Goal: Task Accomplishment & Management: Use online tool/utility

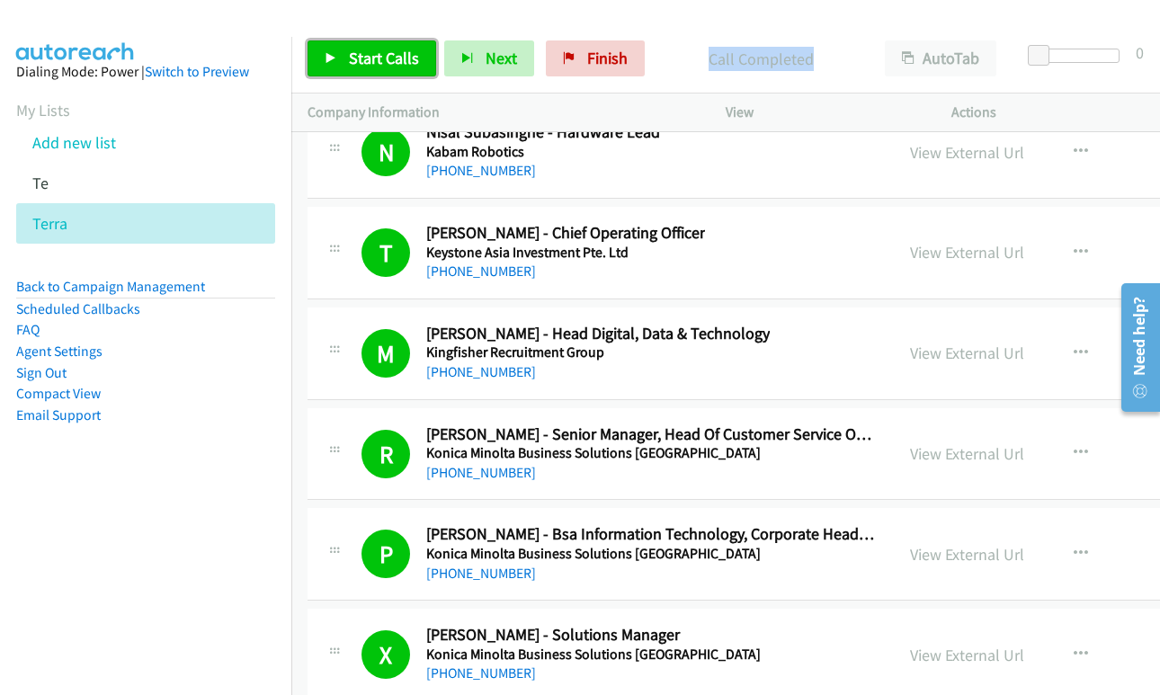
click at [361, 55] on span "Start Calls" at bounding box center [384, 58] width 70 height 21
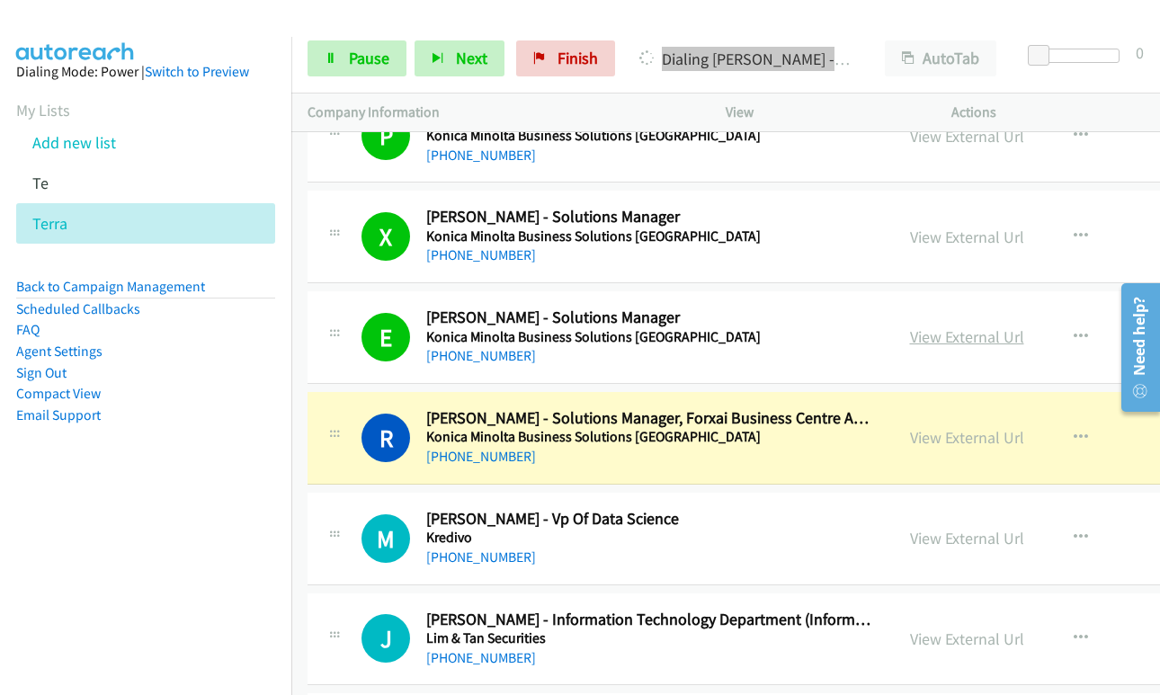
scroll to position [31202, 0]
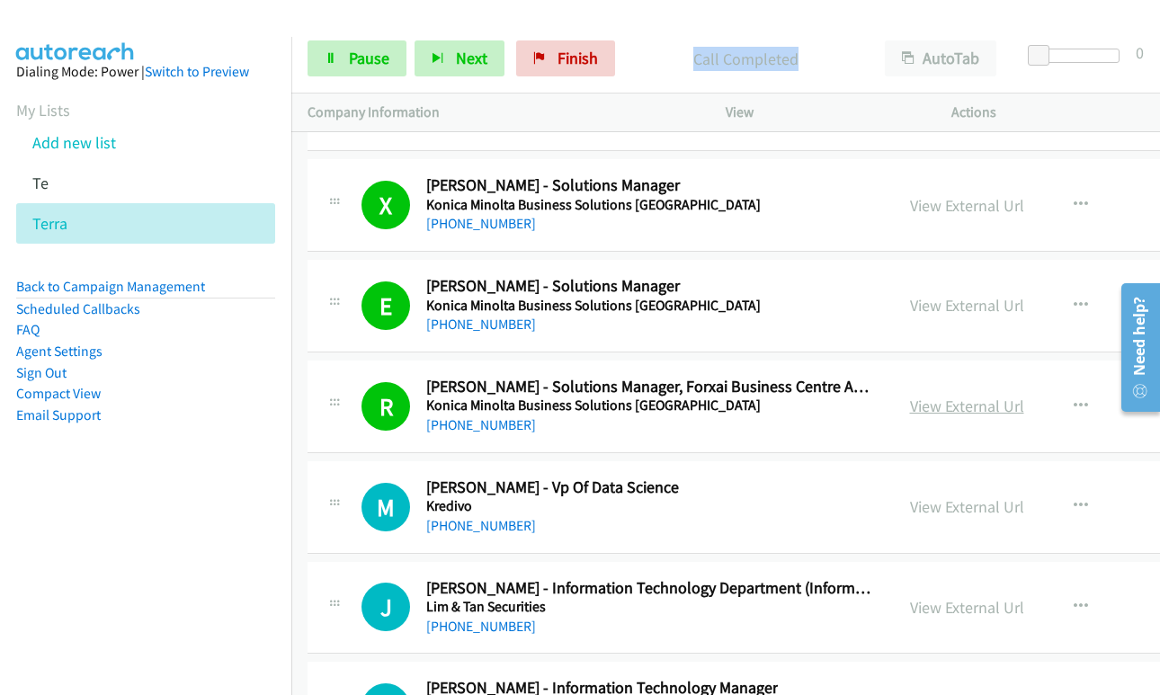
click at [932, 404] on link "View External Url" at bounding box center [967, 406] width 114 height 21
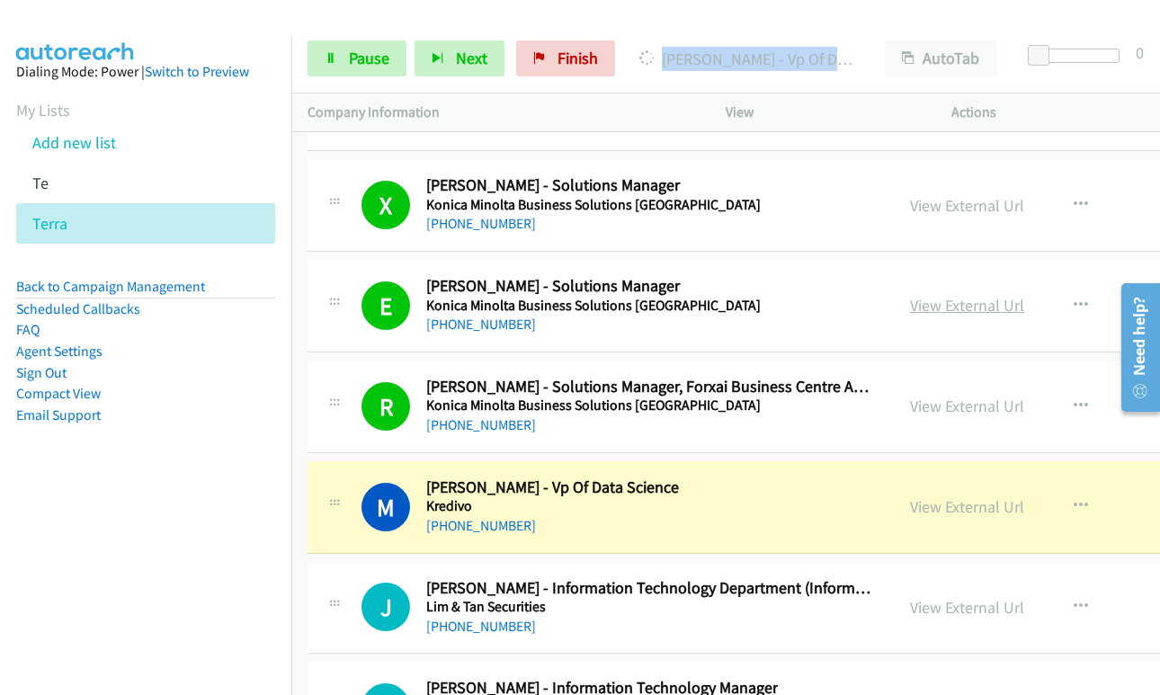
scroll to position [31291, 0]
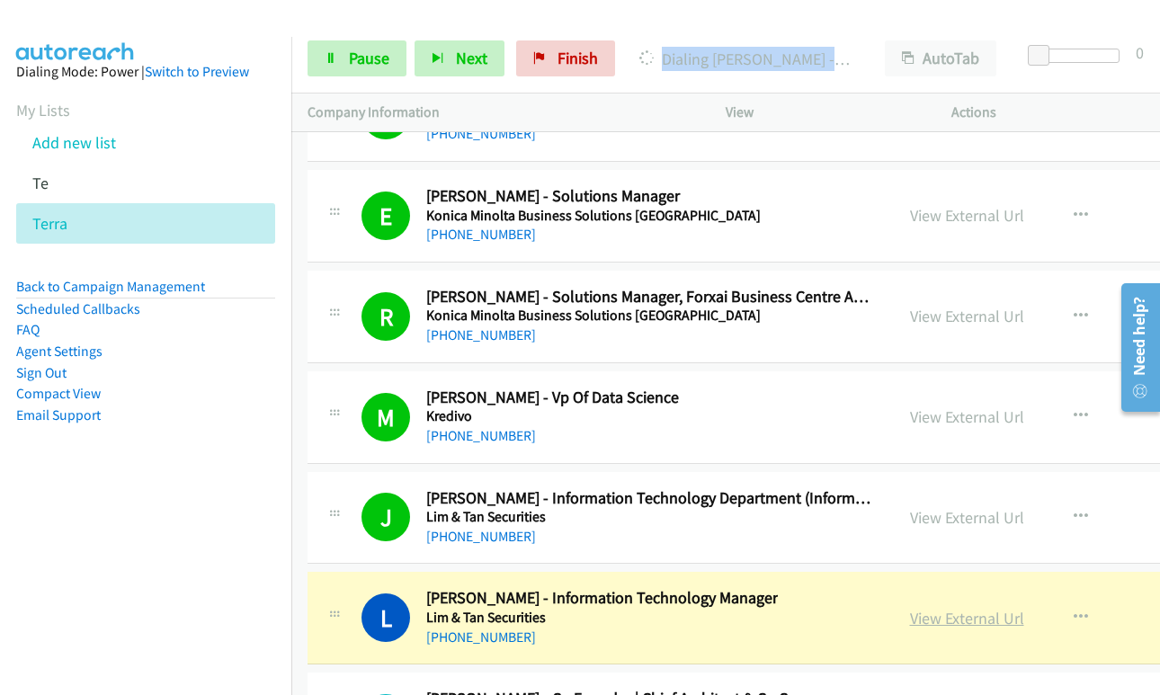
click at [910, 620] on link "View External Url" at bounding box center [967, 618] width 114 height 21
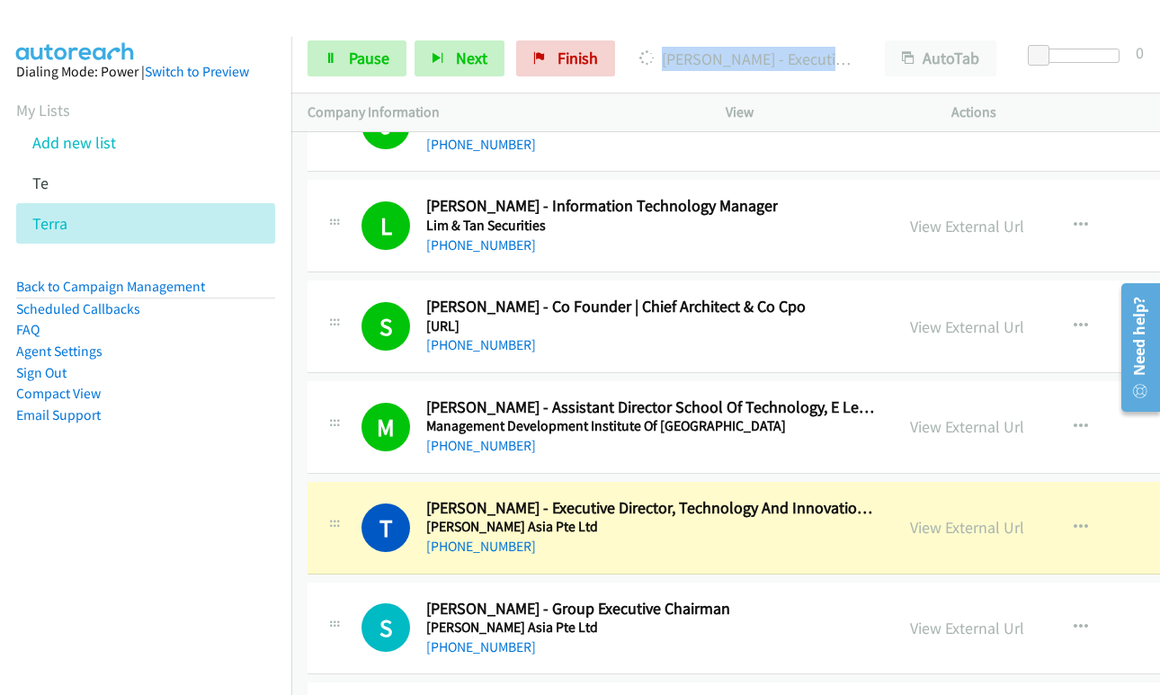
scroll to position [31831, 0]
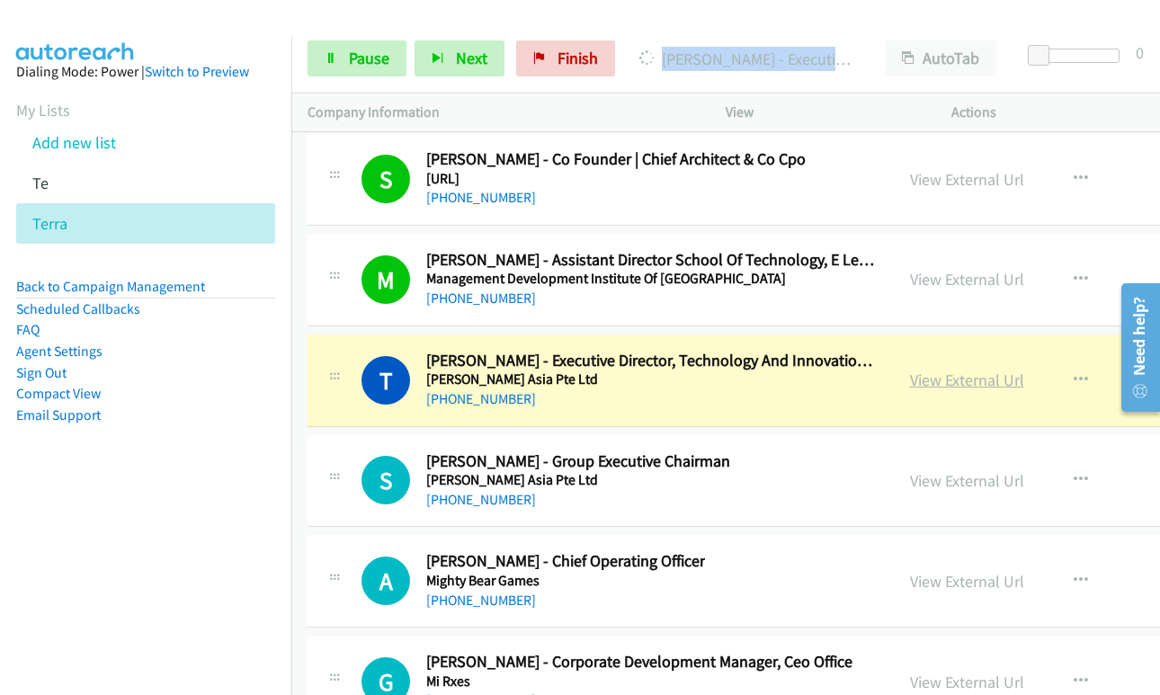
click at [949, 384] on link "View External Url" at bounding box center [967, 380] width 114 height 21
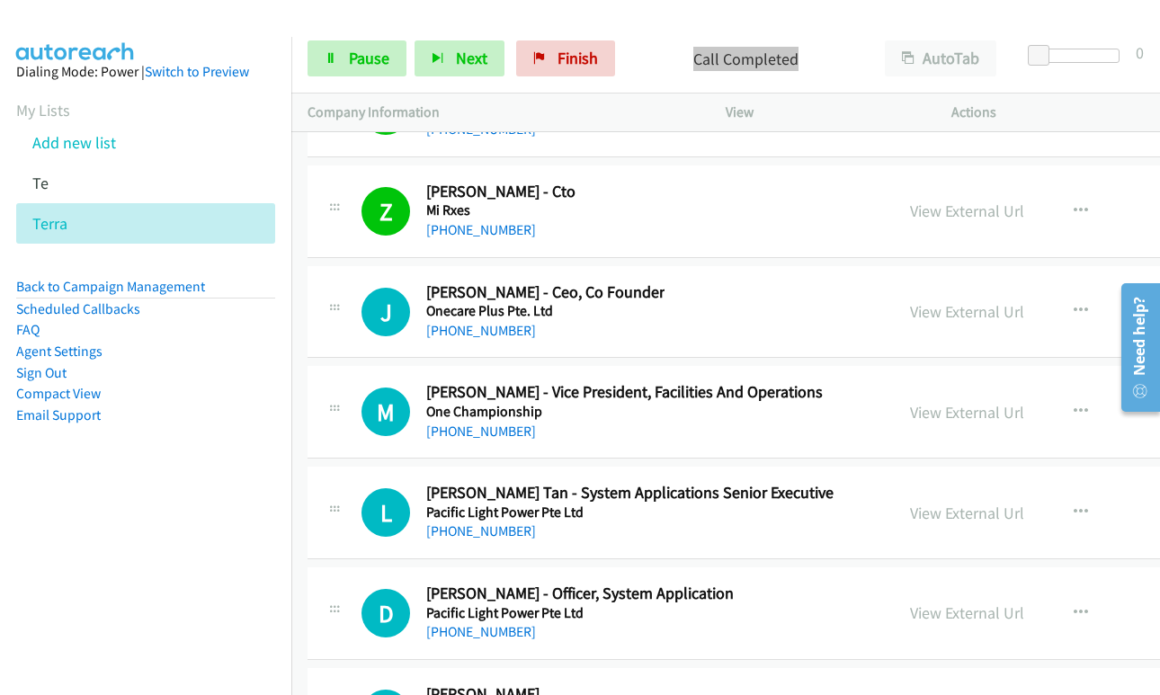
scroll to position [32550, 0]
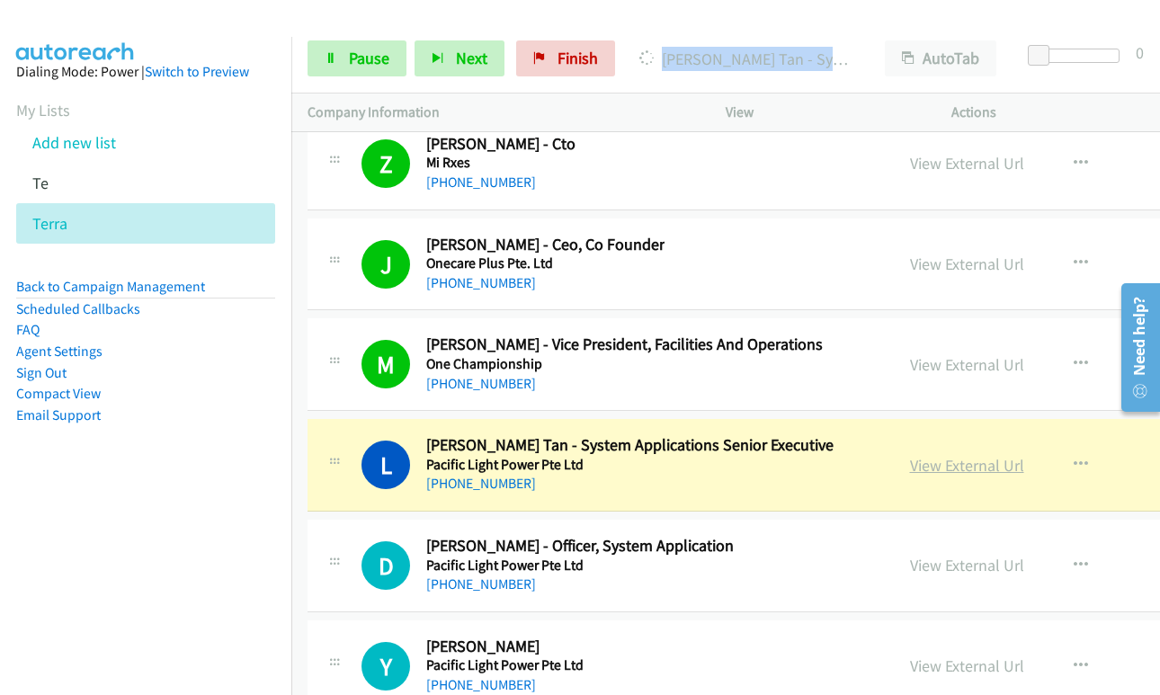
click at [910, 472] on link "View External Url" at bounding box center [967, 465] width 114 height 21
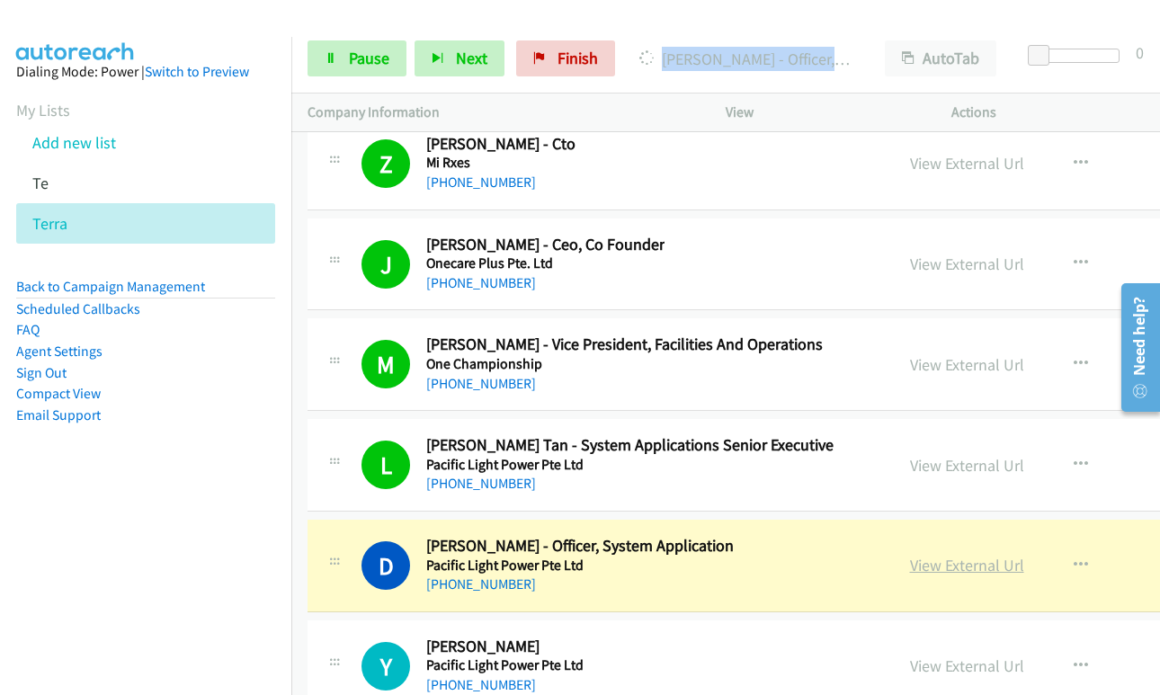
click at [910, 570] on link "View External Url" at bounding box center [967, 565] width 114 height 21
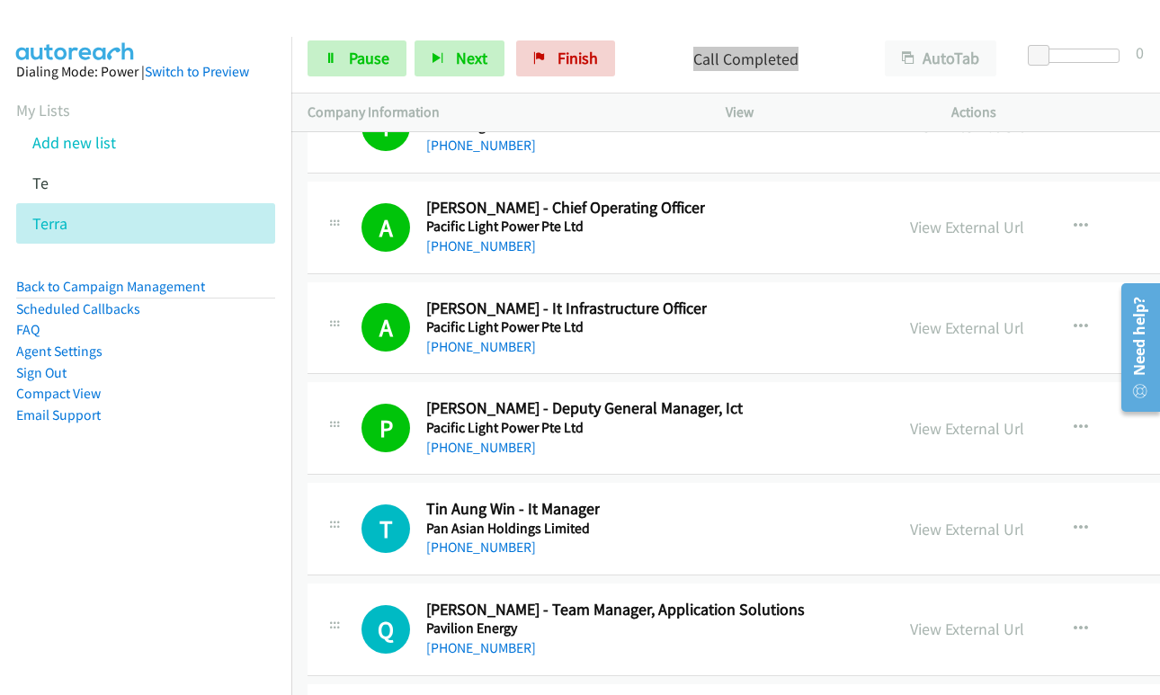
scroll to position [33270, 0]
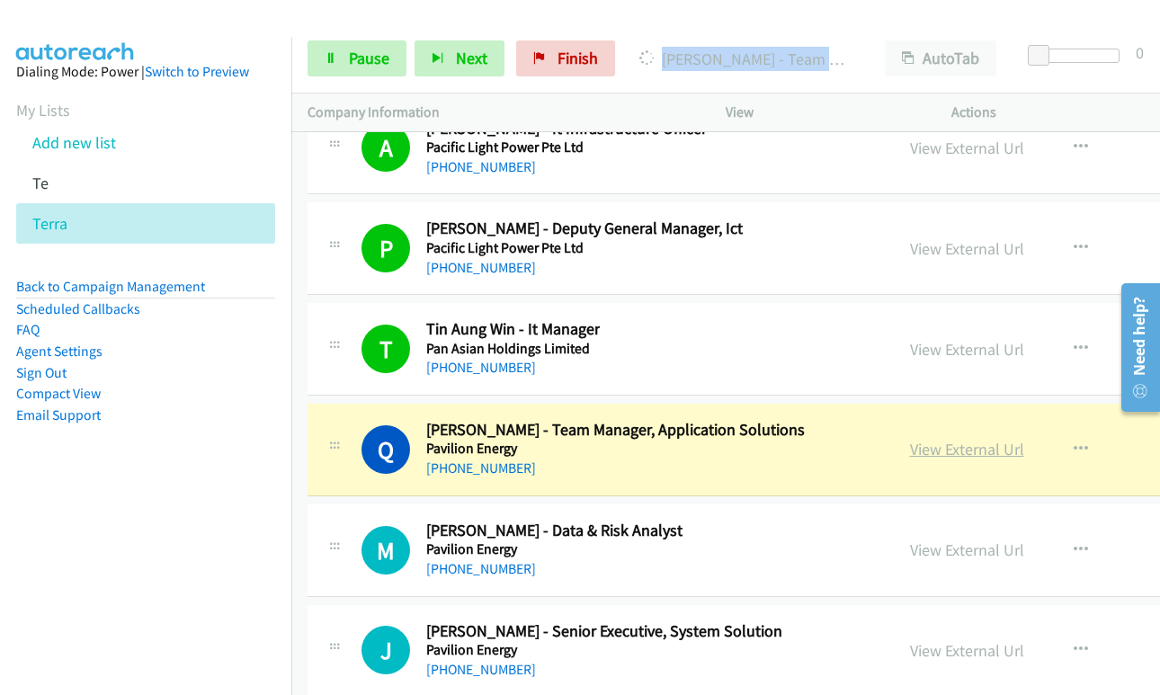
click at [910, 451] on link "View External Url" at bounding box center [967, 449] width 114 height 21
click at [337, 56] on link "Pause" at bounding box center [357, 58] width 99 height 36
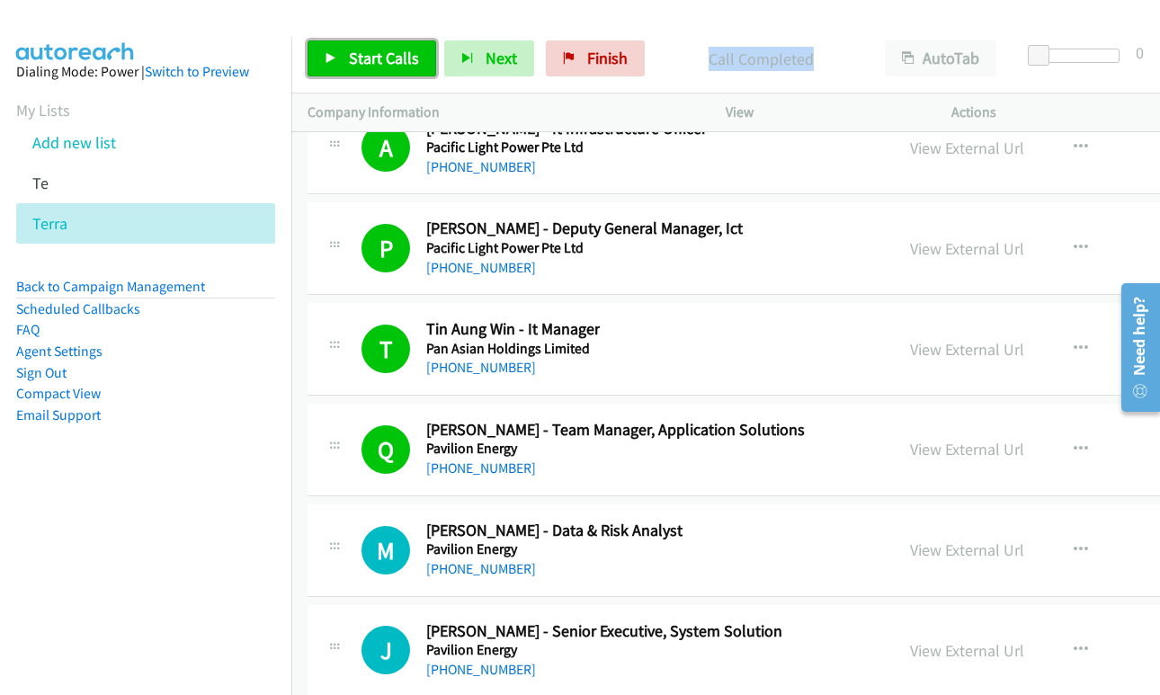
click at [359, 61] on span "Start Calls" at bounding box center [384, 58] width 70 height 21
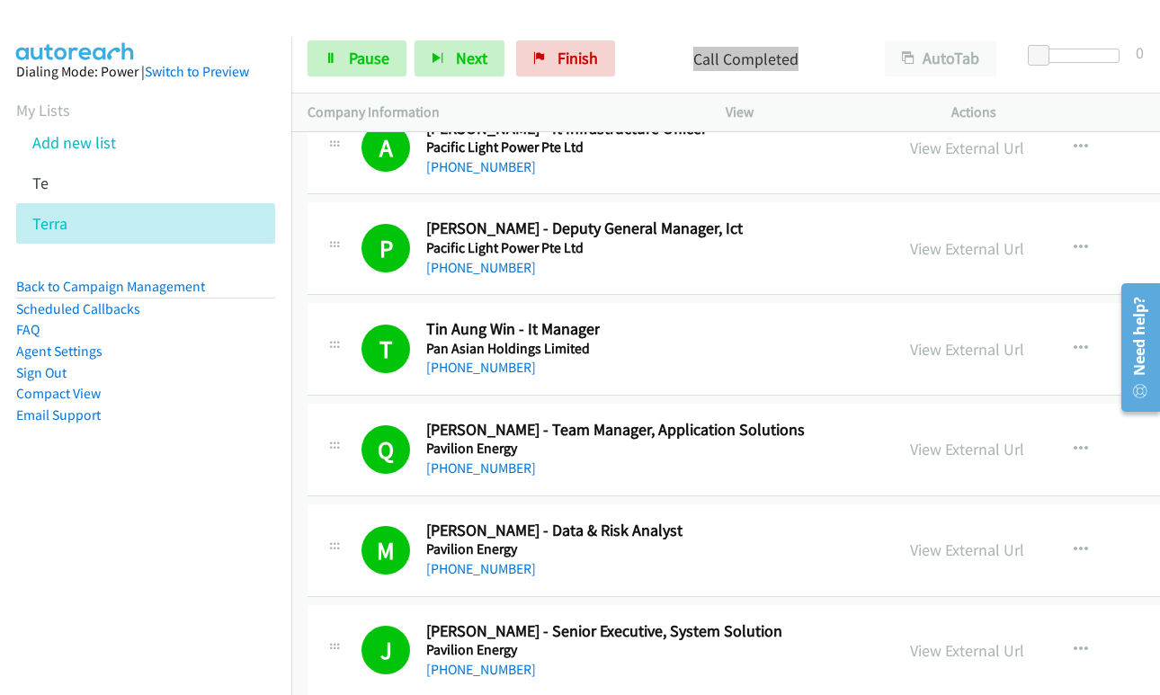
scroll to position [33539, 0]
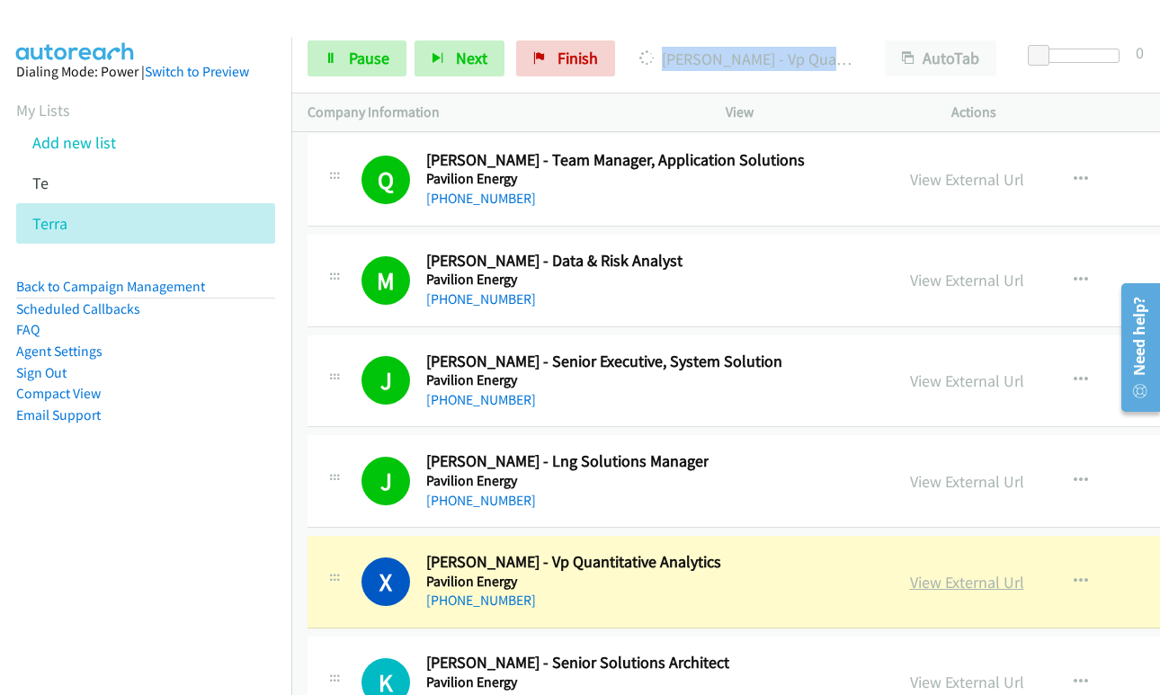
click at [910, 580] on link "View External Url" at bounding box center [967, 582] width 114 height 21
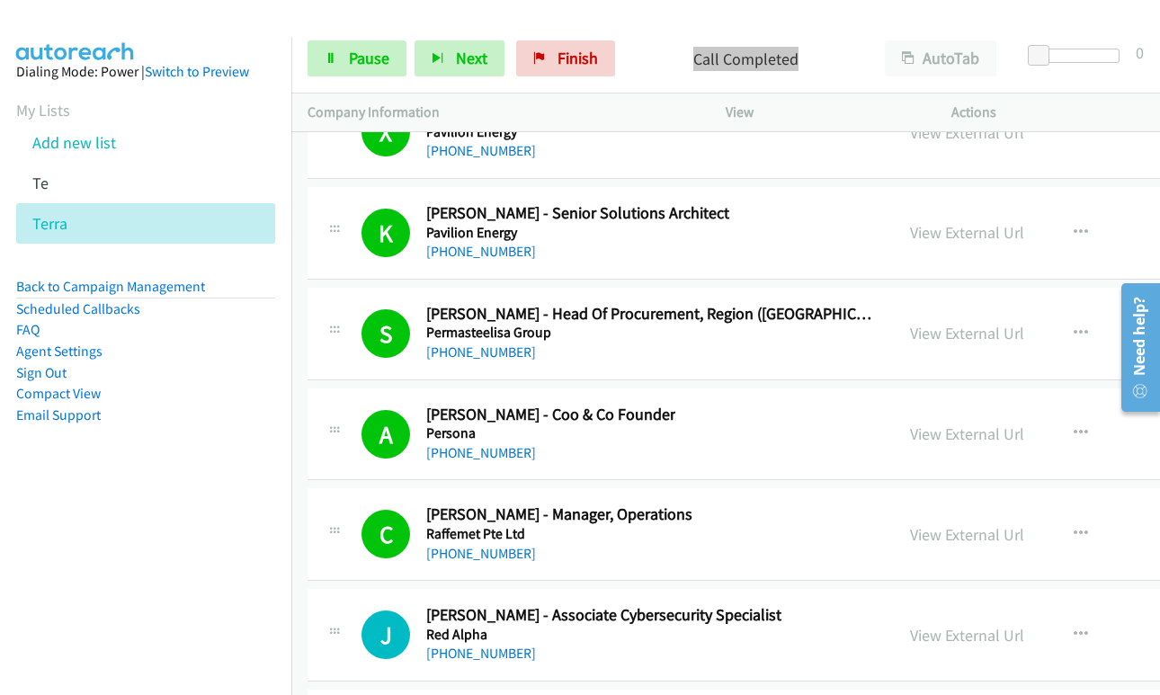
scroll to position [34169, 0]
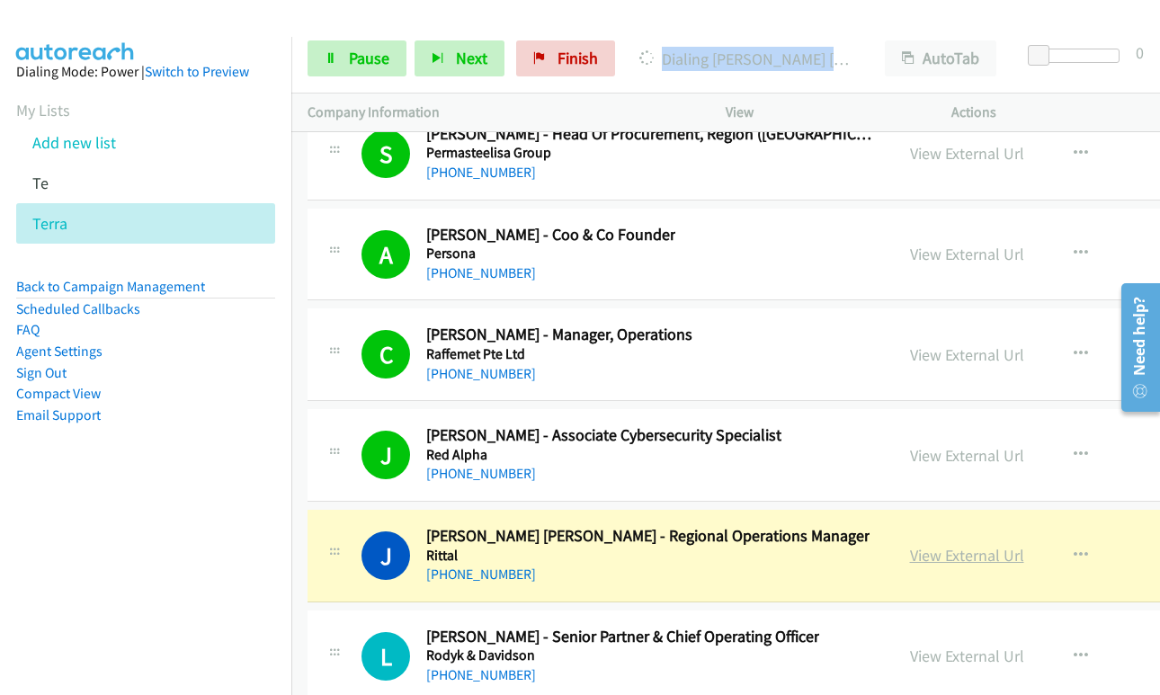
click at [957, 556] on link "View External Url" at bounding box center [967, 555] width 114 height 21
click at [336, 61] on icon at bounding box center [331, 59] width 13 height 13
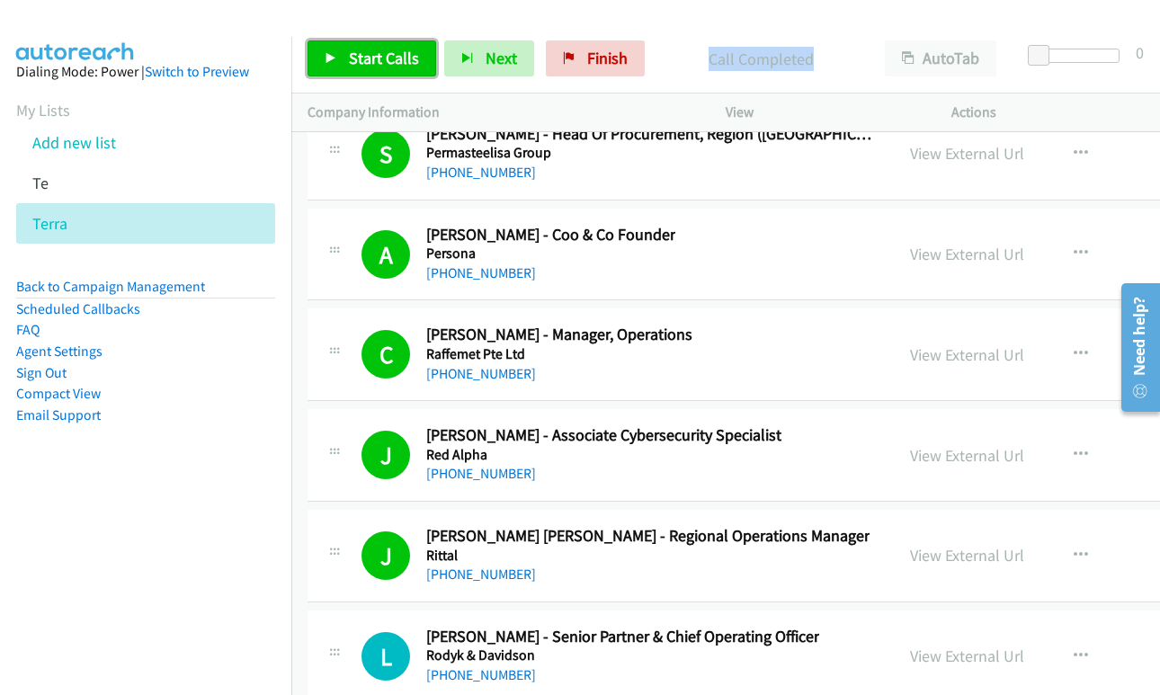
click at [372, 52] on span "Start Calls" at bounding box center [384, 58] width 70 height 21
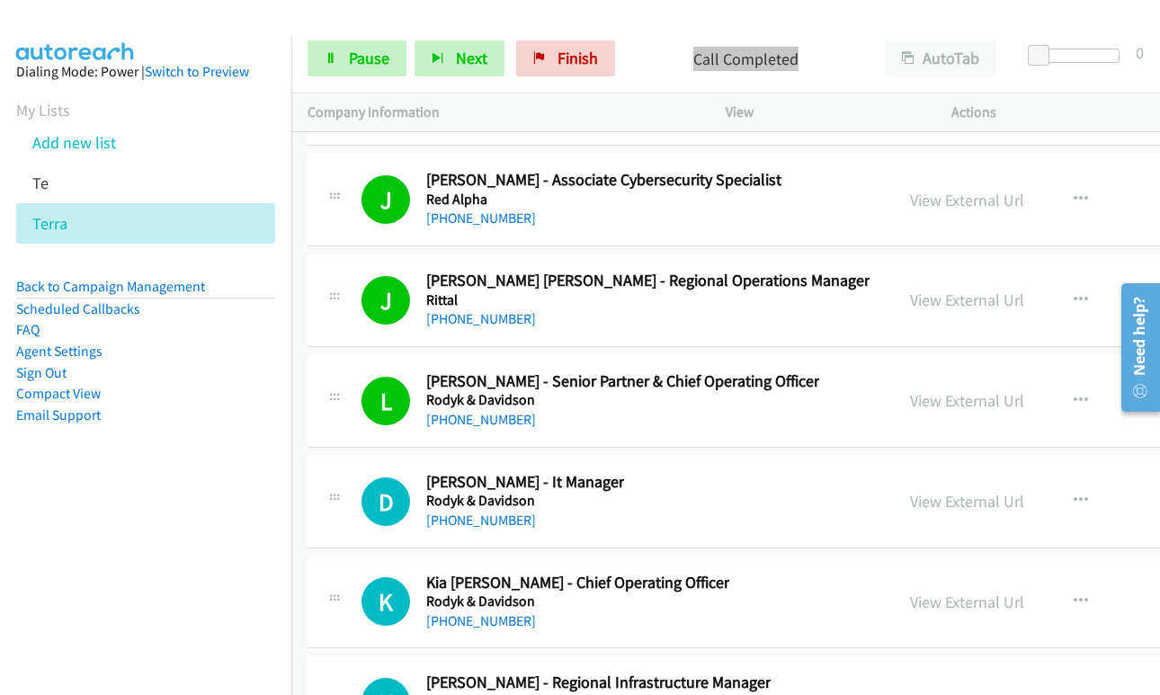
scroll to position [34439, 0]
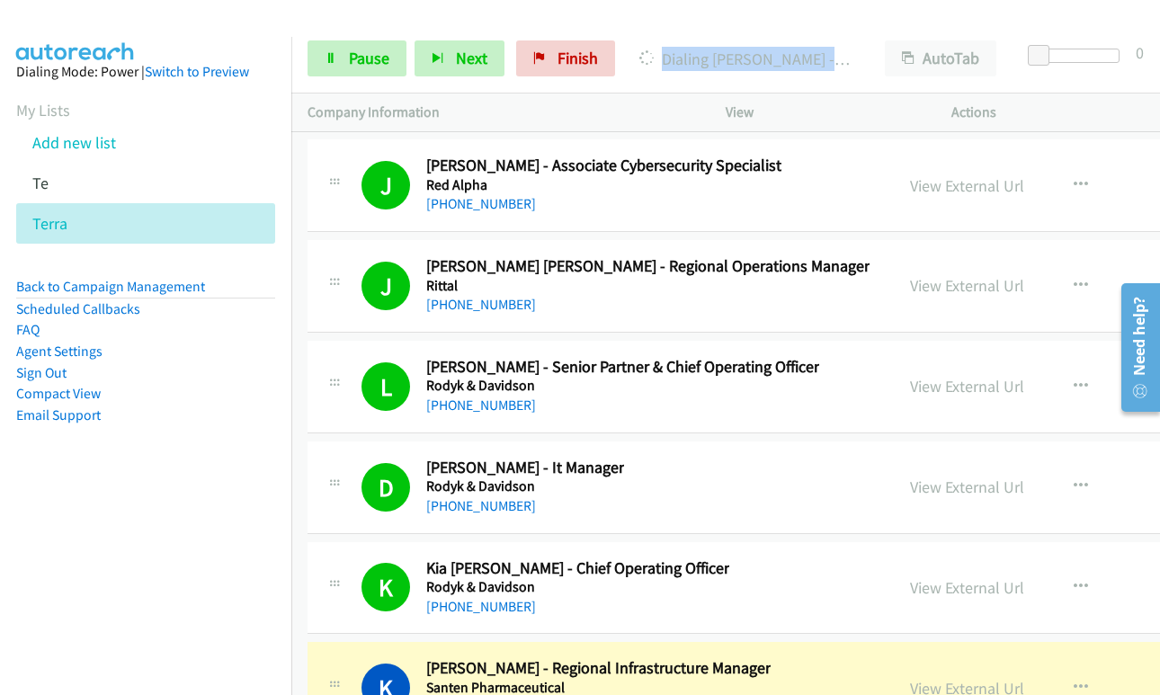
drag, startPoint x: 915, startPoint y: 590, endPoint x: 617, endPoint y: 1, distance: 660.3
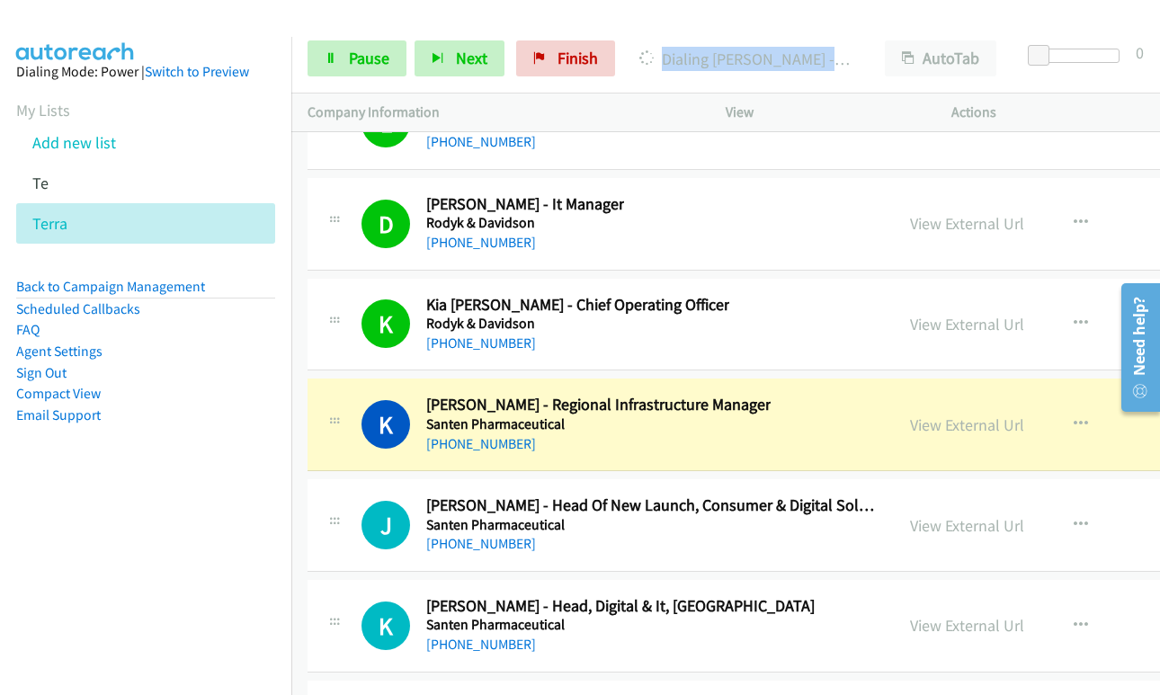
scroll to position [34708, 0]
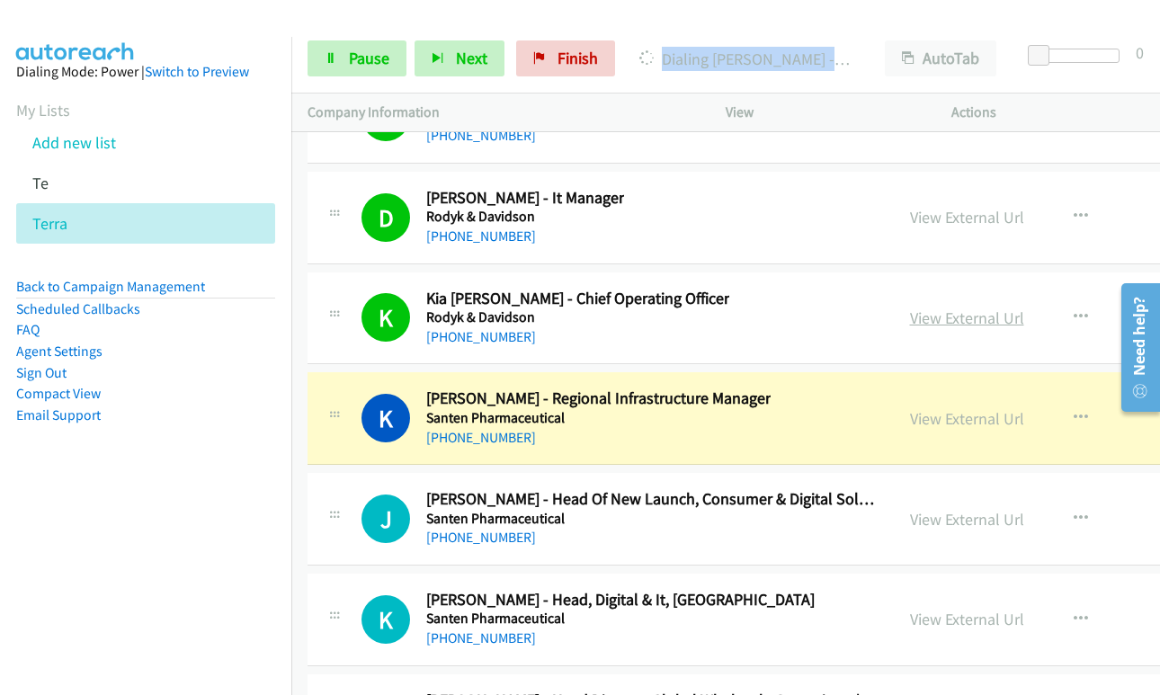
click at [915, 317] on link "View External Url" at bounding box center [967, 318] width 114 height 21
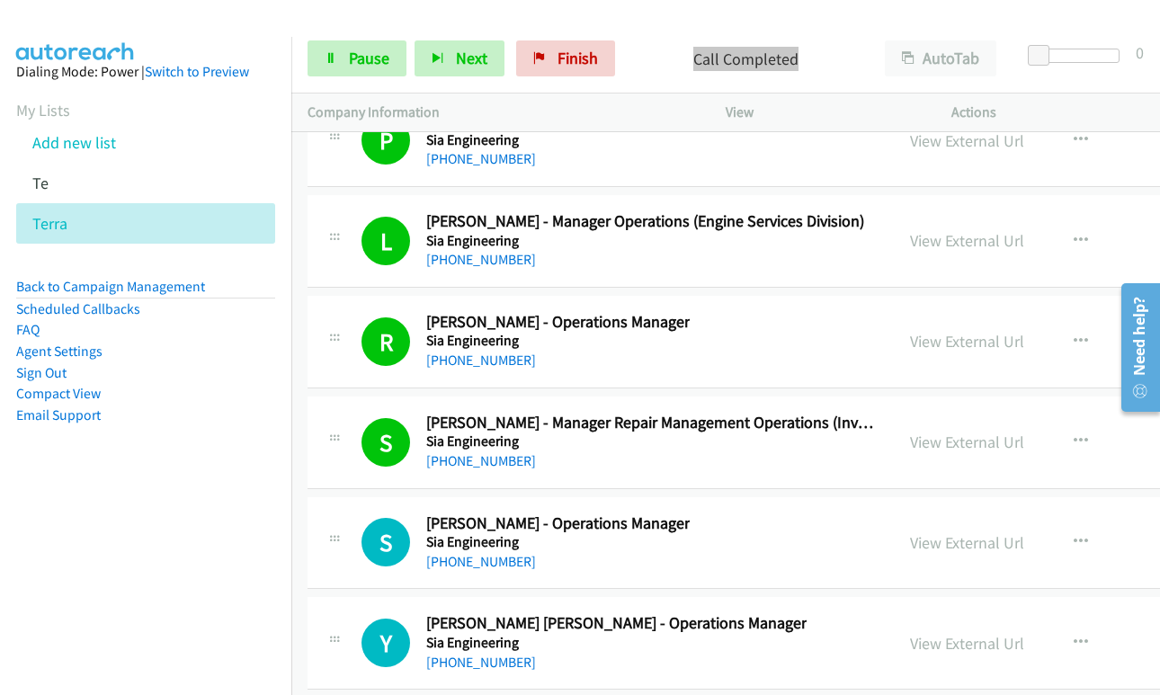
scroll to position [36327, 0]
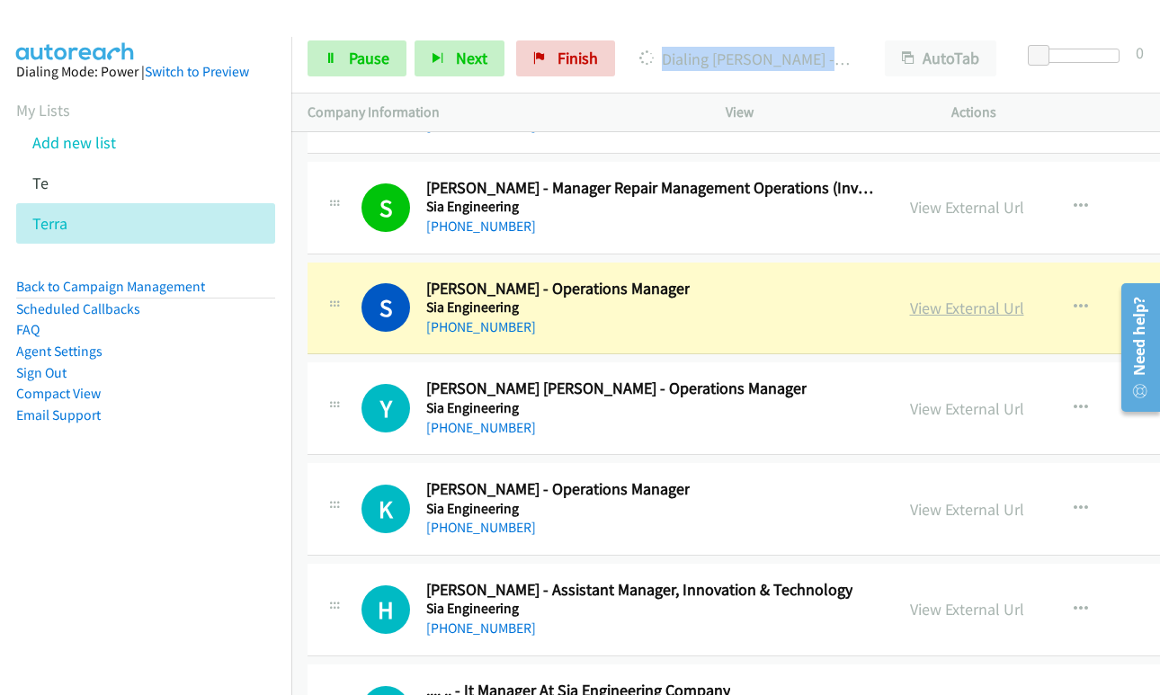
click at [910, 302] on link "View External Url" at bounding box center [967, 308] width 114 height 21
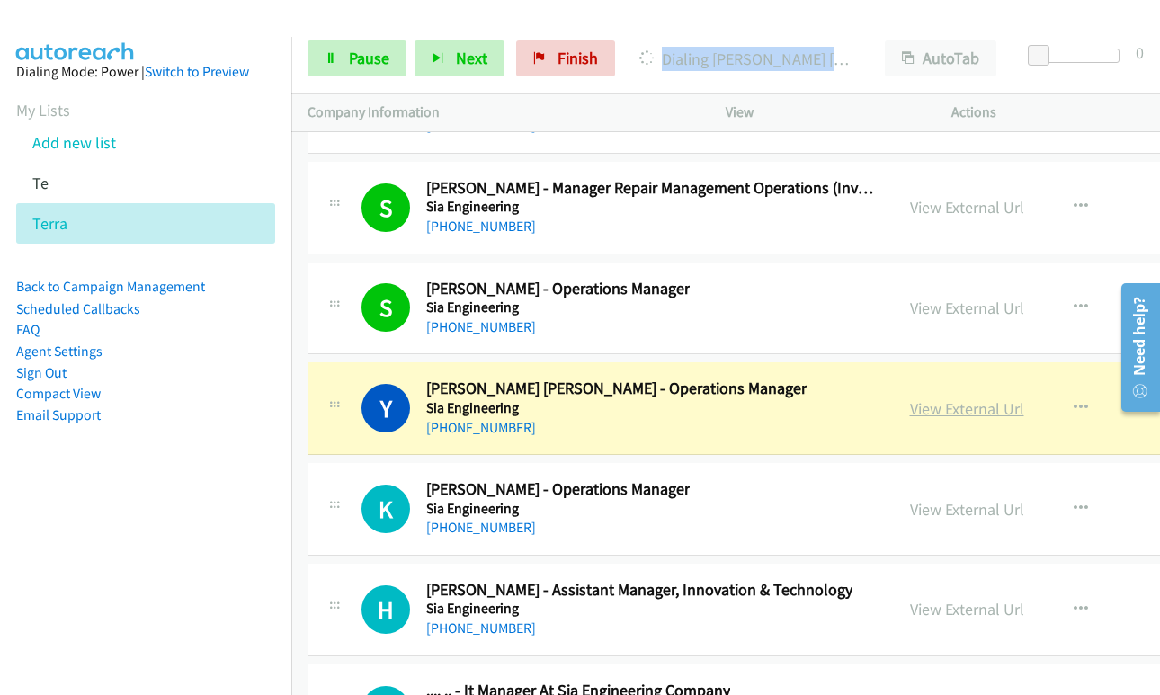
click at [947, 404] on link "View External Url" at bounding box center [967, 408] width 114 height 21
click at [343, 65] on link "Pause" at bounding box center [357, 58] width 99 height 36
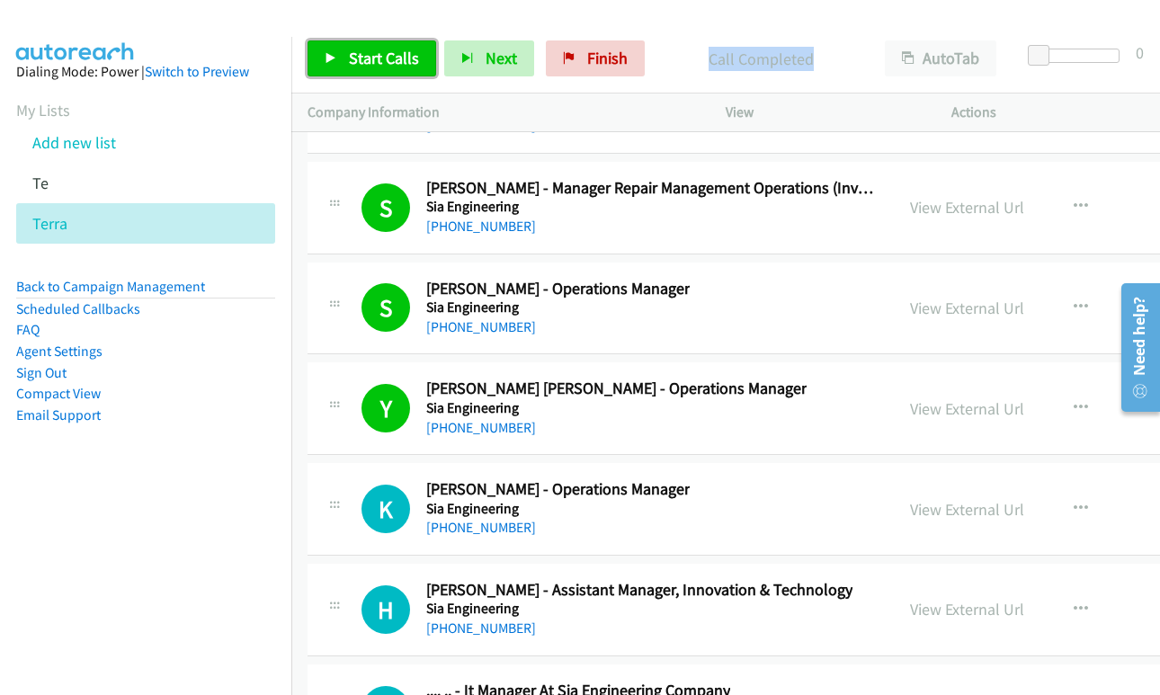
click at [380, 60] on span "Start Calls" at bounding box center [384, 58] width 70 height 21
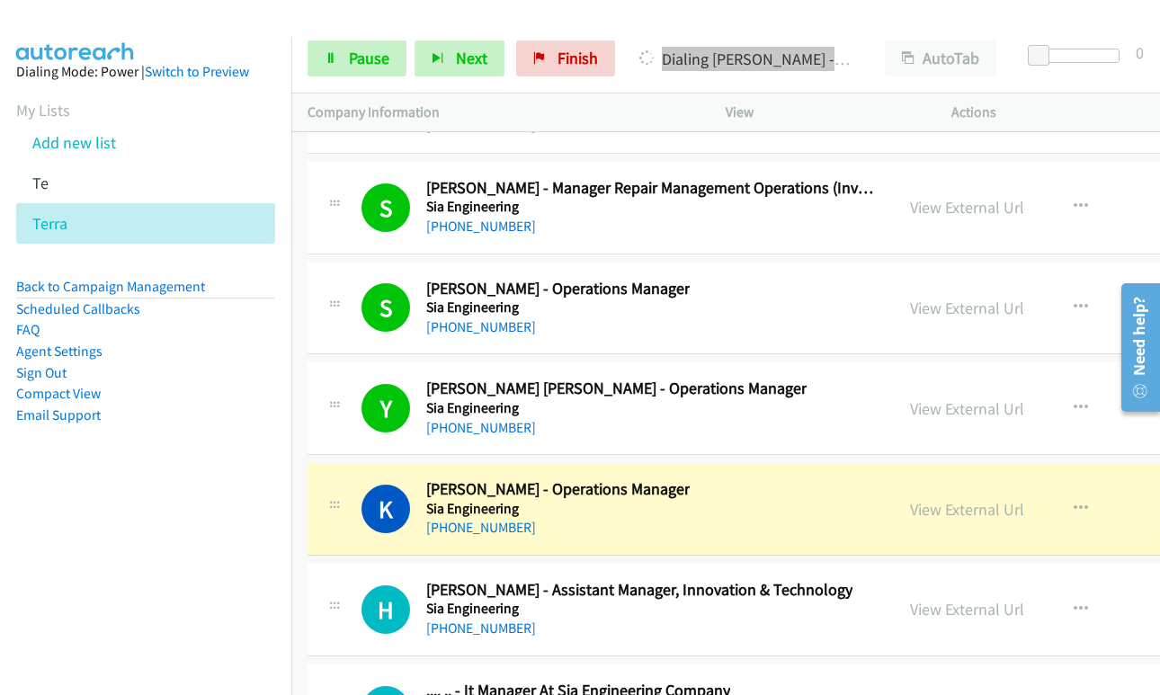
scroll to position [36417, 0]
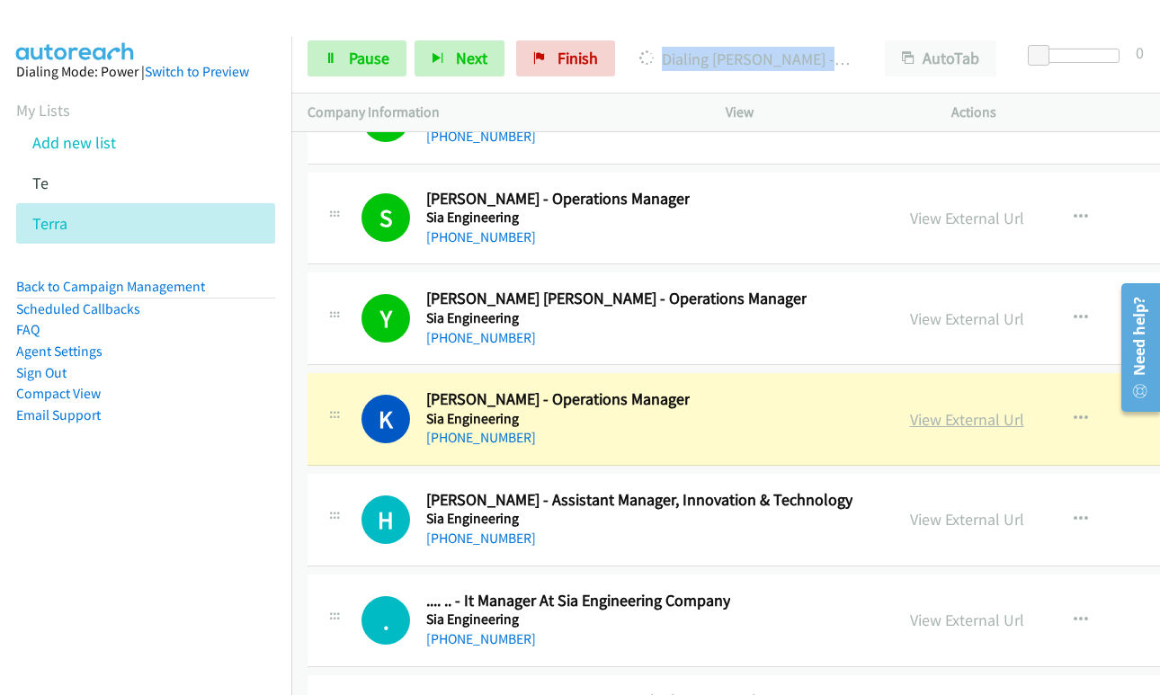
click at [923, 420] on link "View External Url" at bounding box center [967, 419] width 114 height 21
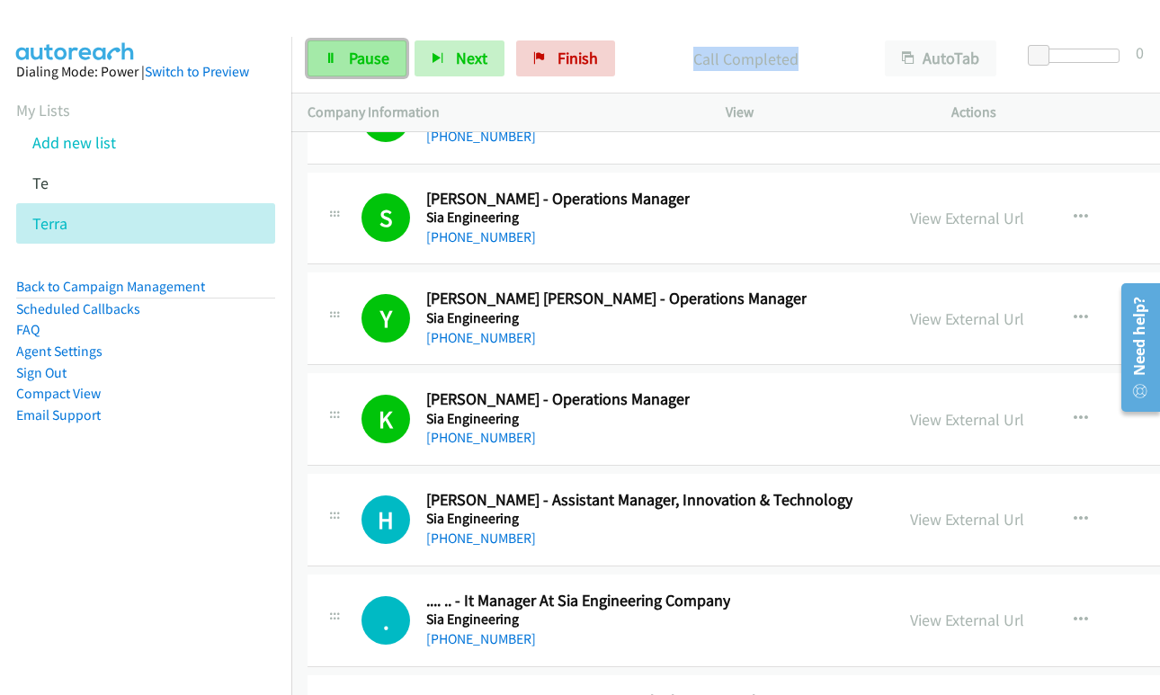
click at [351, 59] on span "Pause" at bounding box center [369, 58] width 40 height 21
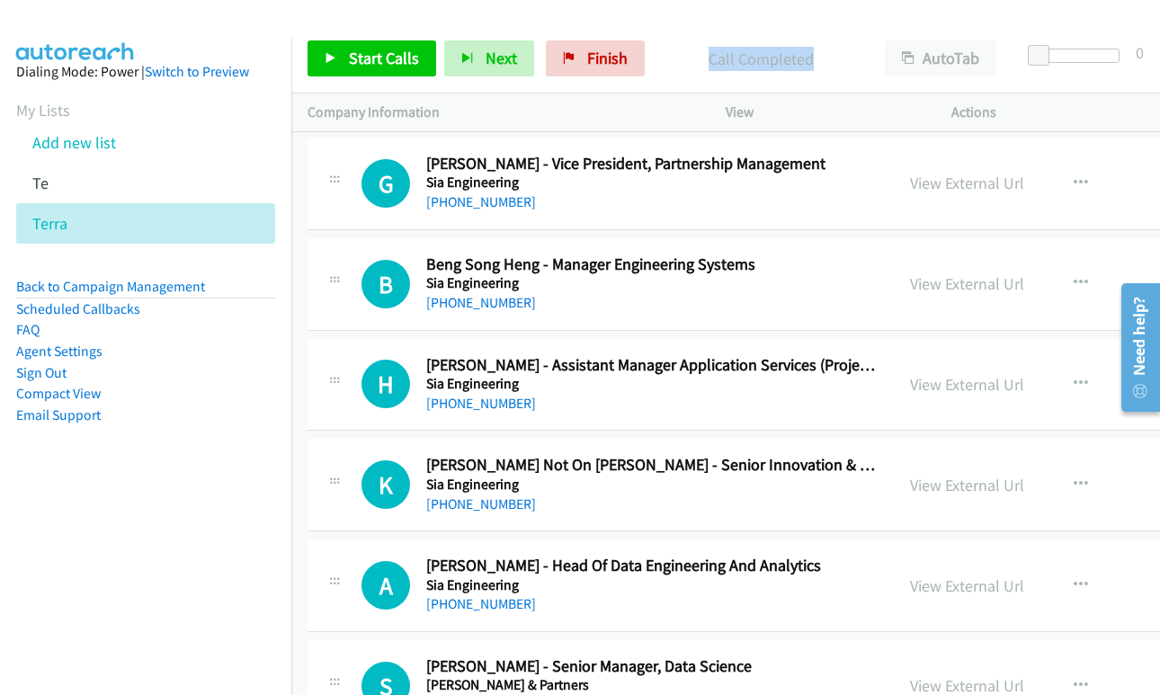
scroll to position [38125, 0]
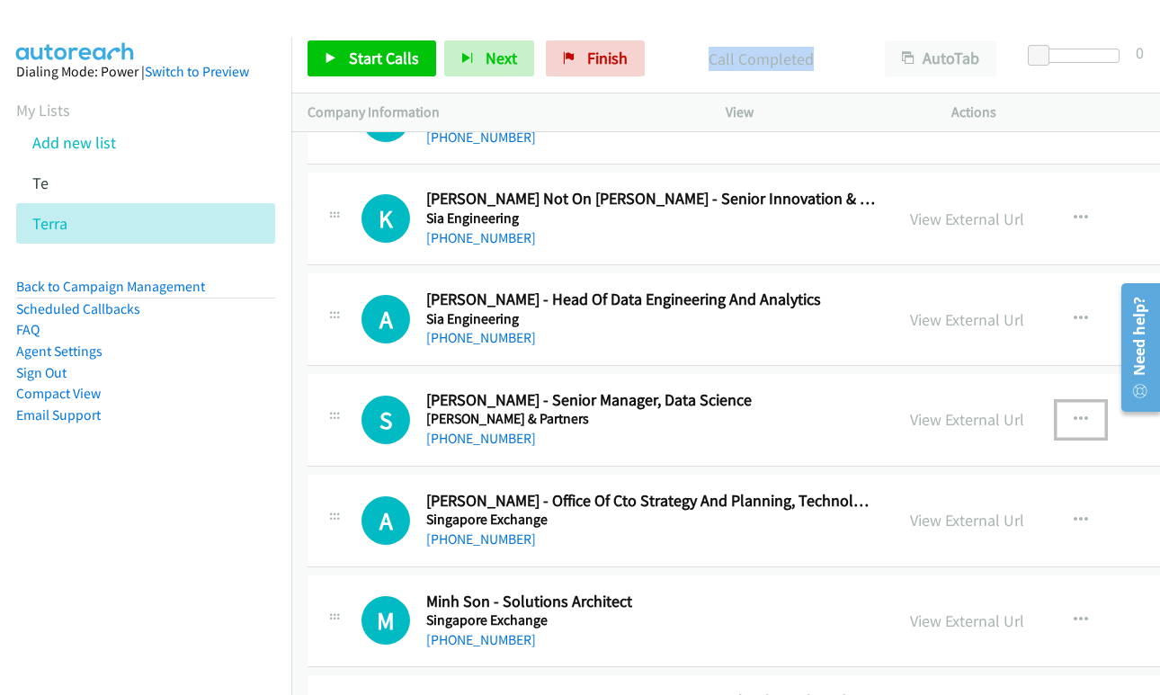
click at [1068, 422] on button "button" at bounding box center [1081, 420] width 49 height 36
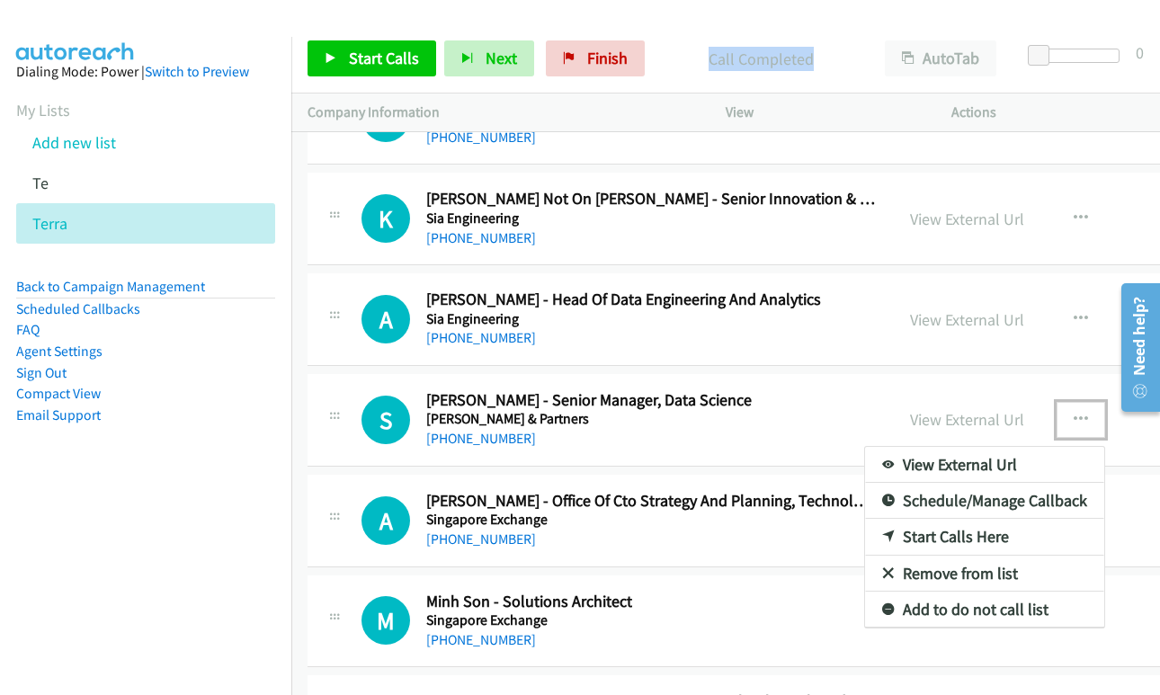
click at [927, 533] on link "Start Calls Here" at bounding box center [984, 537] width 239 height 36
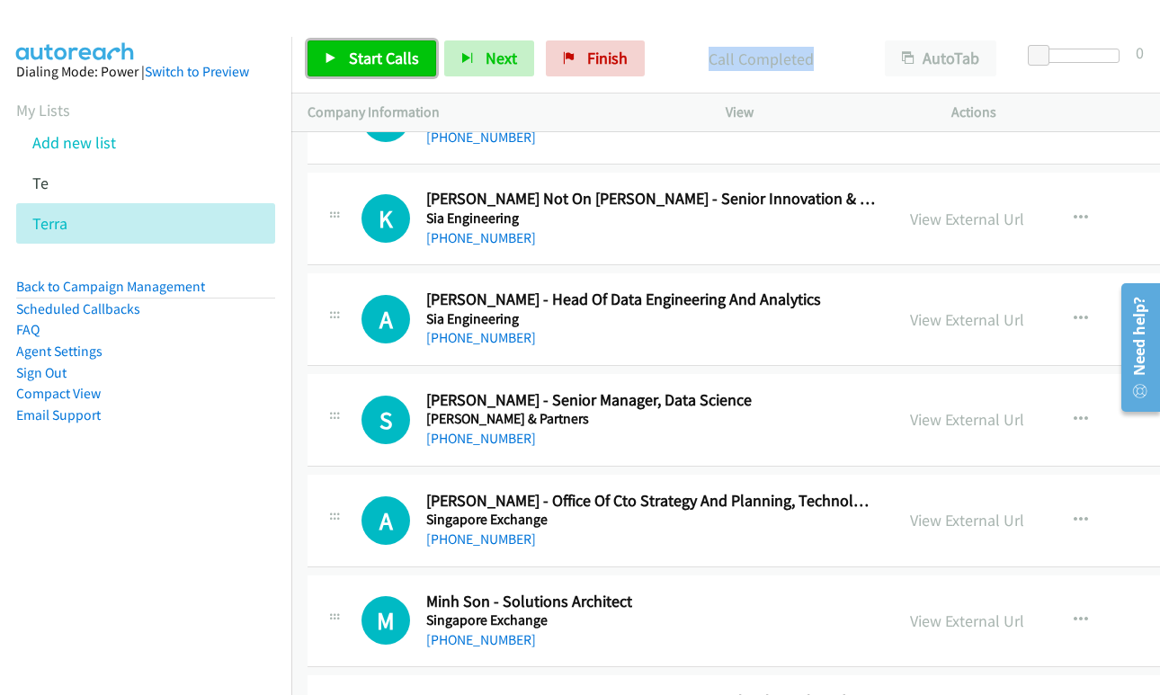
click at [378, 64] on span "Start Calls" at bounding box center [384, 58] width 70 height 21
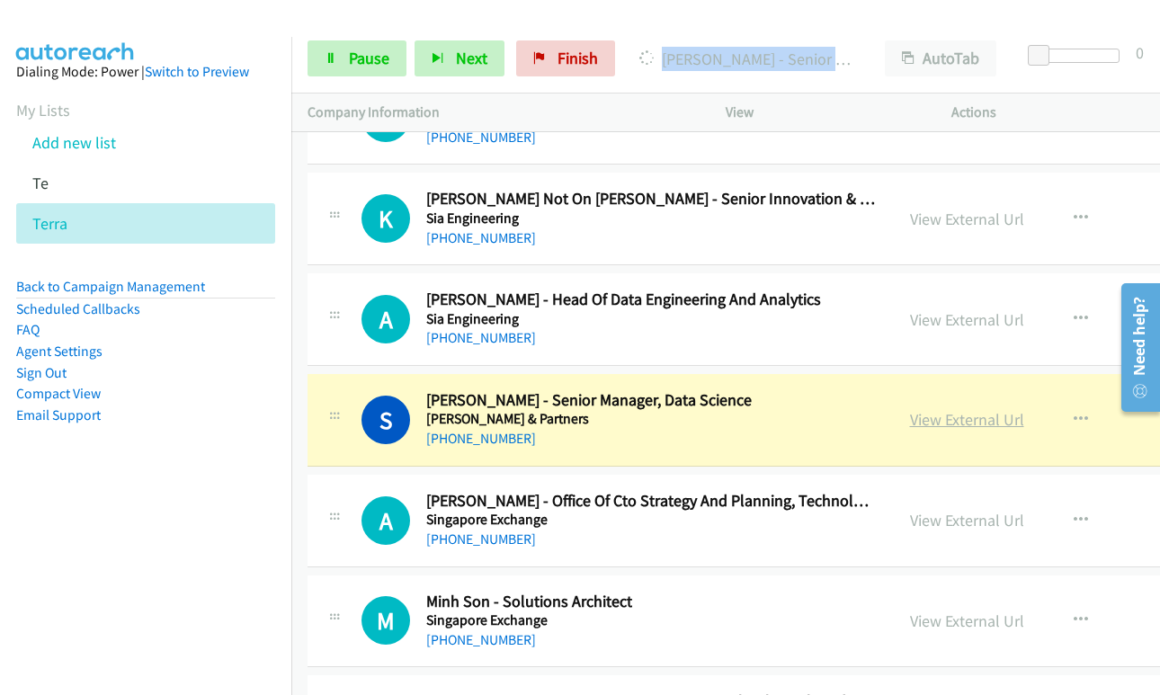
click at [912, 419] on link "View External Url" at bounding box center [967, 419] width 114 height 21
click at [344, 63] on link "Pause" at bounding box center [357, 58] width 99 height 36
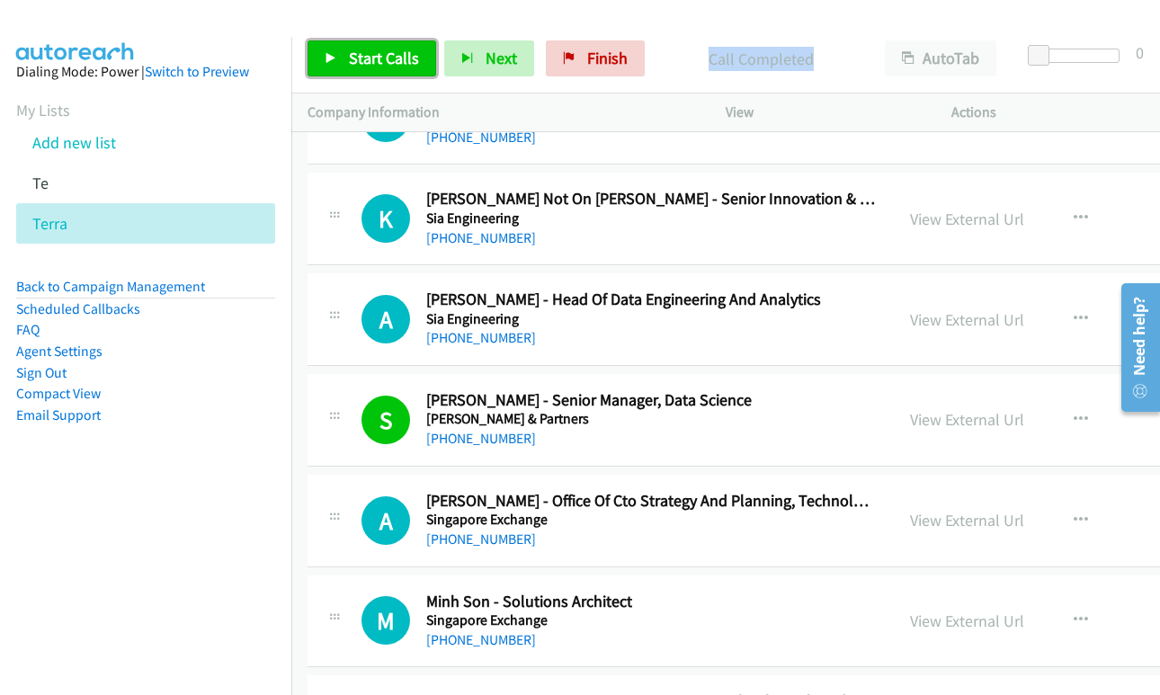
click at [380, 49] on span "Start Calls" at bounding box center [384, 58] width 70 height 21
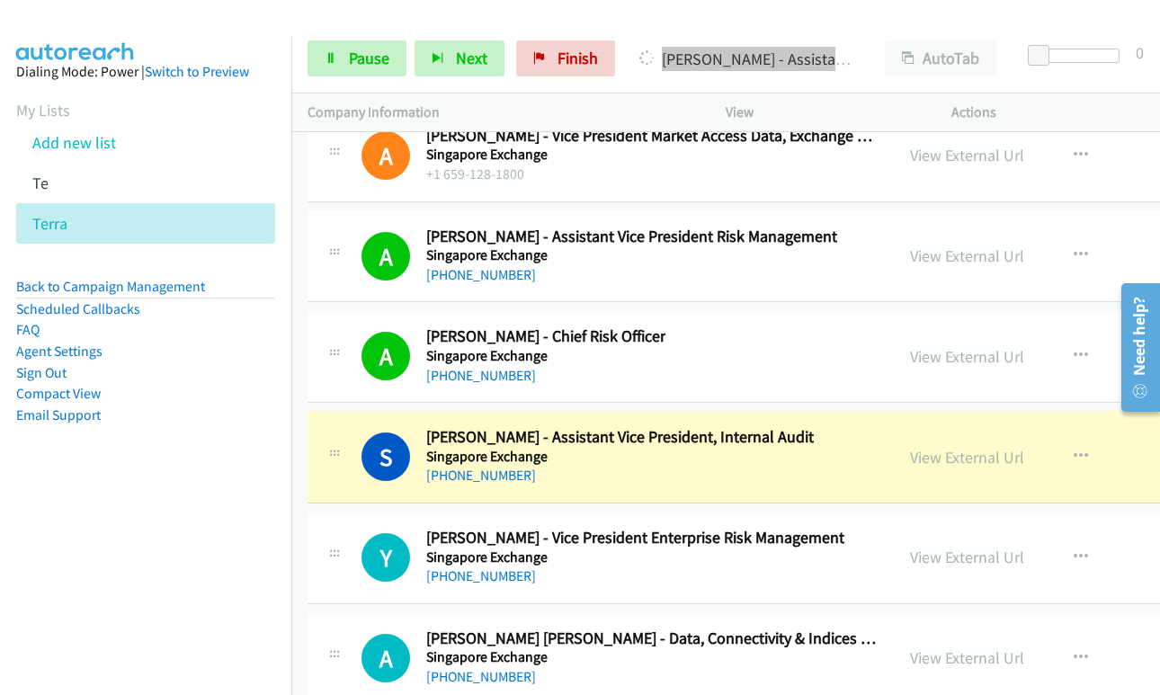
scroll to position [39024, 0]
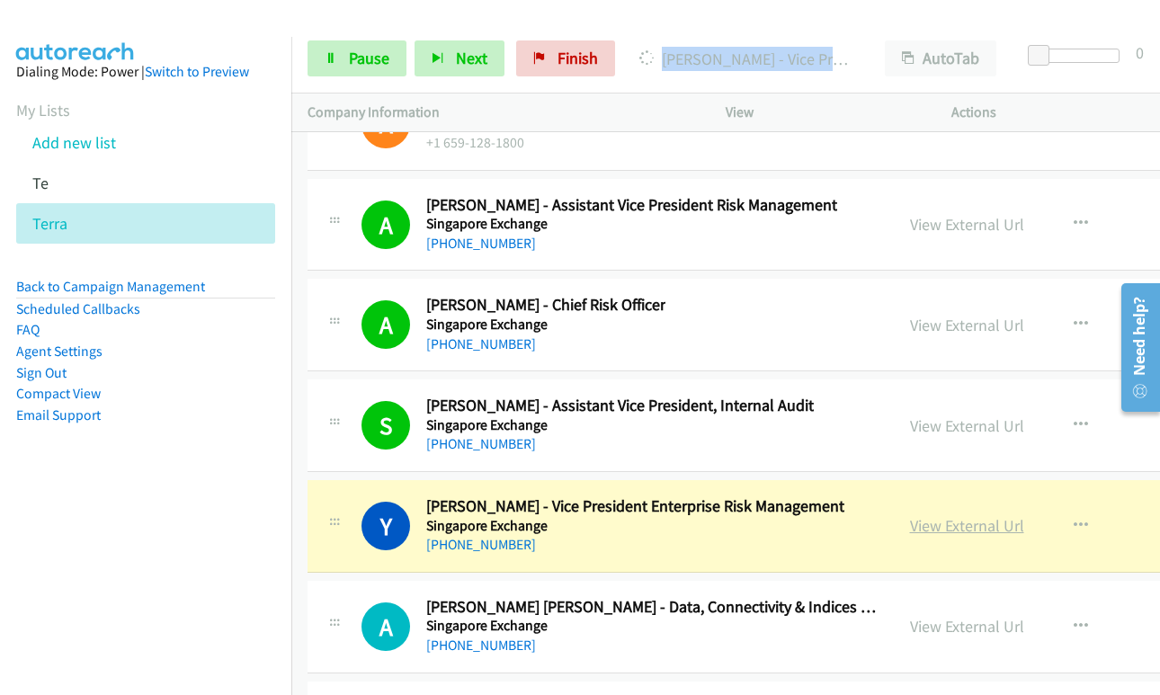
click at [941, 526] on link "View External Url" at bounding box center [967, 525] width 114 height 21
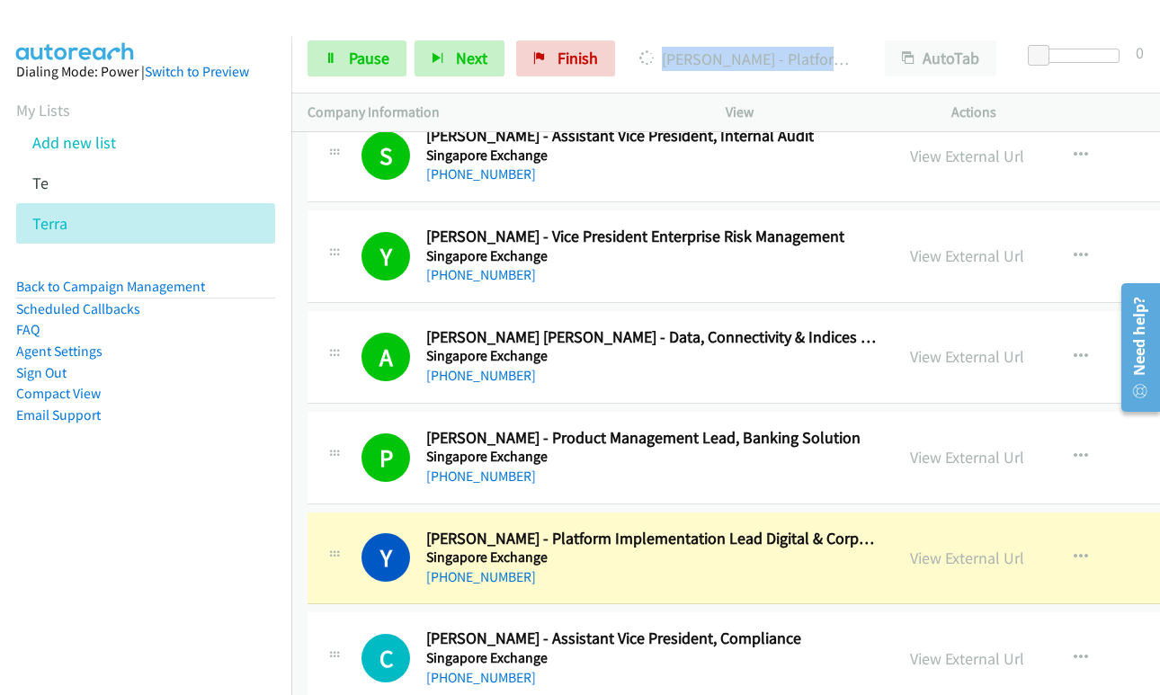
scroll to position [39384, 0]
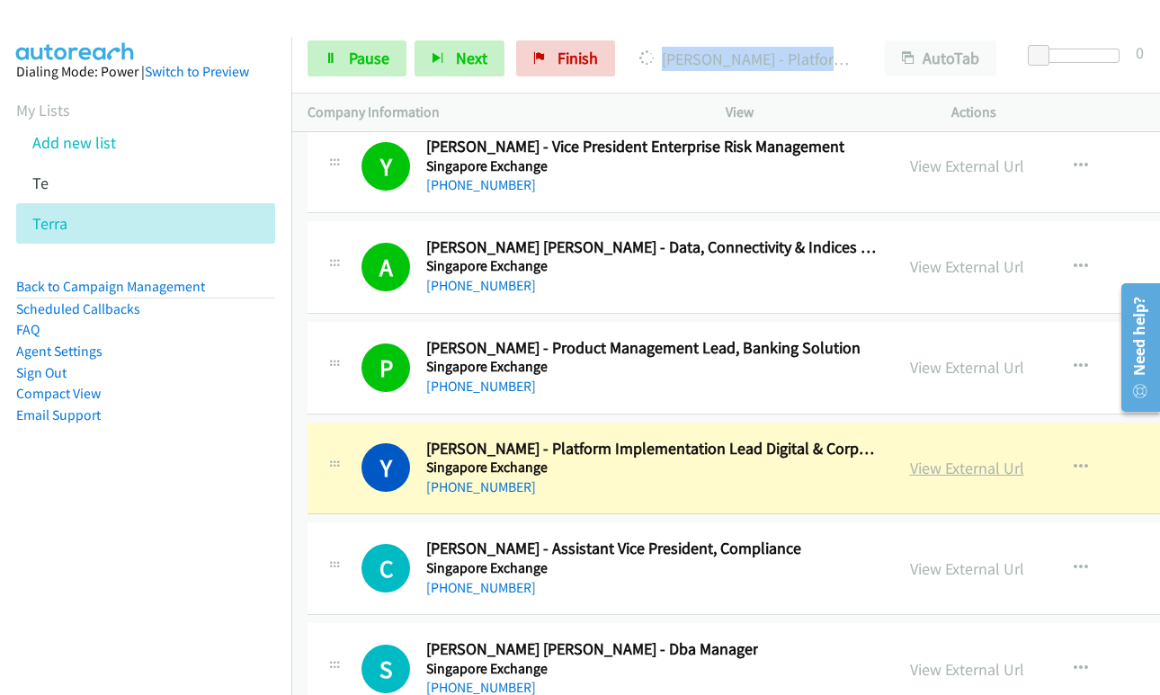
click at [915, 470] on link "View External Url" at bounding box center [967, 468] width 114 height 21
click at [332, 60] on icon at bounding box center [331, 59] width 13 height 13
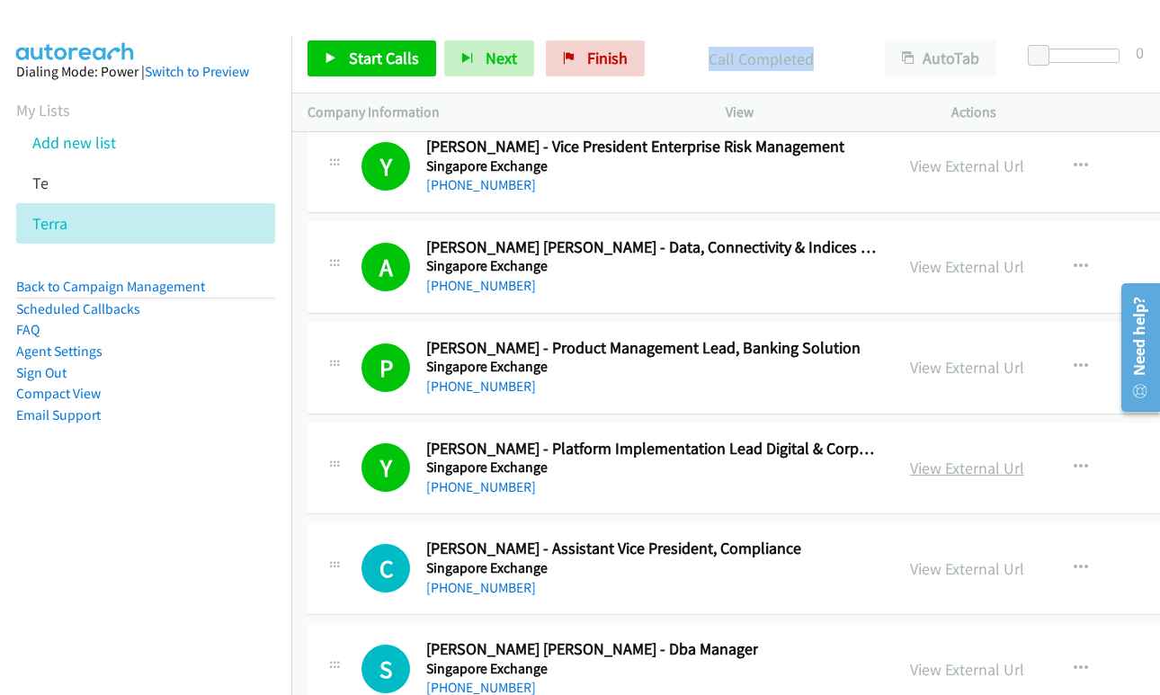
click at [960, 468] on link "View External Url" at bounding box center [967, 468] width 114 height 21
click at [332, 59] on icon at bounding box center [331, 59] width 13 height 13
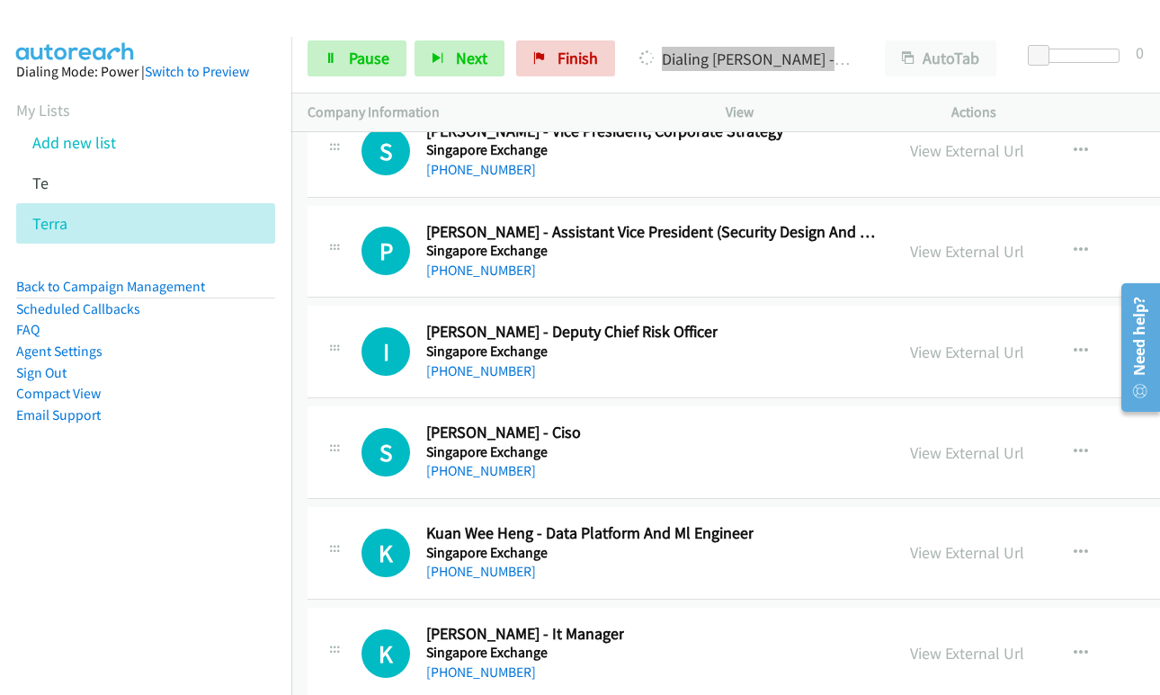
scroll to position [40014, 0]
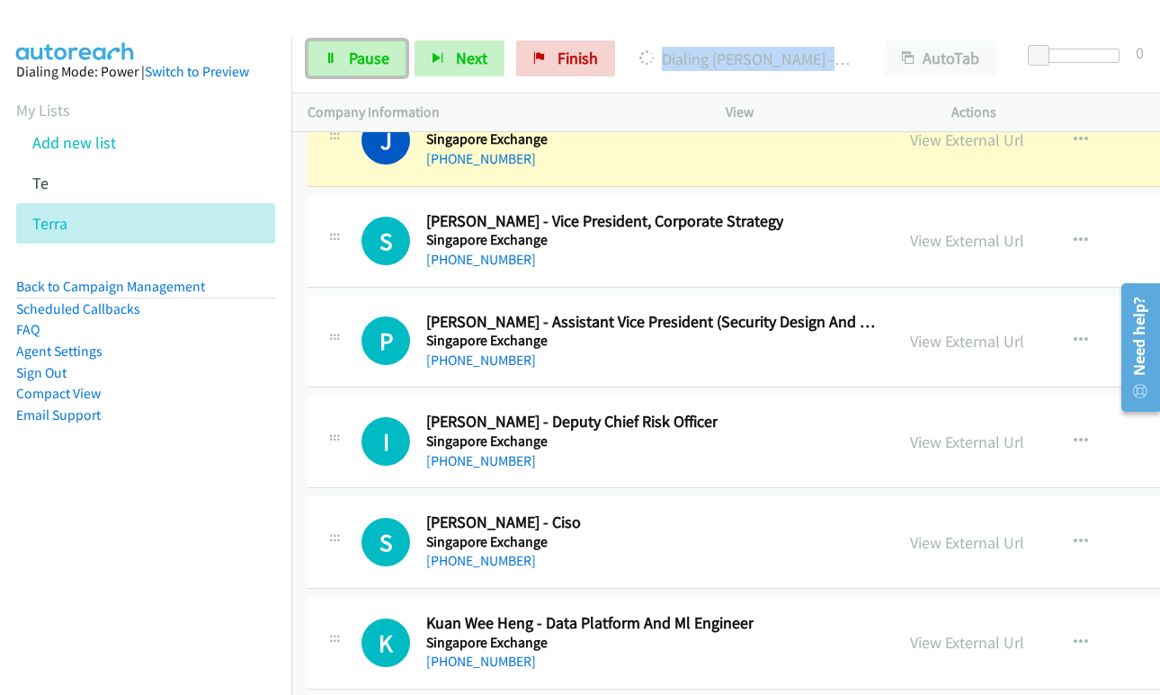
drag, startPoint x: 355, startPoint y: 63, endPoint x: 1156, endPoint y: 564, distance: 944.8
click at [355, 63] on span "Pause" at bounding box center [369, 58] width 40 height 21
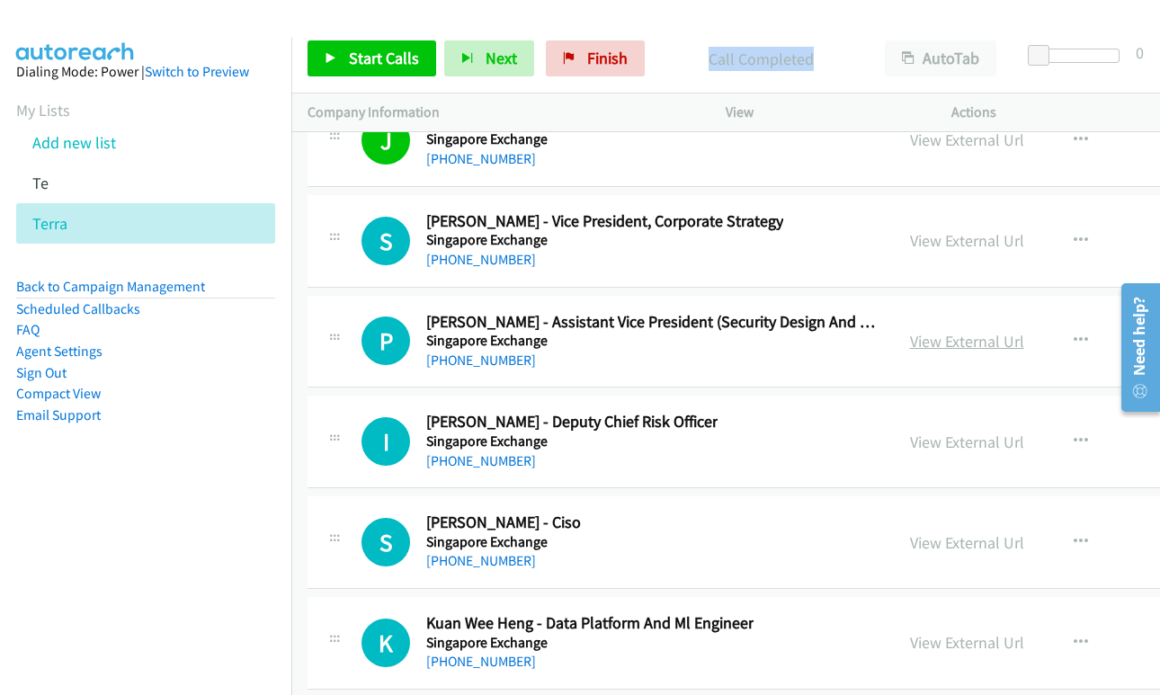
click at [935, 343] on link "View External Url" at bounding box center [967, 341] width 114 height 21
drag, startPoint x: 1055, startPoint y: 441, endPoint x: 1023, endPoint y: 471, distance: 43.3
click at [1040, 470] on div "View External Url View External Url Schedule/Manage Callback Start Calls Here R…" at bounding box center [1048, 441] width 309 height 59
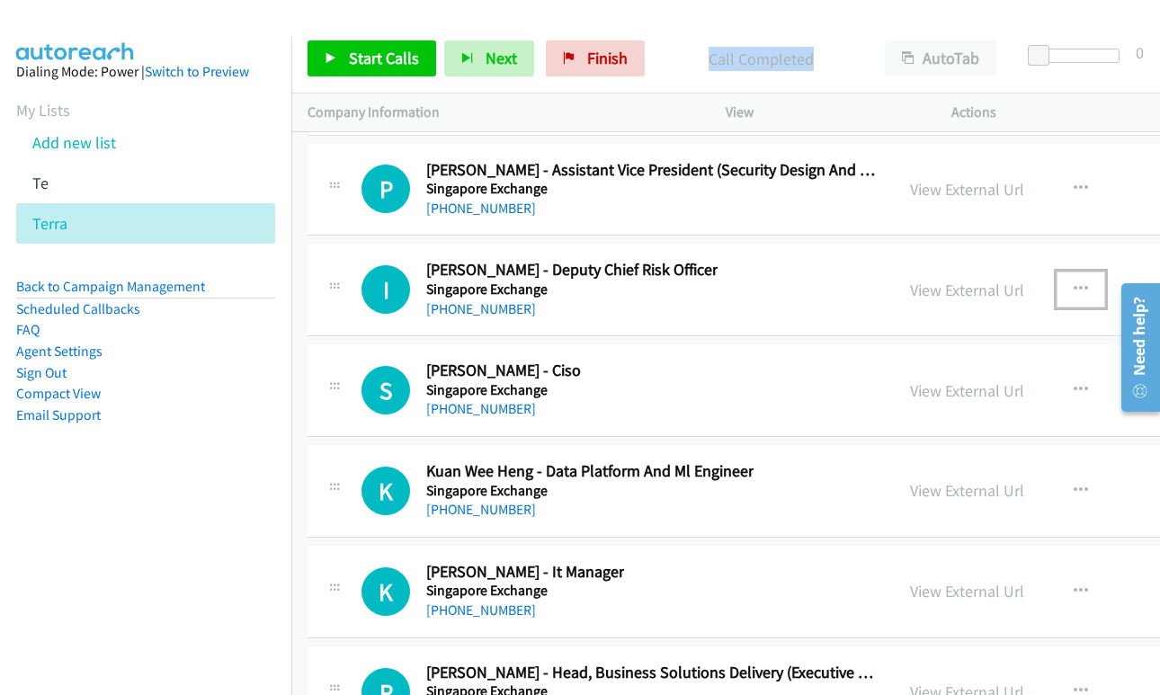
scroll to position [40283, 0]
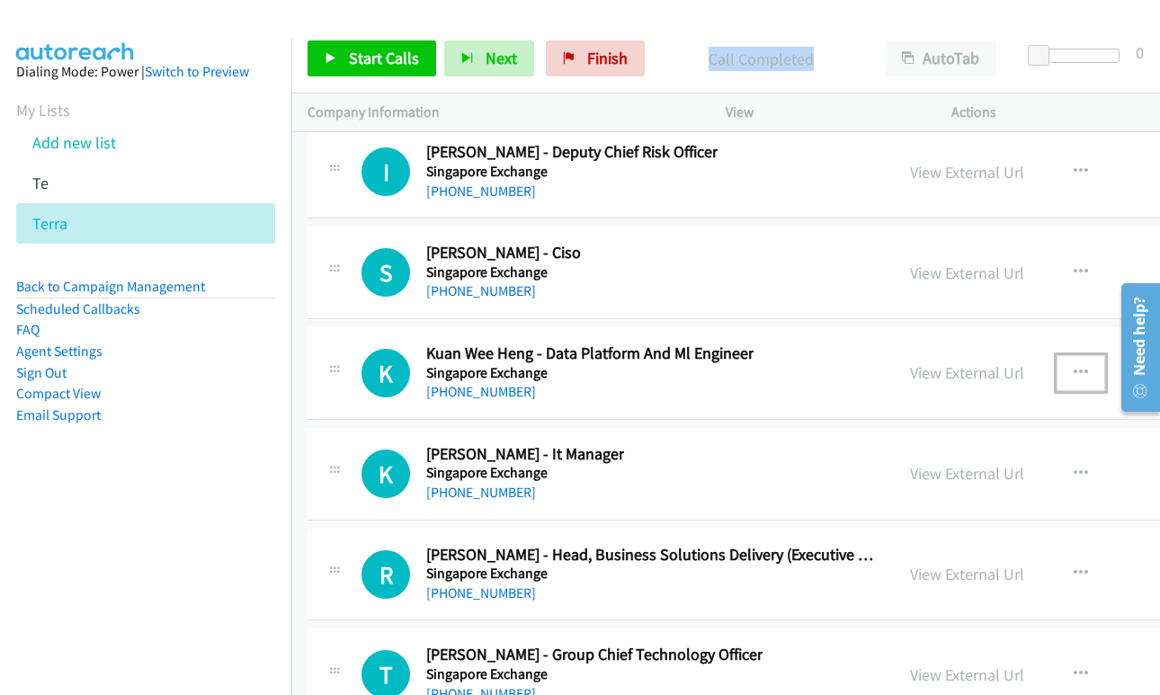
drag, startPoint x: 1047, startPoint y: 370, endPoint x: 1021, endPoint y: 371, distance: 26.1
click at [1074, 369] on icon "button" at bounding box center [1081, 373] width 14 height 14
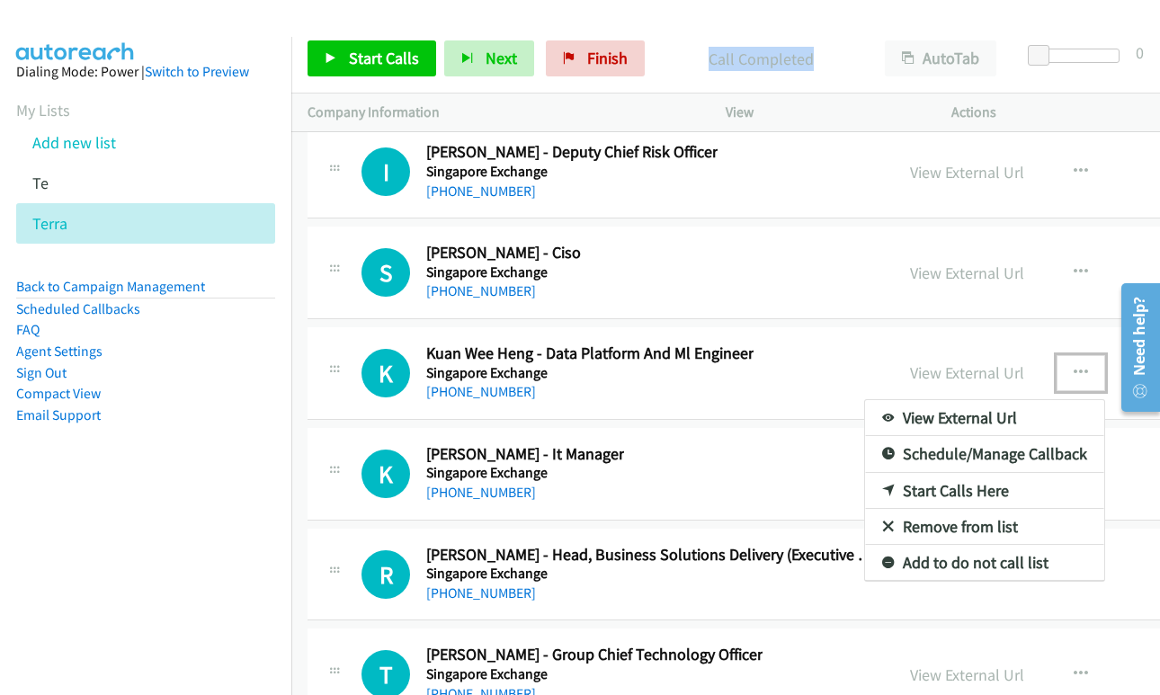
click at [907, 497] on link "Start Calls Here" at bounding box center [984, 491] width 239 height 36
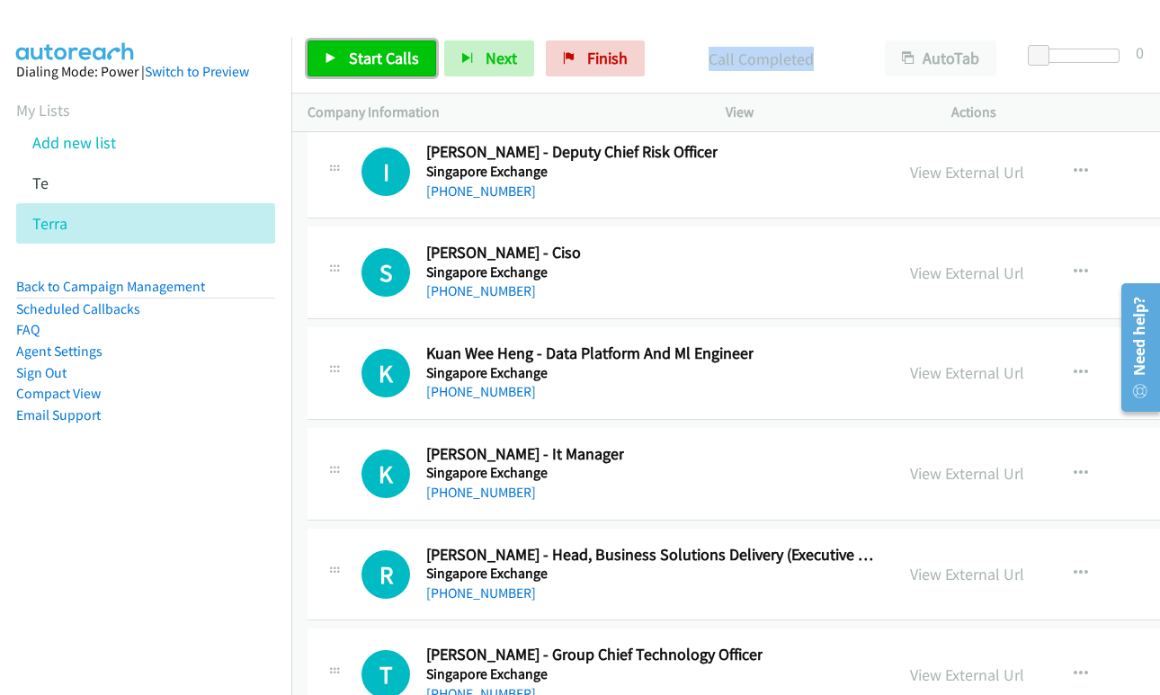
click at [376, 55] on span "Start Calls" at bounding box center [384, 58] width 70 height 21
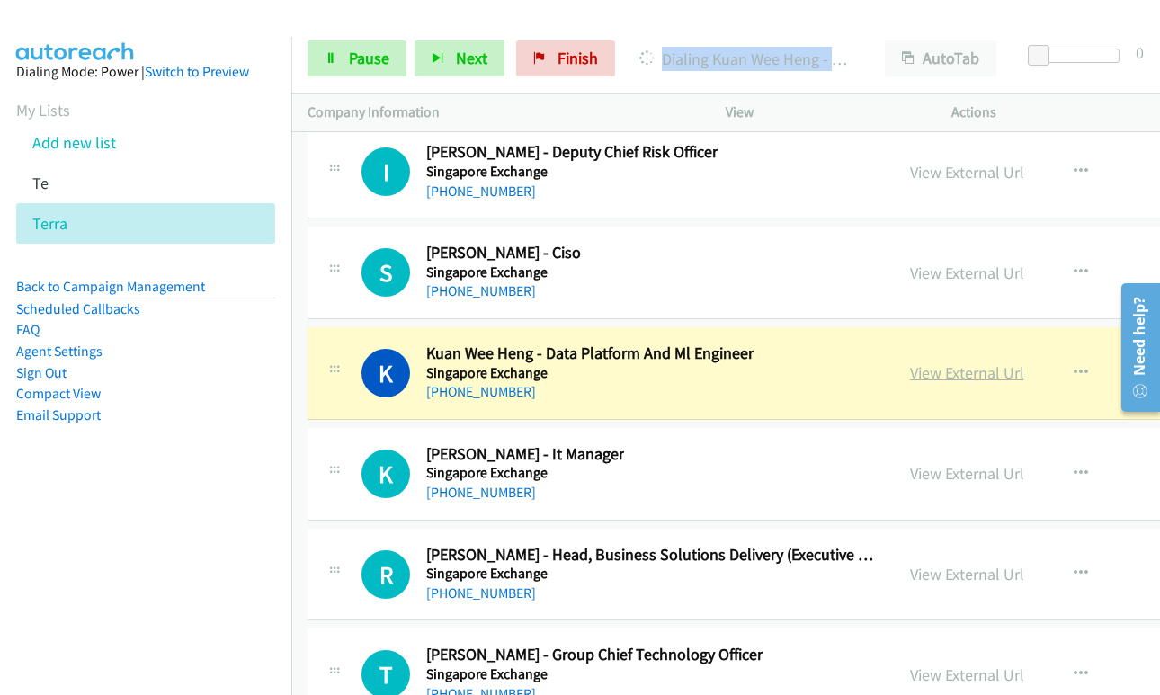
click at [923, 372] on link "View External Url" at bounding box center [967, 372] width 114 height 21
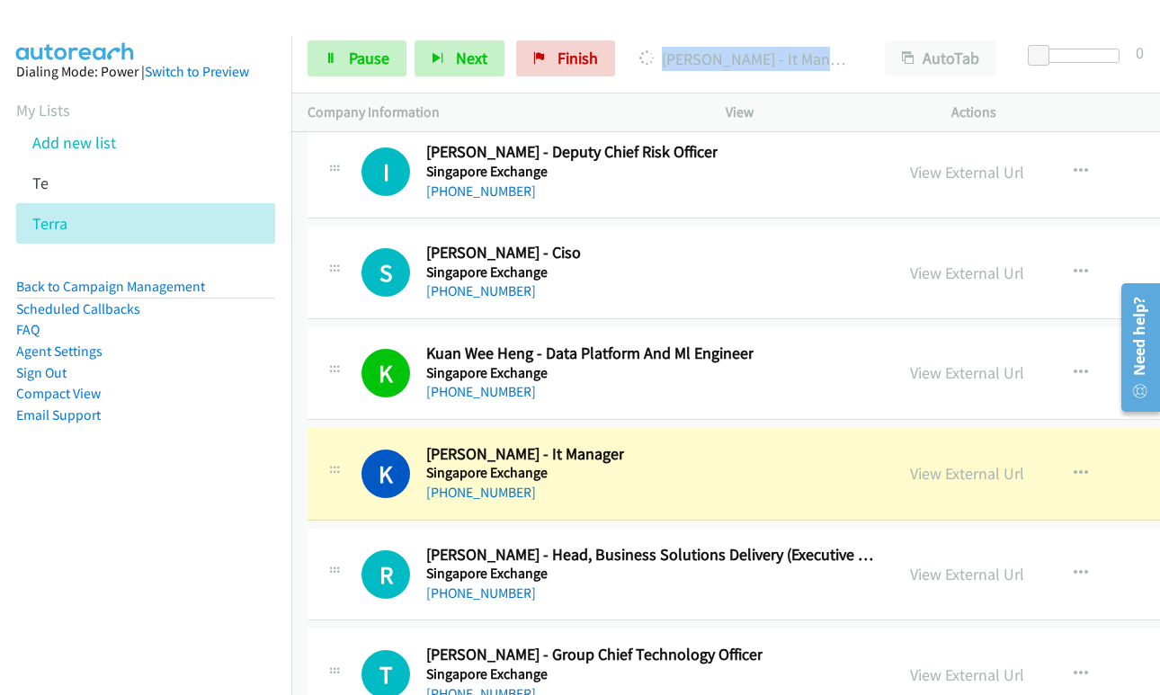
drag, startPoint x: 907, startPoint y: 471, endPoint x: 907, endPoint y: 447, distance: 24.3
click at [935, 475] on link "View External Url" at bounding box center [967, 473] width 114 height 21
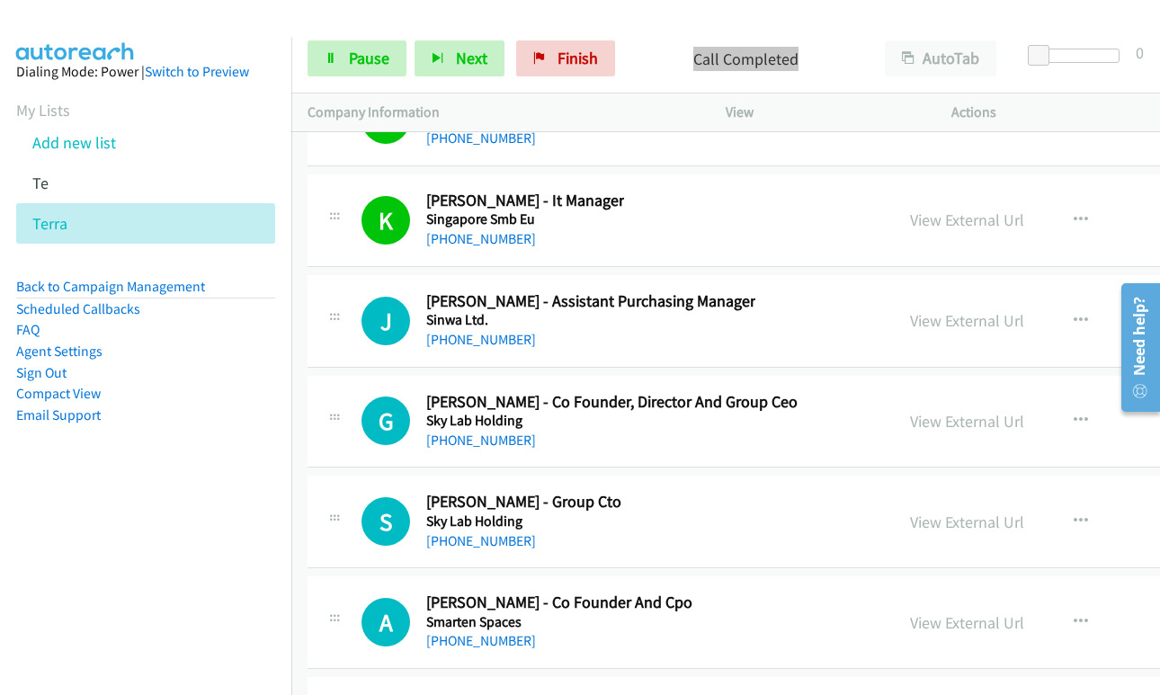
scroll to position [41812, 0]
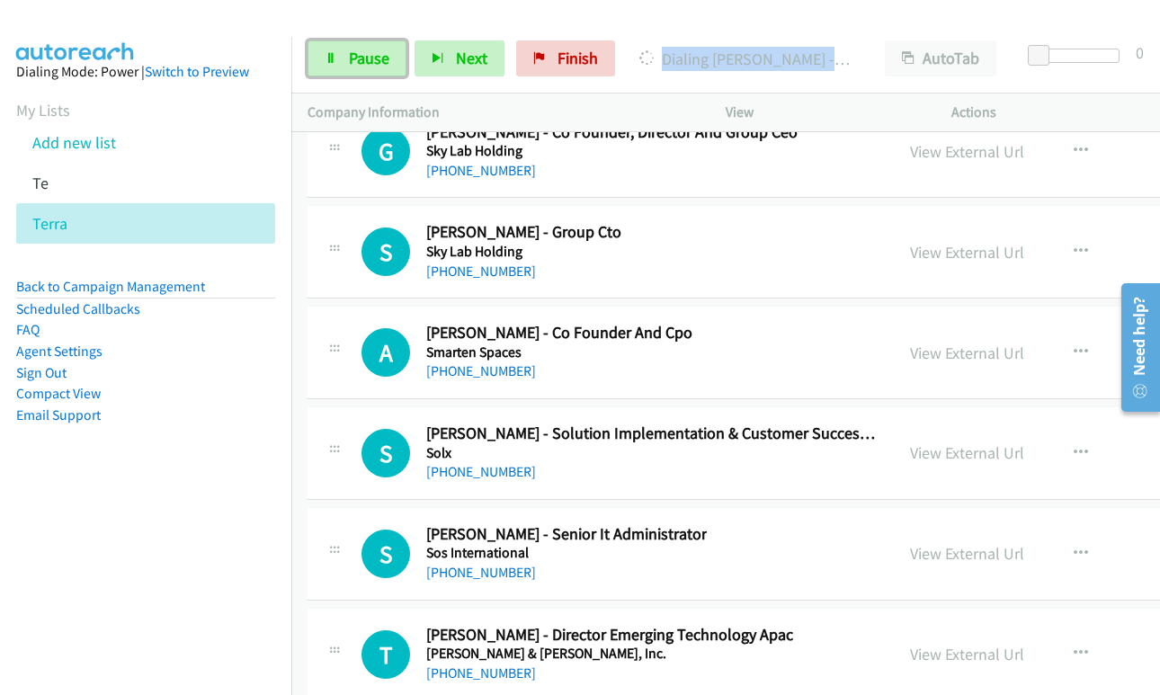
drag, startPoint x: 377, startPoint y: 58, endPoint x: 640, endPoint y: 248, distance: 324.7
click at [377, 58] on span "Pause" at bounding box center [369, 58] width 40 height 21
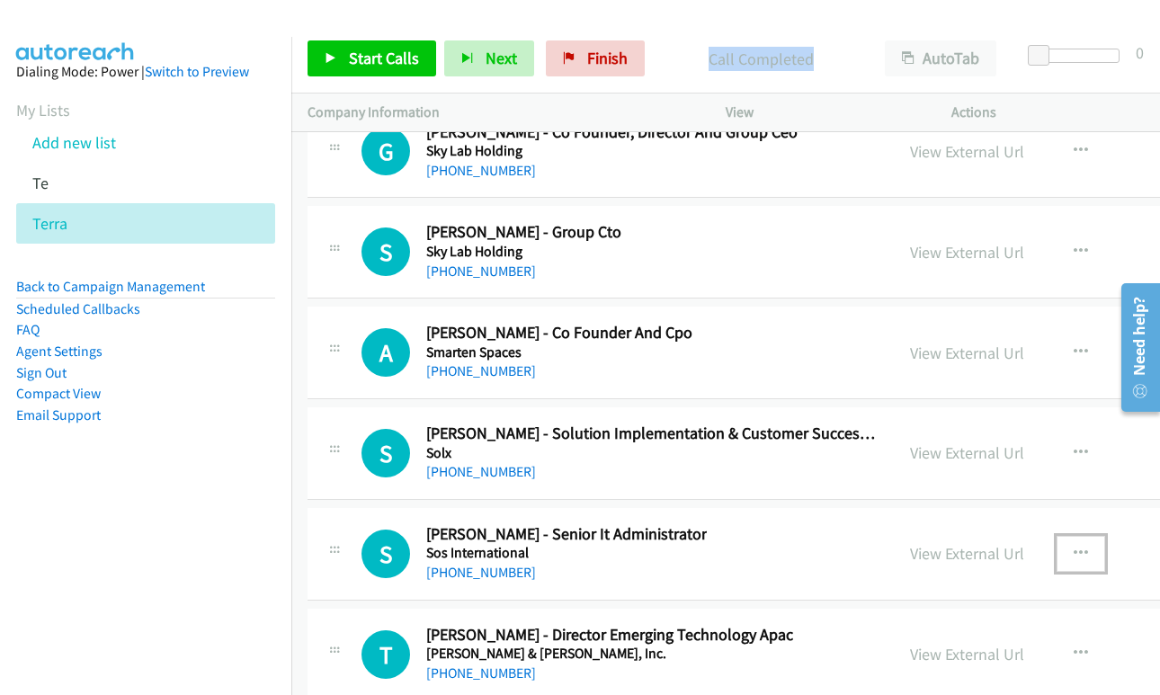
click at [1057, 543] on button "button" at bounding box center [1081, 554] width 49 height 36
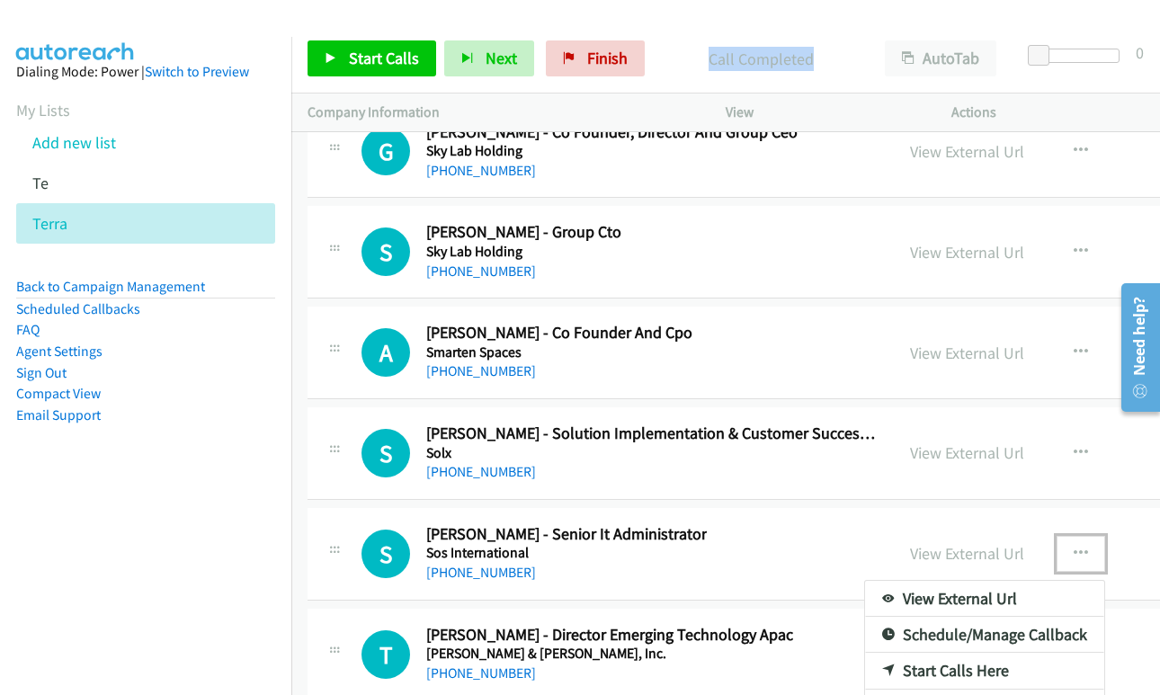
click at [903, 664] on link "Start Calls Here" at bounding box center [984, 671] width 239 height 36
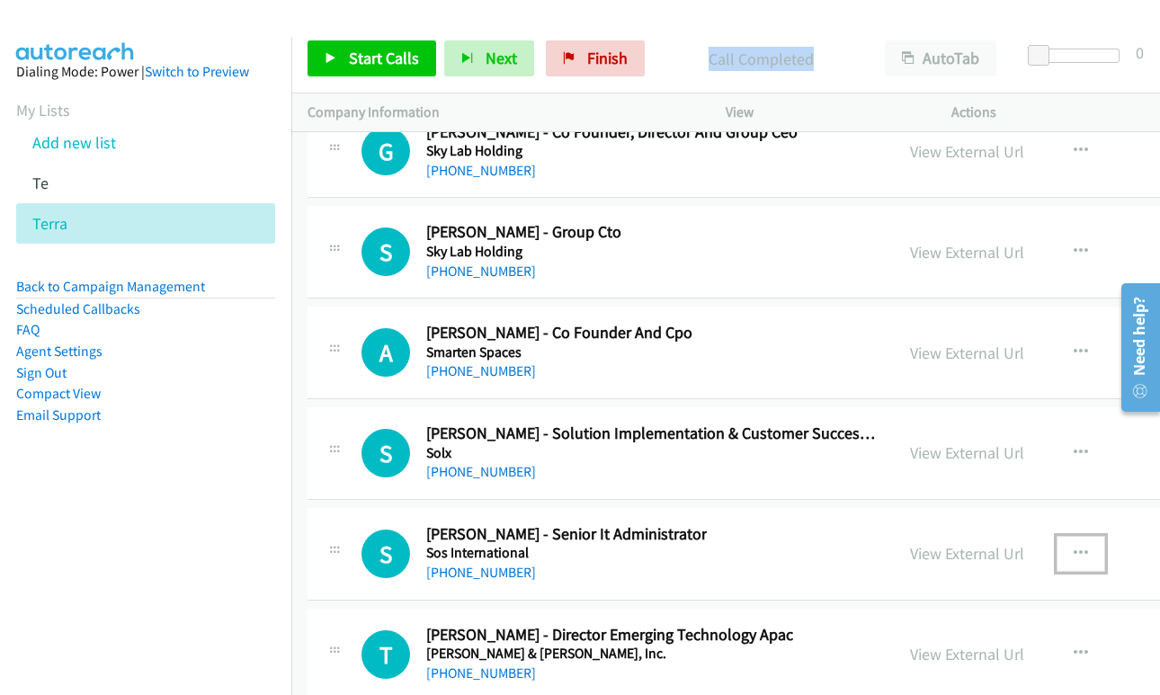
scroll to position [41902, 0]
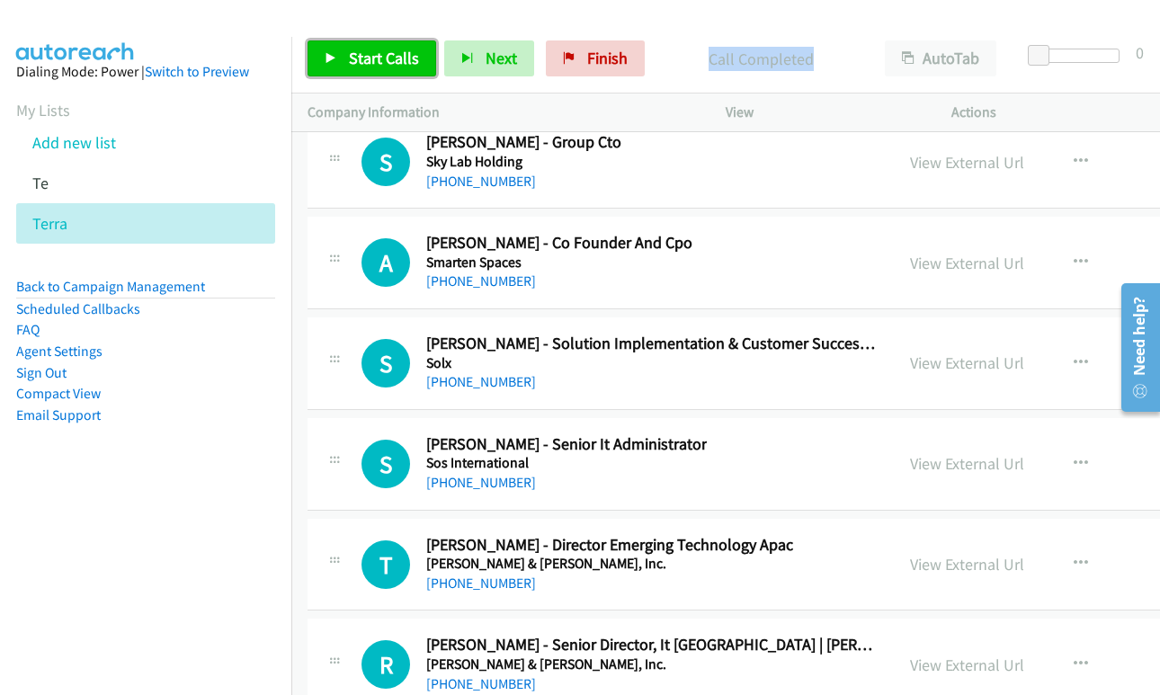
click at [337, 53] on link "Start Calls" at bounding box center [372, 58] width 129 height 36
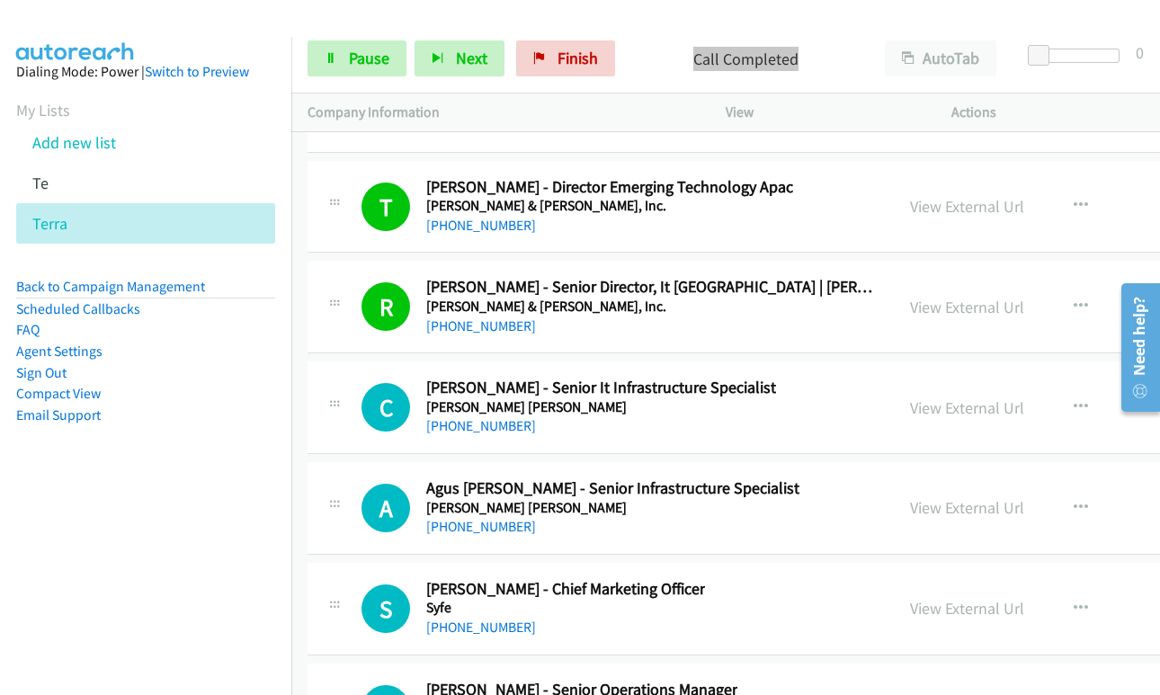
scroll to position [42261, 0]
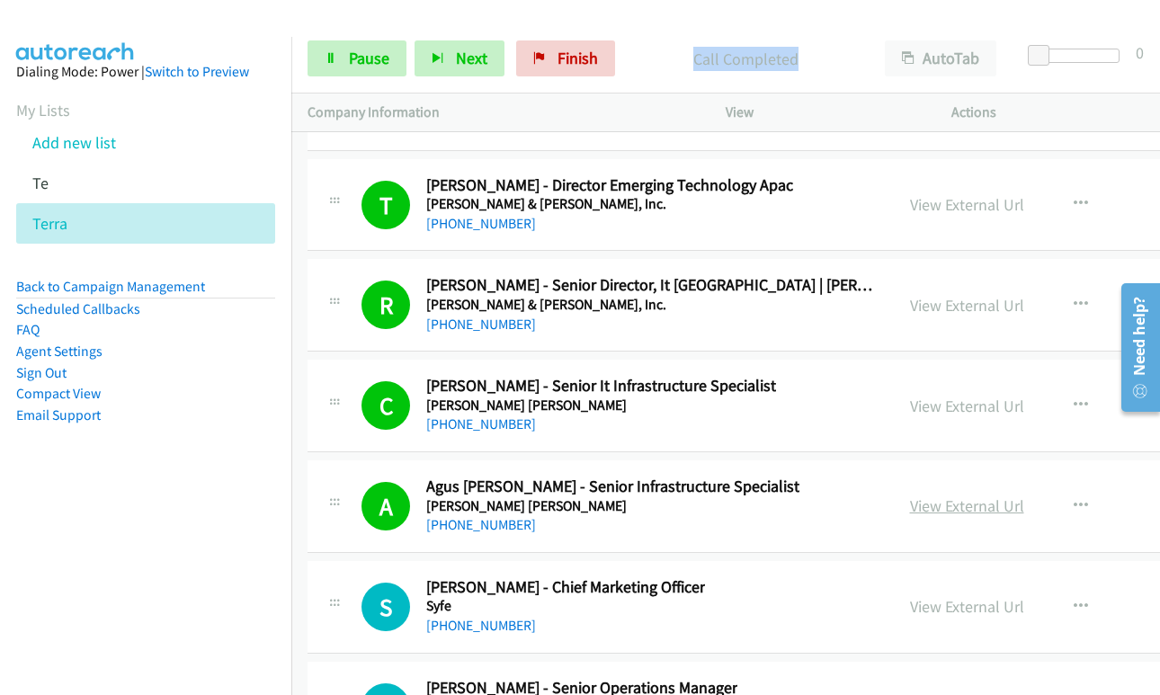
click at [910, 509] on link "View External Url" at bounding box center [967, 505] width 114 height 21
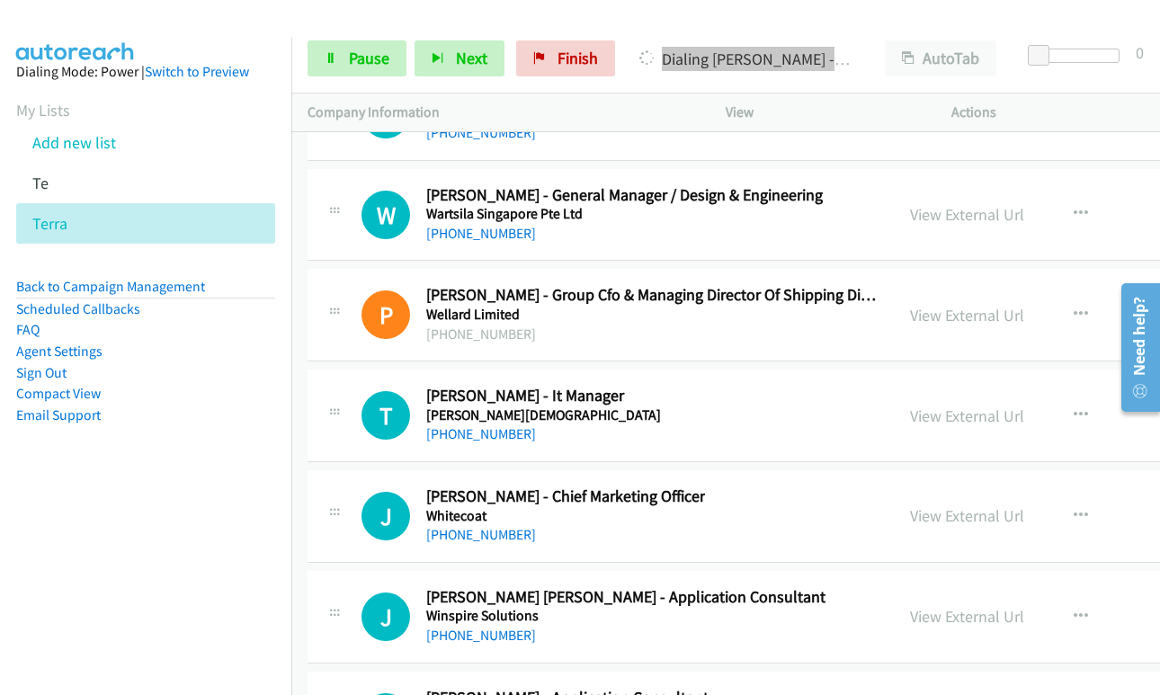
scroll to position [43880, 0]
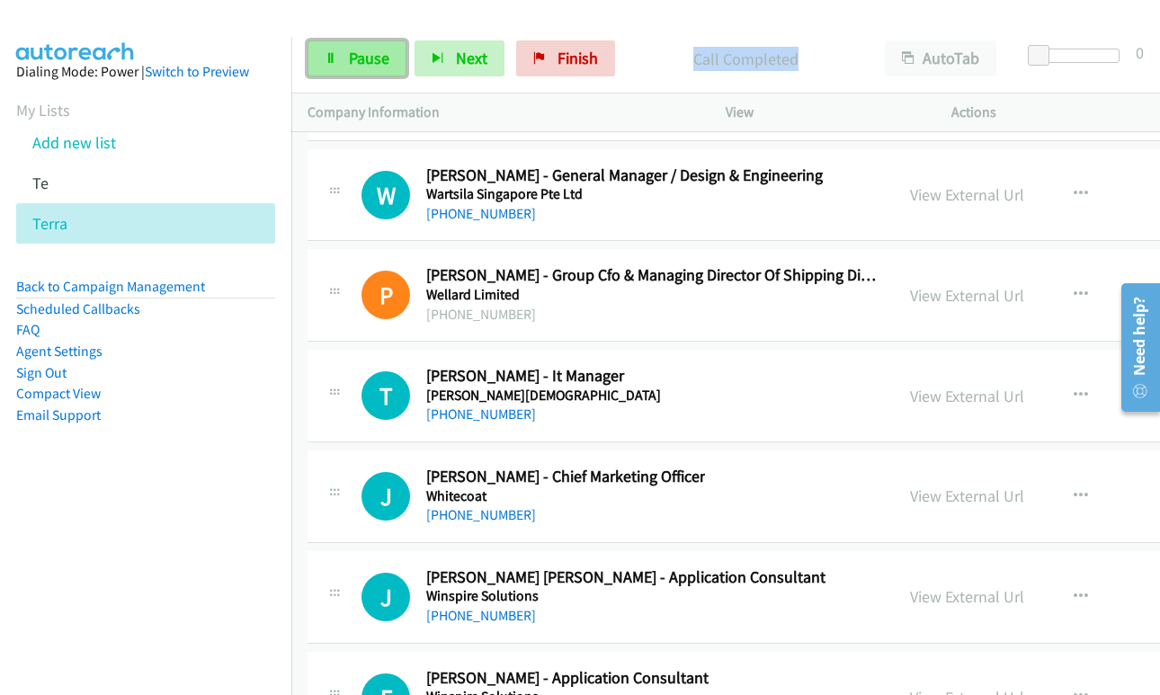
click at [343, 55] on link "Pause" at bounding box center [357, 58] width 99 height 36
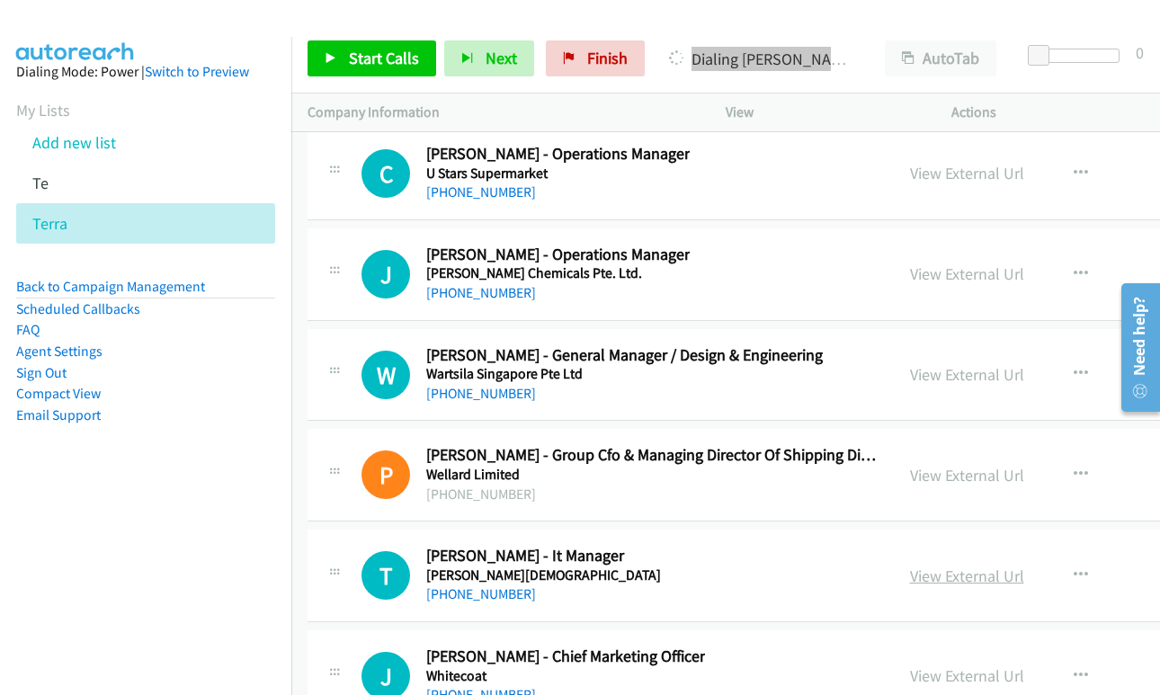
scroll to position [43430, 0]
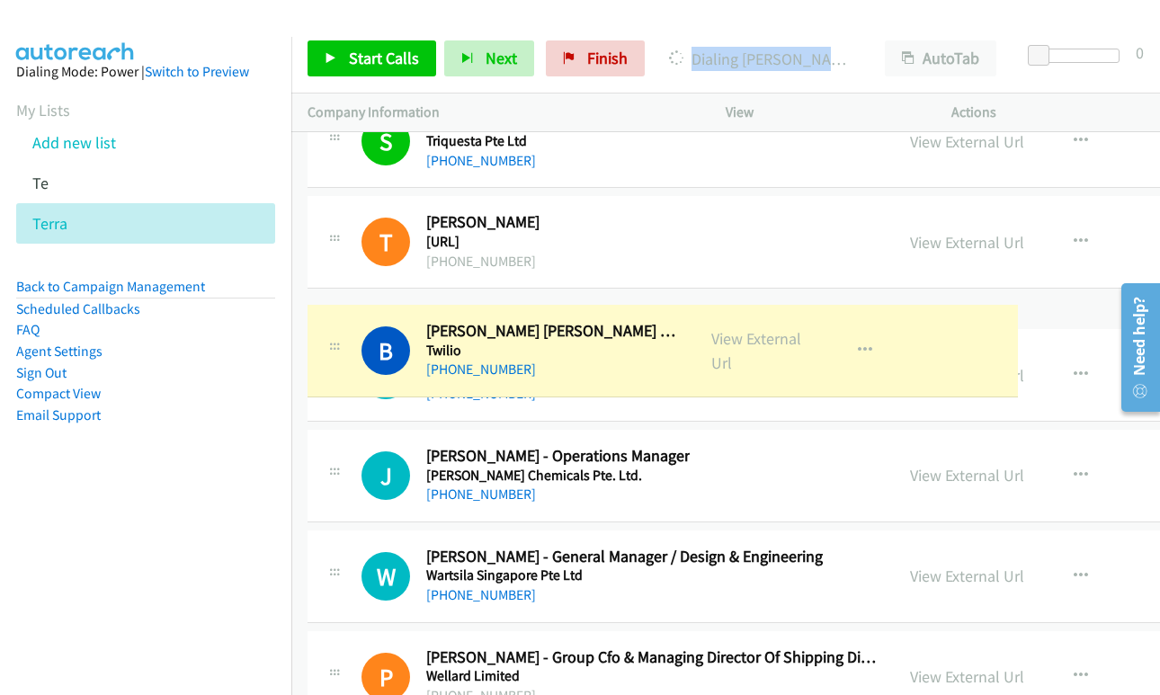
drag, startPoint x: 795, startPoint y: 316, endPoint x: 561, endPoint y: 324, distance: 233.9
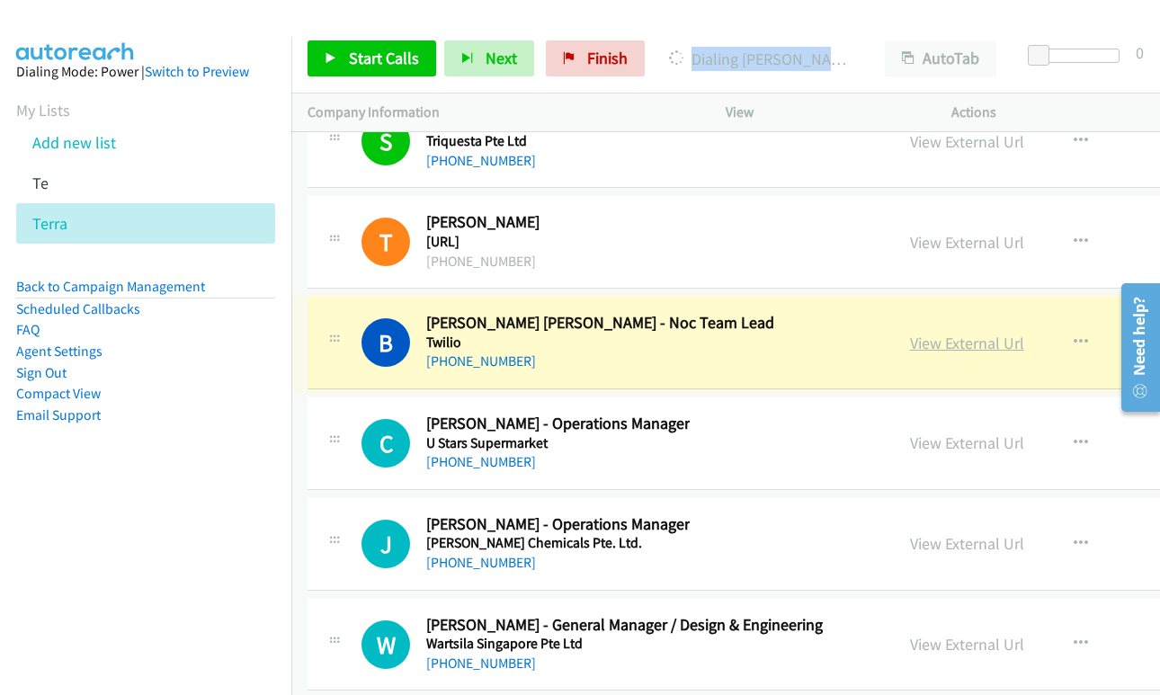
click at [995, 343] on link "View External Url" at bounding box center [967, 343] width 114 height 21
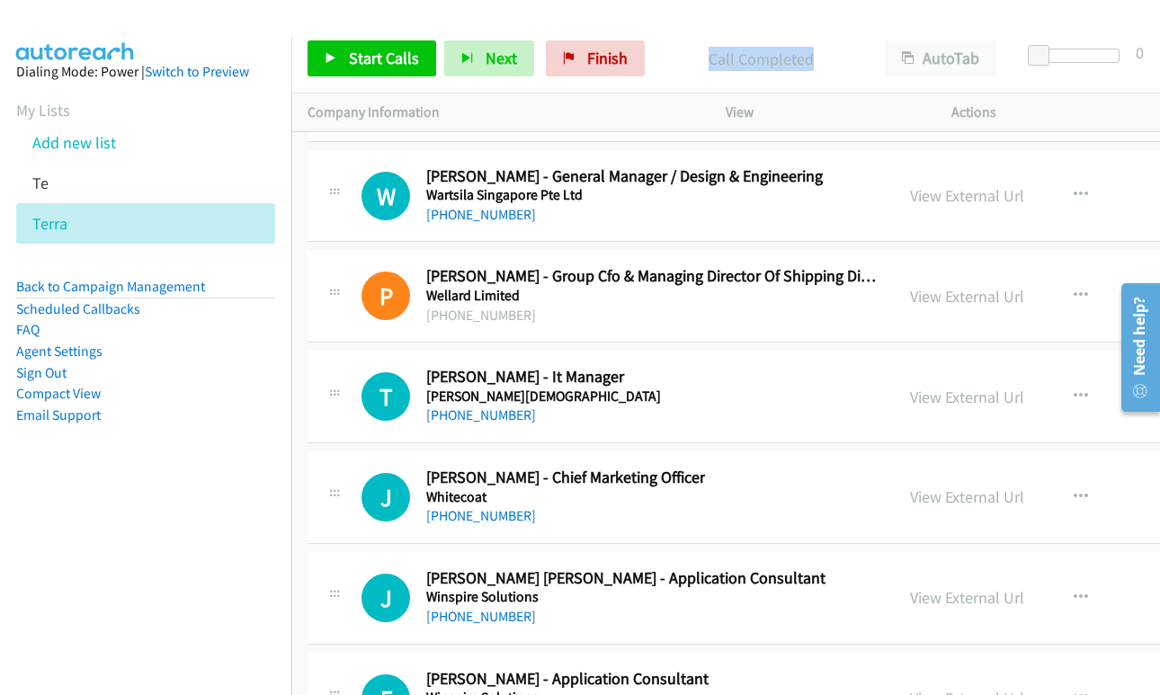
scroll to position [43880, 0]
click at [949, 397] on link "View External Url" at bounding box center [967, 396] width 114 height 21
click at [951, 593] on link "View External Url" at bounding box center [967, 596] width 114 height 21
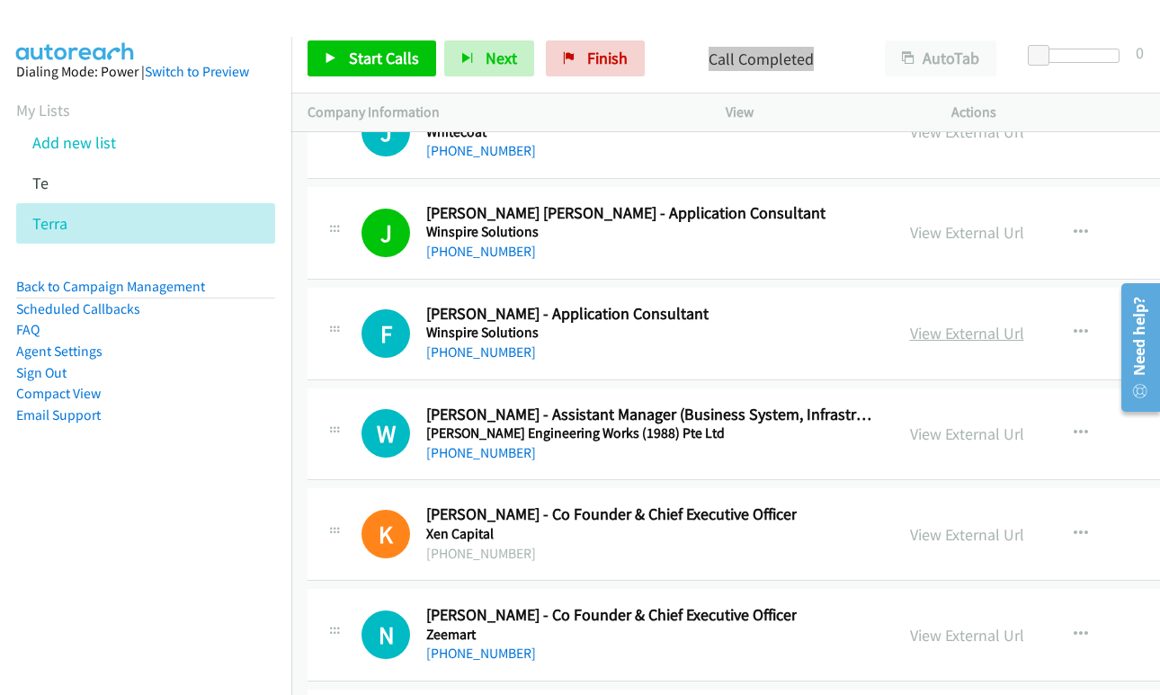
scroll to position [44330, 0]
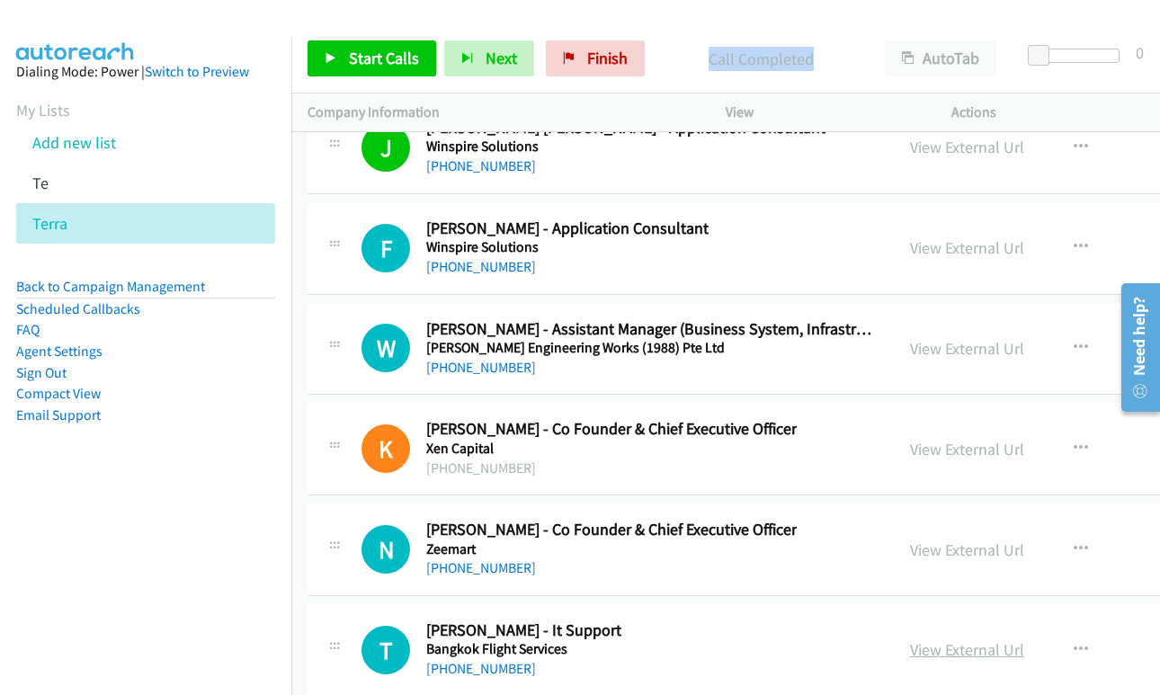
click at [933, 653] on link "View External Url" at bounding box center [967, 649] width 114 height 21
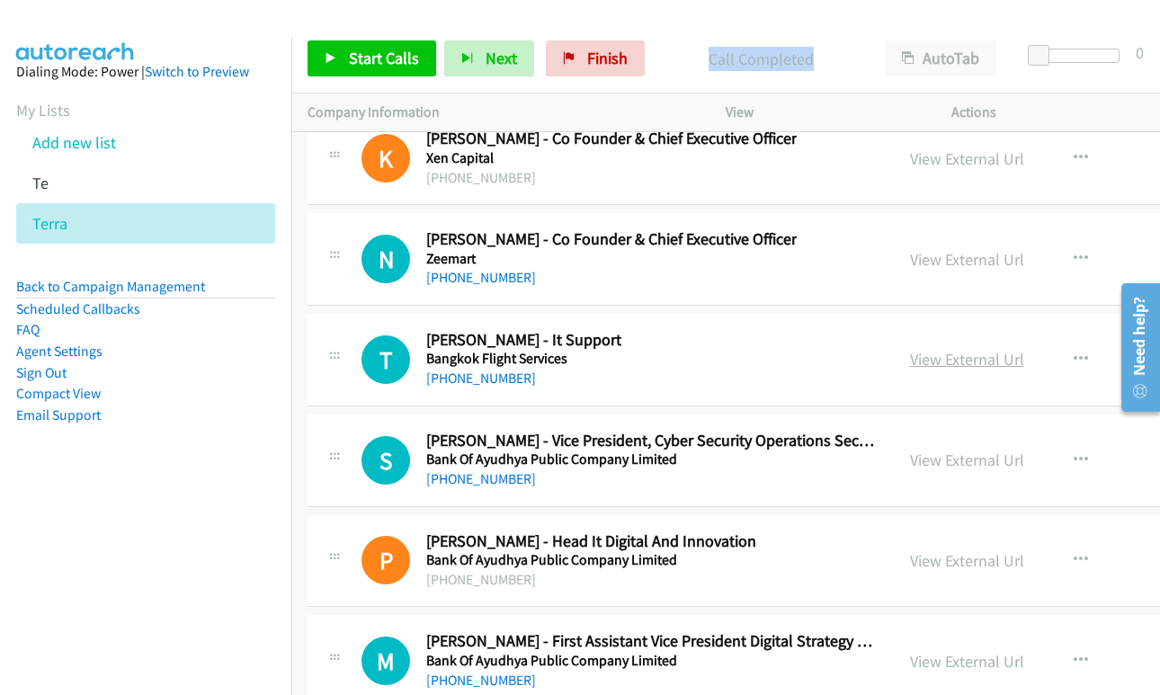
scroll to position [44689, 0]
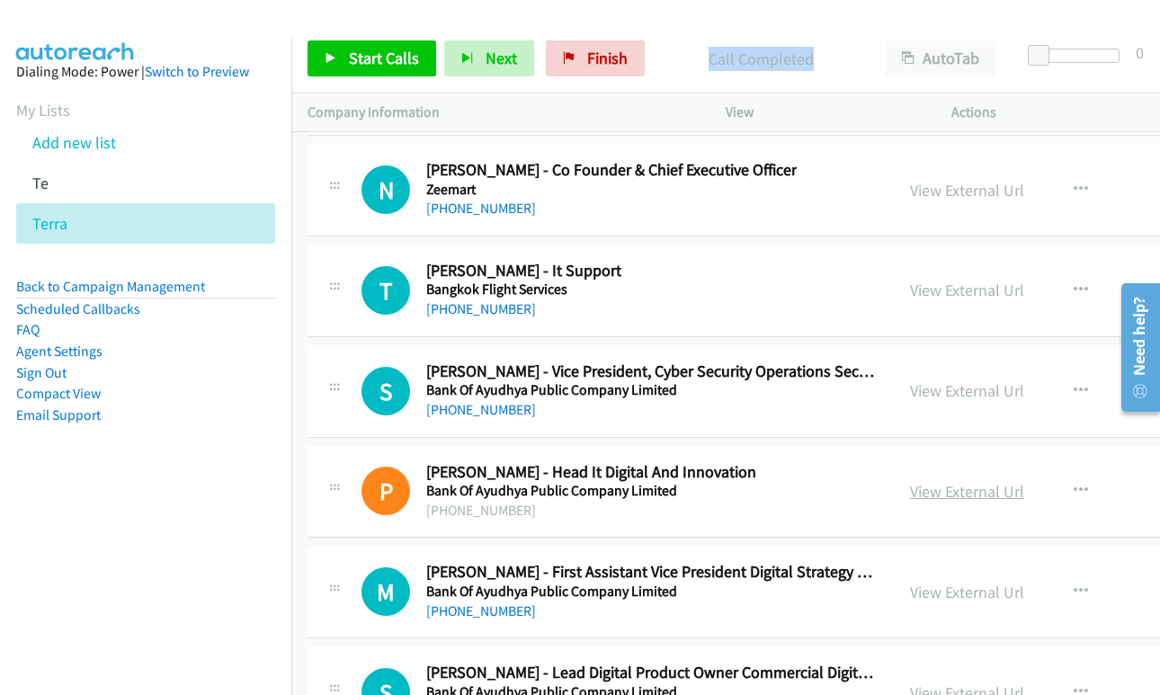
click at [922, 486] on link "View External Url" at bounding box center [967, 491] width 114 height 21
click at [335, 56] on icon at bounding box center [331, 59] width 13 height 13
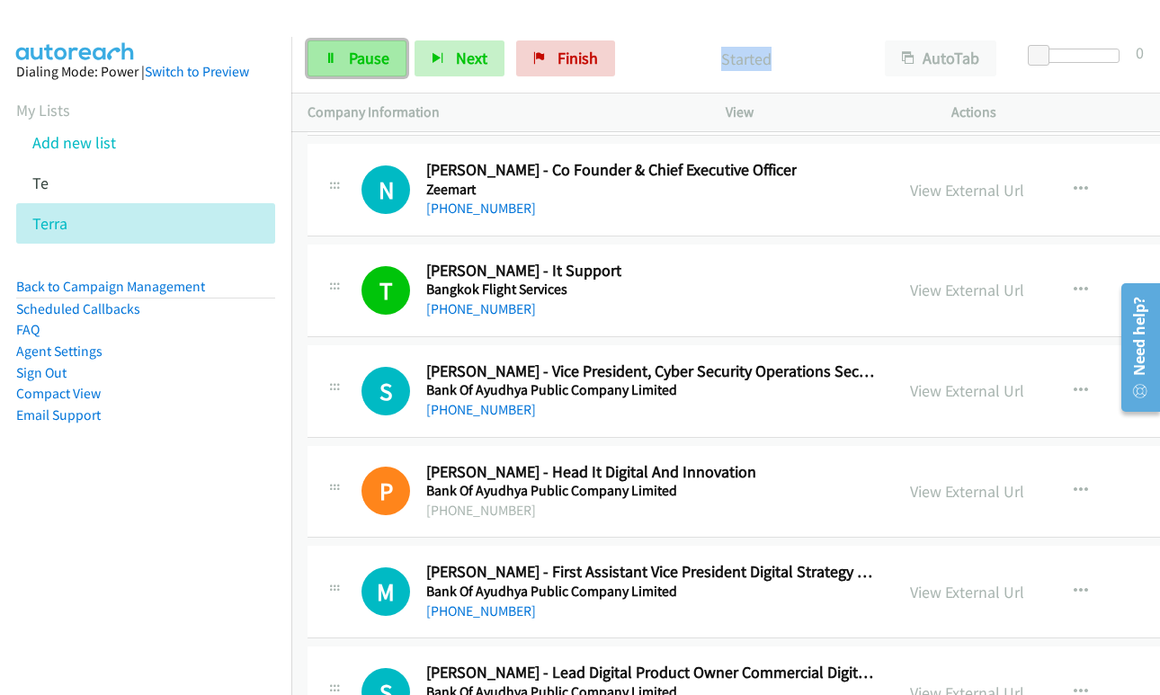
click at [336, 55] on icon at bounding box center [331, 59] width 13 height 13
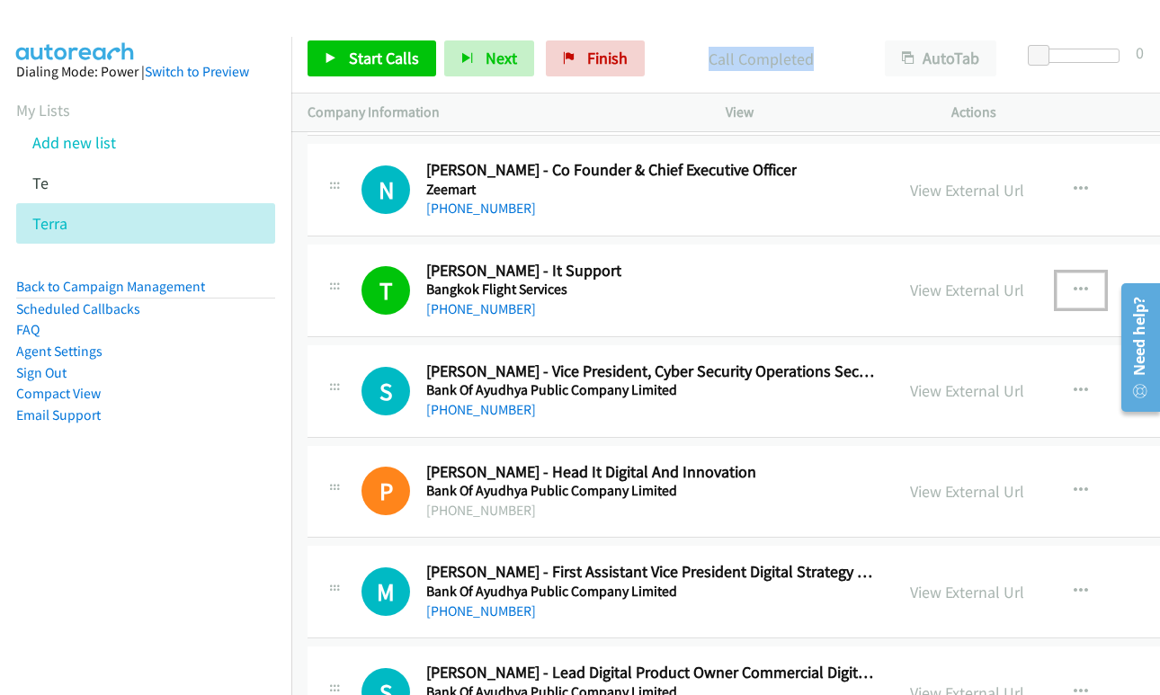
click at [1074, 290] on icon "button" at bounding box center [1081, 290] width 14 height 14
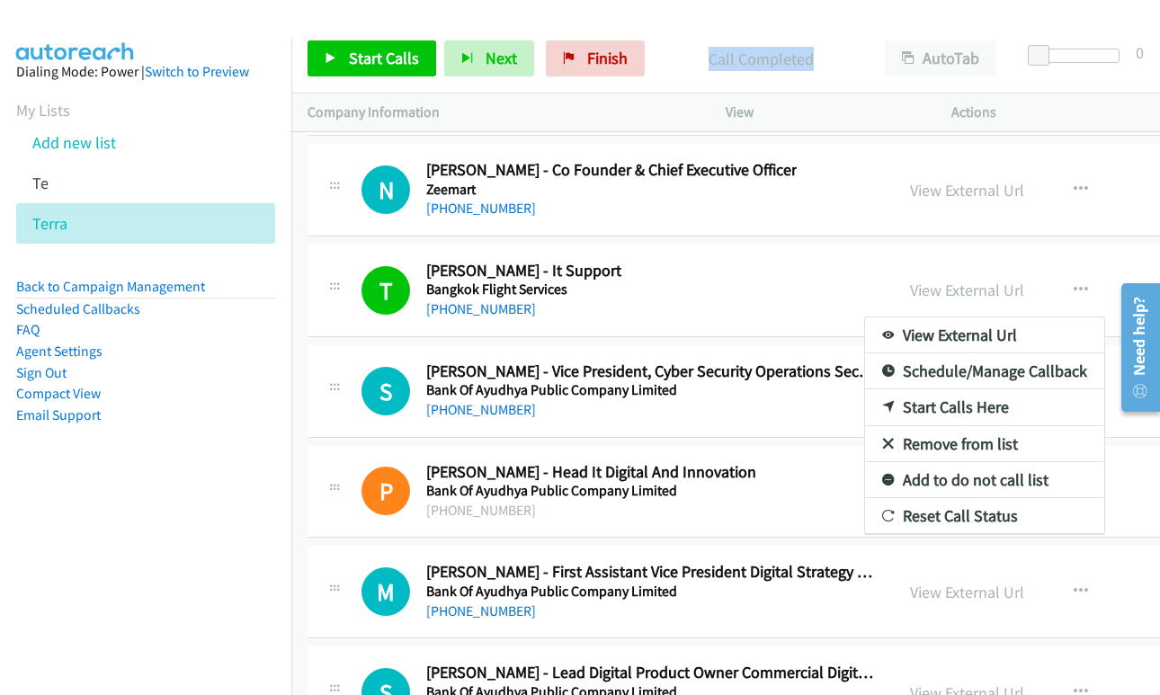
click at [379, 52] on div at bounding box center [580, 347] width 1160 height 695
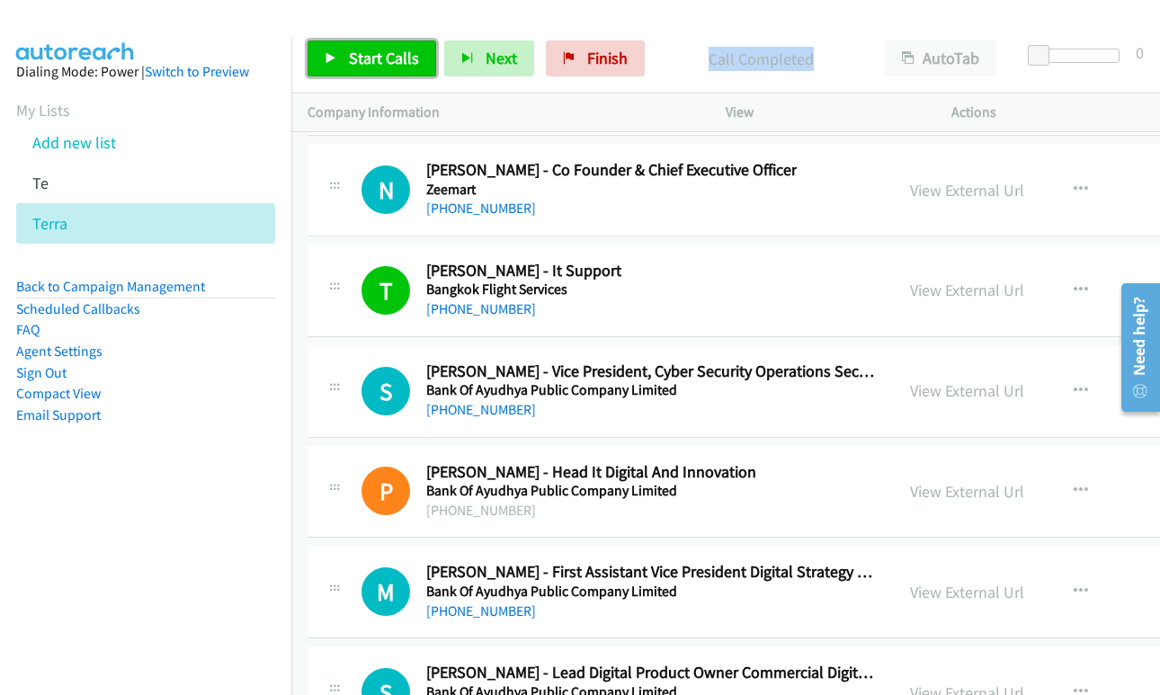
click at [350, 49] on span "Start Calls" at bounding box center [384, 58] width 70 height 21
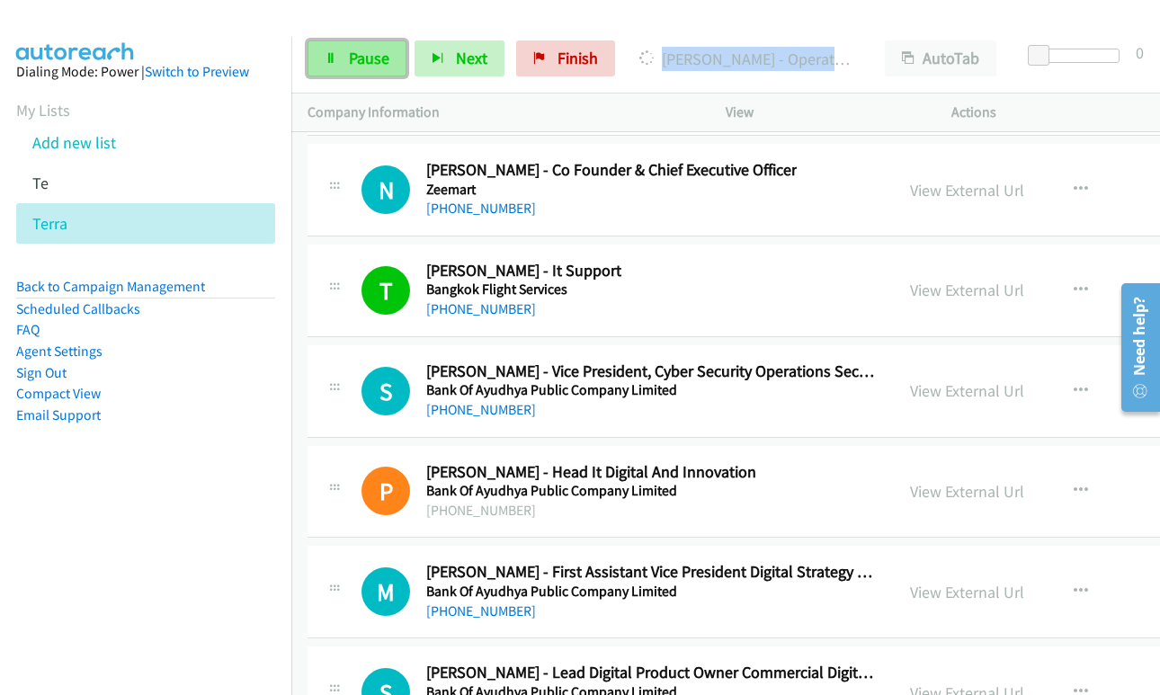
click at [371, 66] on span "Pause" at bounding box center [369, 58] width 40 height 21
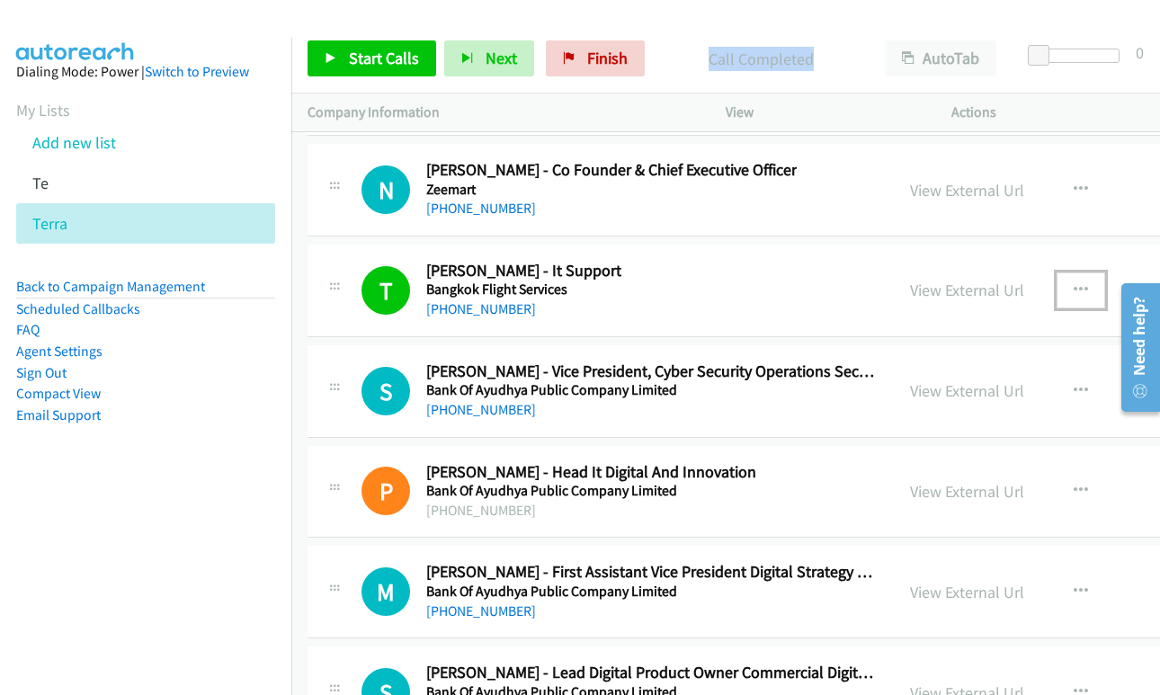
click at [1074, 291] on icon "button" at bounding box center [1081, 290] width 14 height 14
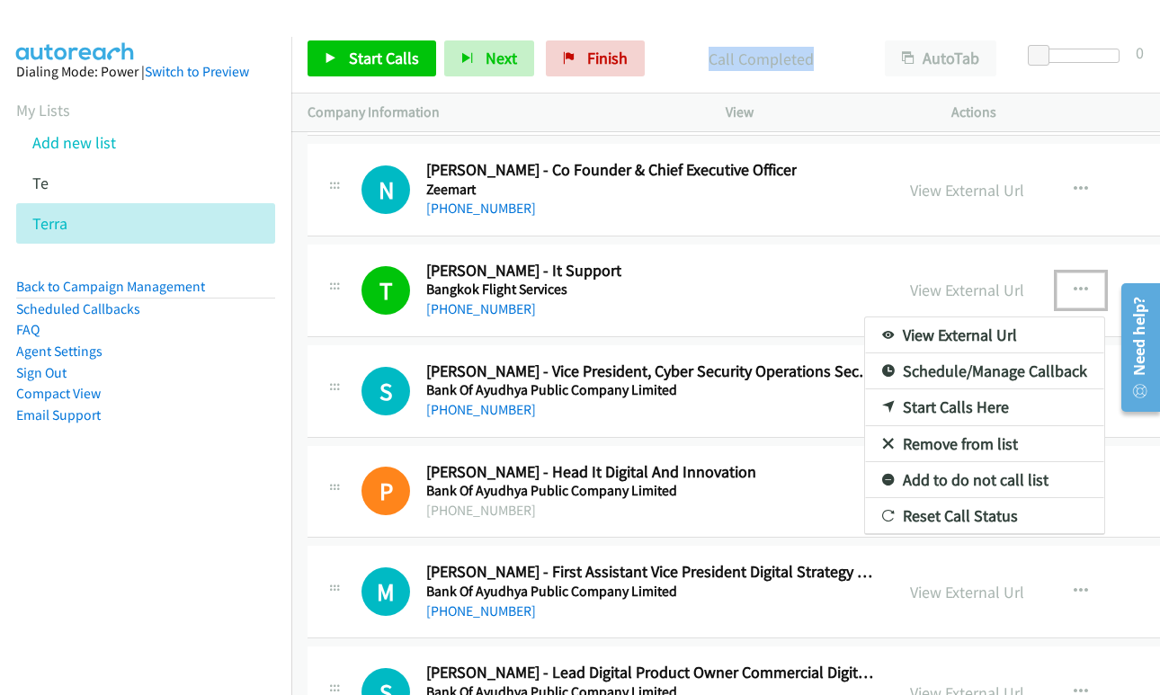
click at [953, 400] on link "Start Calls Here" at bounding box center [984, 407] width 239 height 36
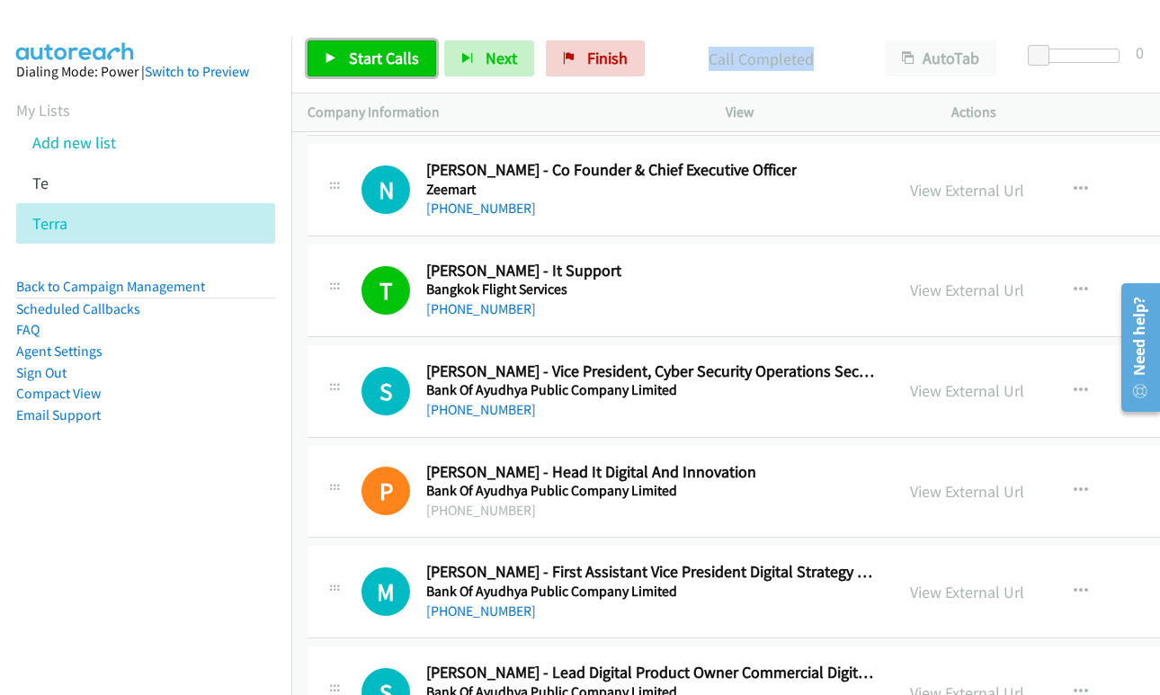
click at [365, 61] on span "Start Calls" at bounding box center [384, 58] width 70 height 21
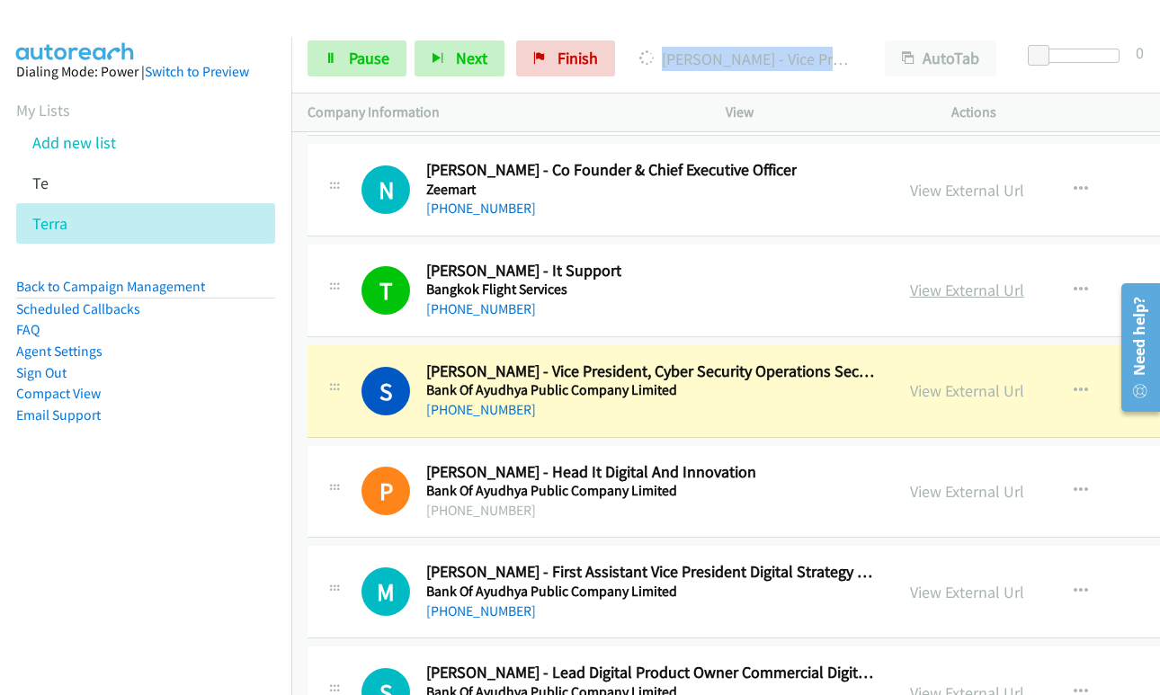
click at [930, 287] on link "View External Url" at bounding box center [967, 290] width 114 height 21
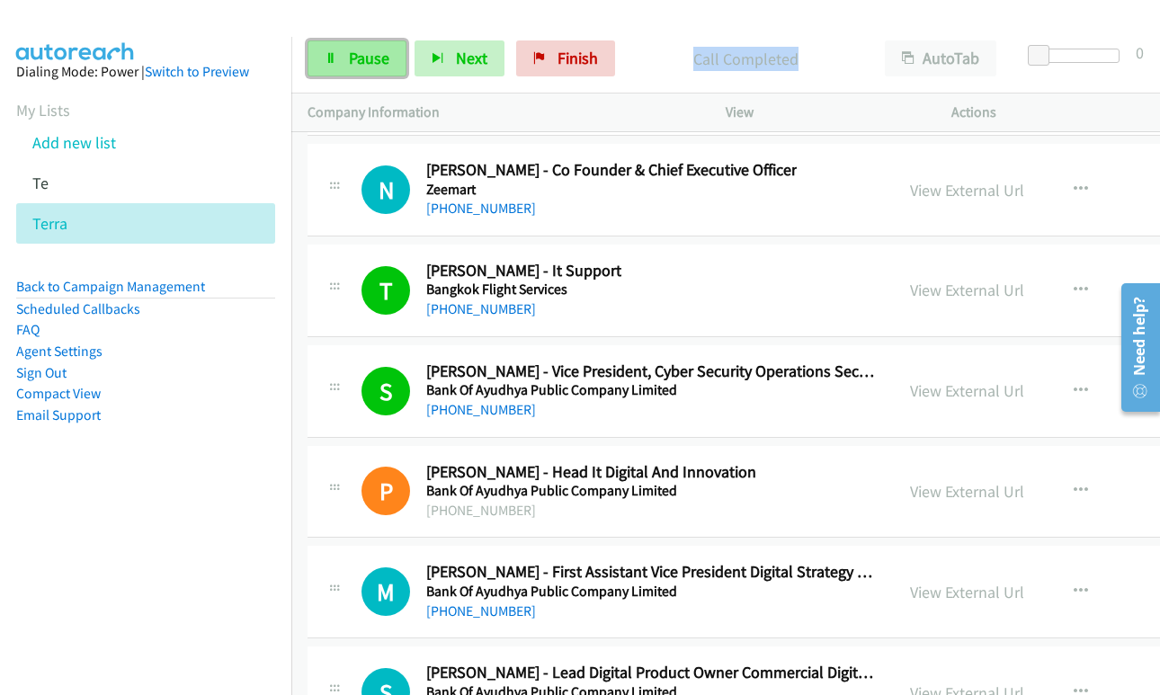
click at [355, 50] on span "Pause" at bounding box center [369, 58] width 40 height 21
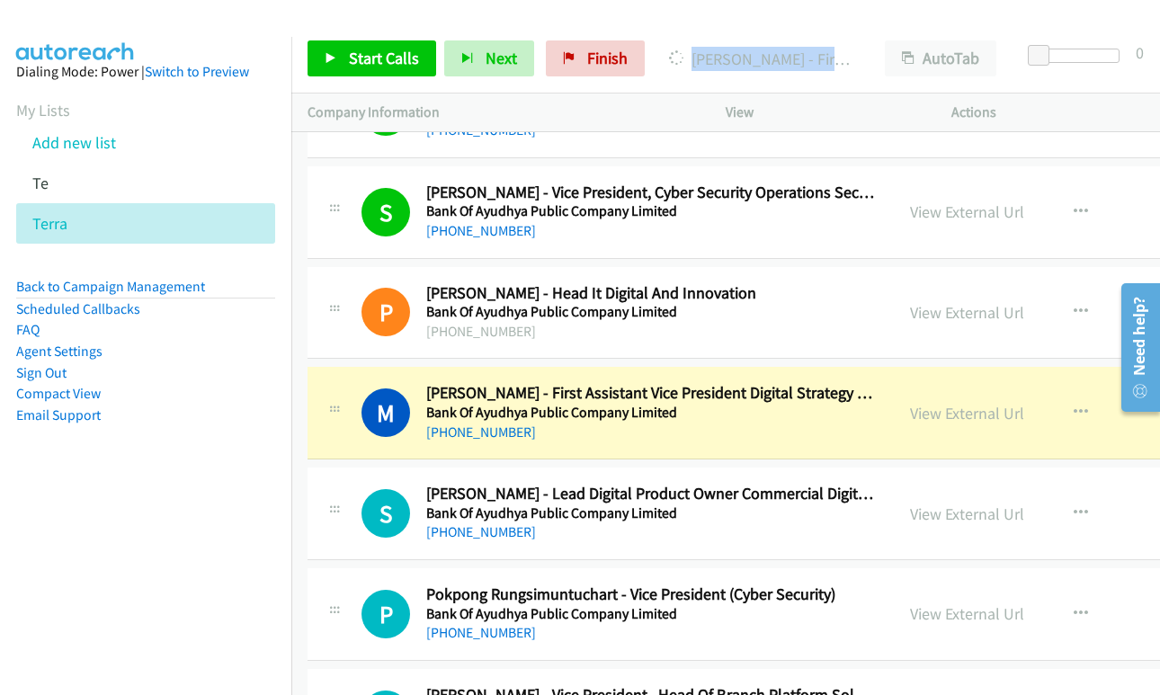
scroll to position [44869, 0]
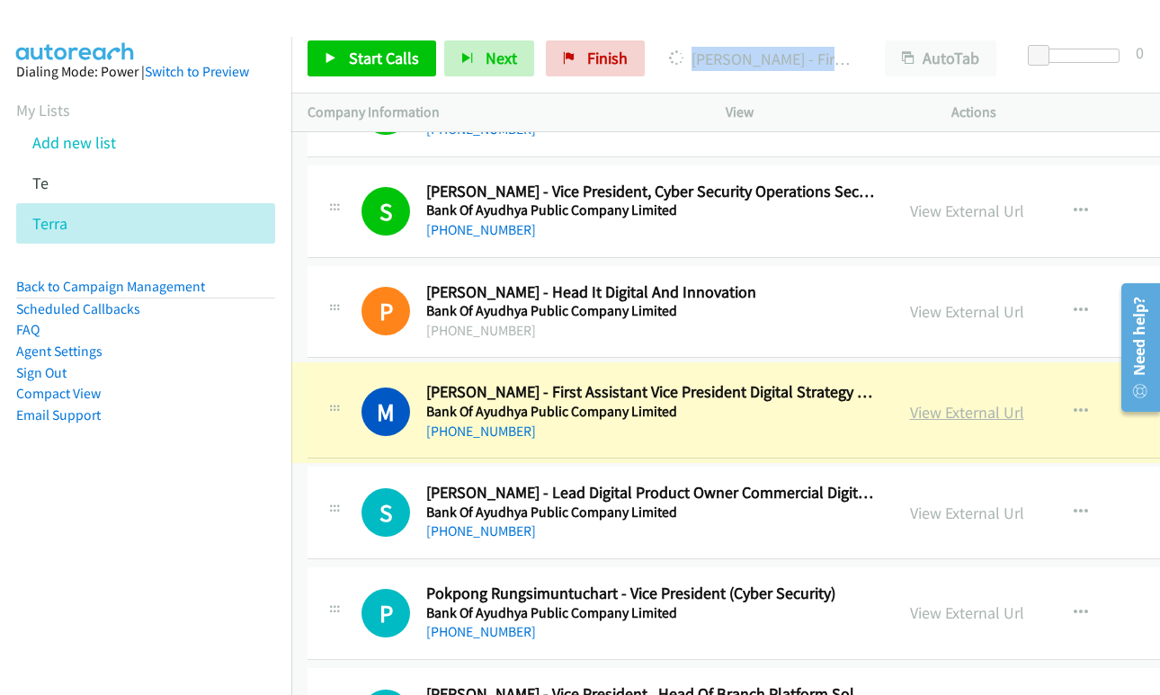
click at [933, 406] on link "View External Url" at bounding box center [967, 412] width 114 height 21
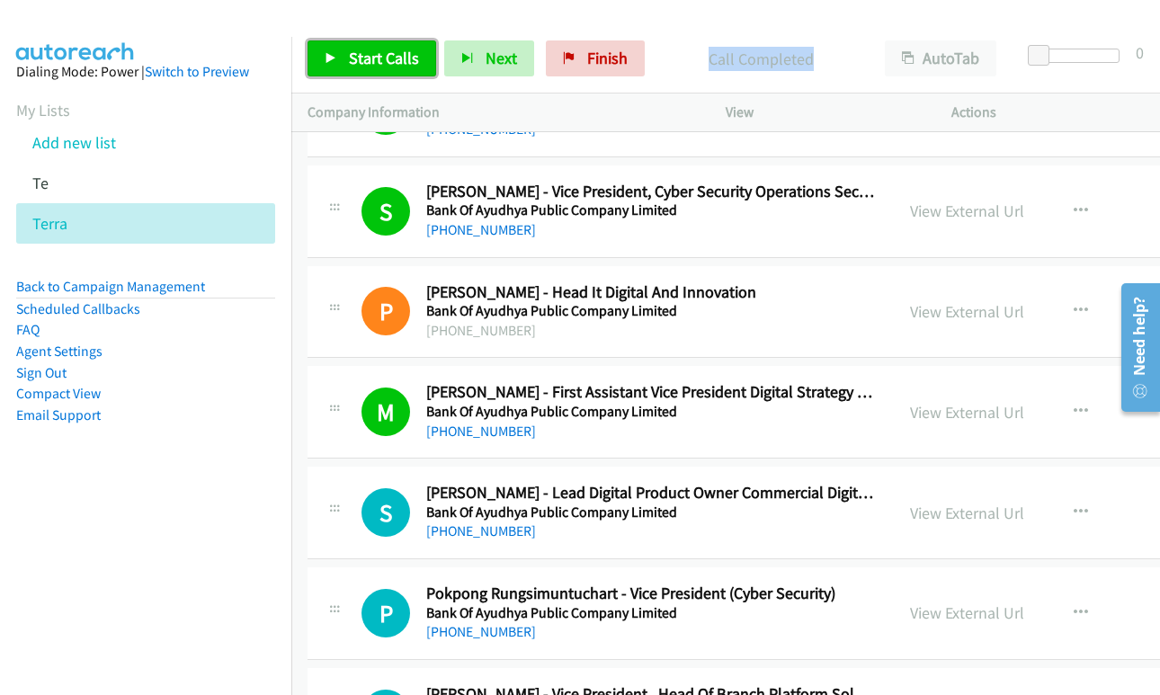
click at [358, 57] on span "Start Calls" at bounding box center [384, 58] width 70 height 21
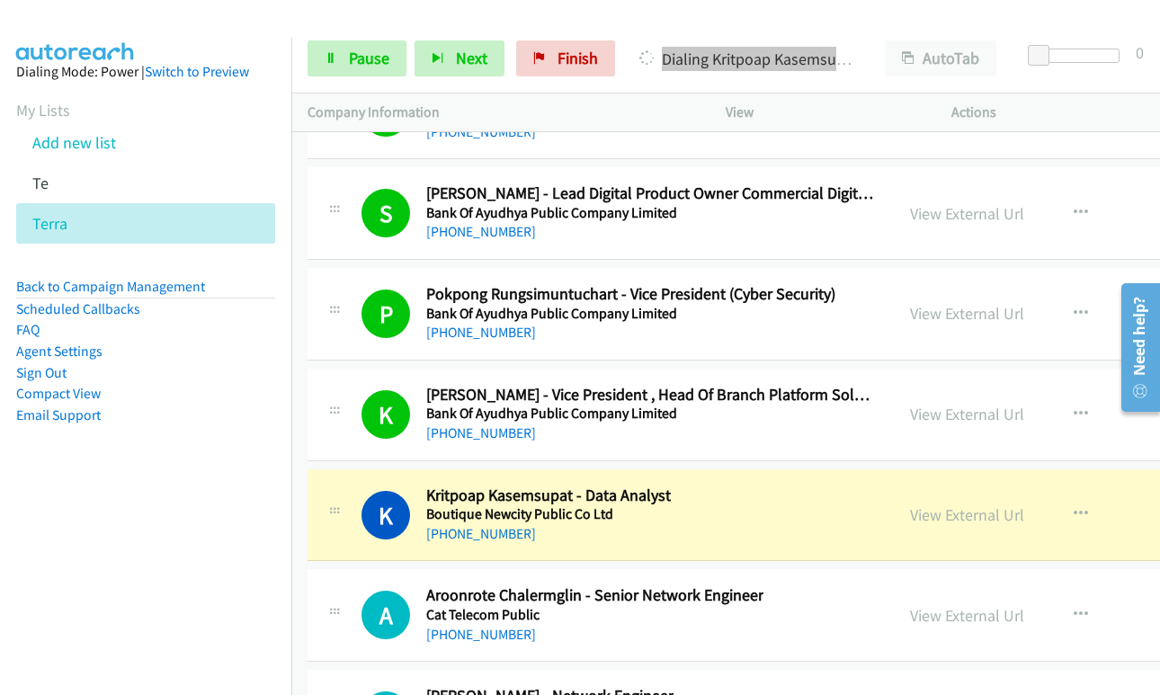
scroll to position [45229, 0]
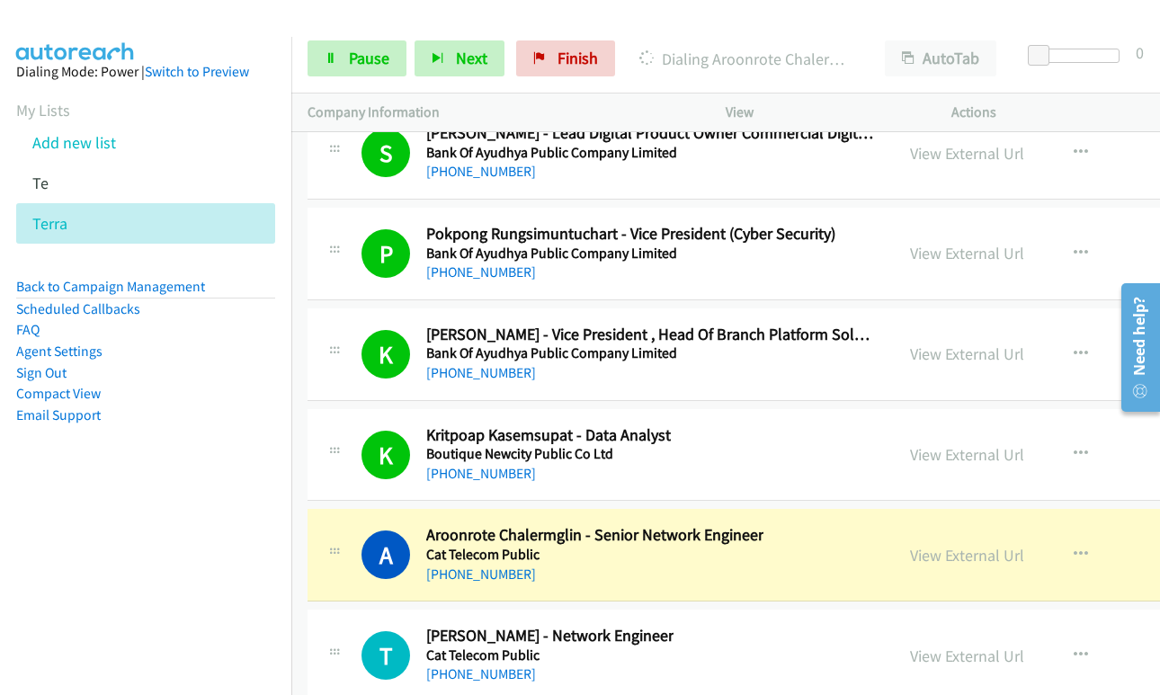
click at [201, 631] on nav "Dialing Mode: Power | Switch to Preview My Lists Add new list Te Terra Back to …" at bounding box center [146, 384] width 292 height 695
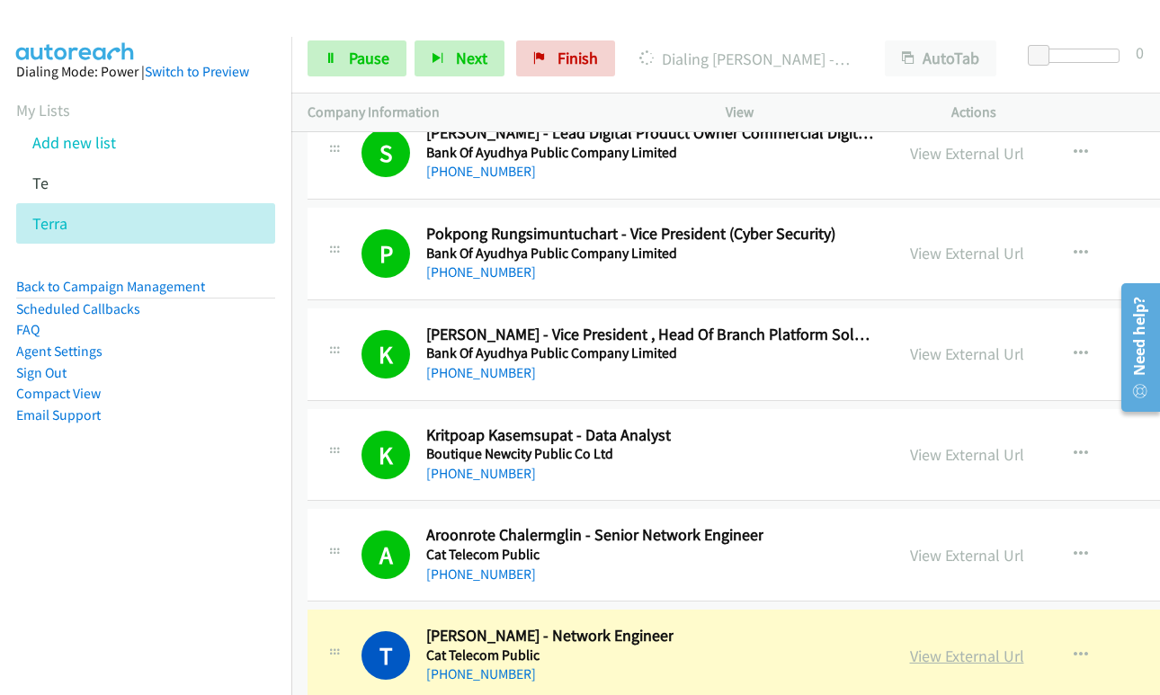
click at [910, 662] on link "View External Url" at bounding box center [967, 656] width 114 height 21
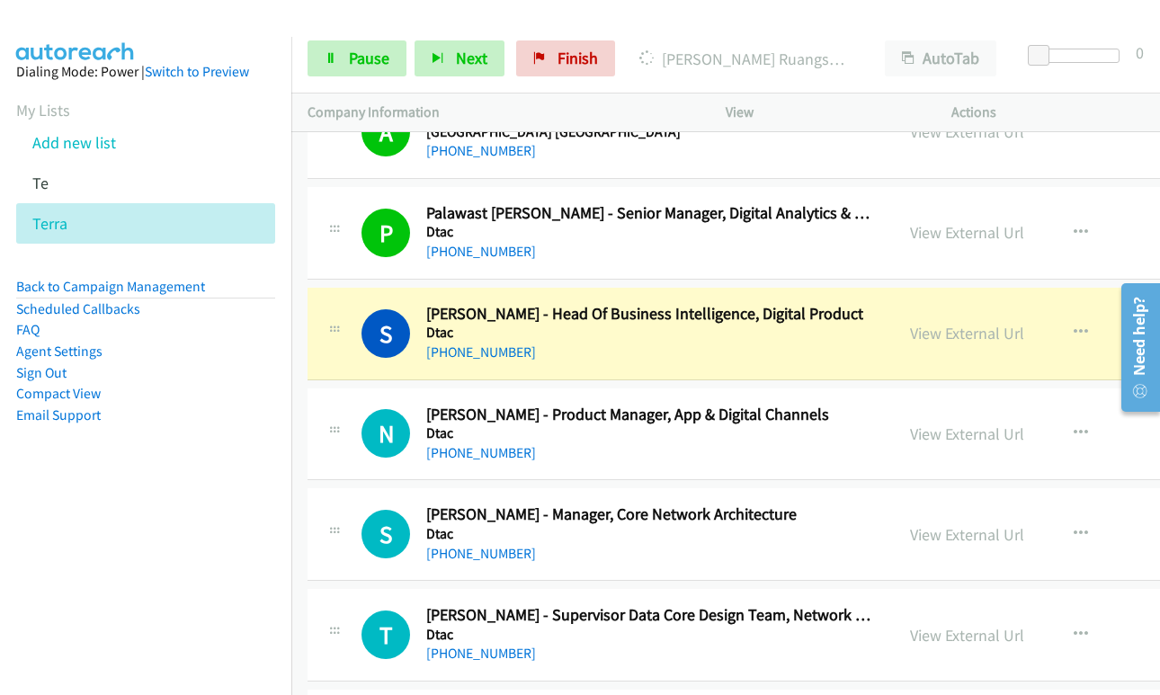
scroll to position [45858, 0]
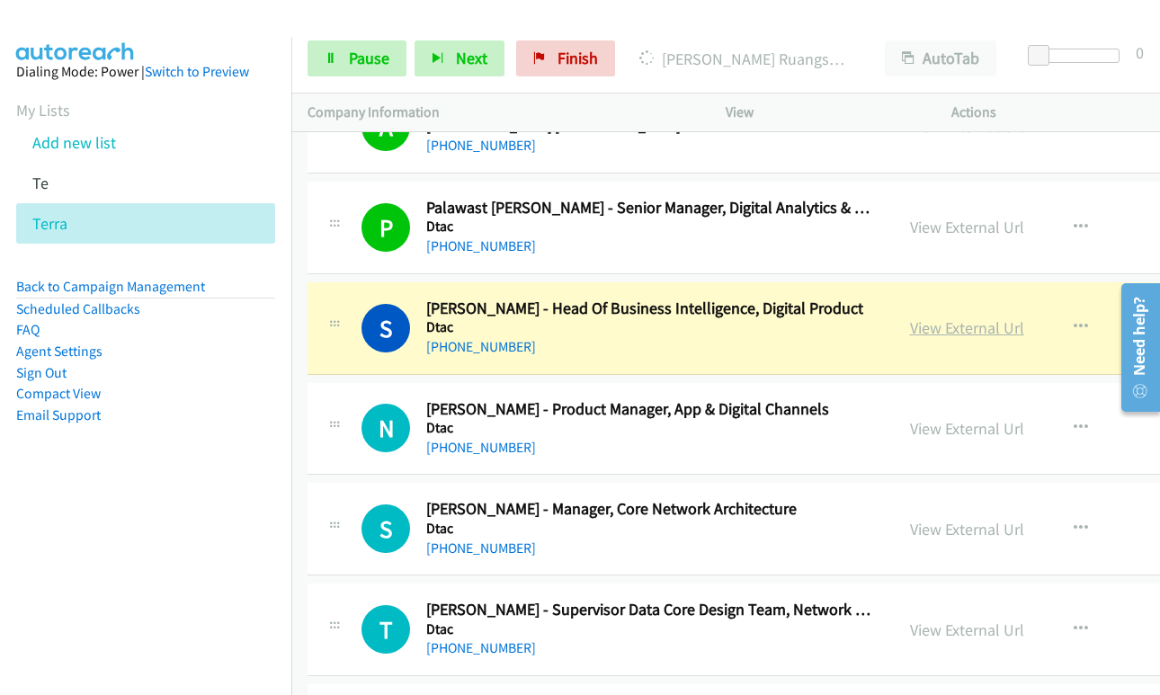
click at [920, 325] on link "View External Url" at bounding box center [967, 327] width 114 height 21
click at [340, 59] on link "Pause" at bounding box center [357, 58] width 99 height 36
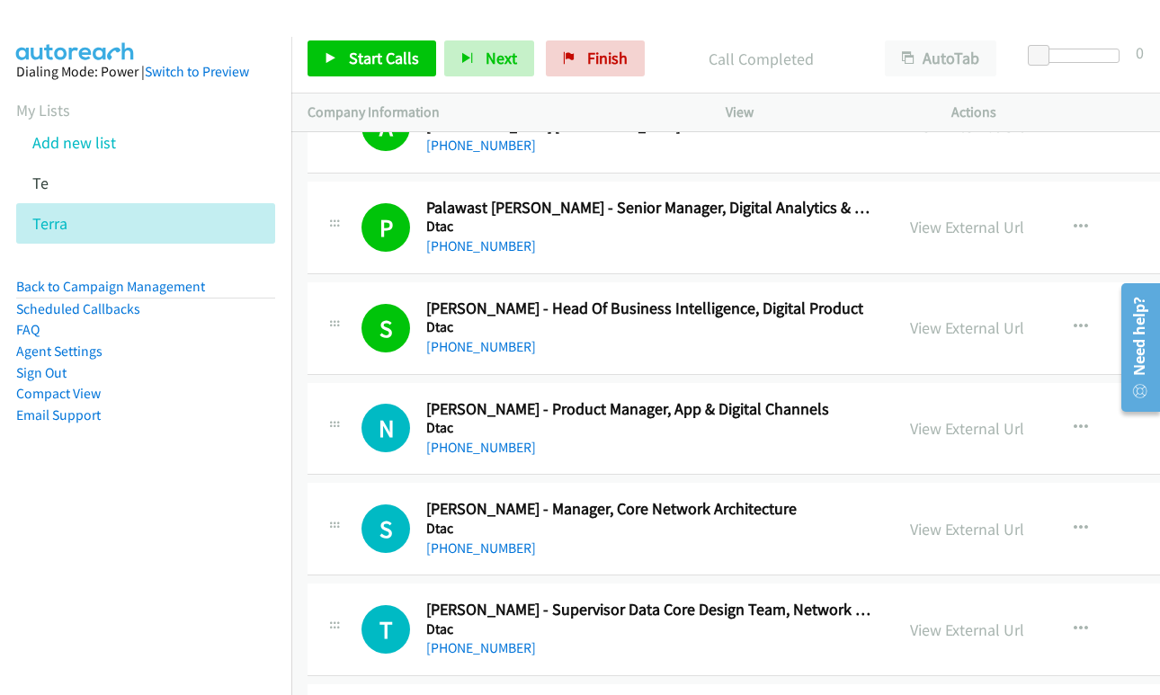
click at [393, 40] on div "Start Calls Pause Next Finish Call Completed AutoTab AutoTab 0" at bounding box center [725, 58] width 869 height 69
click at [385, 58] on span "Start Calls" at bounding box center [384, 58] width 70 height 21
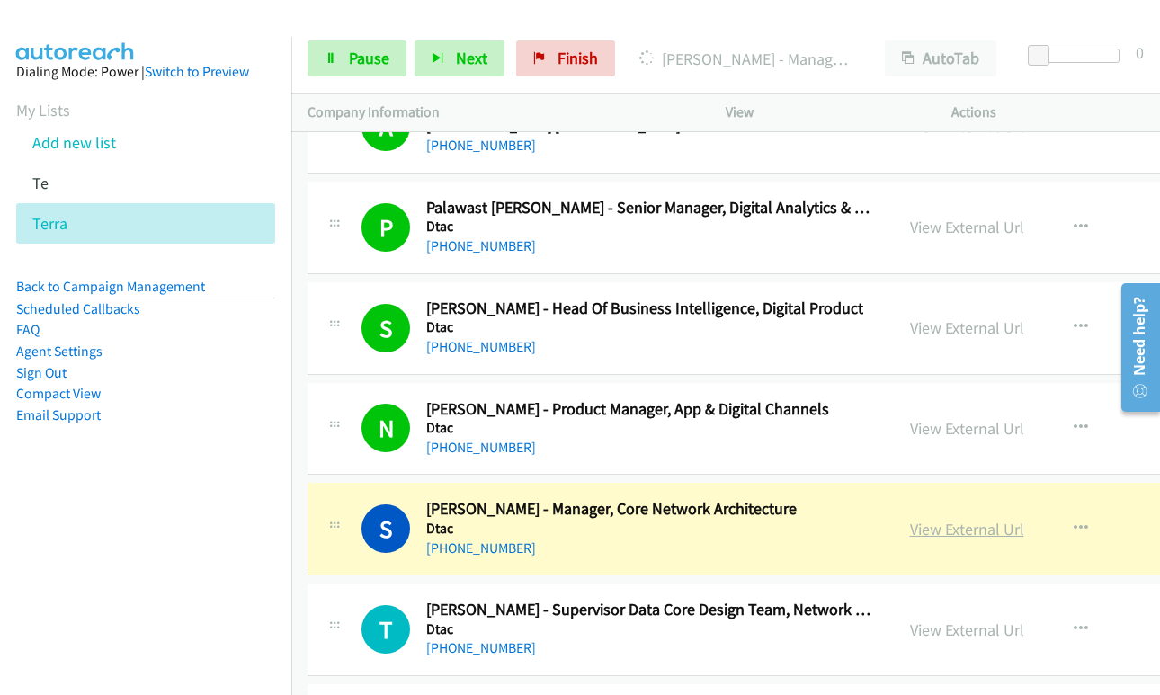
click at [921, 532] on link "View External Url" at bounding box center [967, 529] width 114 height 21
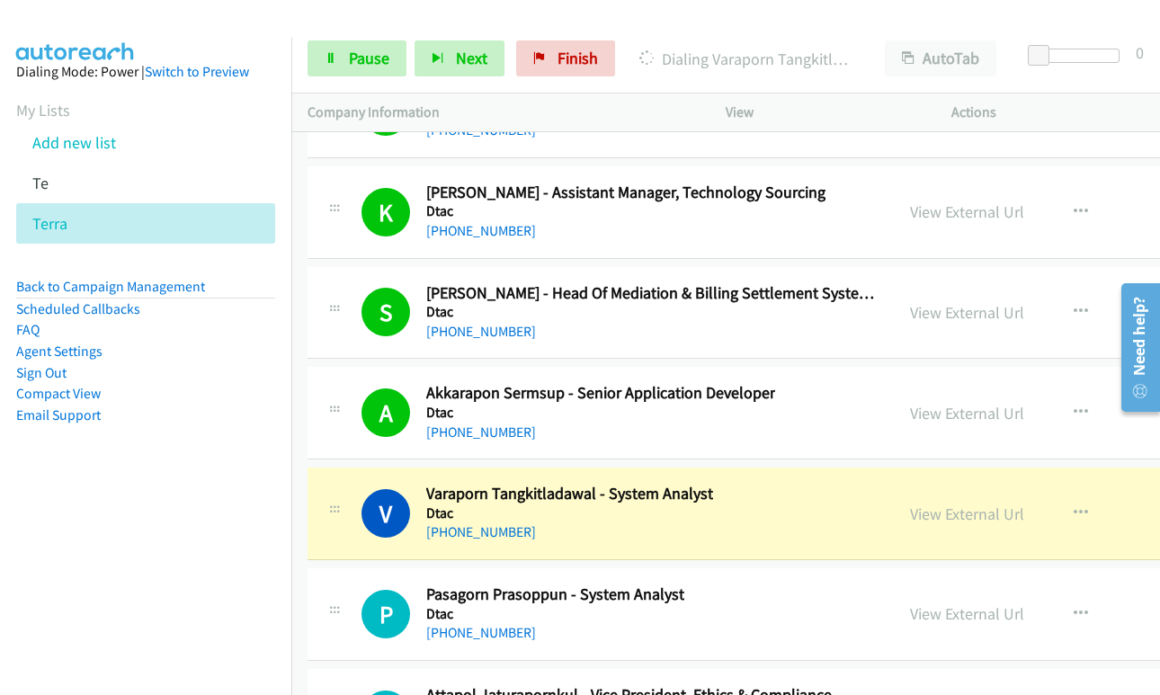
scroll to position [46488, 0]
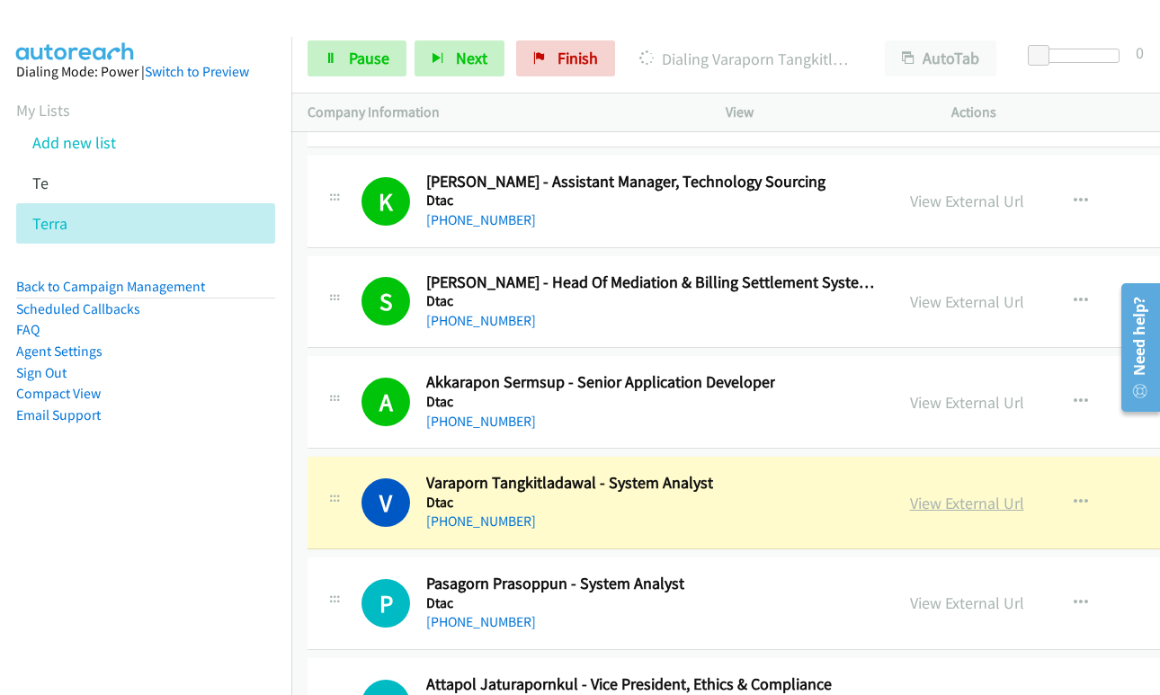
drag, startPoint x: 965, startPoint y: 512, endPoint x: 959, endPoint y: 500, distance: 13.3
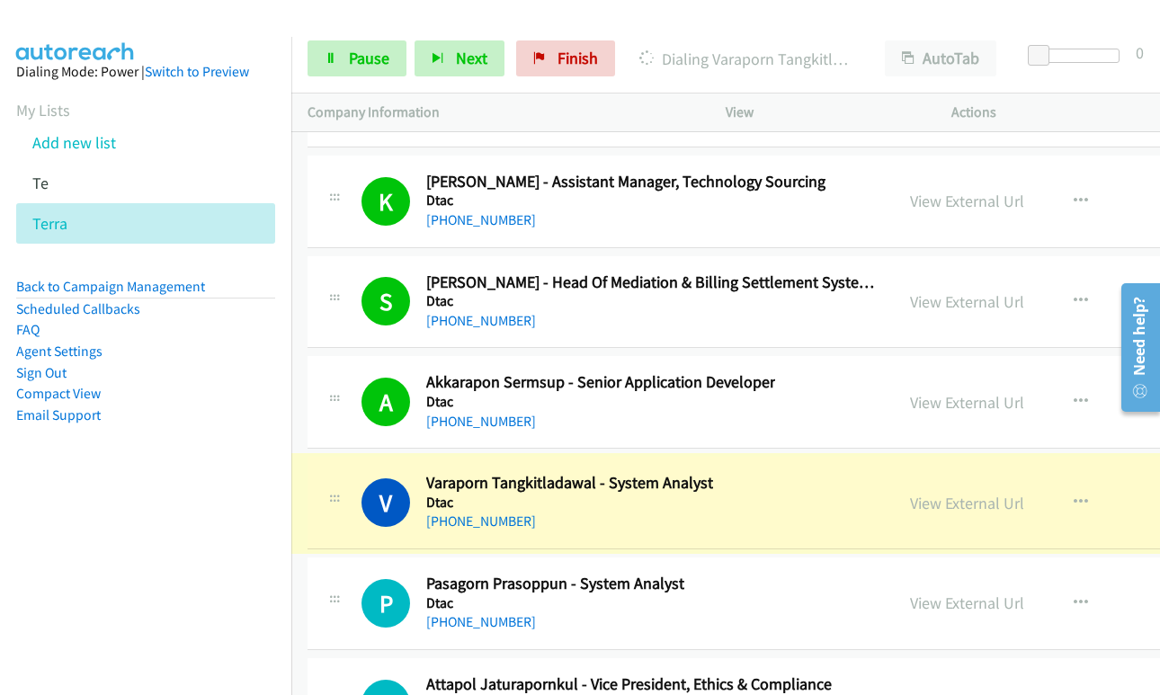
click at [959, 500] on link "View External Url" at bounding box center [967, 503] width 114 height 21
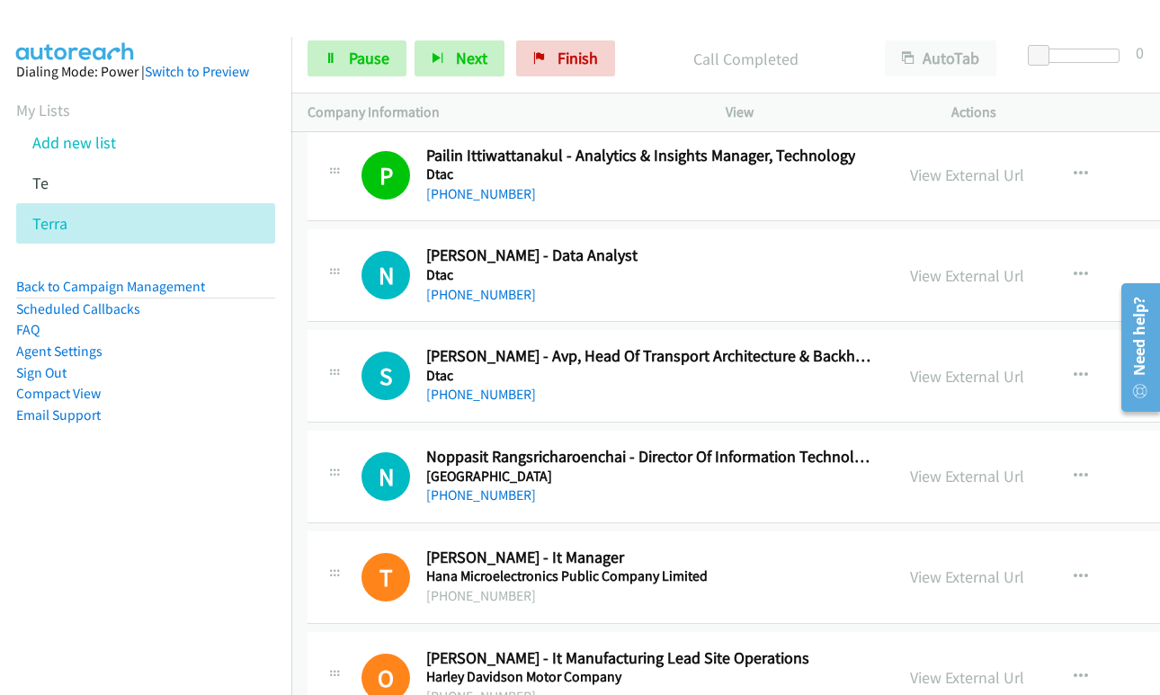
scroll to position [47027, 0]
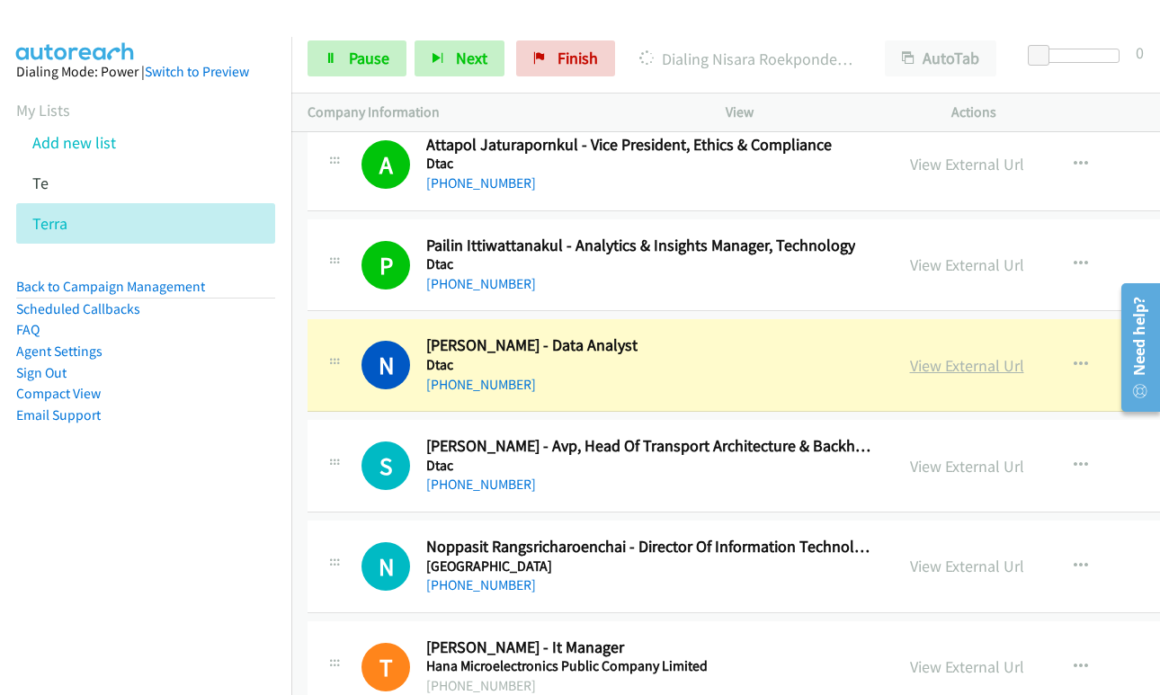
click at [910, 364] on link "View External Url" at bounding box center [967, 365] width 114 height 21
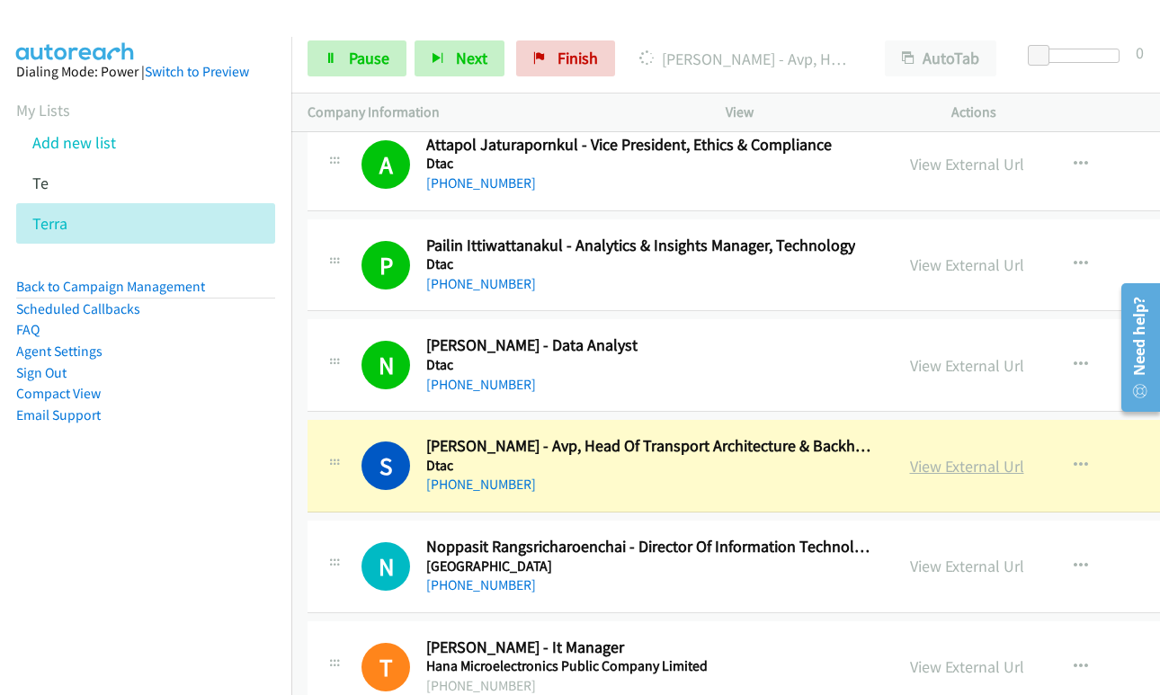
click at [931, 459] on link "View External Url" at bounding box center [967, 466] width 114 height 21
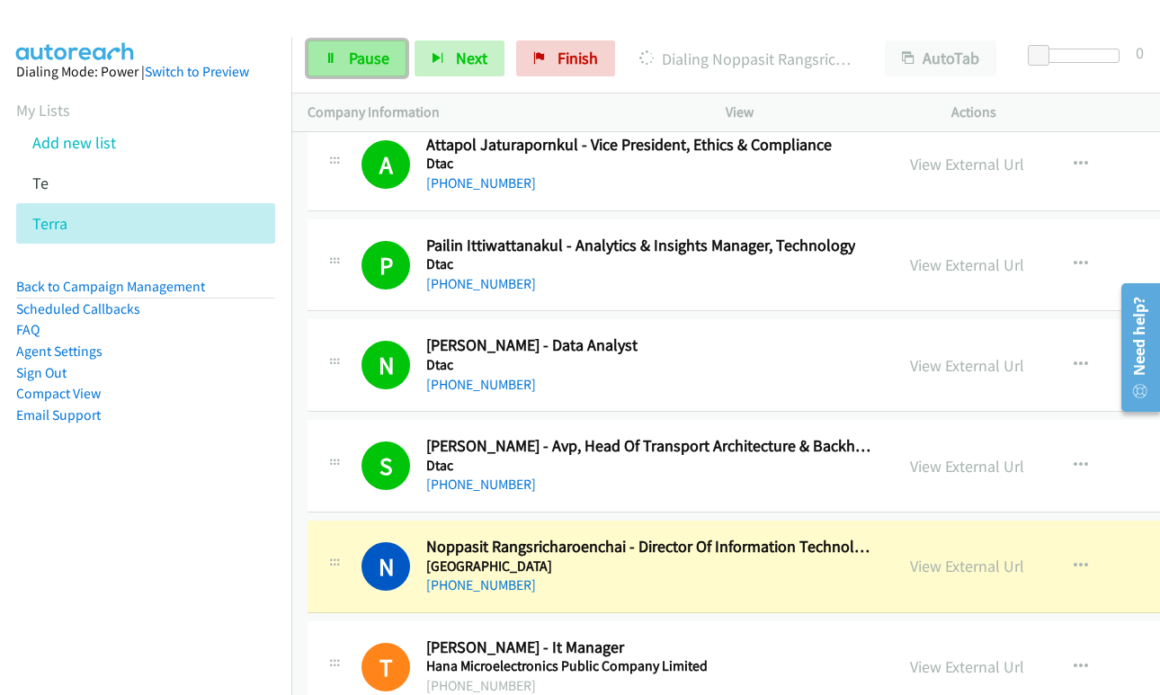
click at [347, 58] on link "Pause" at bounding box center [357, 58] width 99 height 36
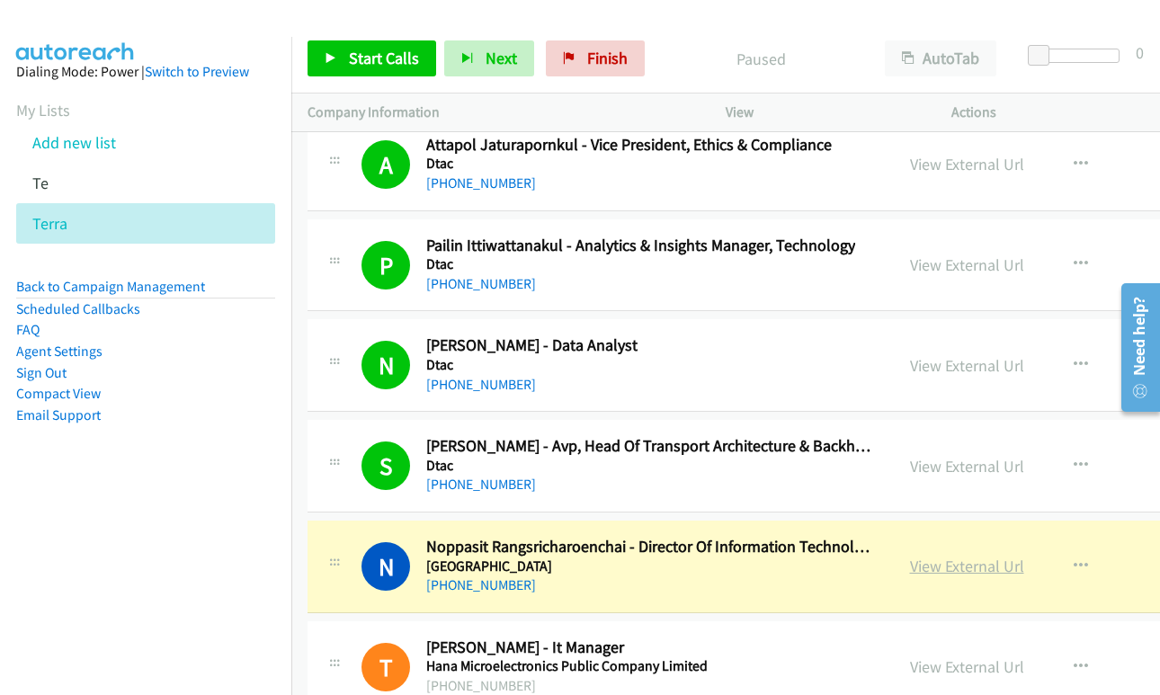
click at [948, 572] on link "View External Url" at bounding box center [967, 566] width 114 height 21
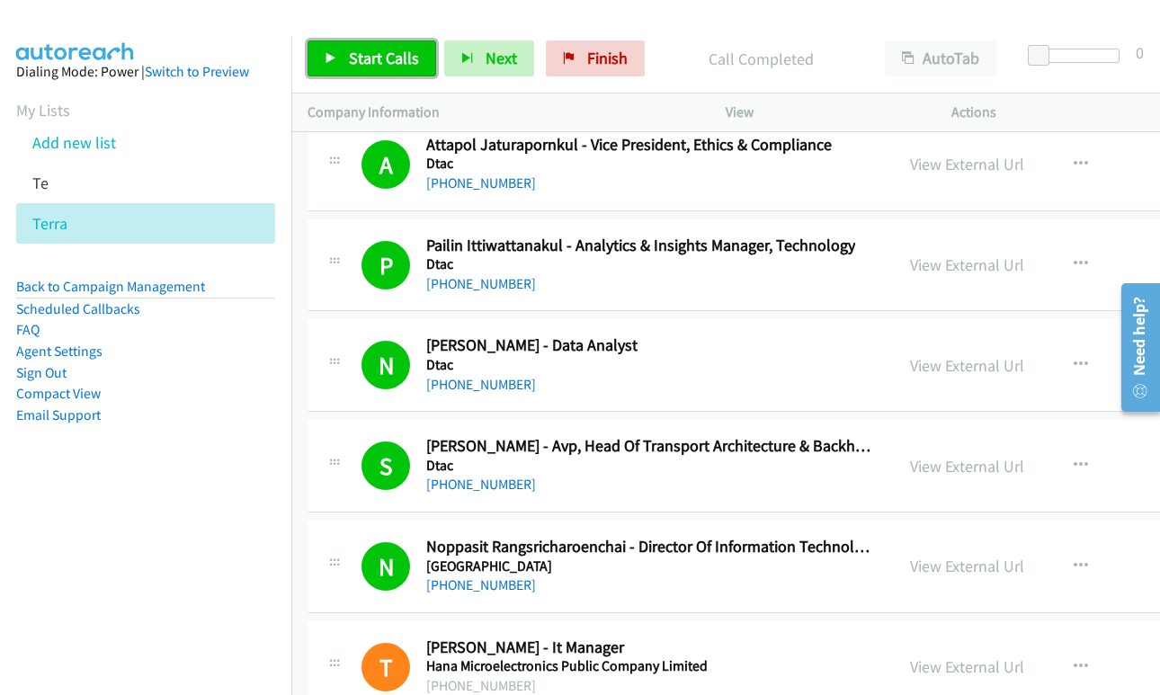
click at [379, 57] on span "Start Calls" at bounding box center [384, 58] width 70 height 21
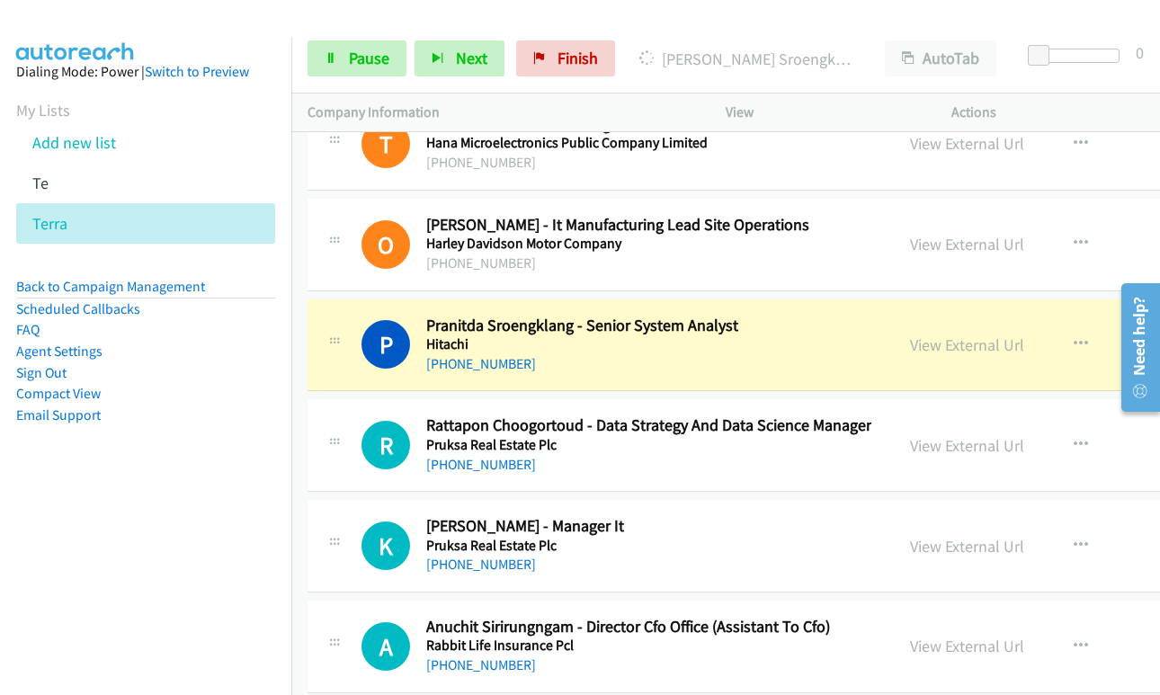
scroll to position [47567, 0]
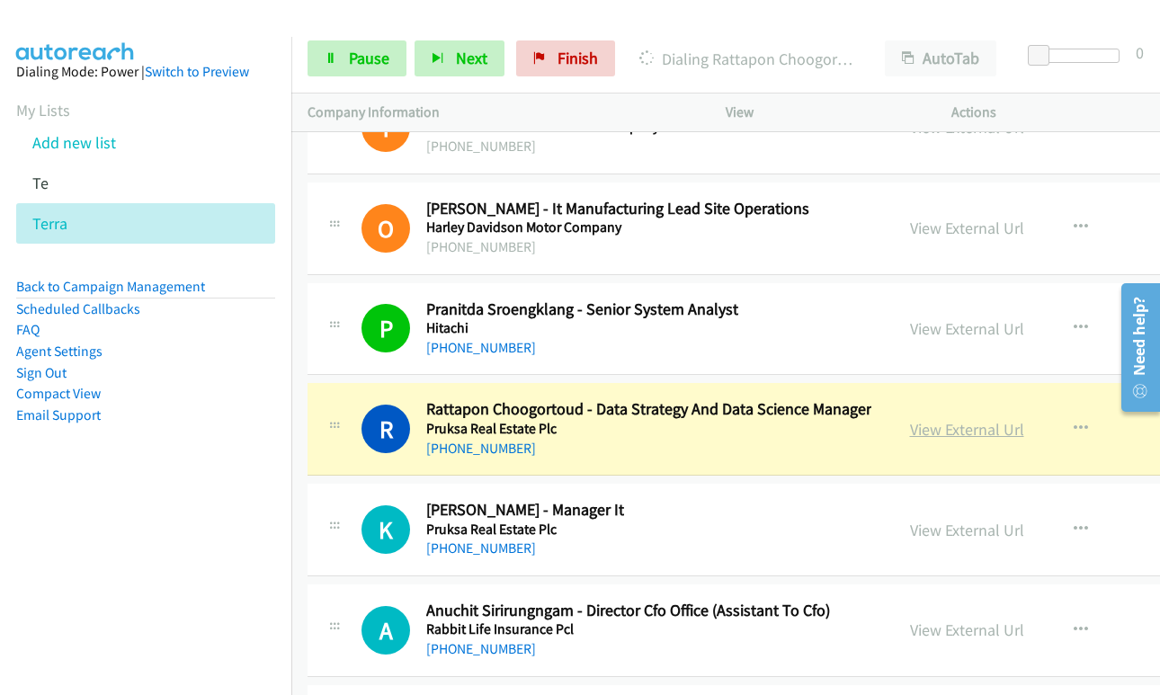
click at [910, 437] on link "View External Url" at bounding box center [967, 429] width 114 height 21
click at [330, 62] on icon at bounding box center [331, 59] width 13 height 13
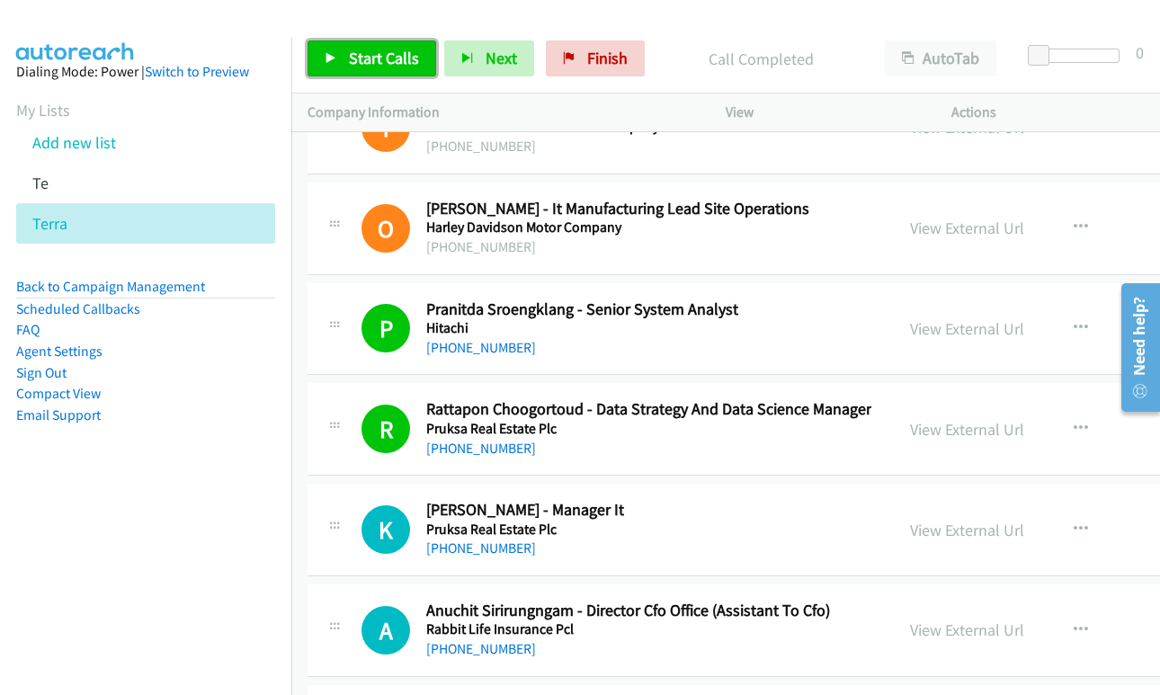
click at [342, 44] on link "Start Calls" at bounding box center [372, 58] width 129 height 36
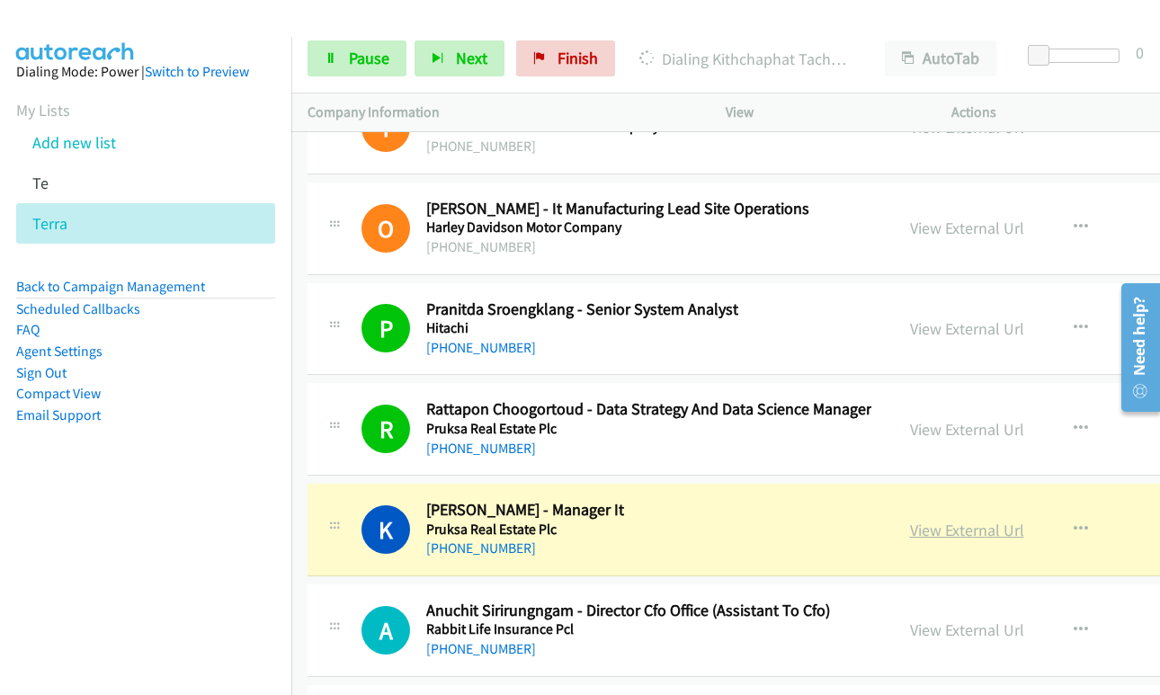
click at [914, 526] on link "View External Url" at bounding box center [967, 530] width 114 height 21
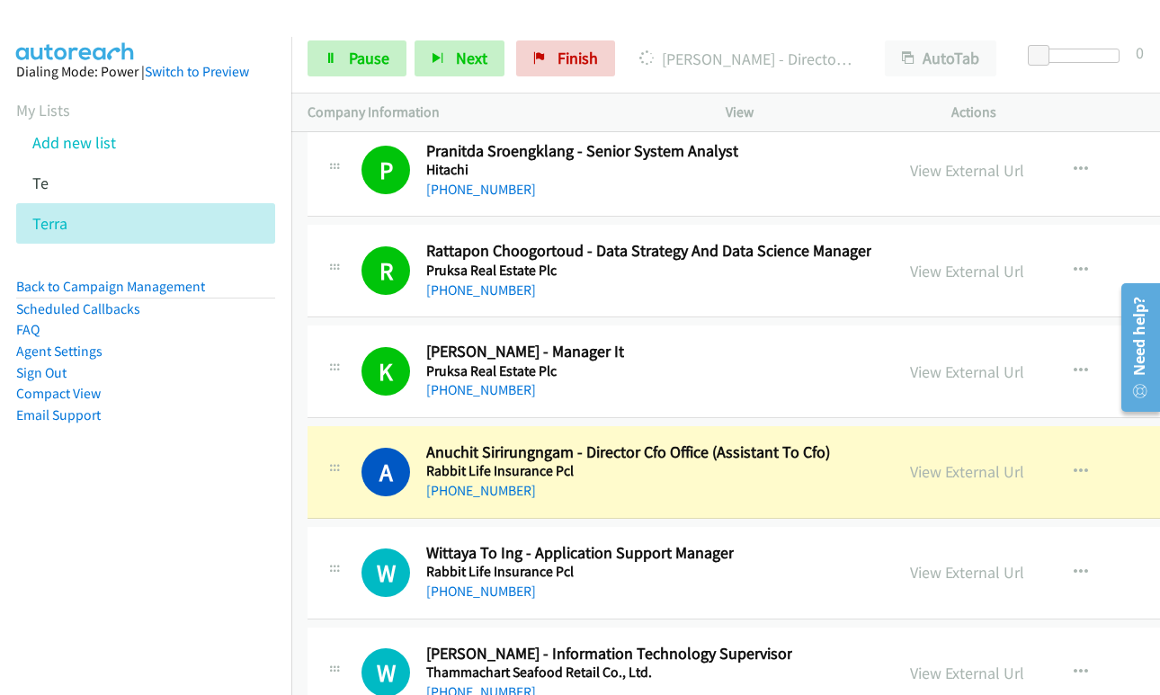
scroll to position [47746, 0]
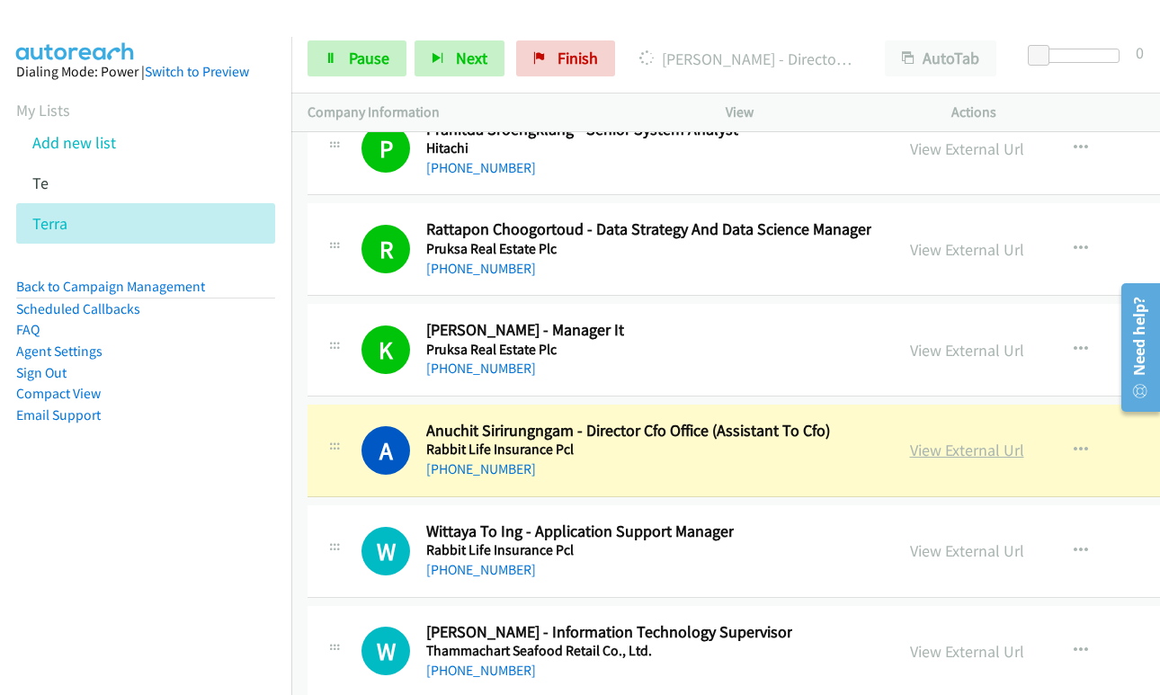
click at [930, 450] on link "View External Url" at bounding box center [967, 450] width 114 height 21
click at [349, 58] on span "Pause" at bounding box center [369, 58] width 40 height 21
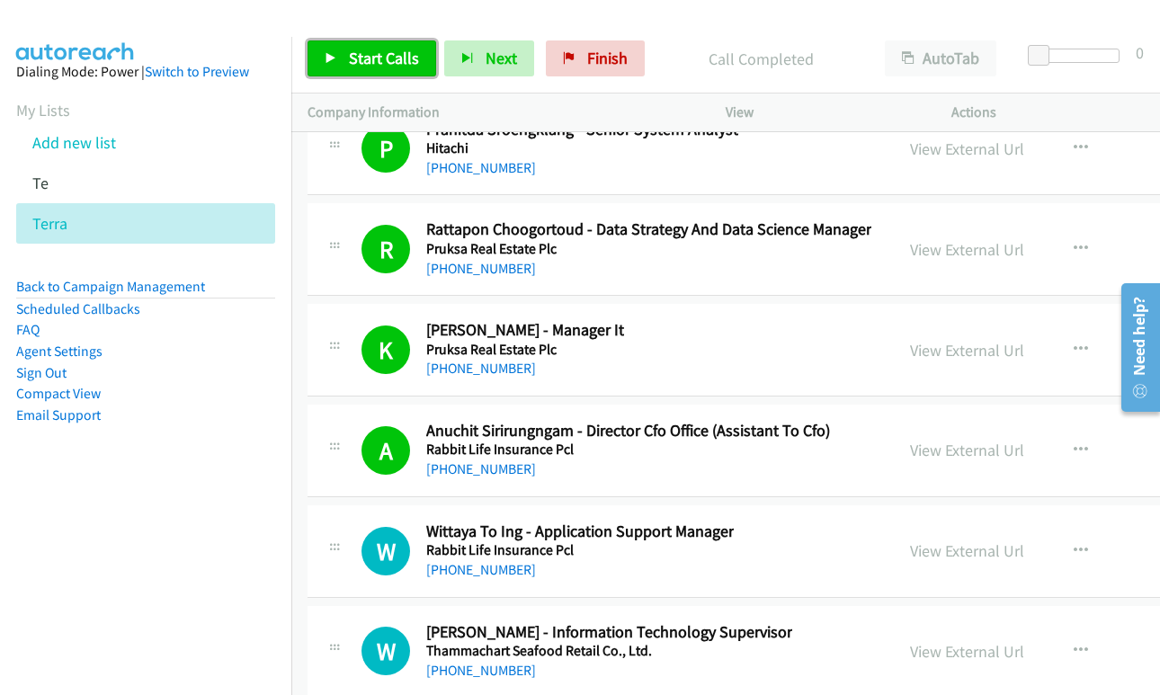
click at [360, 55] on span "Start Calls" at bounding box center [384, 58] width 70 height 21
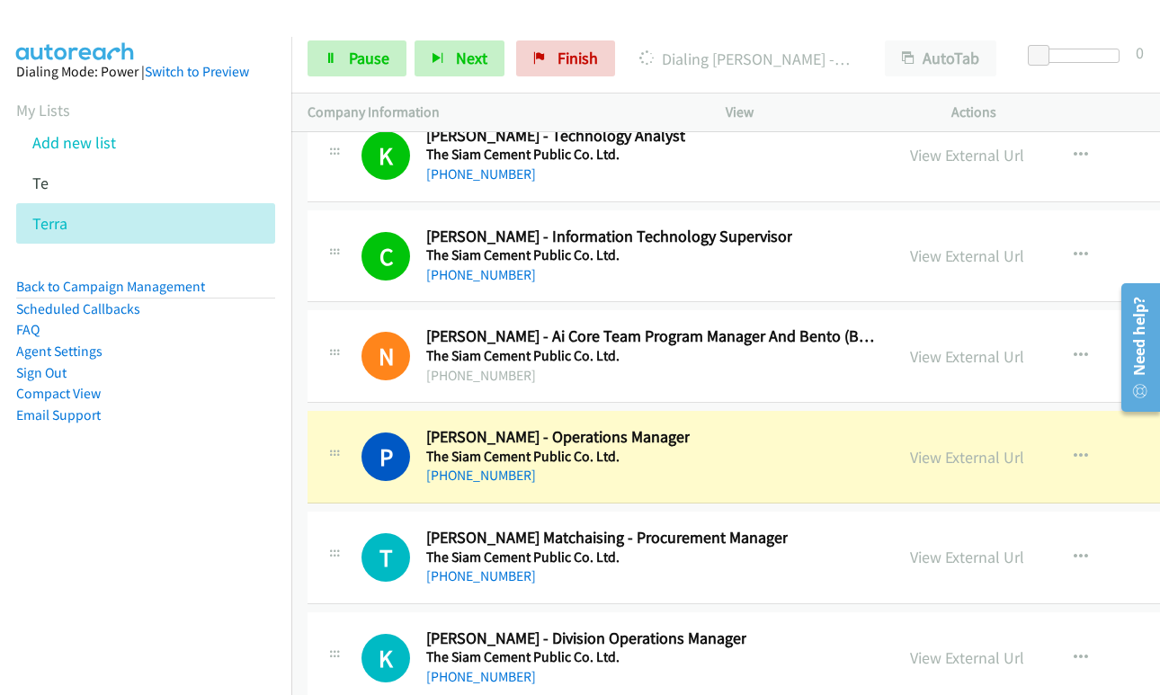
scroll to position [48646, 0]
click at [934, 461] on link "View External Url" at bounding box center [967, 456] width 114 height 21
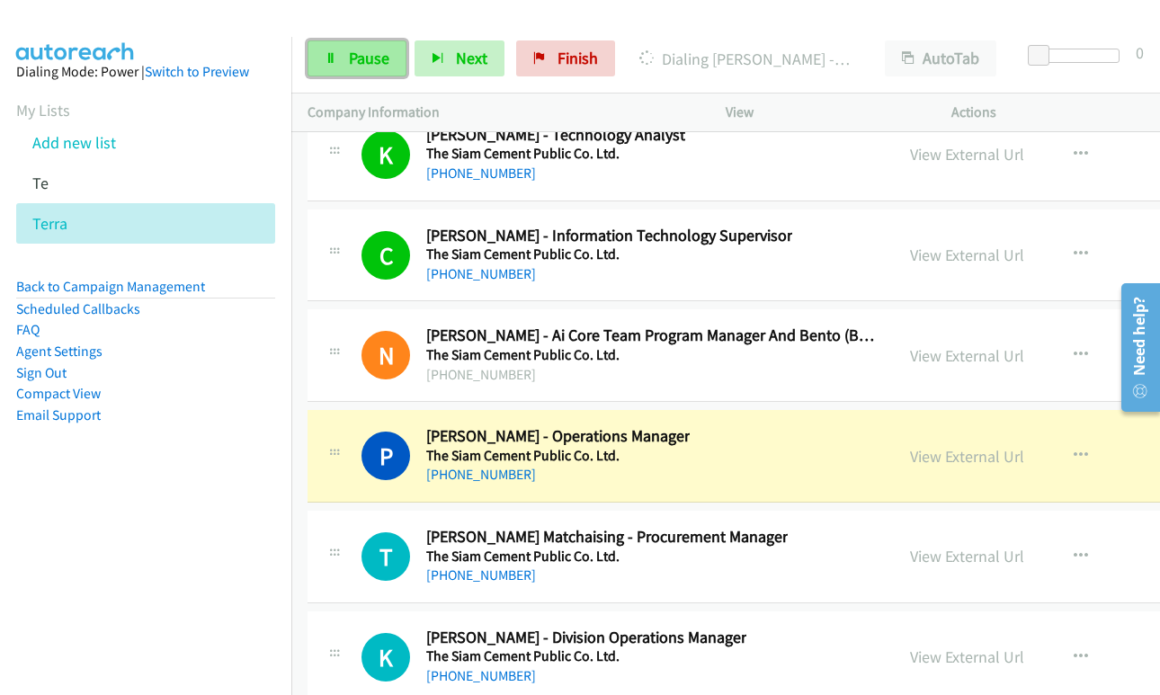
click at [343, 58] on link "Pause" at bounding box center [357, 58] width 99 height 36
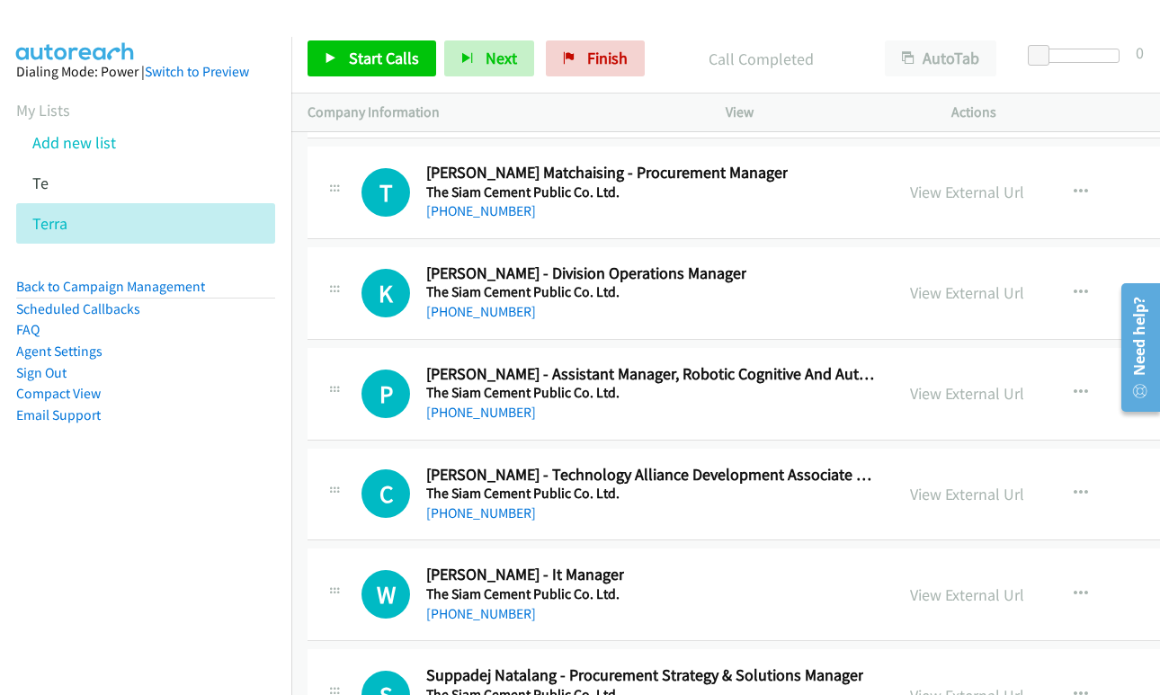
scroll to position [49004, 0]
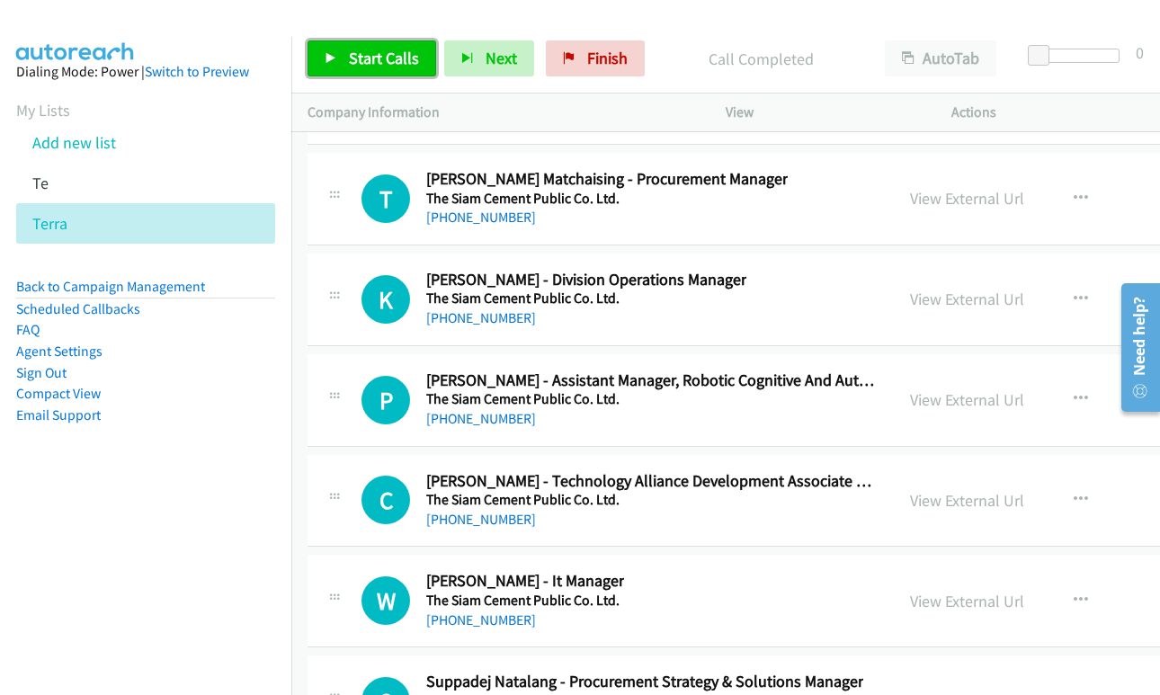
click at [363, 63] on span "Start Calls" at bounding box center [384, 58] width 70 height 21
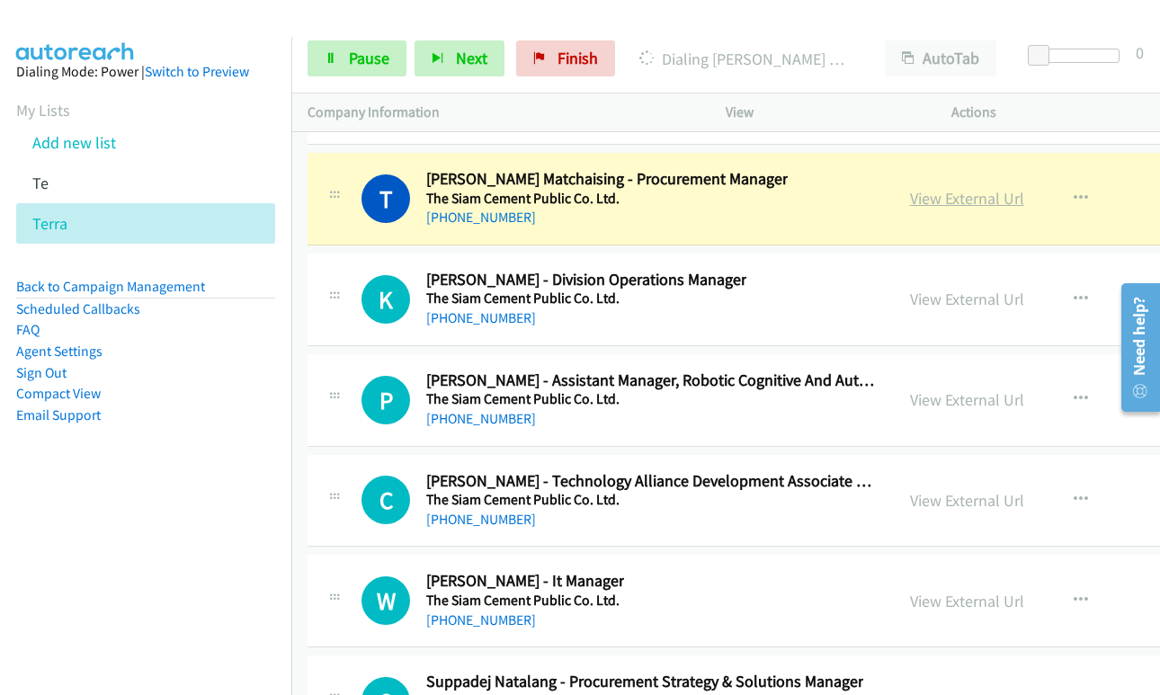
click at [932, 201] on link "View External Url" at bounding box center [967, 198] width 114 height 21
click at [343, 58] on link "Pause" at bounding box center [357, 58] width 99 height 36
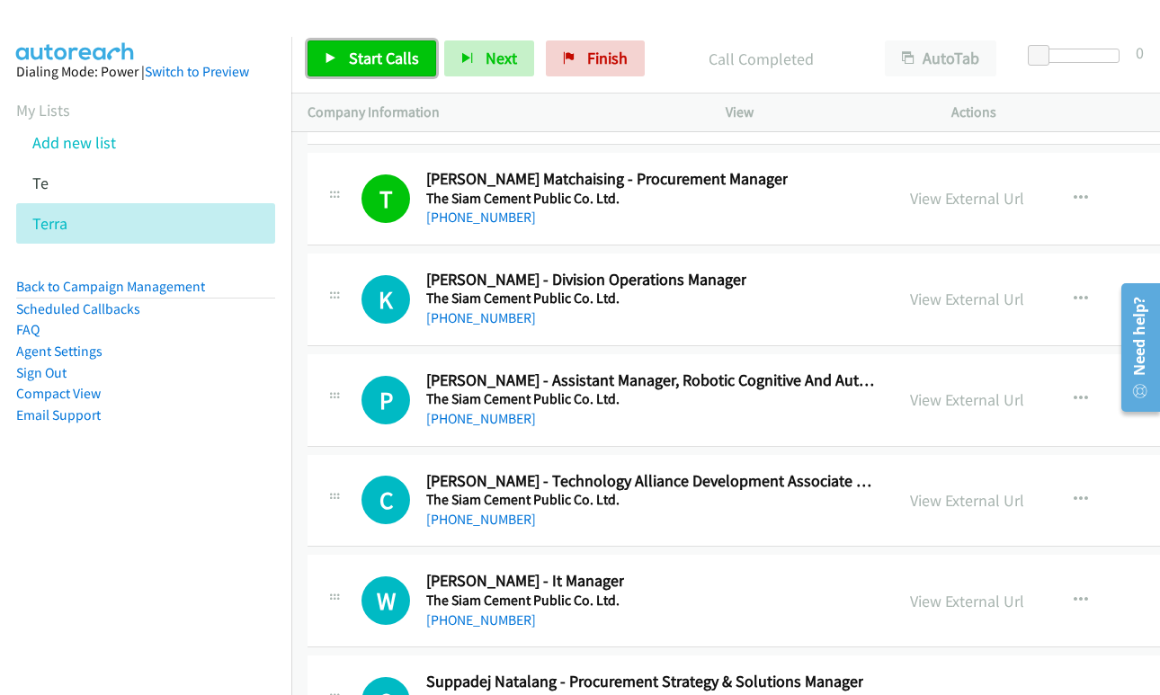
click at [371, 55] on span "Start Calls" at bounding box center [384, 58] width 70 height 21
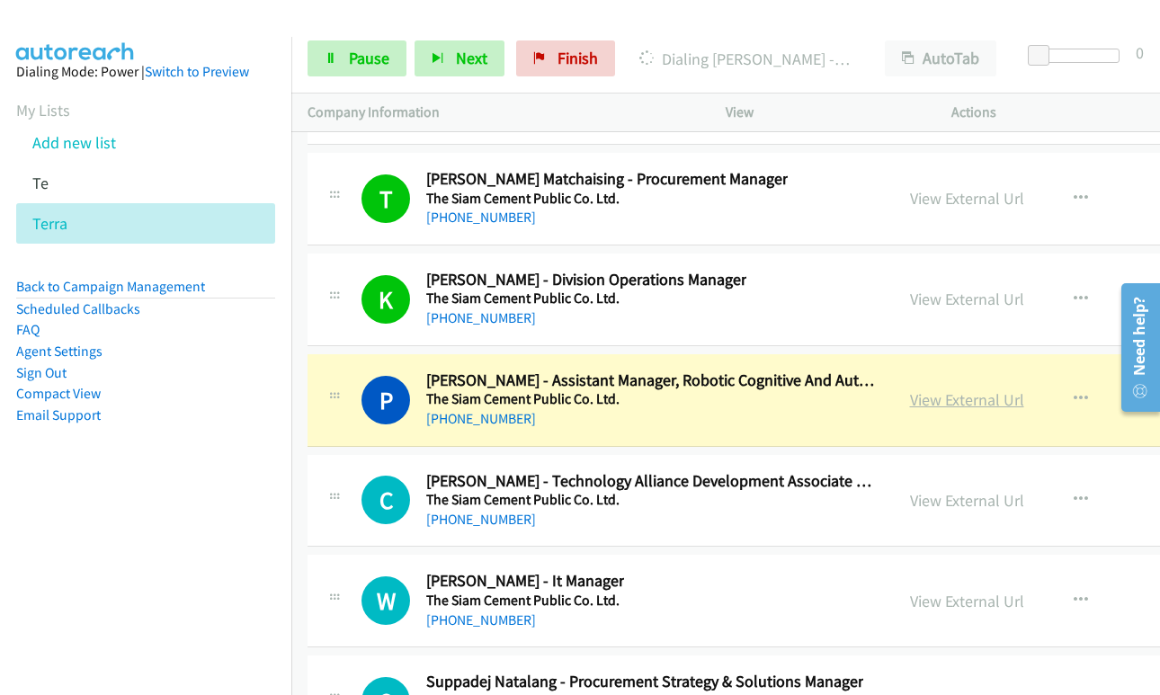
click at [958, 401] on link "View External Url" at bounding box center [967, 399] width 114 height 21
click at [335, 65] on link "Pause" at bounding box center [357, 58] width 99 height 36
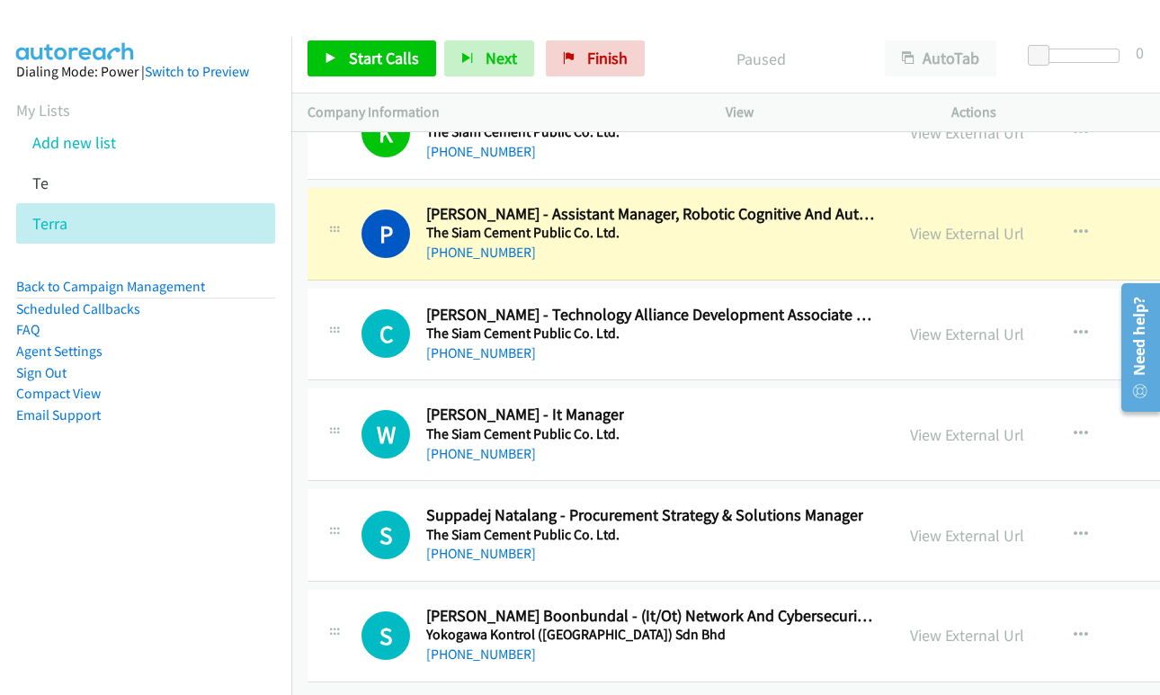
scroll to position [49183, 0]
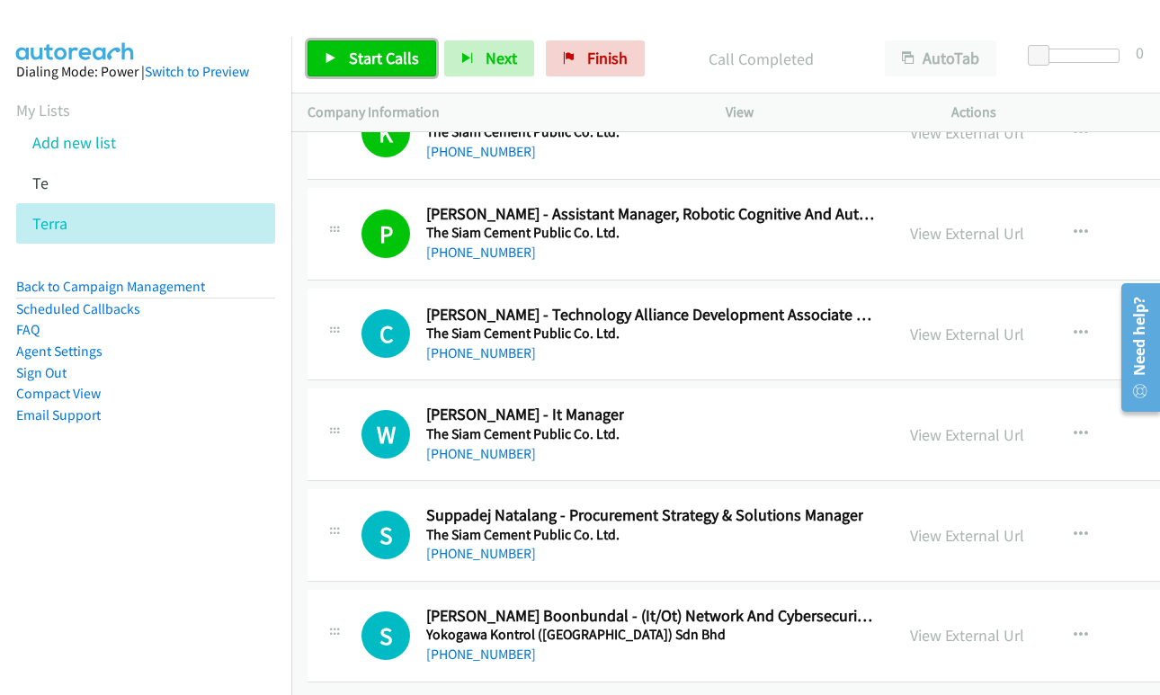
click at [370, 49] on span "Start Calls" at bounding box center [384, 58] width 70 height 21
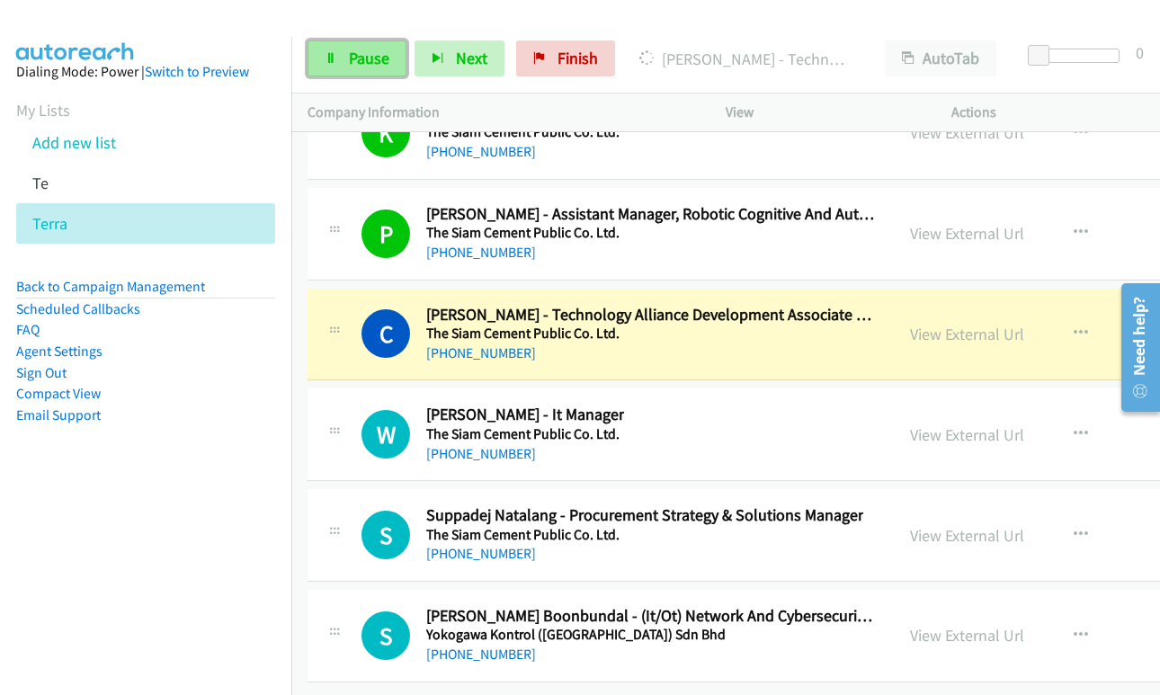
click at [355, 59] on span "Pause" at bounding box center [369, 58] width 40 height 21
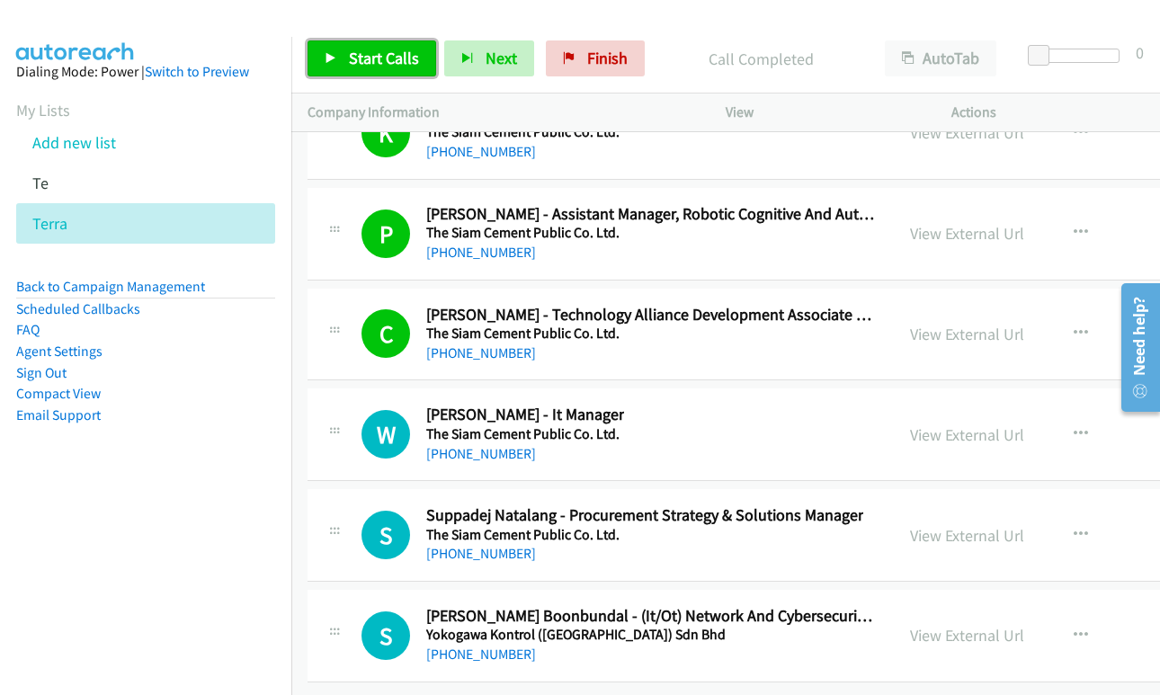
click at [380, 54] on span "Start Calls" at bounding box center [384, 58] width 70 height 21
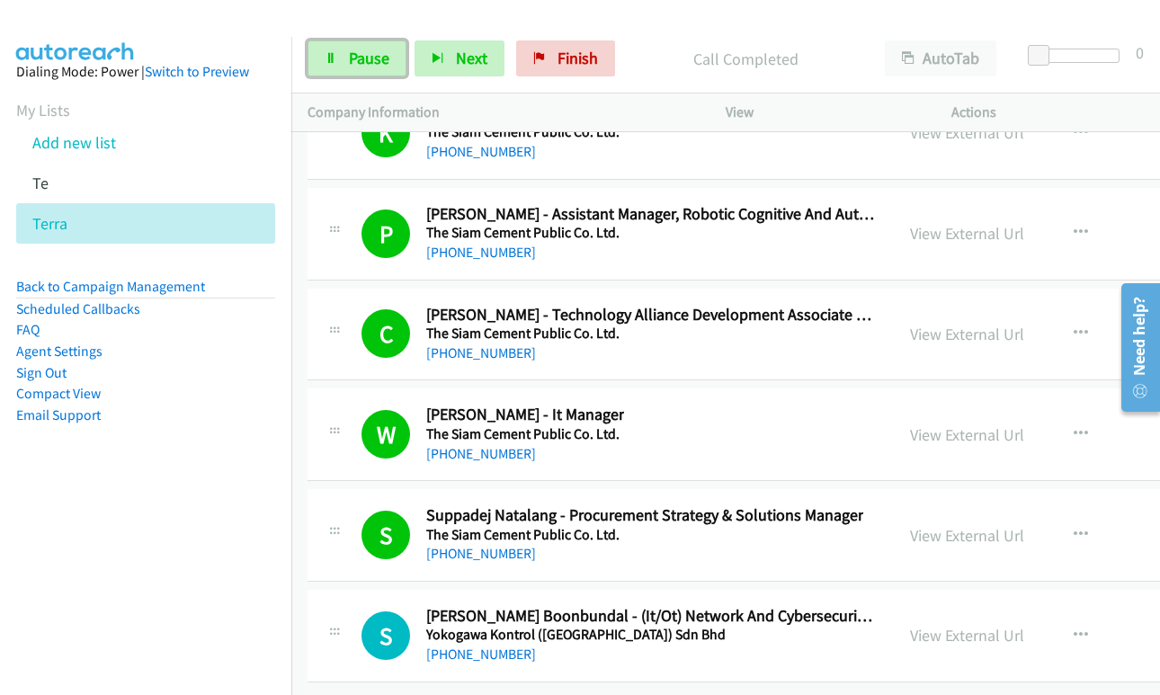
drag, startPoint x: 352, startPoint y: 58, endPoint x: 663, endPoint y: 263, distance: 372.6
click at [352, 58] on span "Pause" at bounding box center [369, 58] width 40 height 21
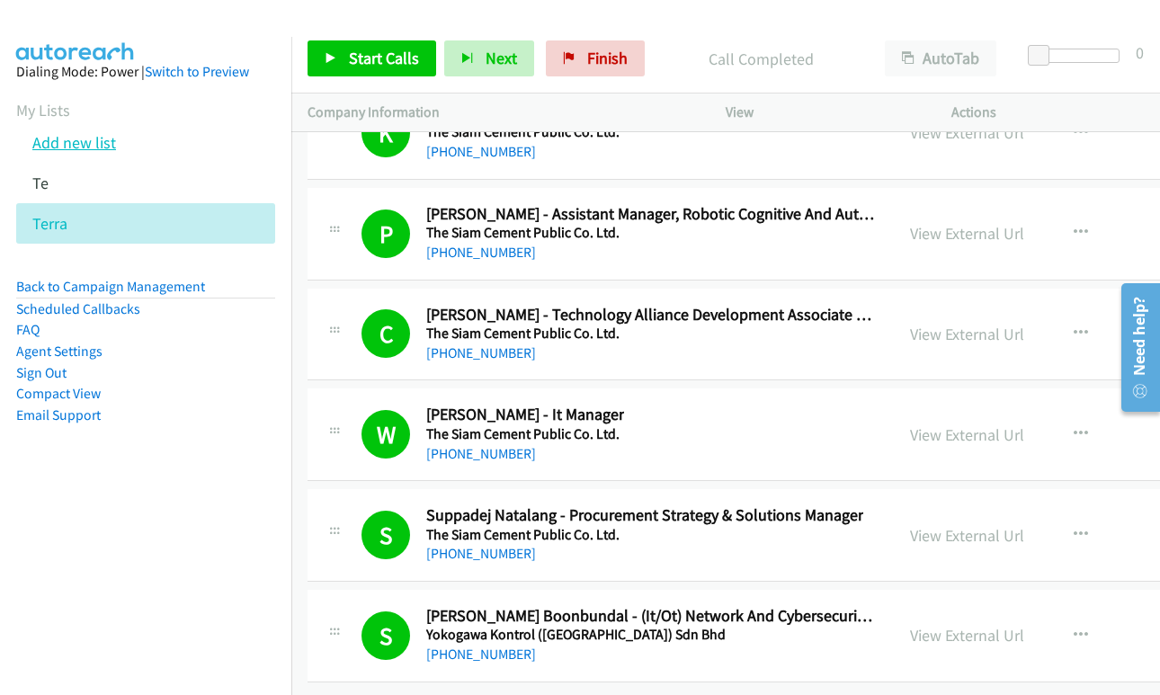
click at [87, 146] on link "Add new list" at bounding box center [74, 142] width 84 height 21
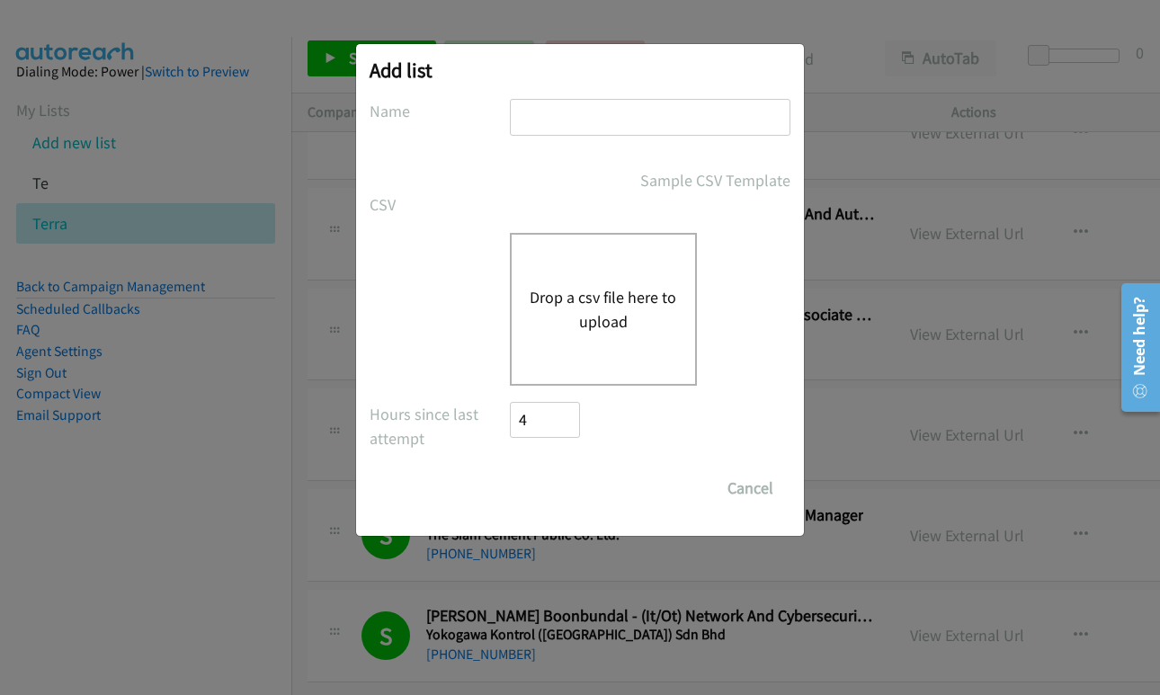
click at [584, 121] on input "text" at bounding box center [650, 117] width 281 height 37
type input "te"
click at [587, 308] on button "Drop a csv file here to upload" at bounding box center [603, 309] width 147 height 49
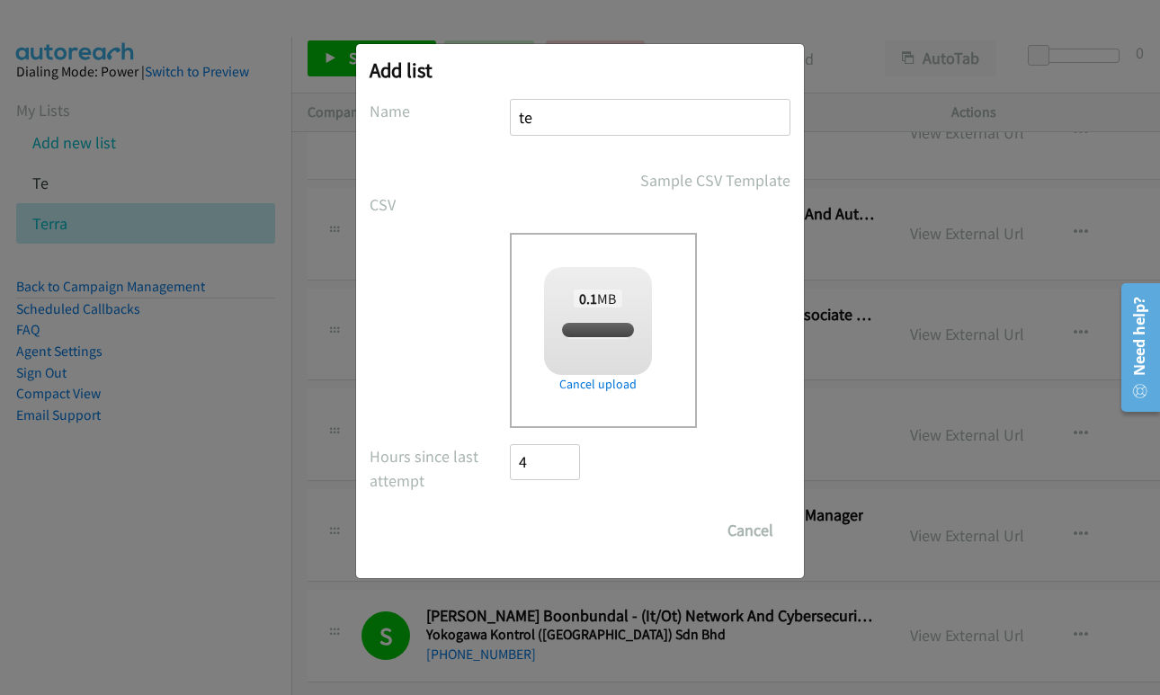
checkbox input "true"
click at [539, 540] on input "Save List" at bounding box center [557, 531] width 94 height 36
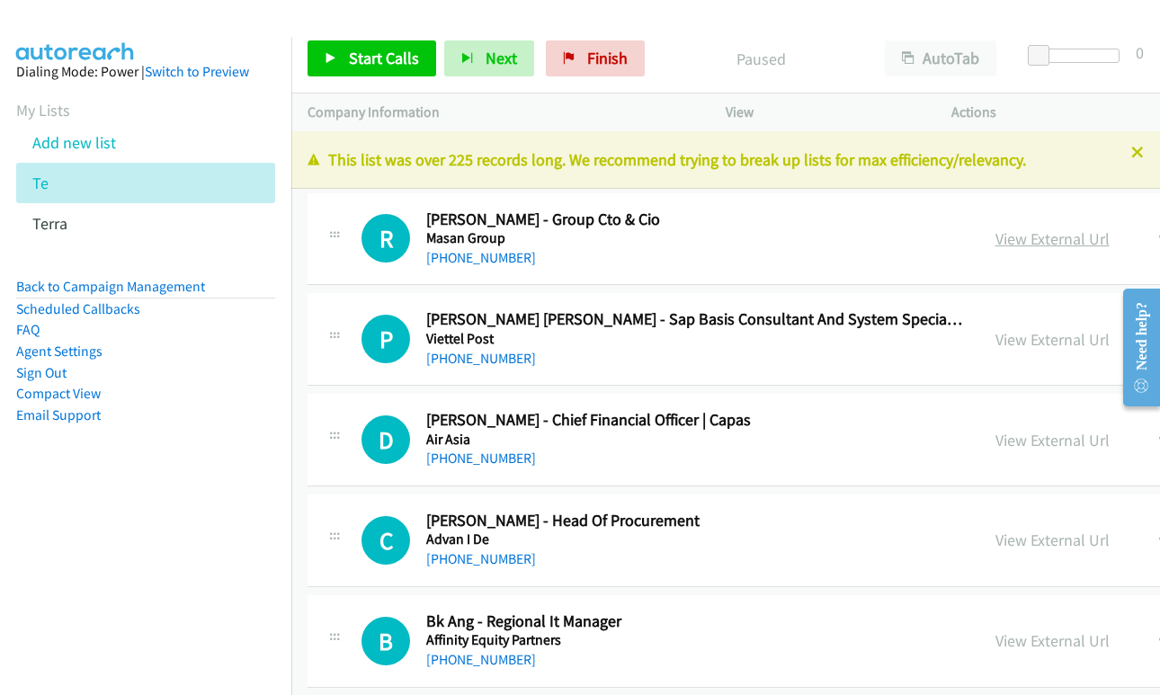
click at [1006, 234] on link "View External Url" at bounding box center [1052, 238] width 114 height 21
click at [383, 68] on link "Start Calls" at bounding box center [372, 58] width 129 height 36
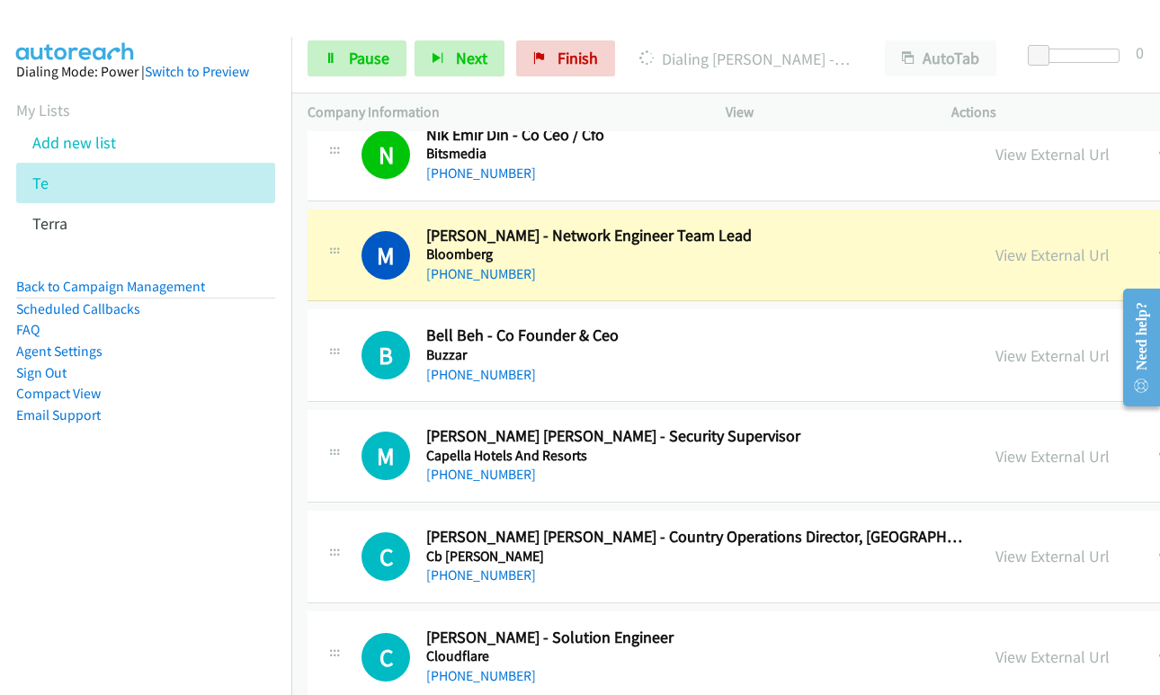
scroll to position [1169, 0]
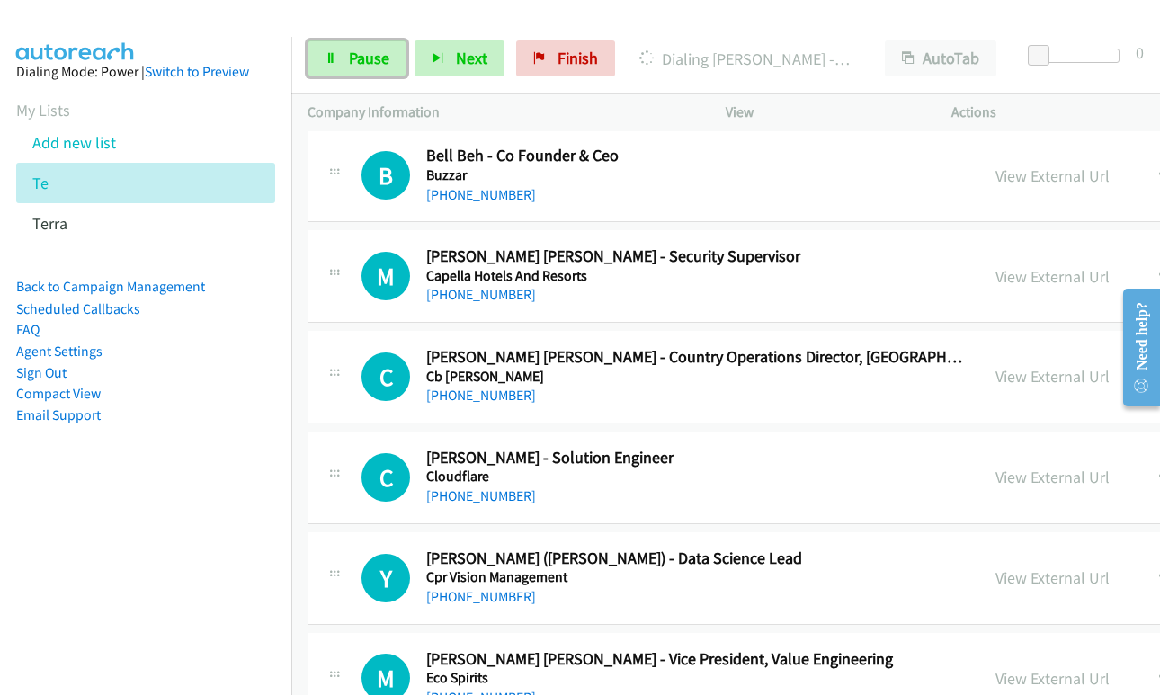
drag, startPoint x: 352, startPoint y: 61, endPoint x: 403, endPoint y: 108, distance: 68.7
click at [352, 61] on span "Pause" at bounding box center [369, 58] width 40 height 21
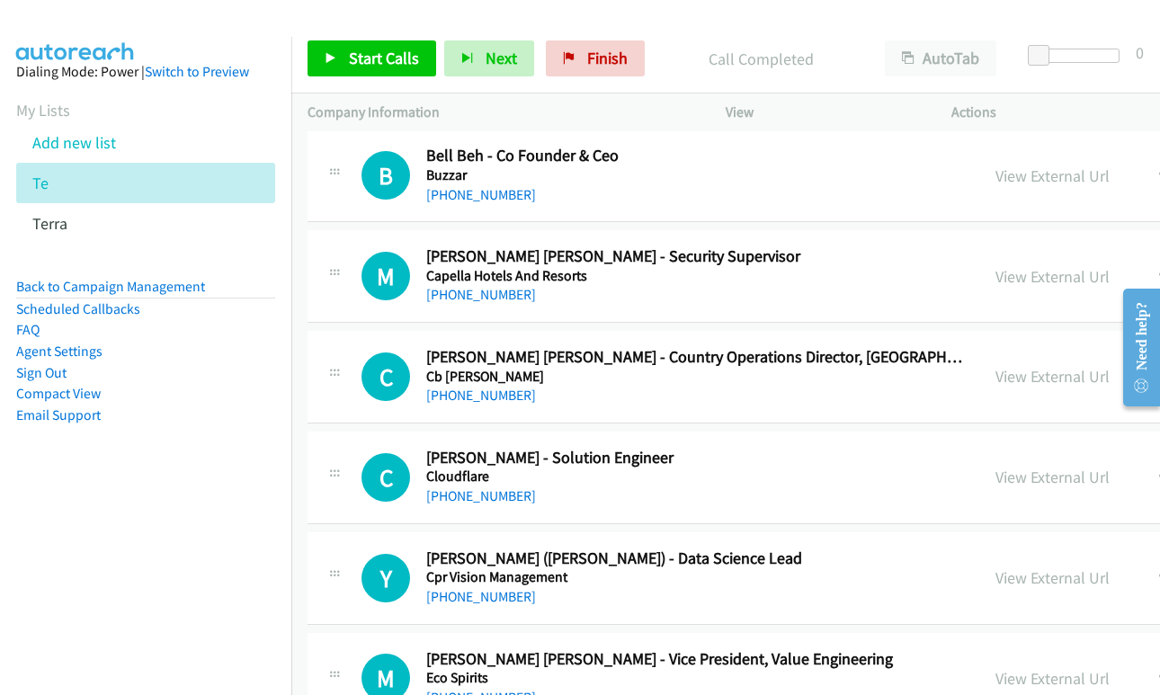
drag, startPoint x: 825, startPoint y: 493, endPoint x: 1049, endPoint y: 508, distance: 224.4
click at [825, 493] on div "+60 14-992 2134" at bounding box center [694, 497] width 537 height 22
click at [1159, 476] on icon "button" at bounding box center [1166, 477] width 14 height 14
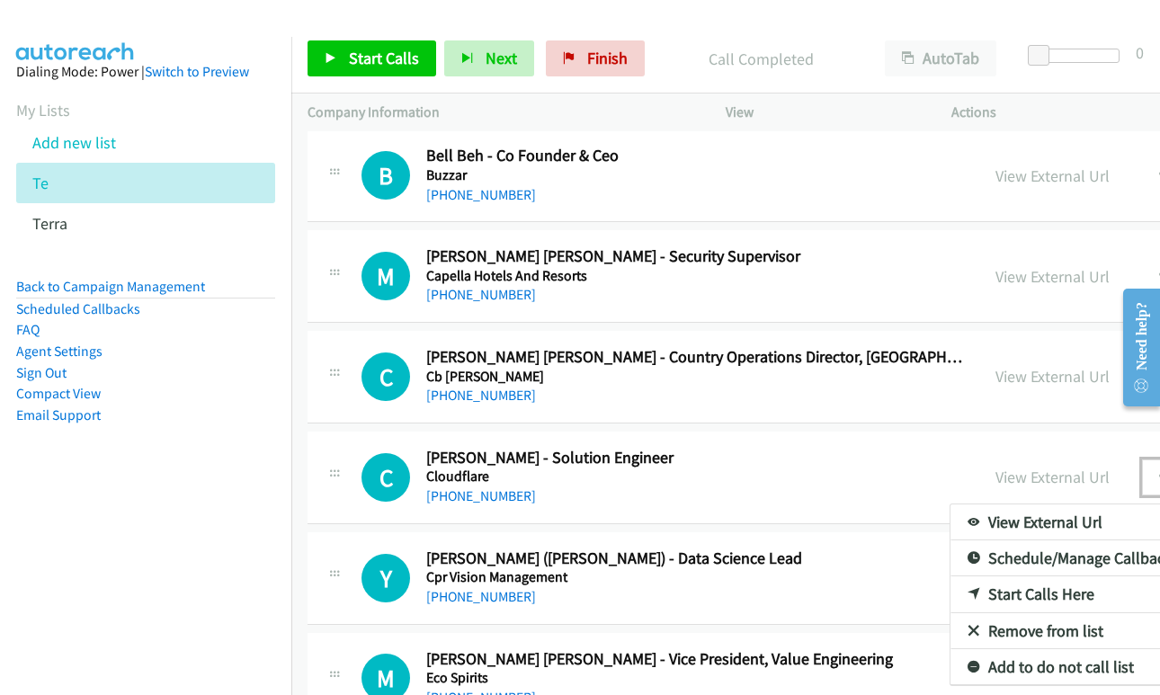
click at [997, 592] on link "Start Calls Here" at bounding box center [1069, 594] width 239 height 36
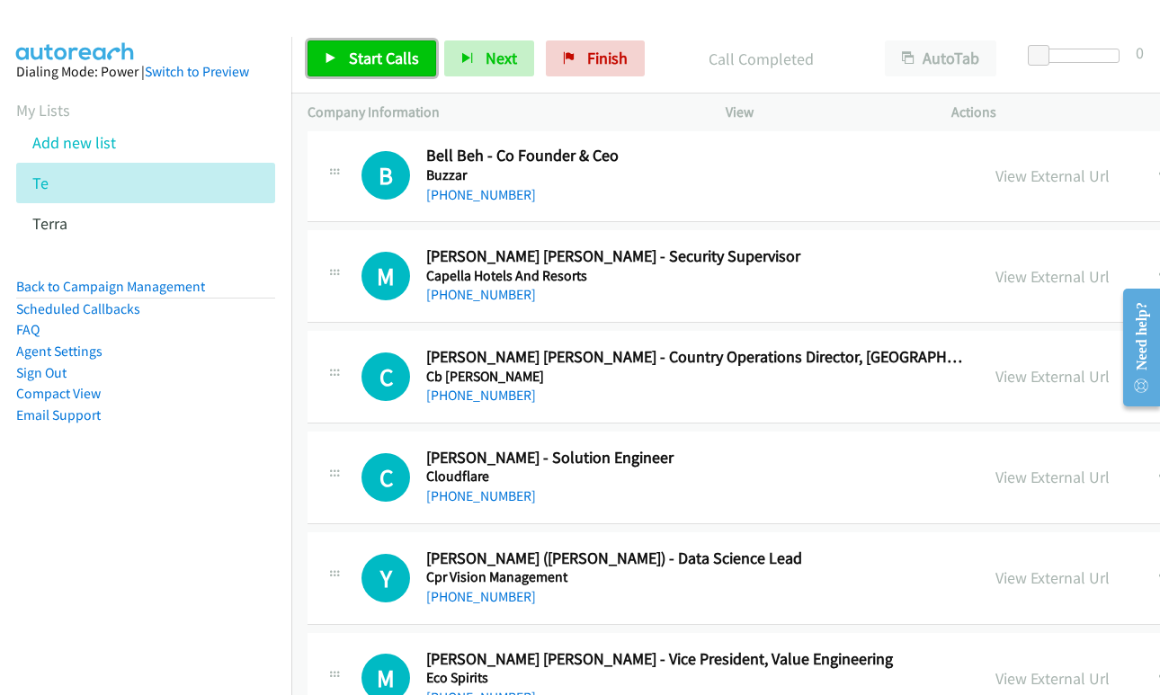
click at [365, 64] on span "Start Calls" at bounding box center [384, 58] width 70 height 21
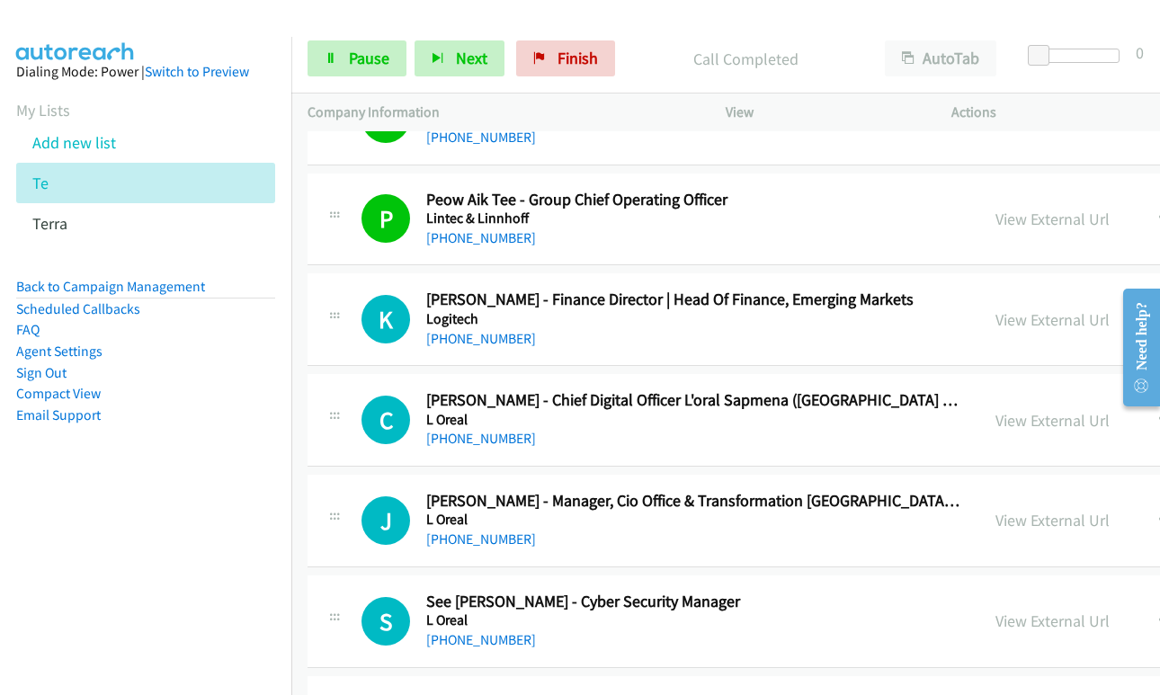
scroll to position [3258, 0]
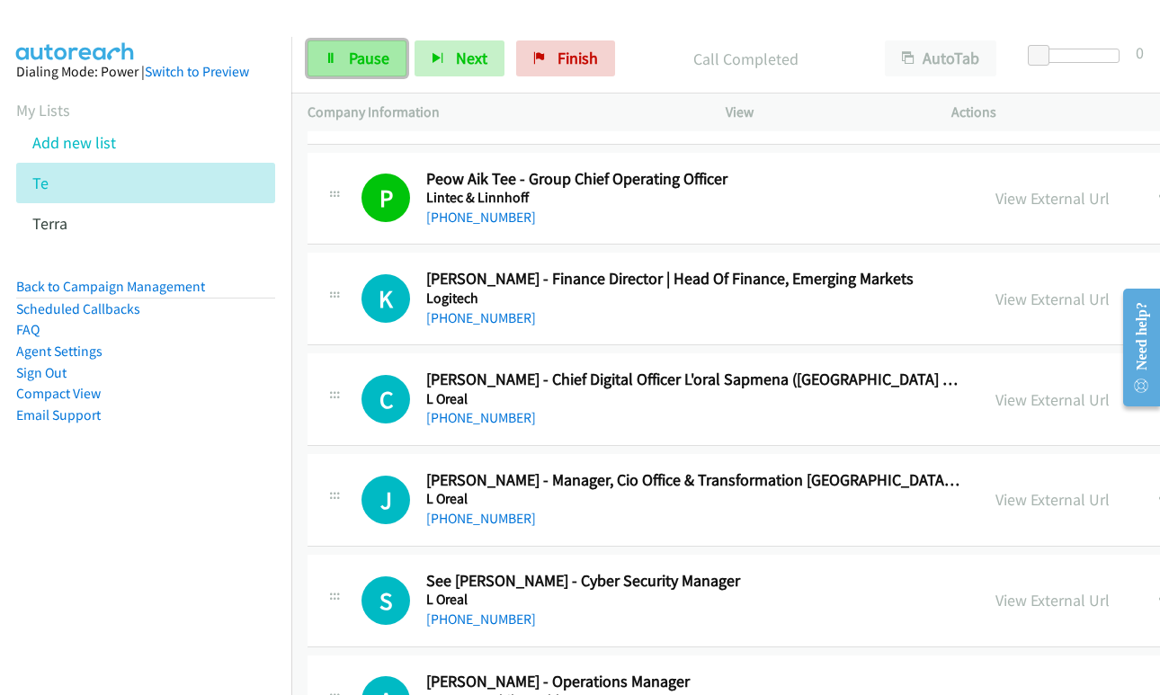
click at [333, 68] on link "Pause" at bounding box center [357, 58] width 99 height 36
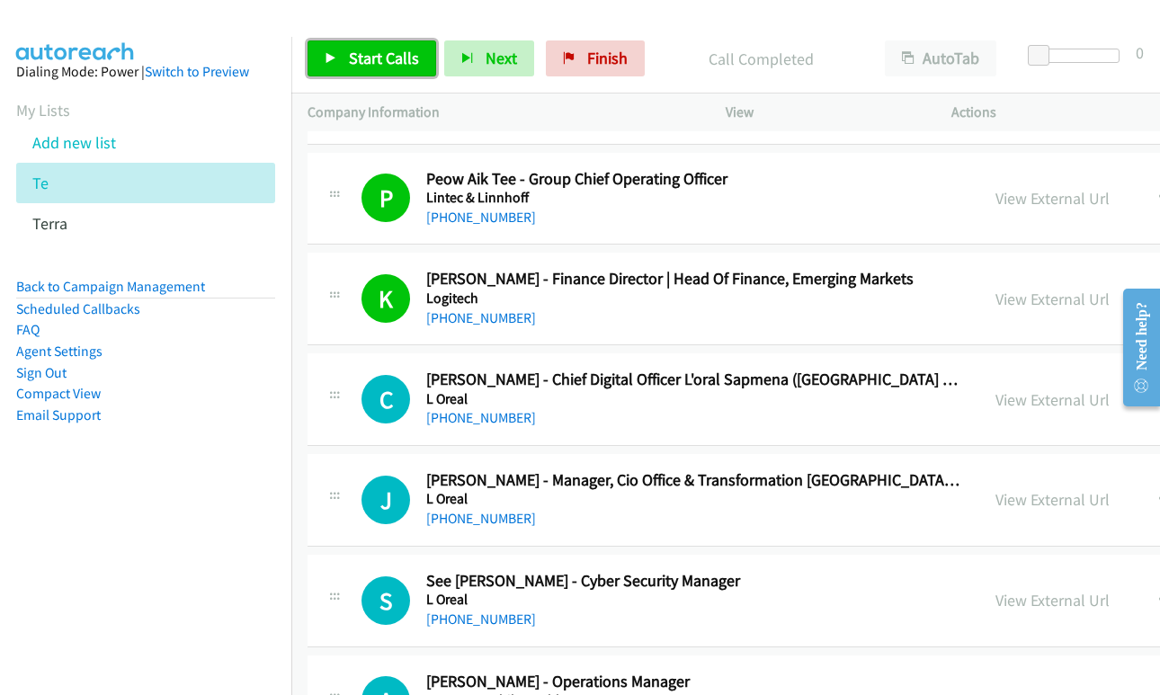
click at [394, 52] on span "Start Calls" at bounding box center [384, 58] width 70 height 21
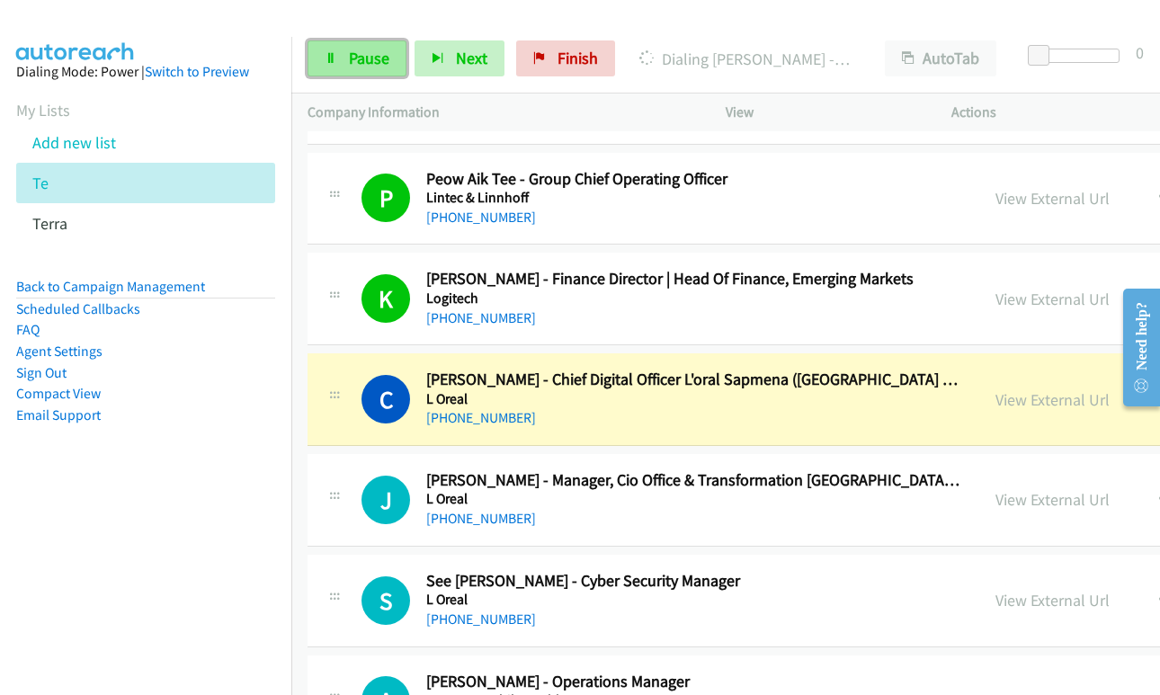
click at [359, 58] on span "Pause" at bounding box center [369, 58] width 40 height 21
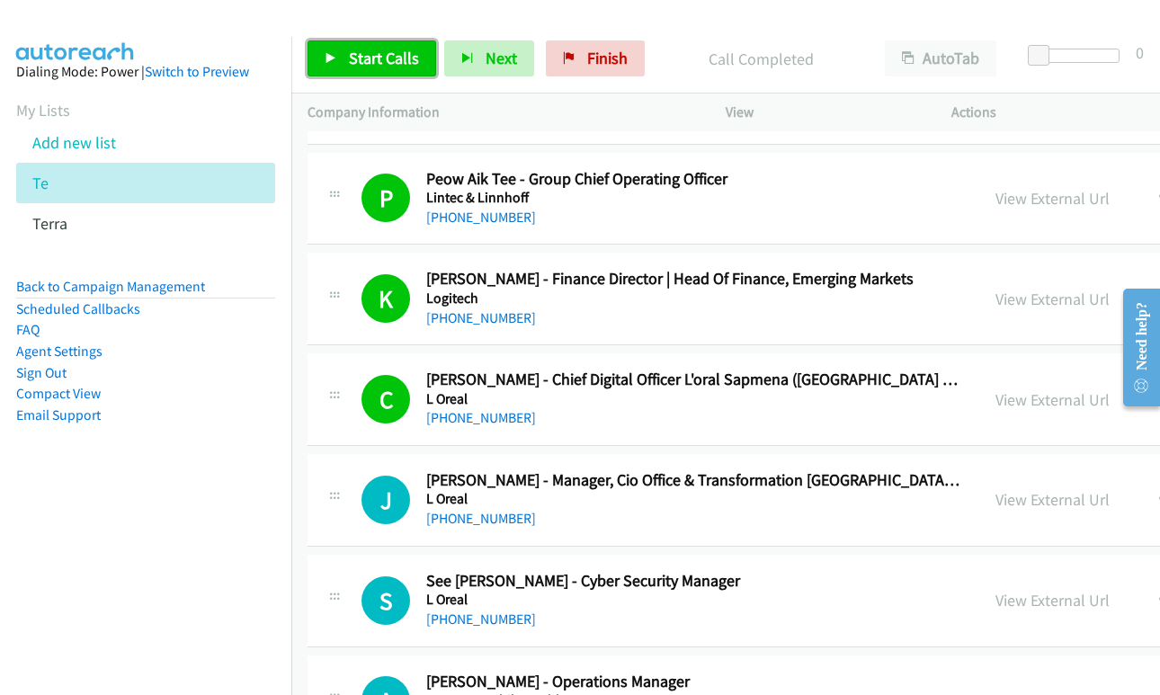
click at [356, 64] on span "Start Calls" at bounding box center [384, 58] width 70 height 21
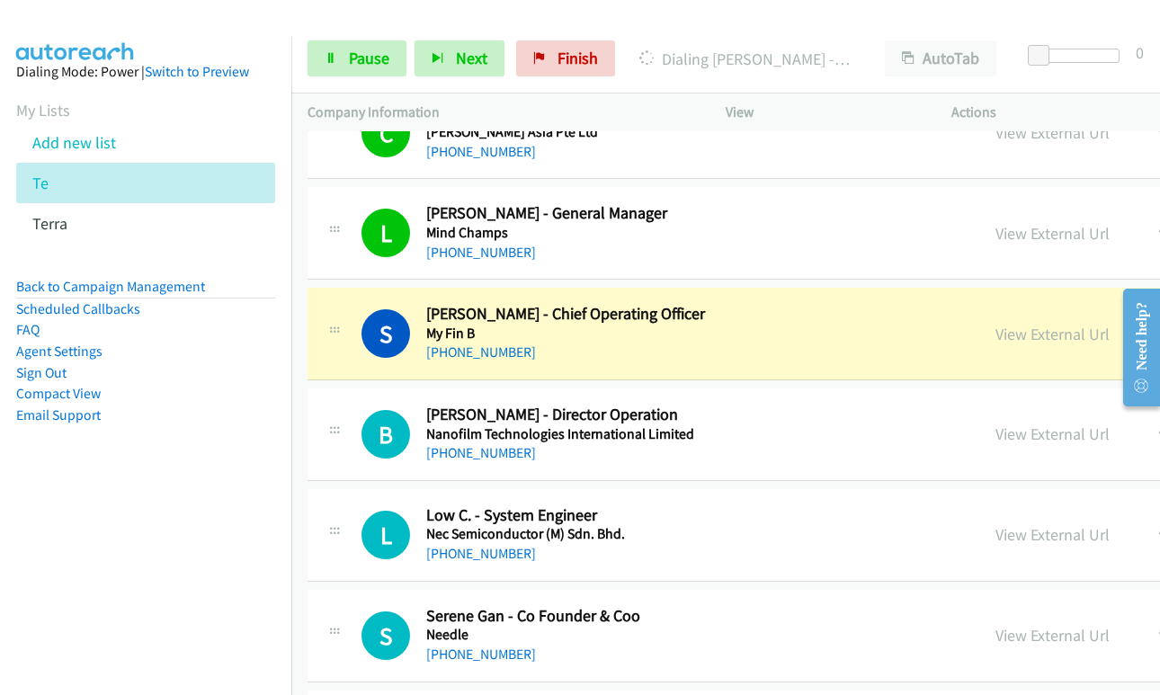
scroll to position [4337, 0]
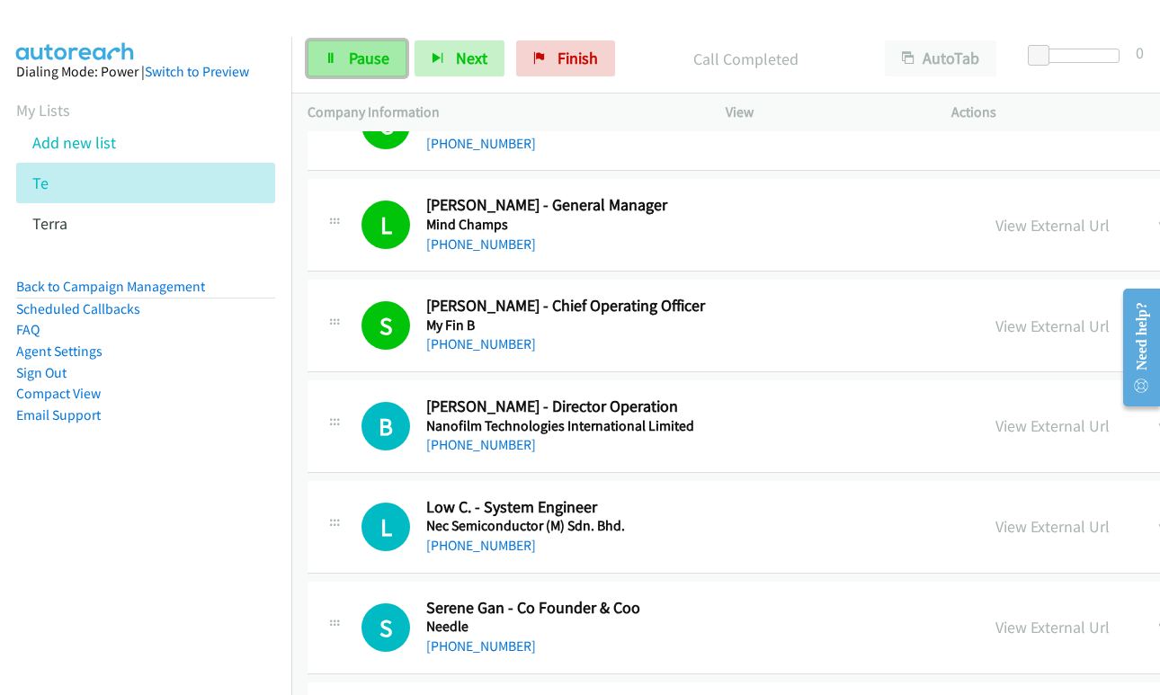
click at [365, 53] on span "Pause" at bounding box center [369, 58] width 40 height 21
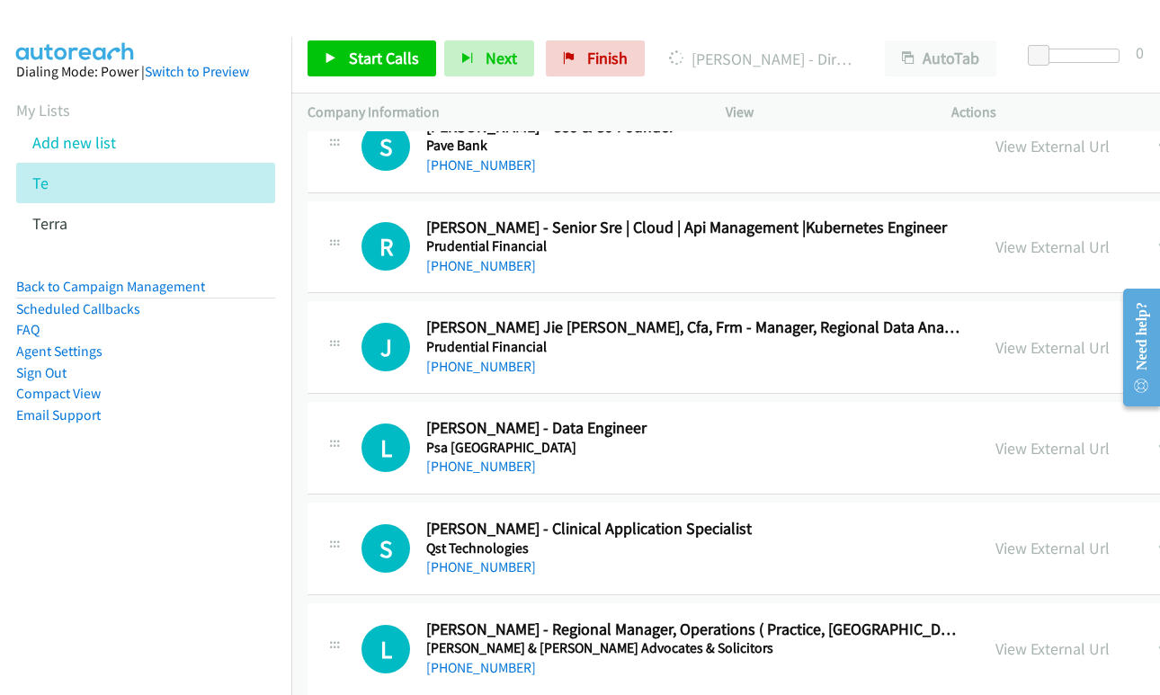
scroll to position [5326, 0]
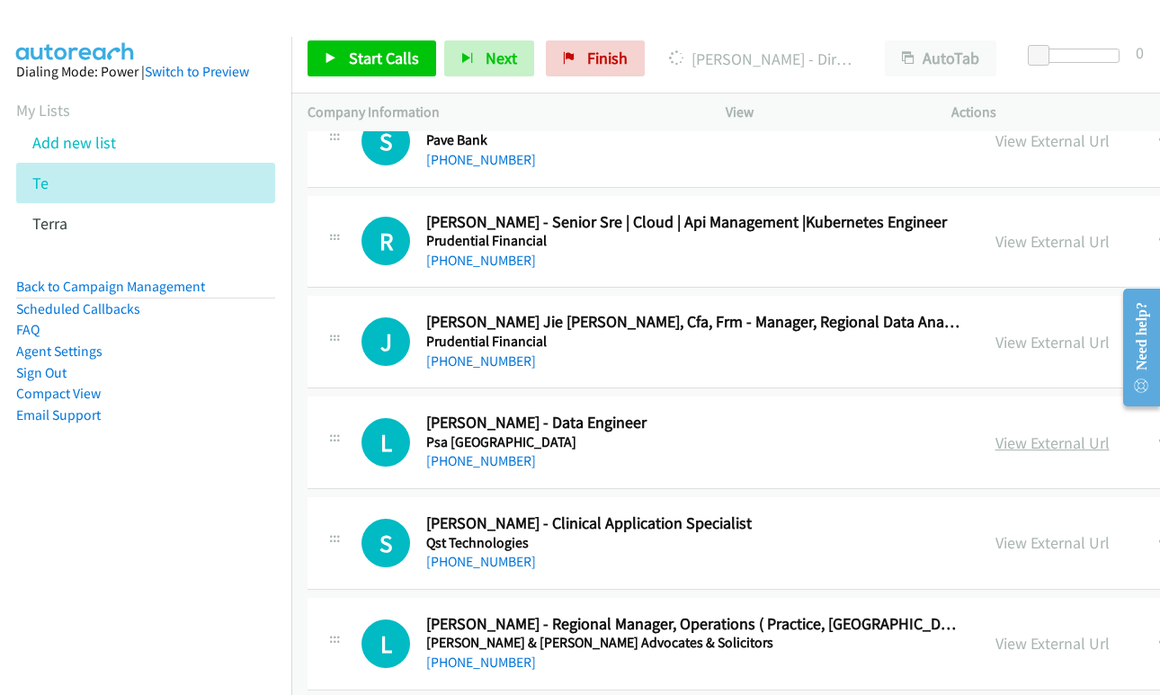
click at [1012, 442] on link "View External Url" at bounding box center [1052, 443] width 114 height 21
click at [996, 538] on link "View External Url" at bounding box center [1052, 542] width 114 height 21
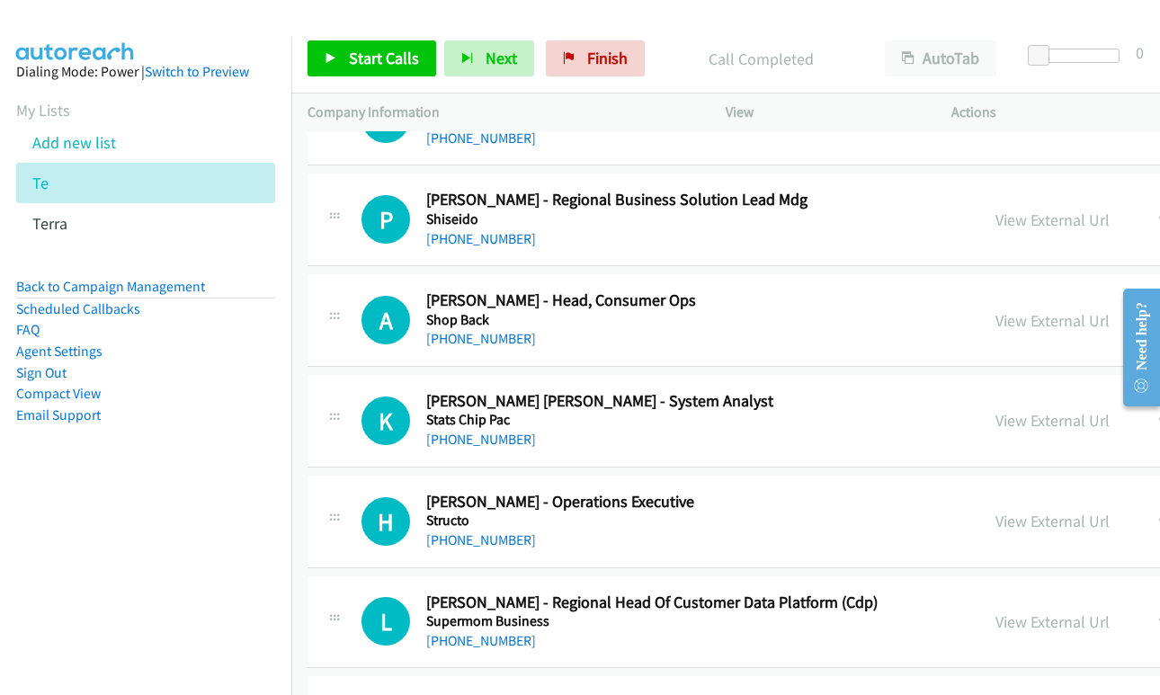
scroll to position [6585, 0]
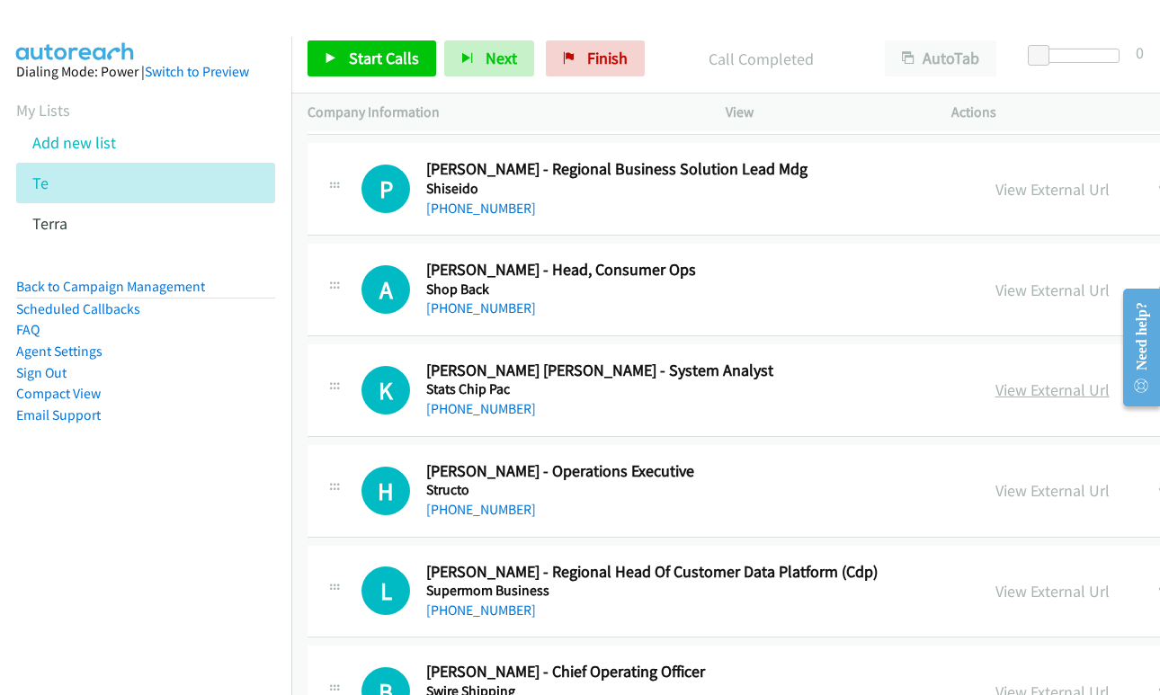
click at [1008, 393] on link "View External Url" at bounding box center [1052, 389] width 114 height 21
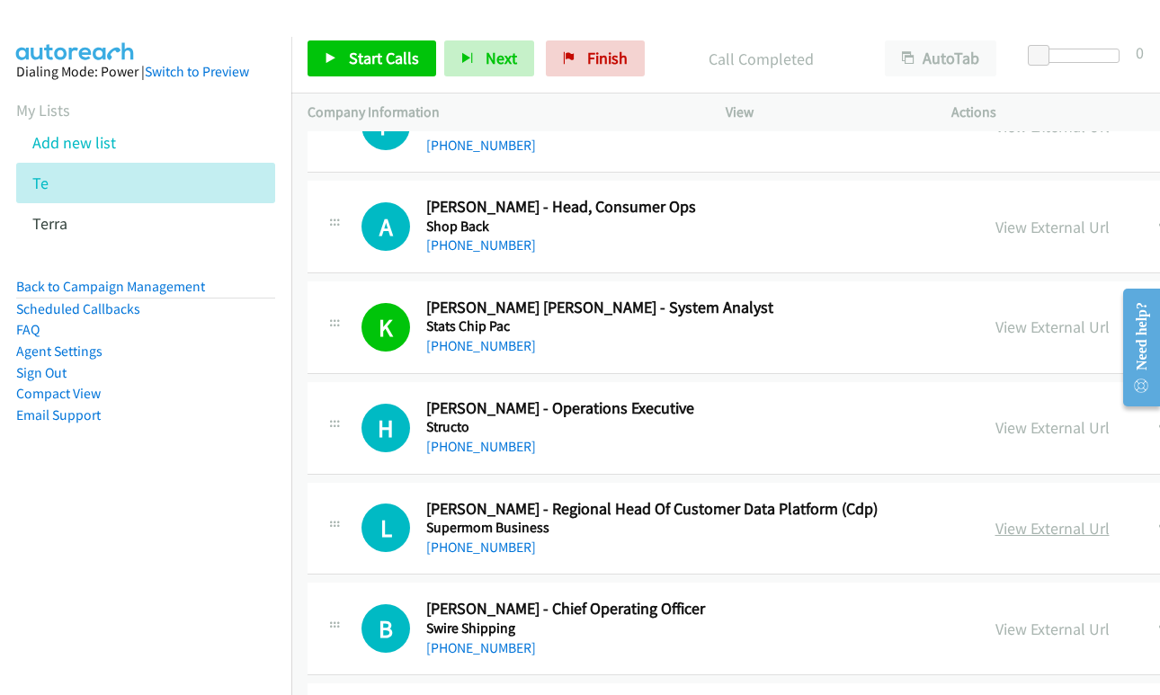
scroll to position [6675, 0]
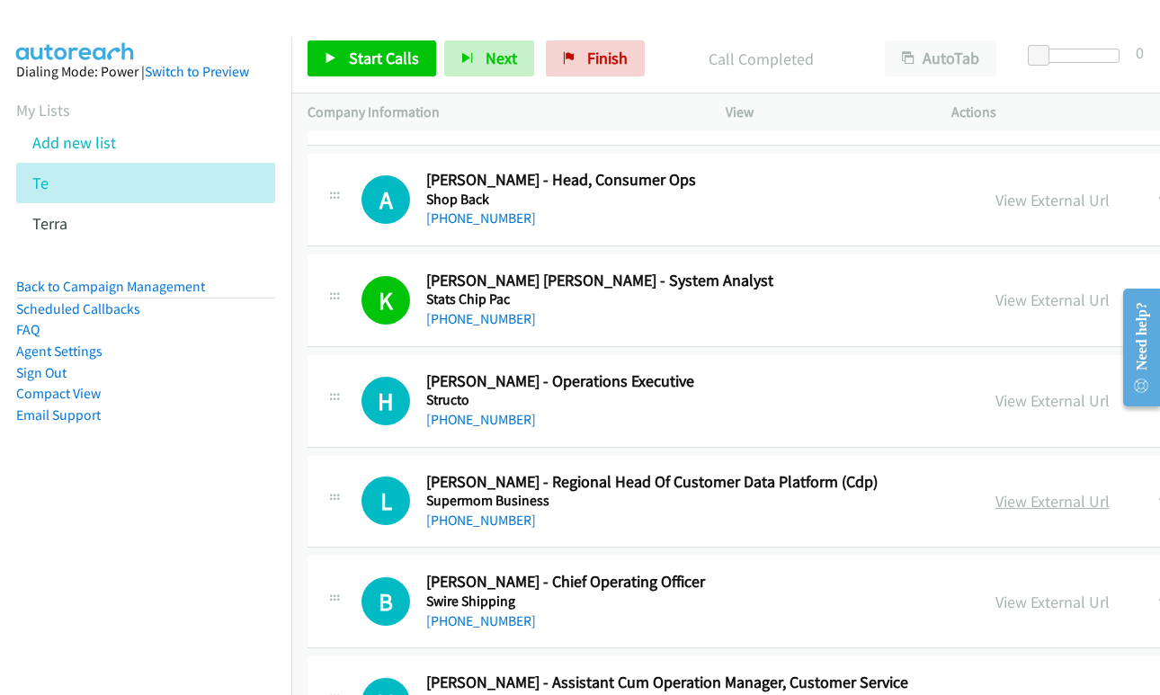
click at [1037, 506] on link "View External Url" at bounding box center [1052, 501] width 114 height 21
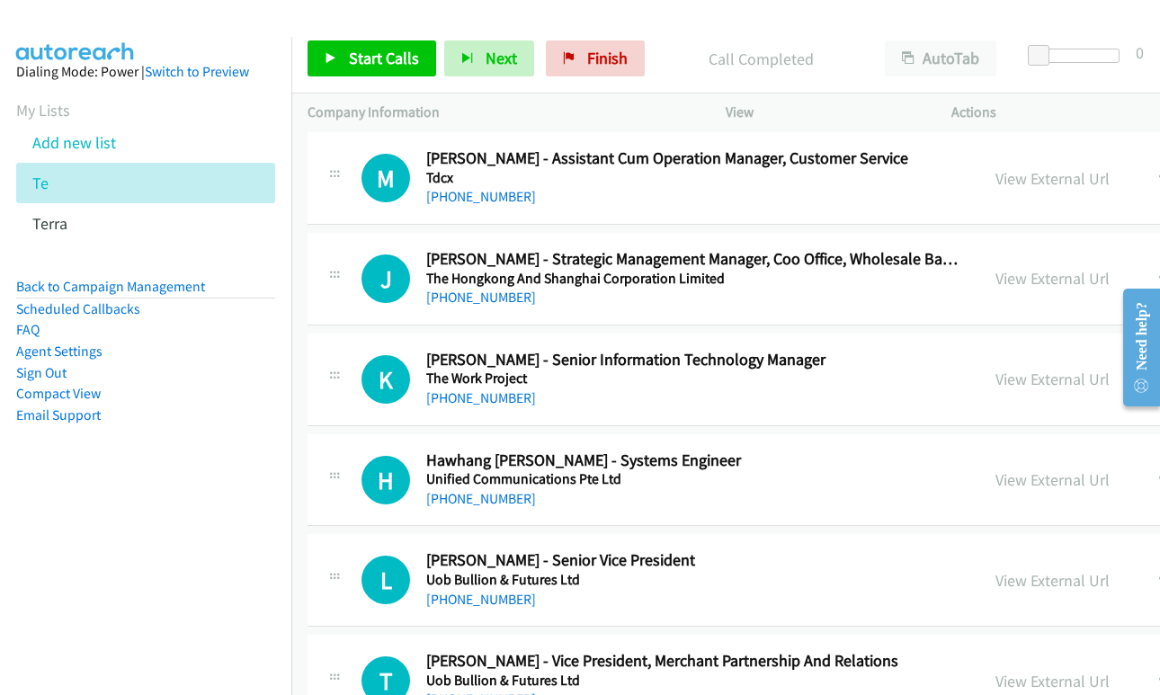
scroll to position [7214, 0]
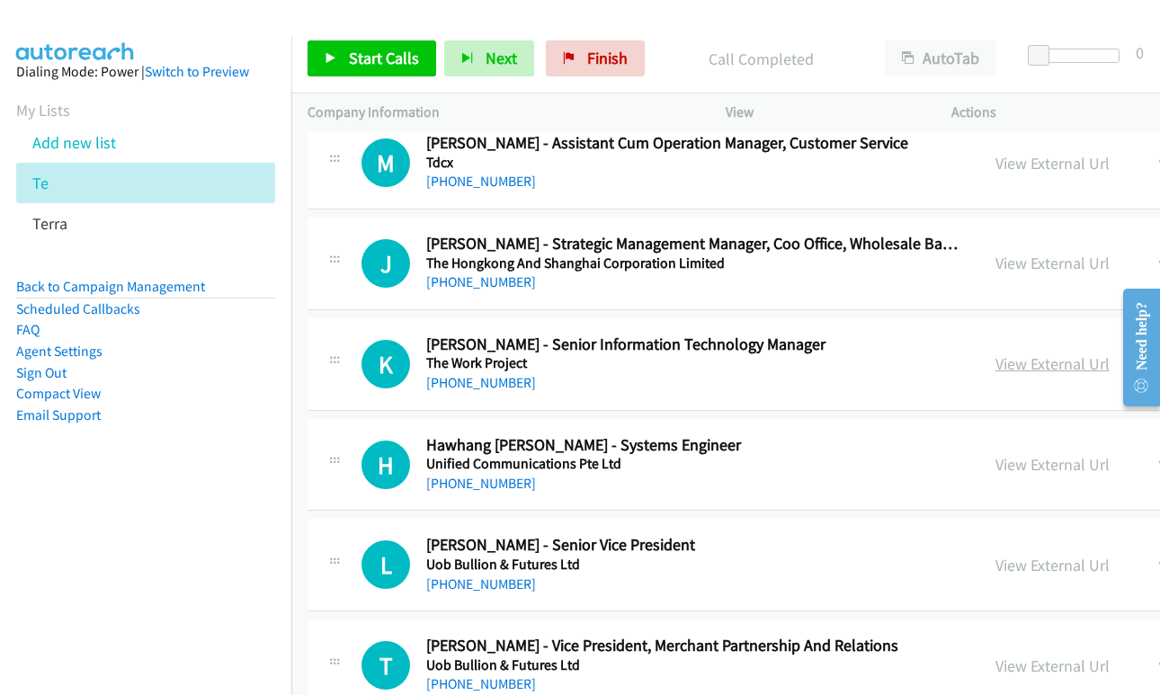
click at [1005, 357] on link "View External Url" at bounding box center [1052, 363] width 114 height 21
click at [1005, 454] on link "View External Url" at bounding box center [1052, 464] width 114 height 21
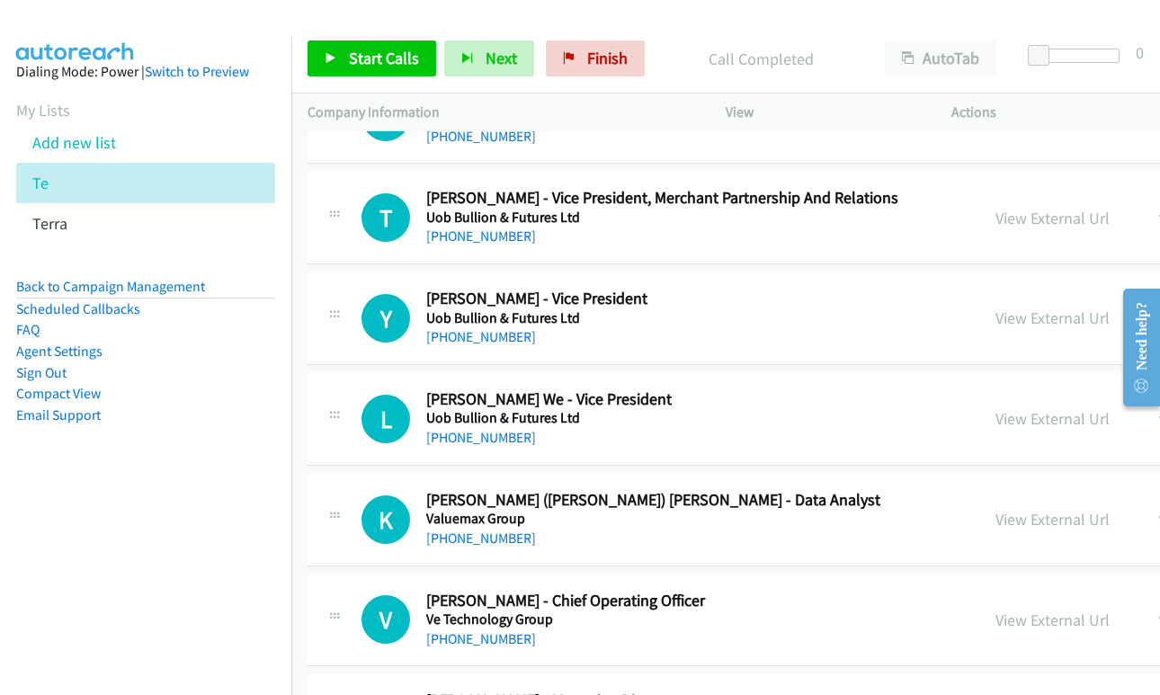
scroll to position [7664, 0]
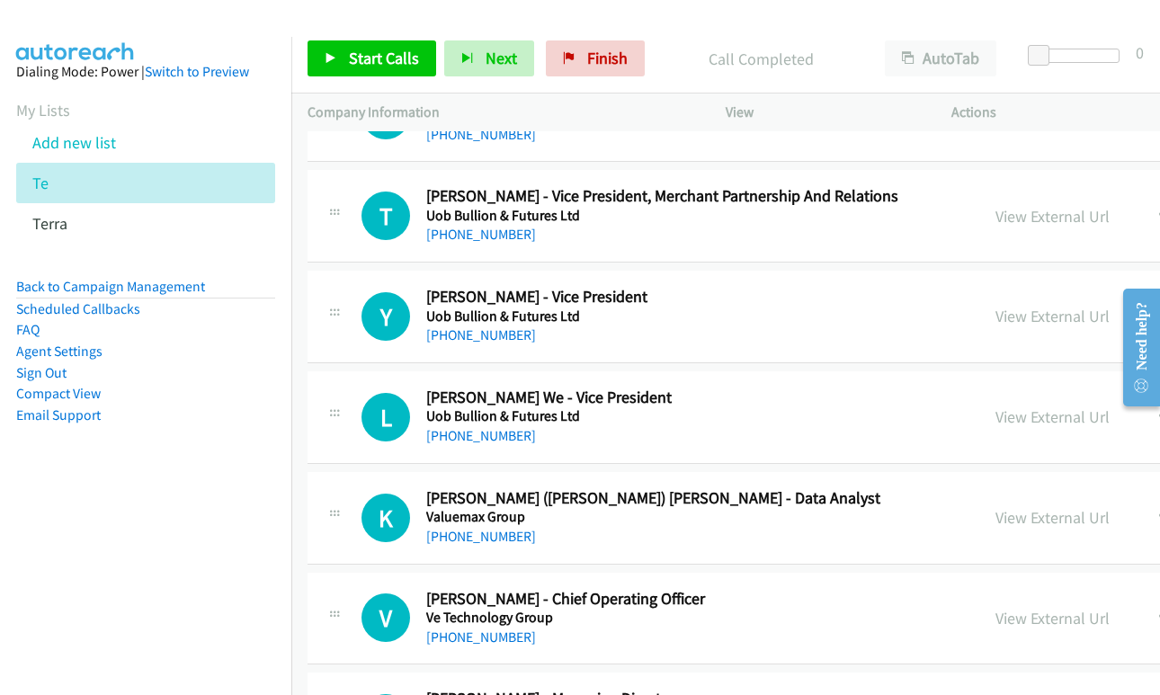
drag, startPoint x: 1025, startPoint y: 515, endPoint x: 473, endPoint y: 219, distance: 626.8
click at [1007, 523] on link "View External Url" at bounding box center [1052, 517] width 114 height 21
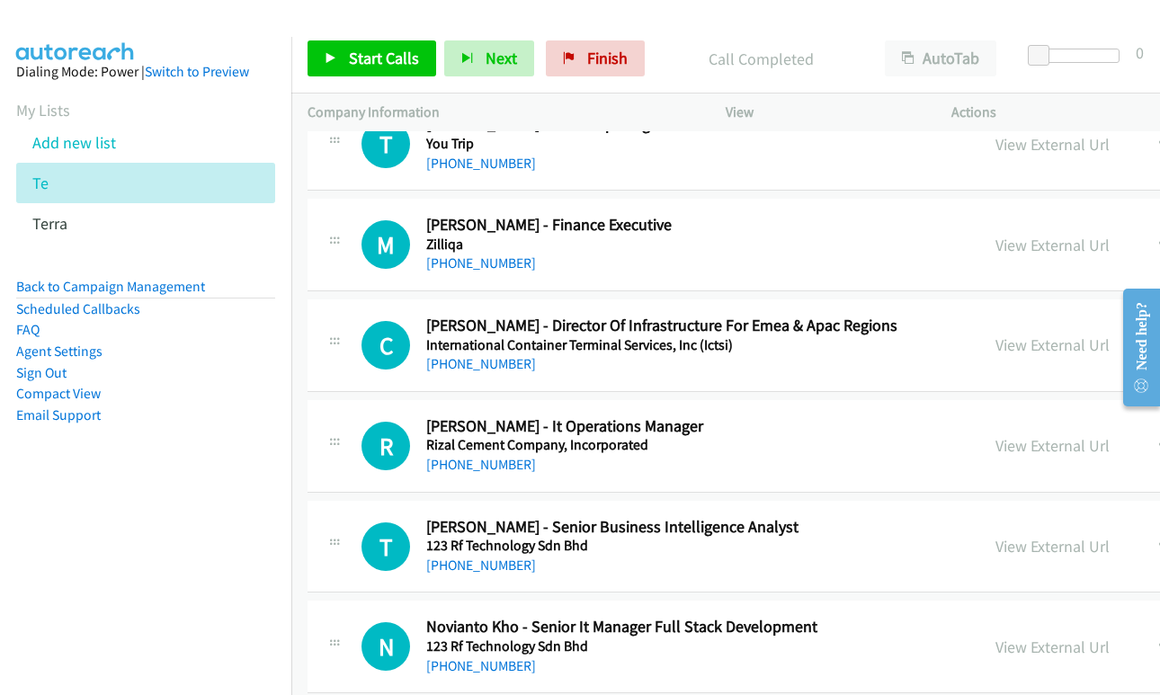
scroll to position [8743, 0]
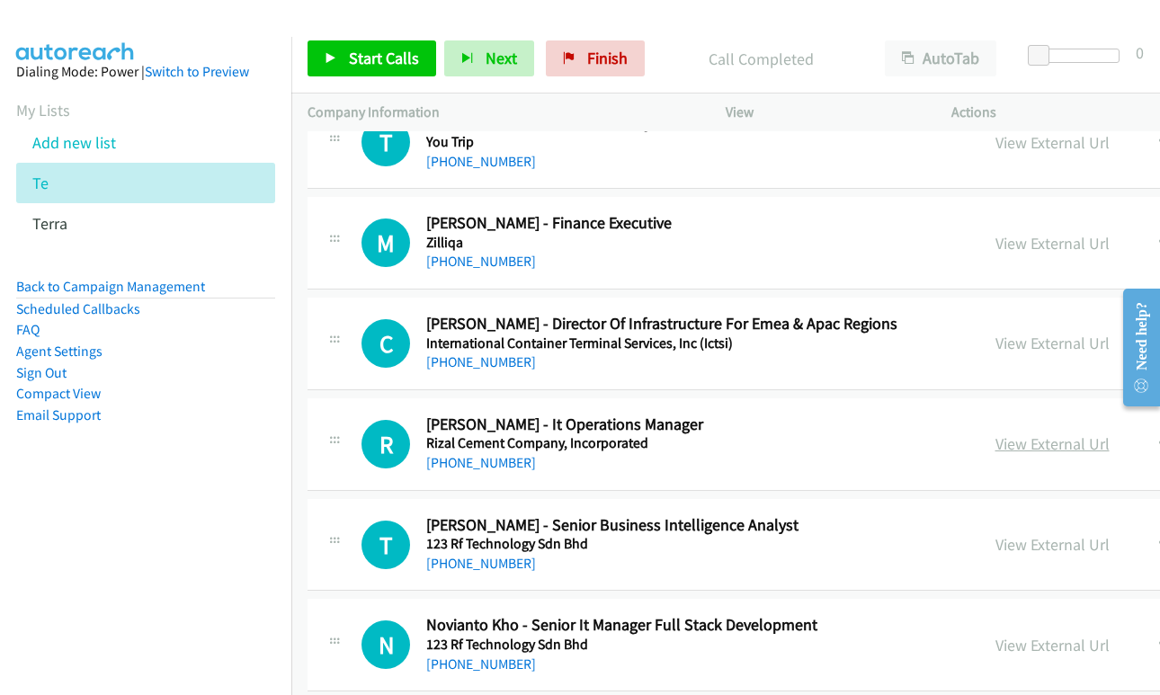
click at [997, 445] on link "View External Url" at bounding box center [1052, 443] width 114 height 21
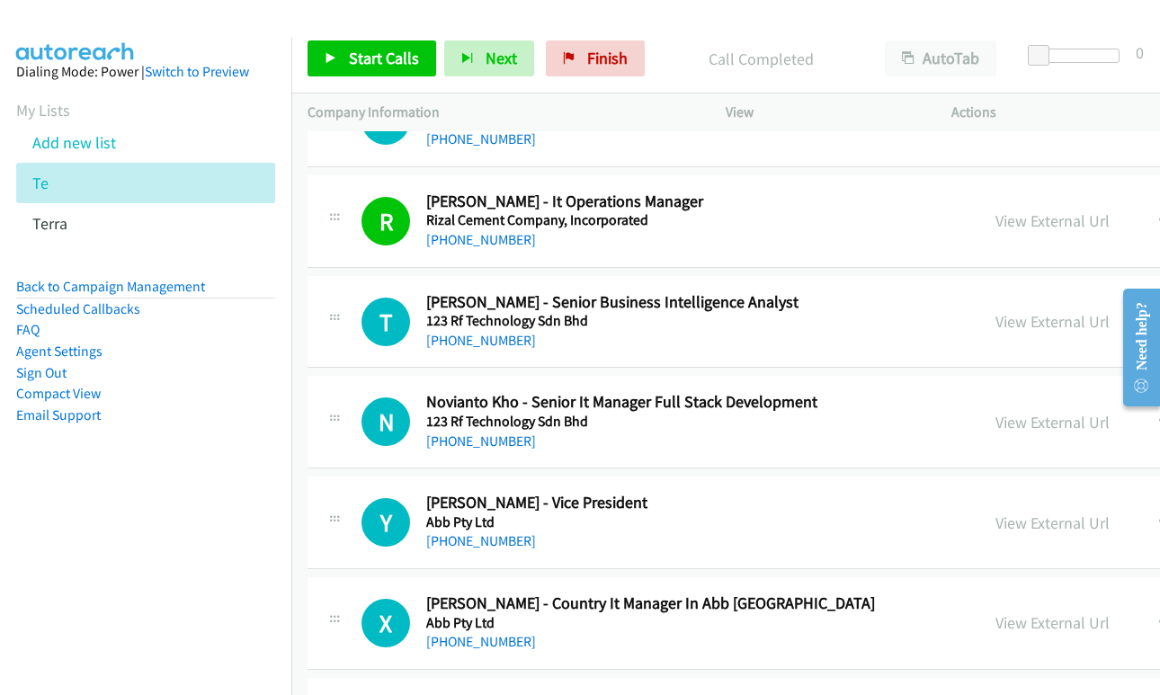
scroll to position [9012, 0]
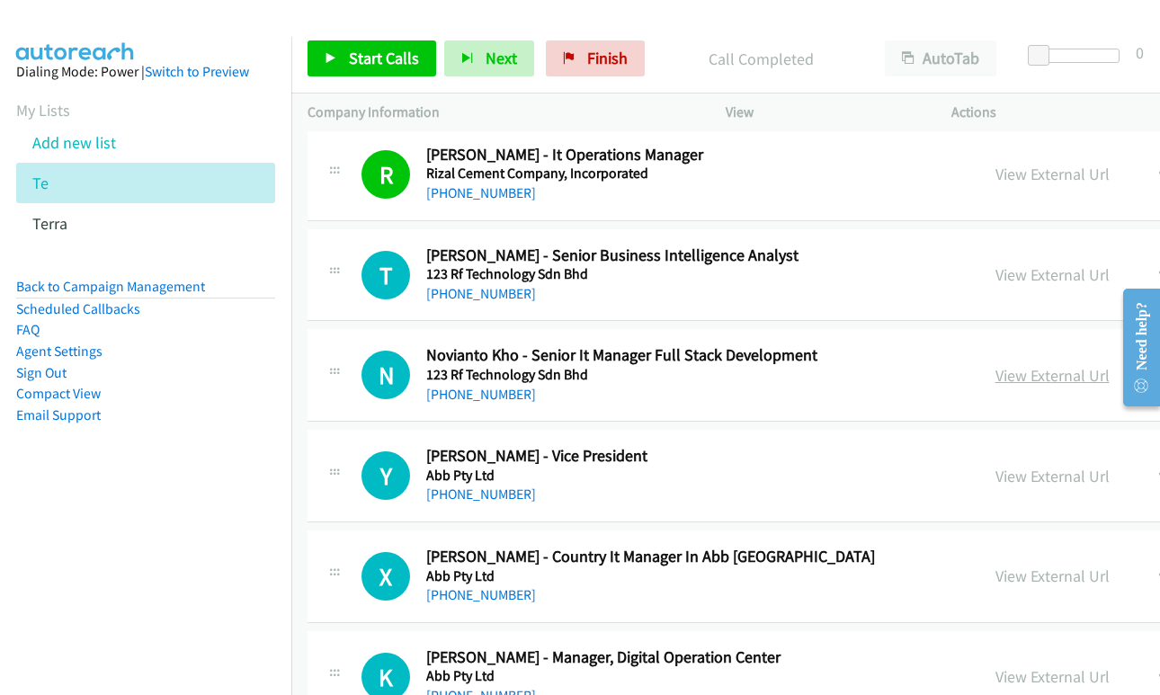
click at [1012, 370] on link "View External Url" at bounding box center [1052, 375] width 114 height 21
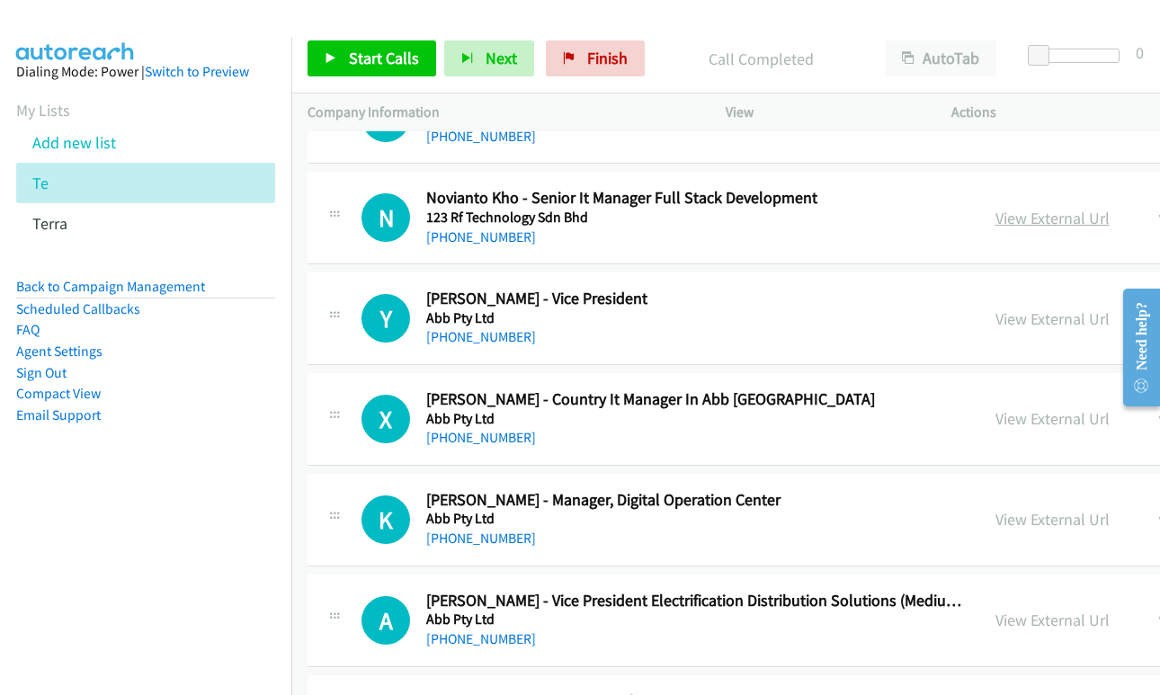
scroll to position [9192, 0]
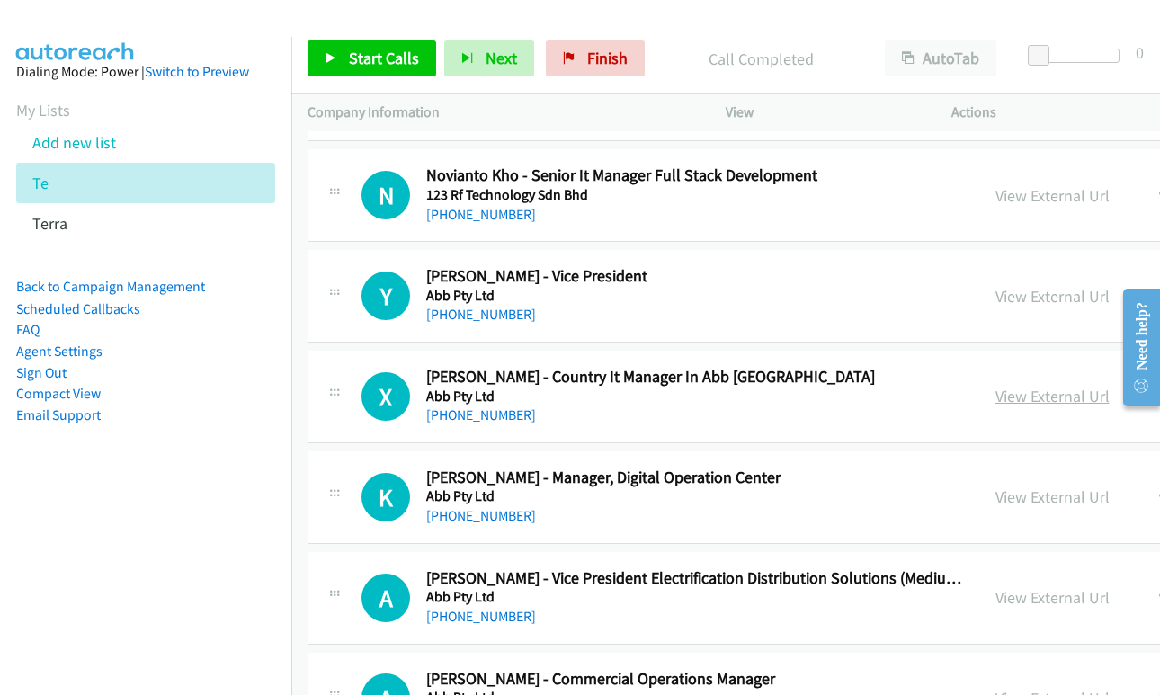
click at [1021, 394] on link "View External Url" at bounding box center [1052, 396] width 114 height 21
click at [1007, 492] on link "View External Url" at bounding box center [1052, 496] width 114 height 21
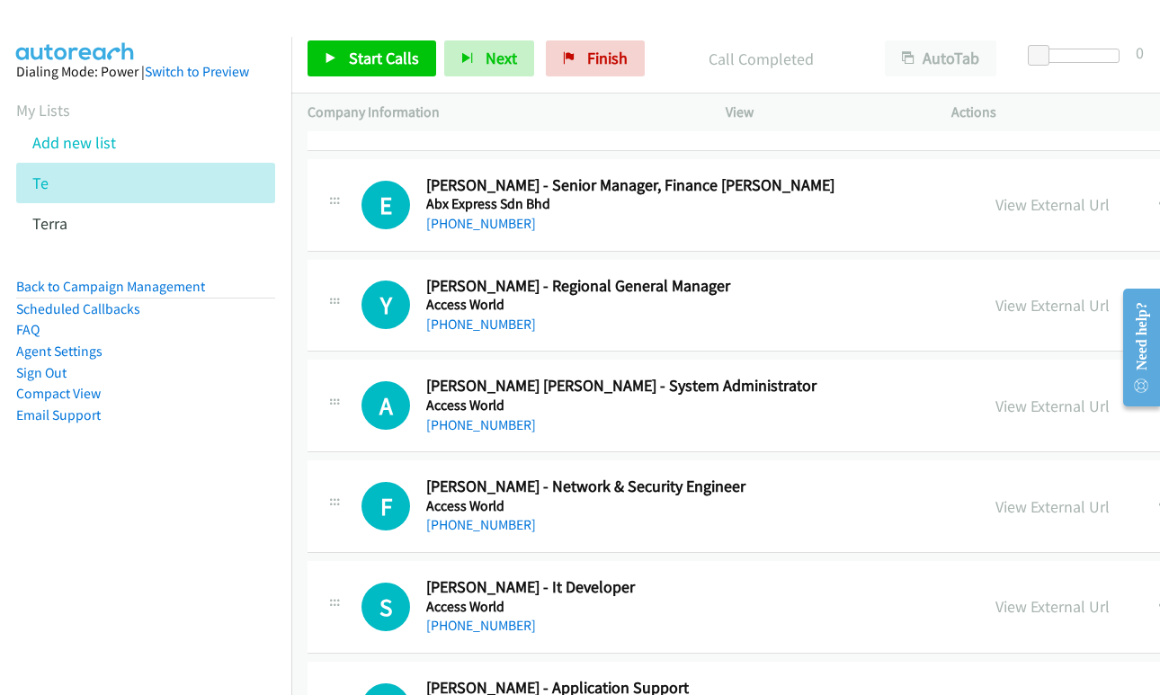
scroll to position [10092, 0]
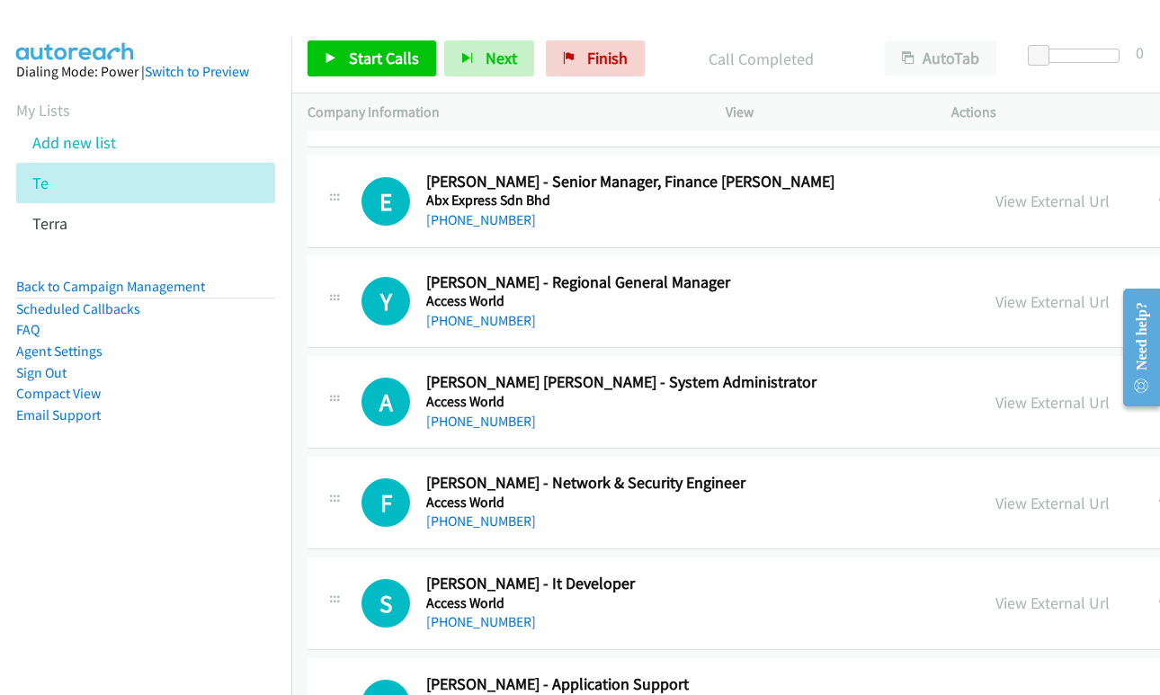
drag, startPoint x: 1020, startPoint y: 396, endPoint x: 86, endPoint y: 67, distance: 989.4
click at [1001, 405] on link "View External Url" at bounding box center [1052, 402] width 114 height 21
click at [1019, 510] on link "View External Url" at bounding box center [1052, 503] width 114 height 21
click at [1008, 609] on link "View External Url" at bounding box center [1052, 603] width 114 height 21
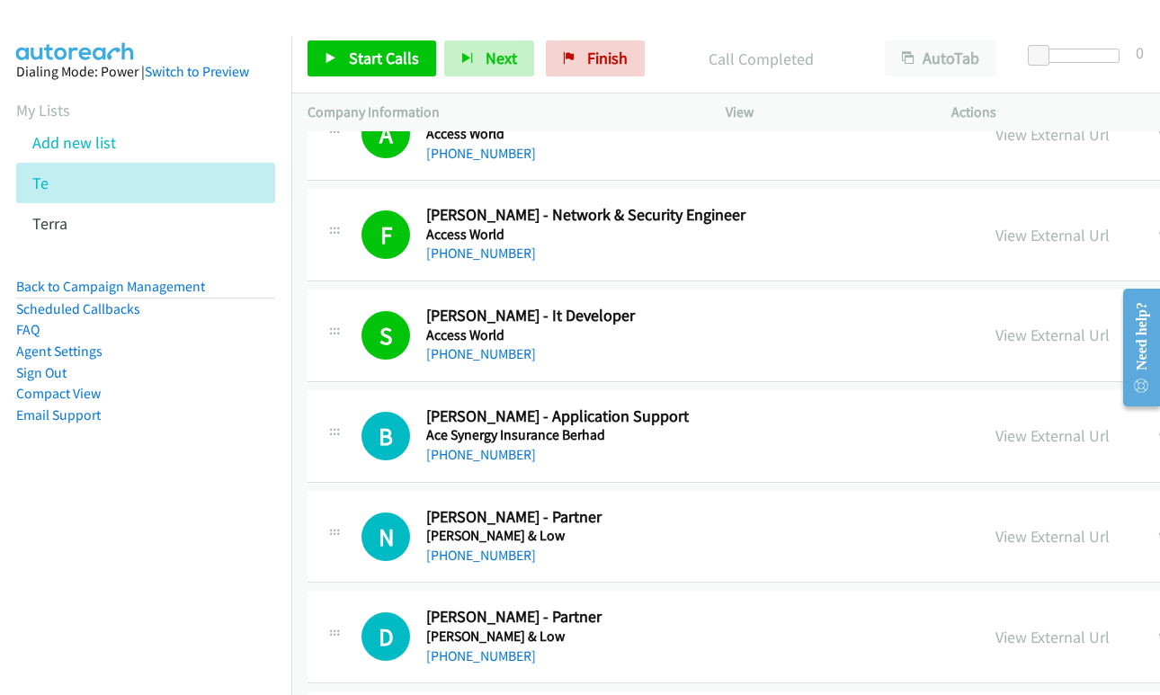
scroll to position [10361, 0]
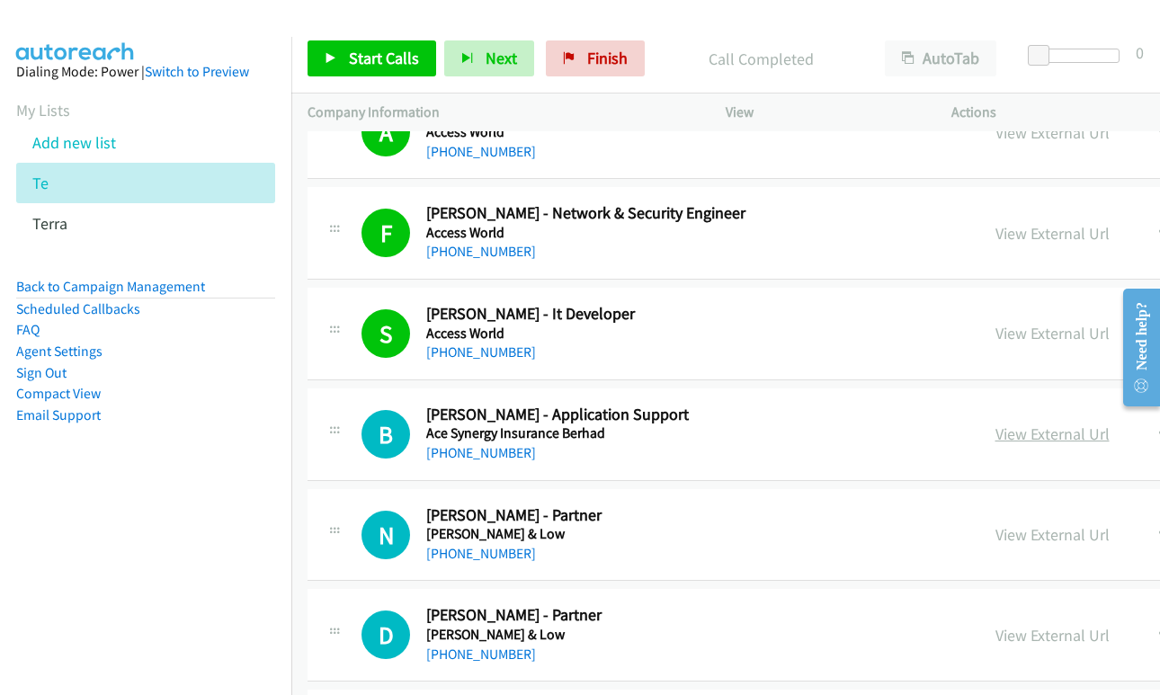
click at [1018, 436] on link "View External Url" at bounding box center [1052, 434] width 114 height 21
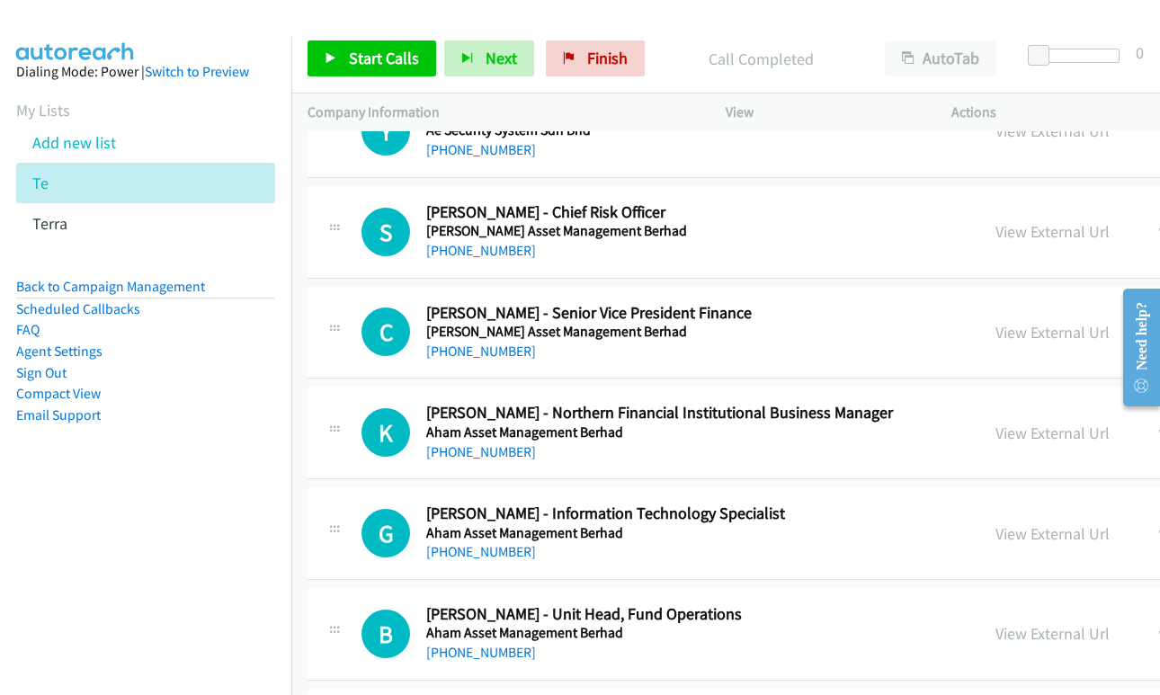
scroll to position [11171, 0]
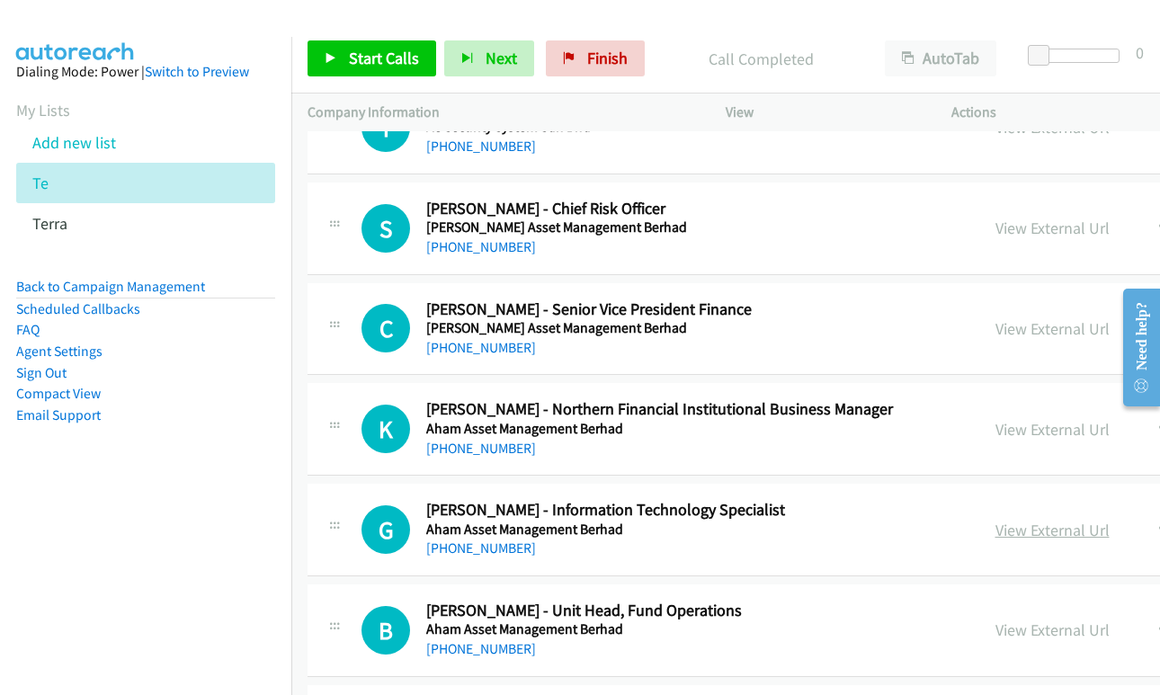
click at [1003, 535] on link "View External Url" at bounding box center [1052, 530] width 114 height 21
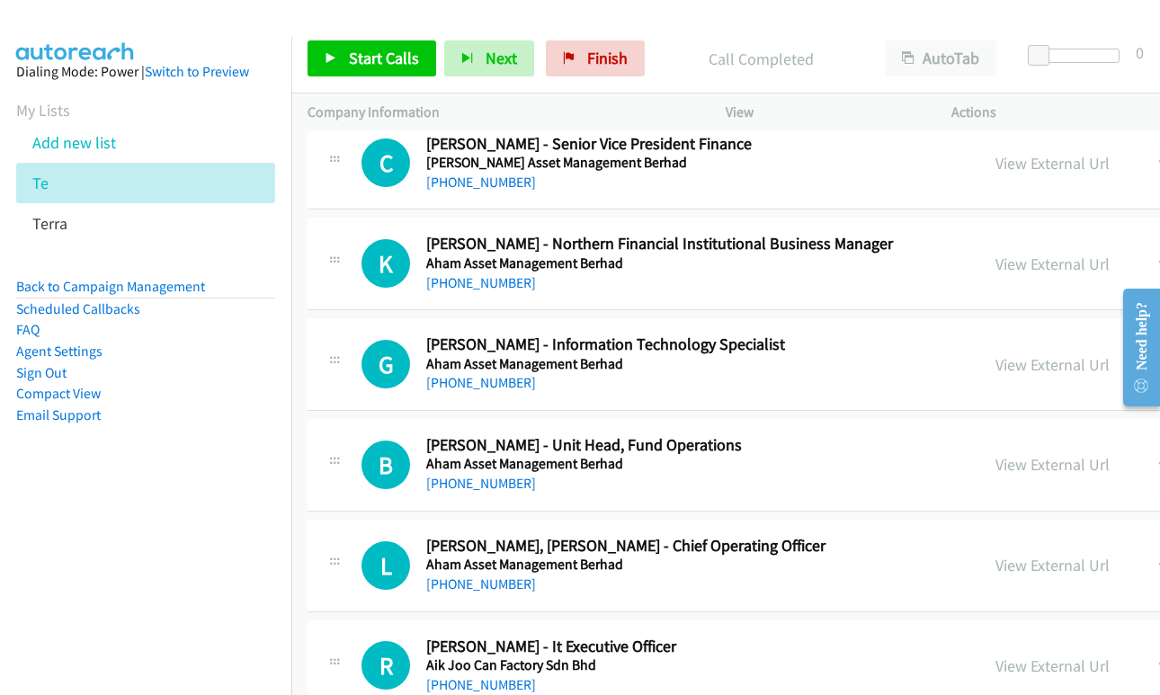
scroll to position [11350, 0]
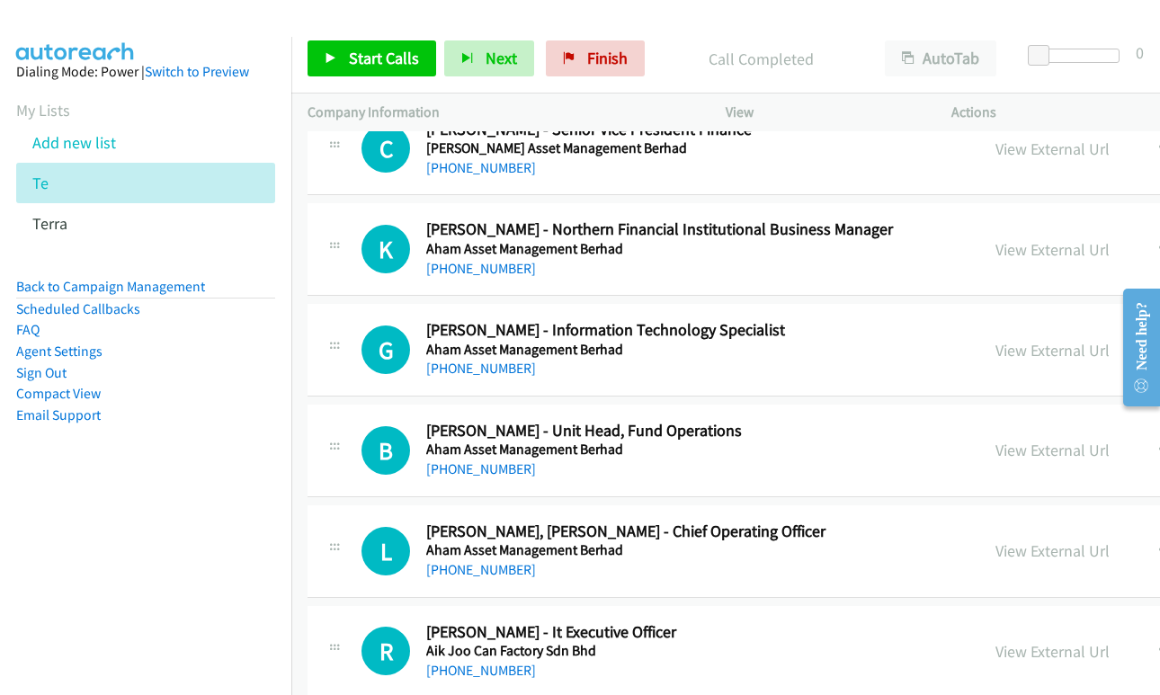
drag, startPoint x: 998, startPoint y: 353, endPoint x: 962, endPoint y: 336, distance: 39.8
click at [998, 353] on link "View External Url" at bounding box center [1052, 350] width 114 height 21
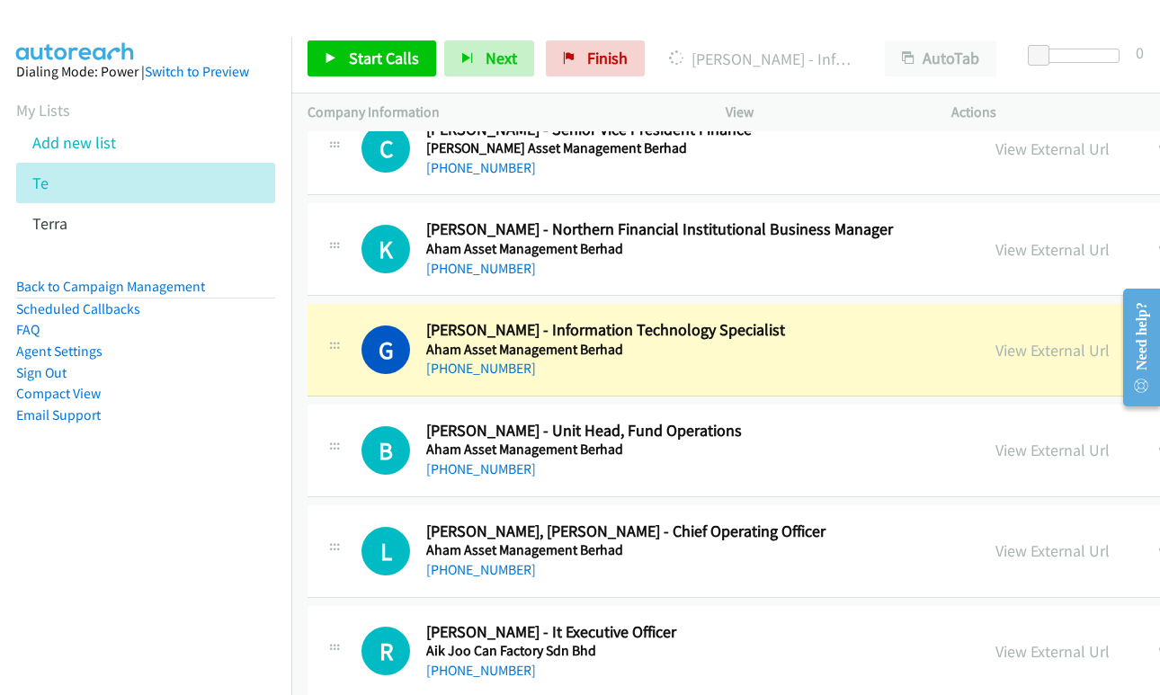
scroll to position [11440, 0]
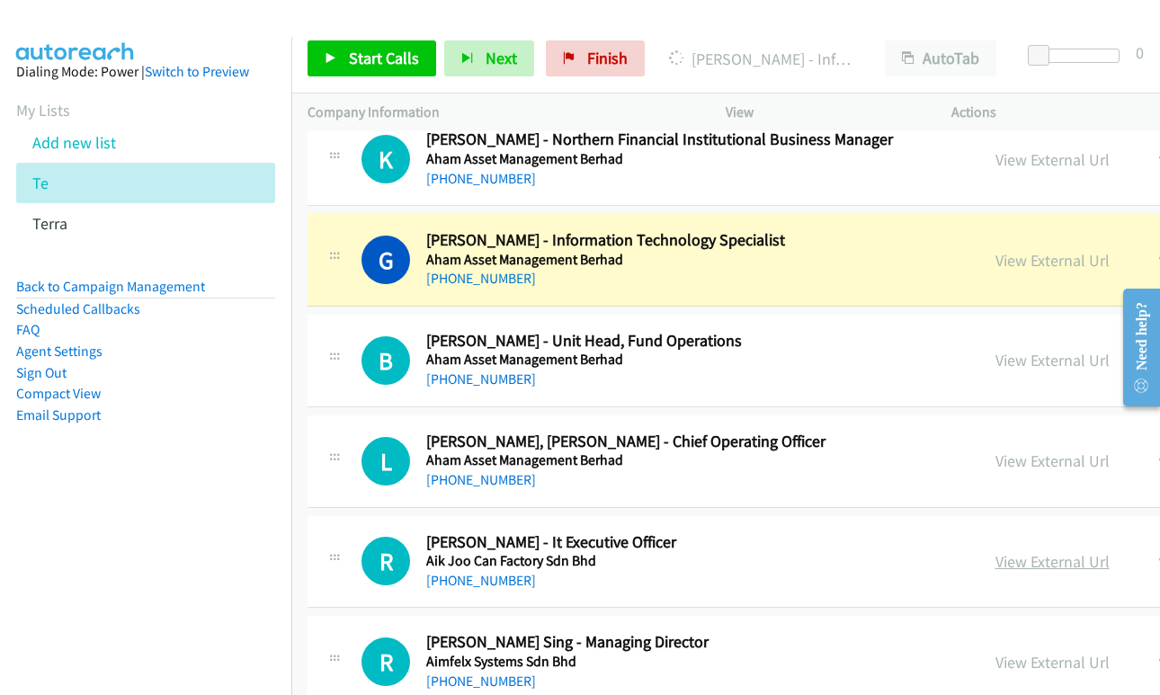
click at [1044, 561] on link "View External Url" at bounding box center [1052, 561] width 114 height 21
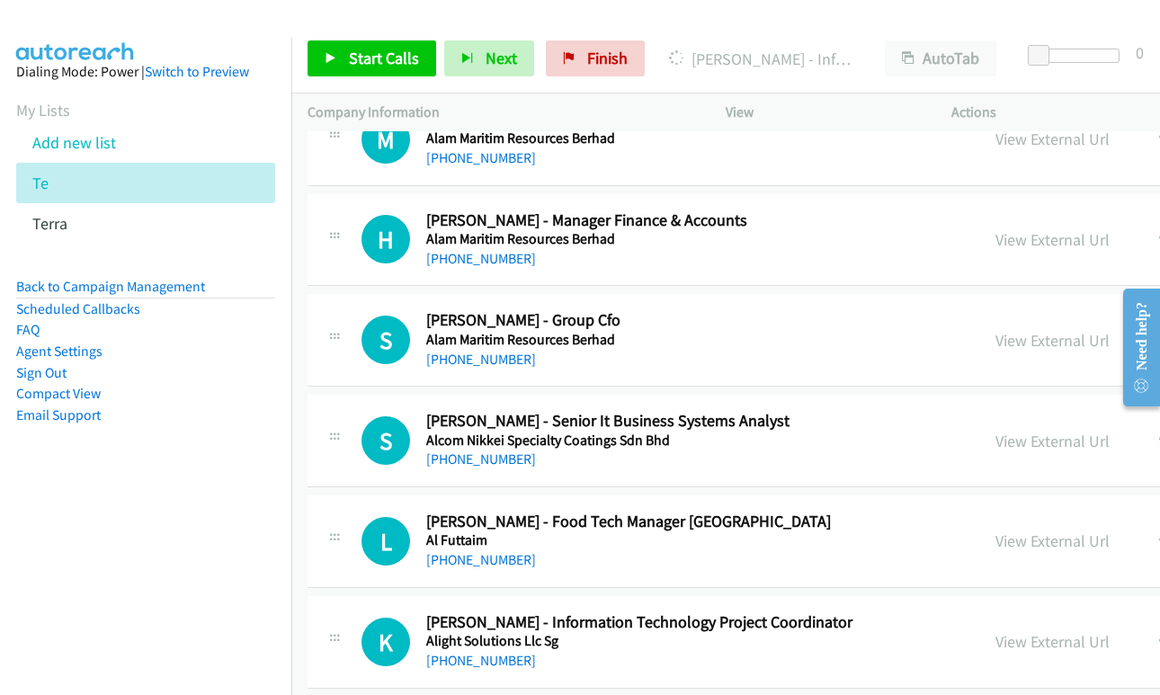
scroll to position [12879, 0]
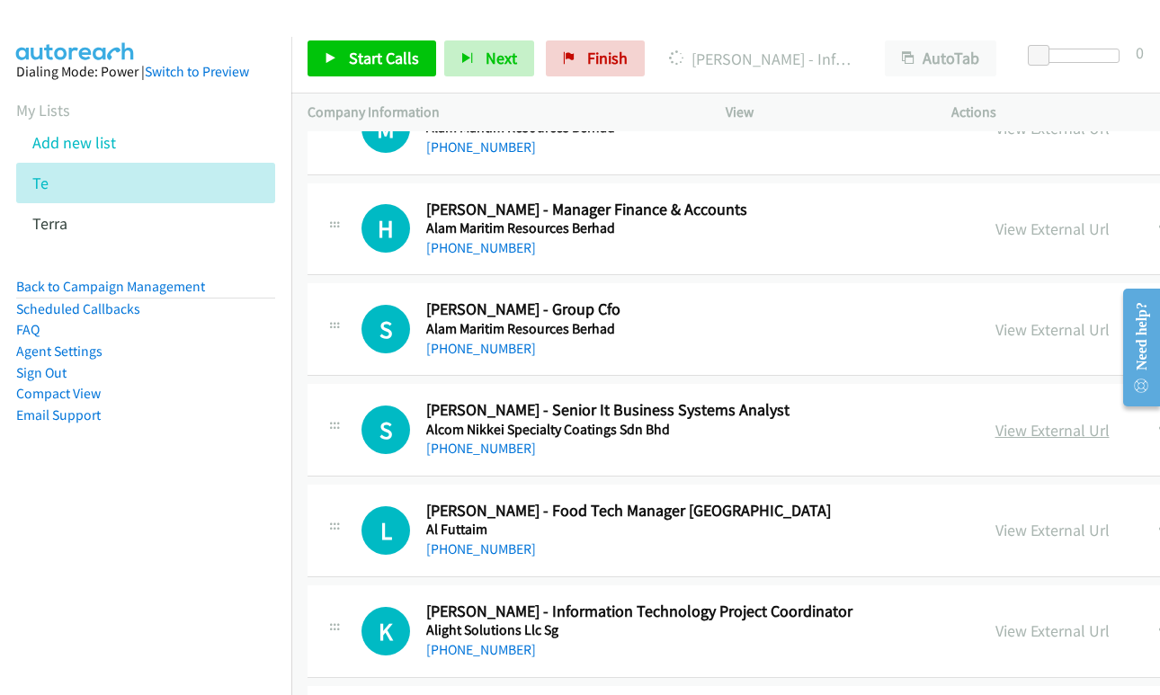
click at [1038, 434] on link "View External Url" at bounding box center [1052, 430] width 114 height 21
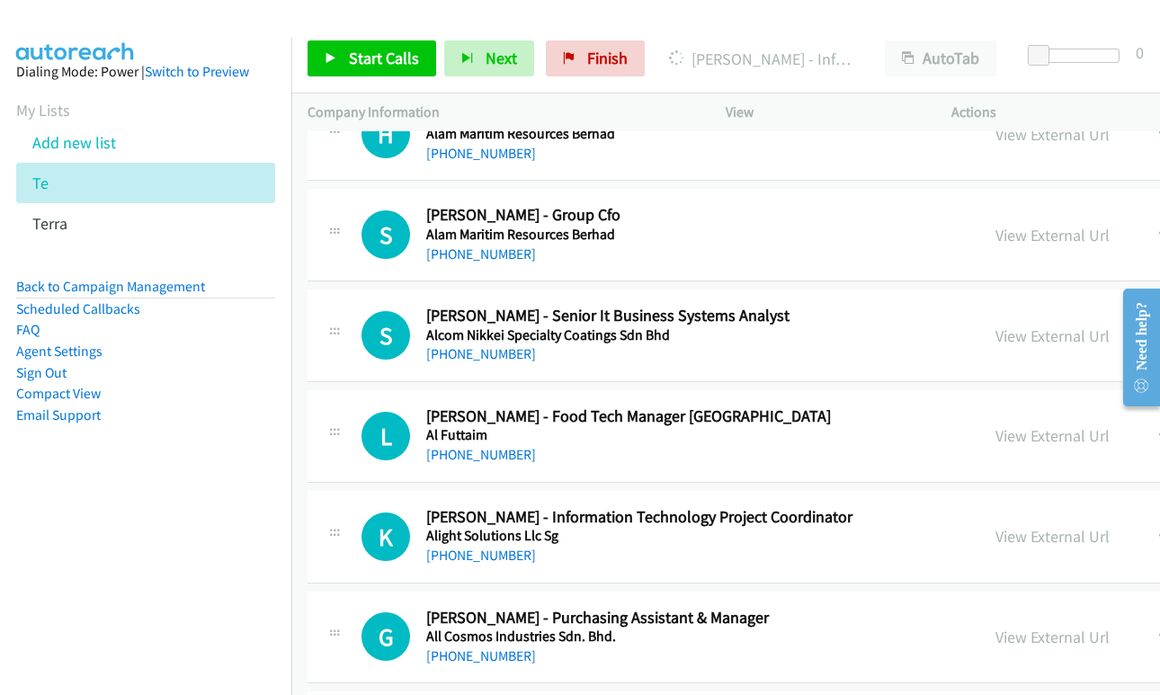
scroll to position [13059, 0]
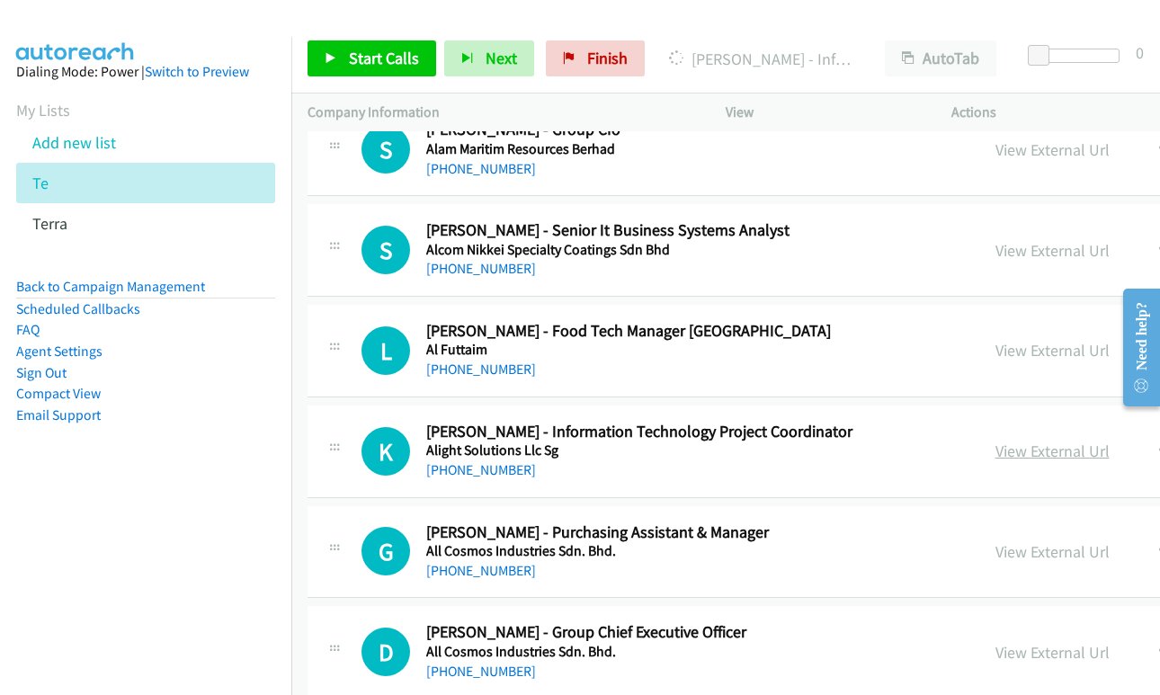
click at [1010, 451] on link "View External Url" at bounding box center [1052, 451] width 114 height 21
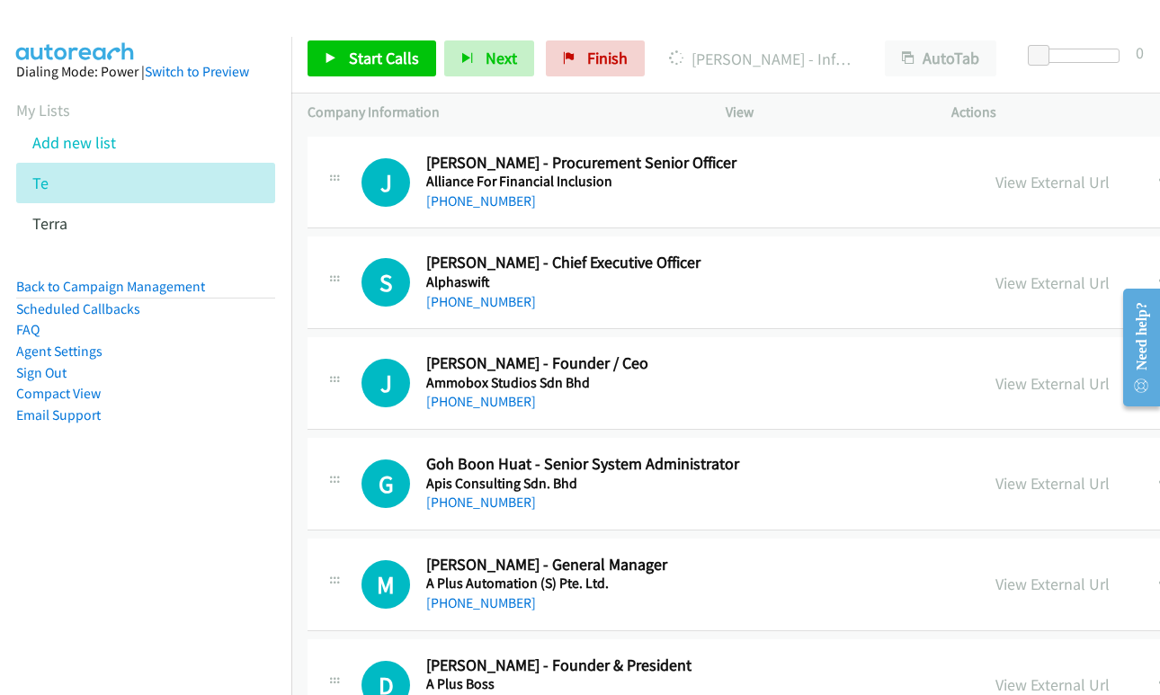
scroll to position [13958, 0]
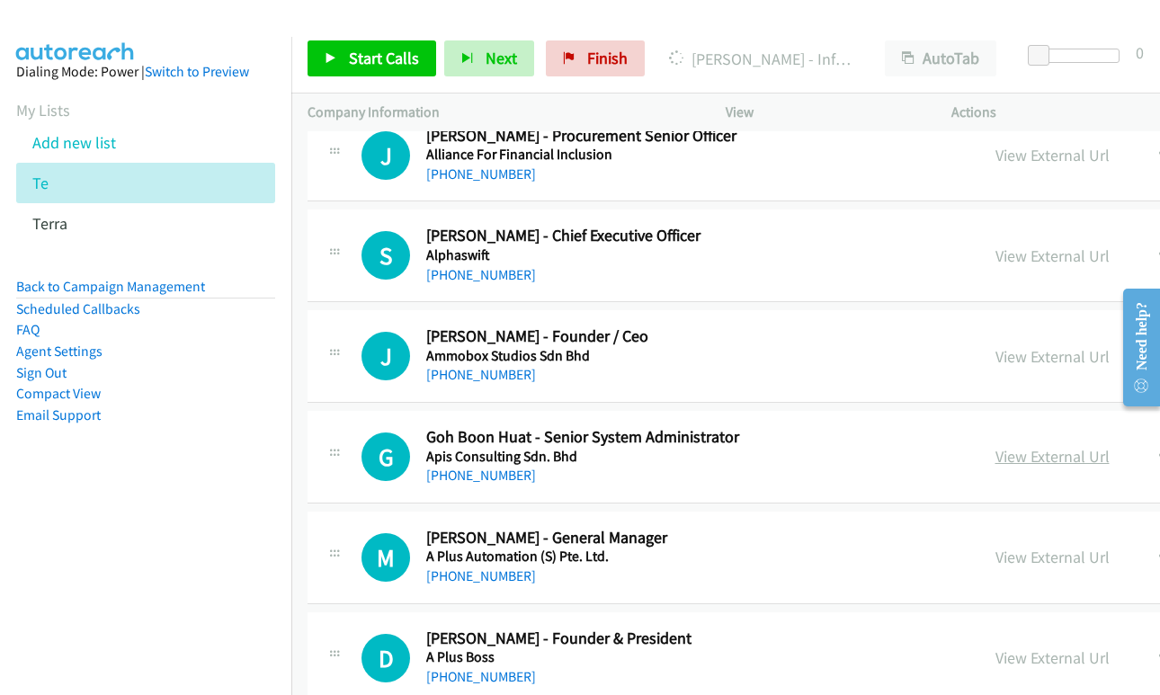
click at [1008, 455] on link "View External Url" at bounding box center [1052, 456] width 114 height 21
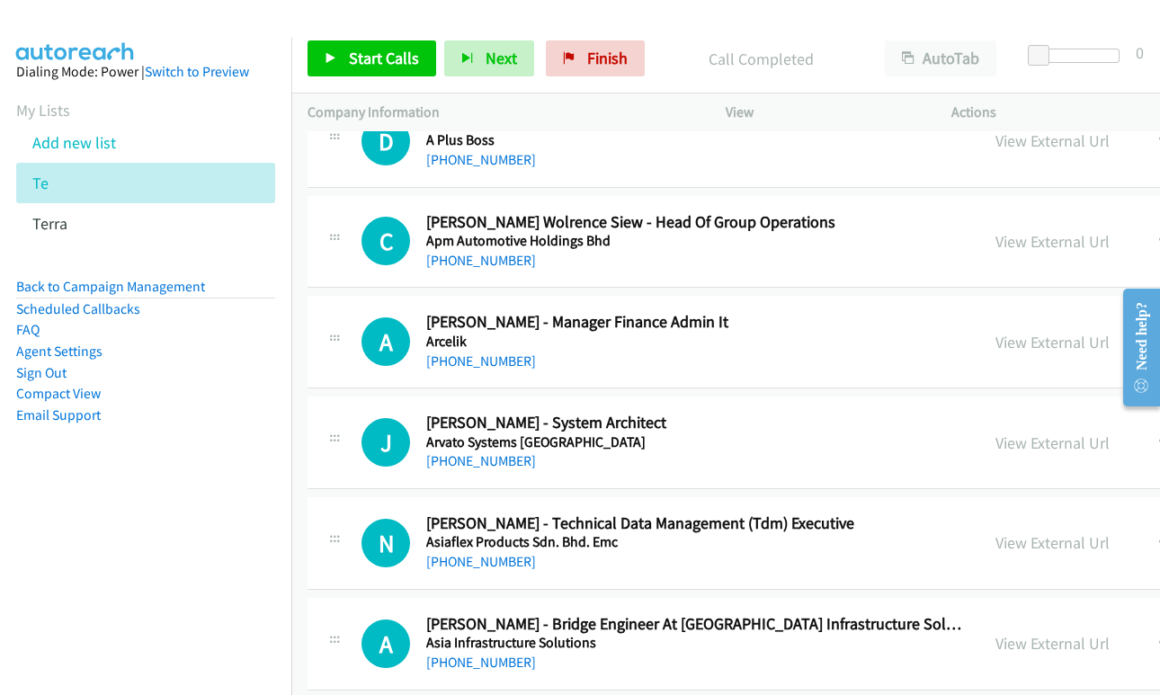
scroll to position [14497, 0]
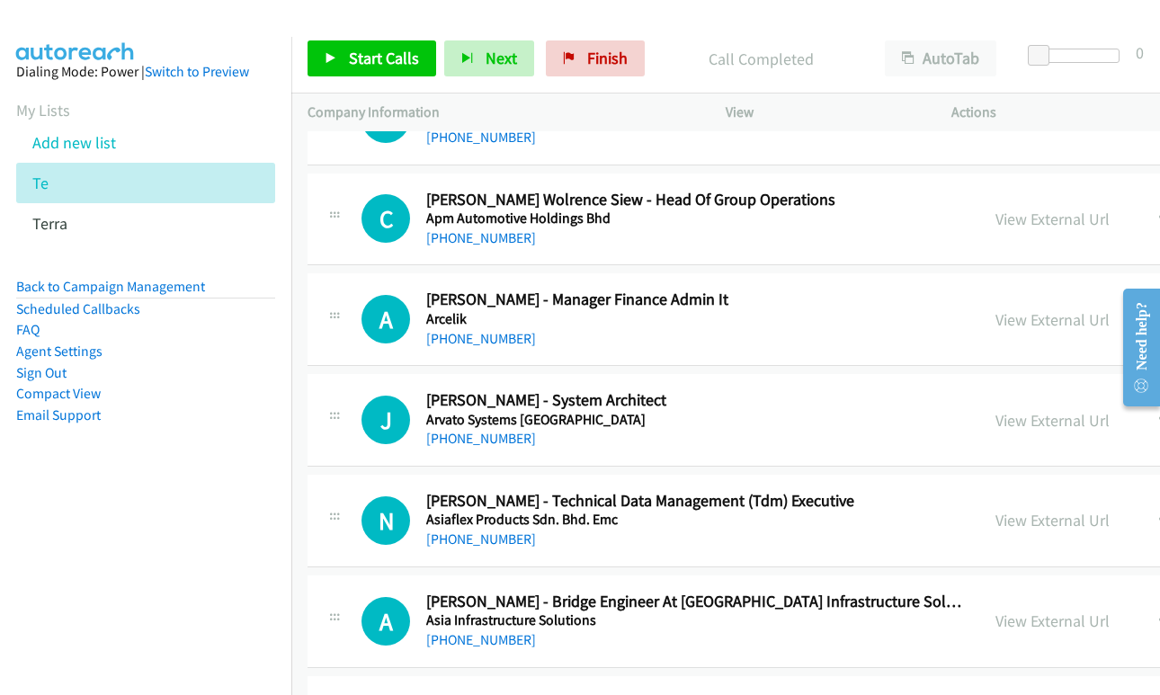
drag, startPoint x: 1012, startPoint y: 424, endPoint x: 486, endPoint y: 85, distance: 625.3
click at [1026, 426] on link "View External Url" at bounding box center [1052, 420] width 114 height 21
click at [1013, 514] on link "View External Url" at bounding box center [1052, 520] width 114 height 21
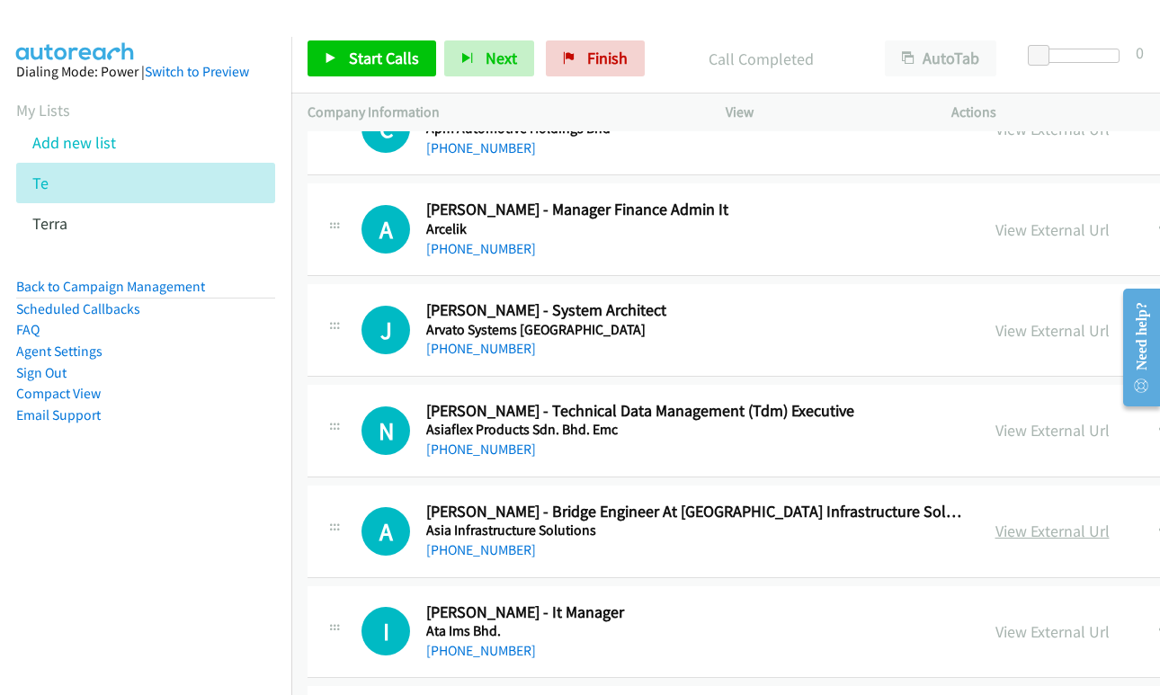
click at [1014, 534] on link "View External Url" at bounding box center [1052, 531] width 114 height 21
click at [995, 629] on link "View External Url" at bounding box center [1052, 631] width 114 height 21
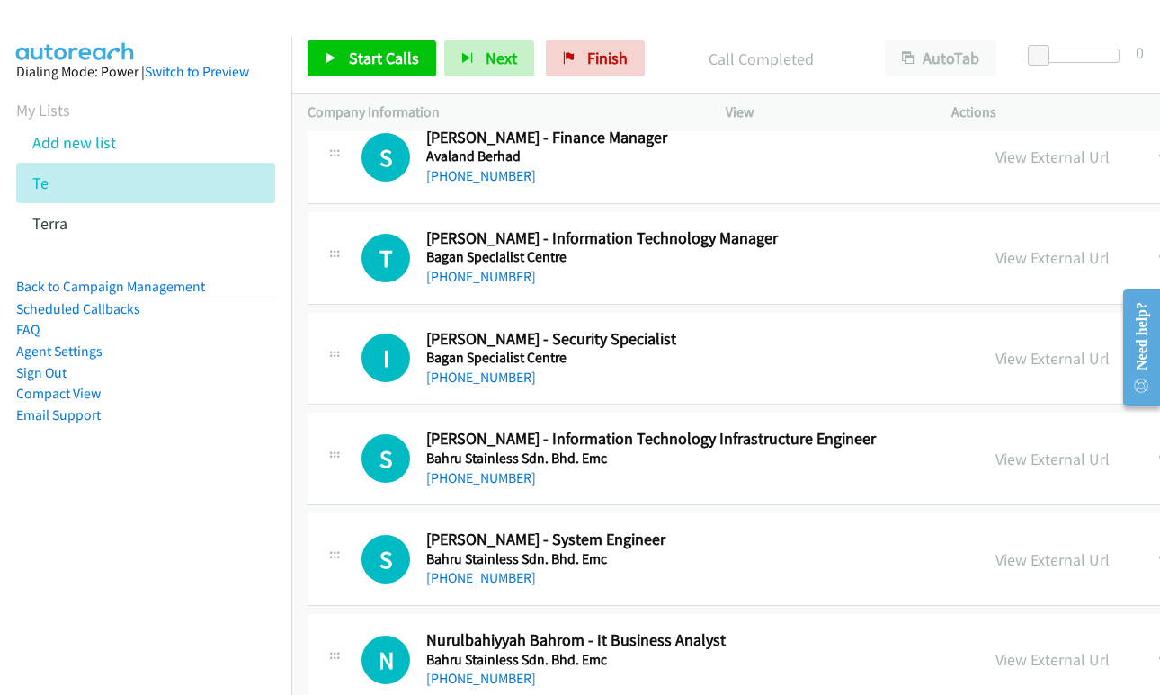
scroll to position [16476, 0]
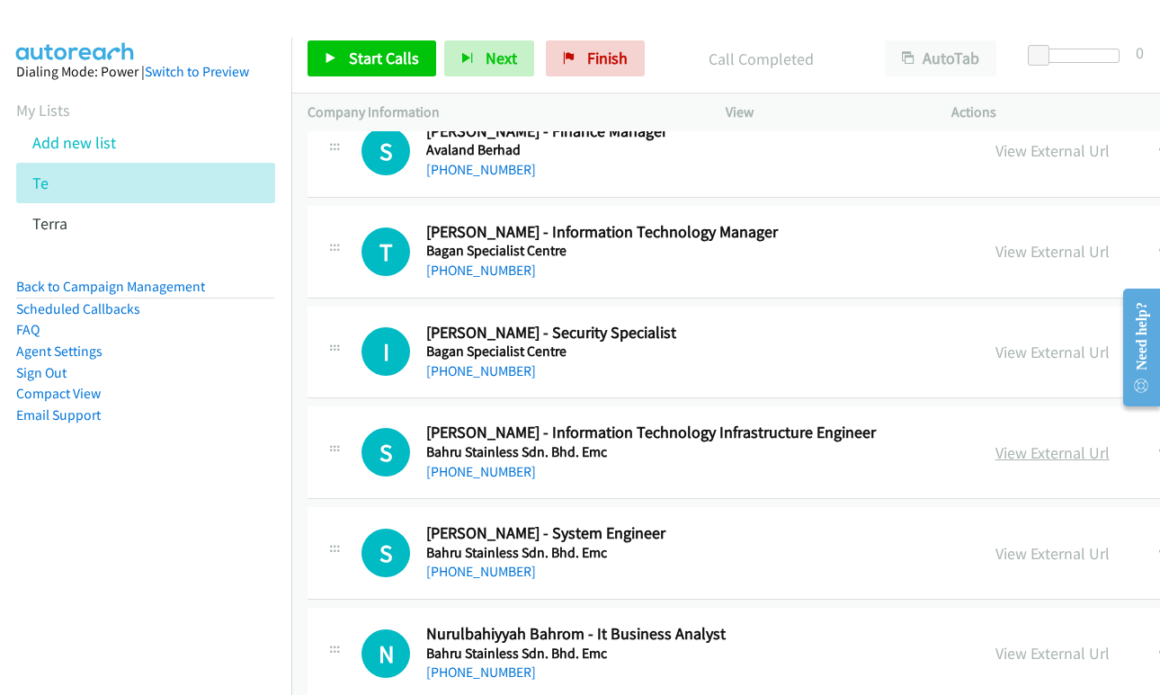
click at [1050, 450] on link "View External Url" at bounding box center [1052, 452] width 114 height 21
click at [995, 458] on link "View External Url" at bounding box center [1052, 452] width 114 height 21
click at [1029, 558] on link "View External Url" at bounding box center [1052, 553] width 114 height 21
click at [1003, 656] on link "View External Url" at bounding box center [1052, 653] width 114 height 21
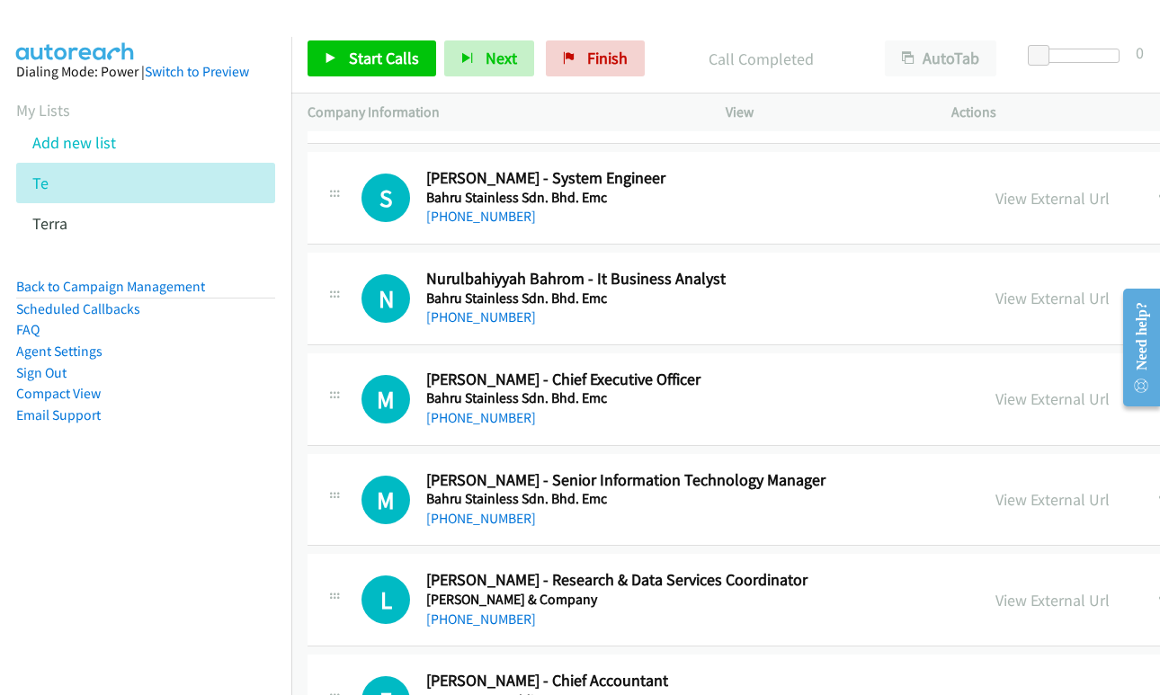
scroll to position [16835, 0]
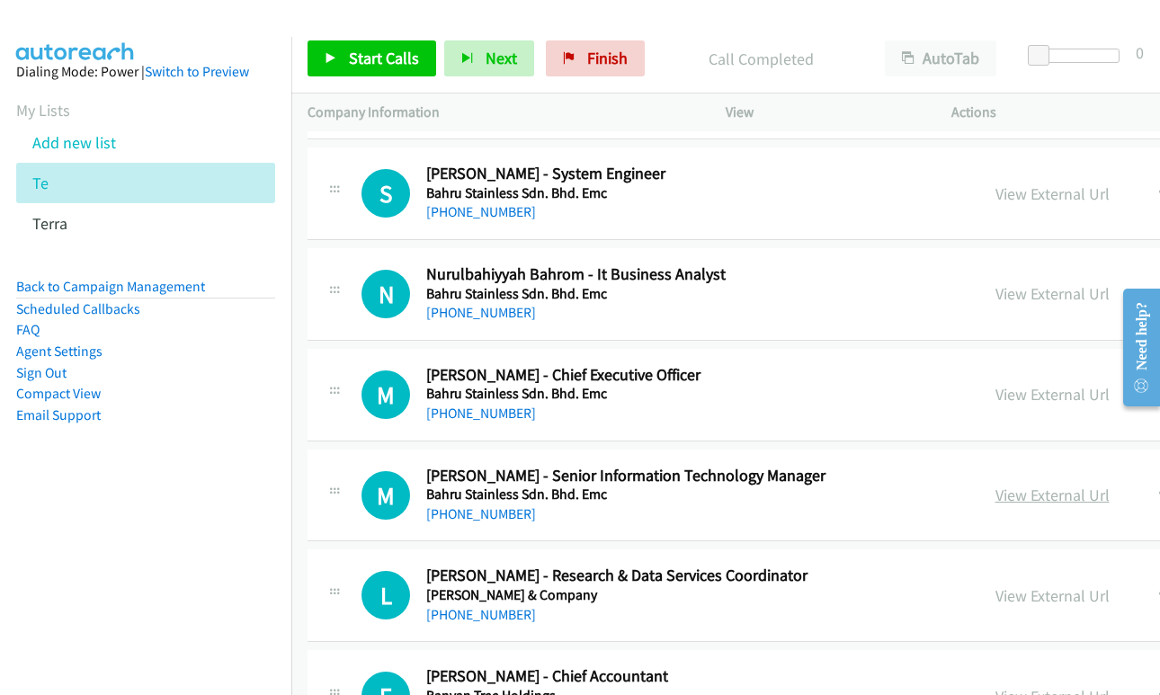
click at [1028, 495] on link "View External Url" at bounding box center [1052, 495] width 114 height 21
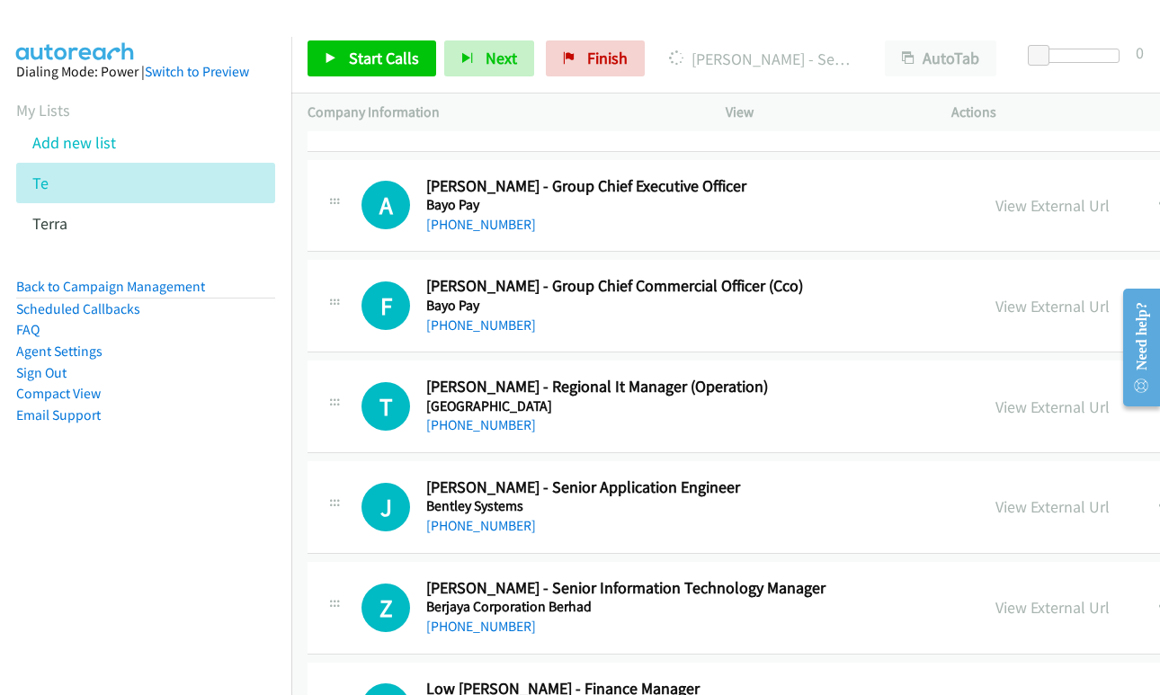
scroll to position [17735, 0]
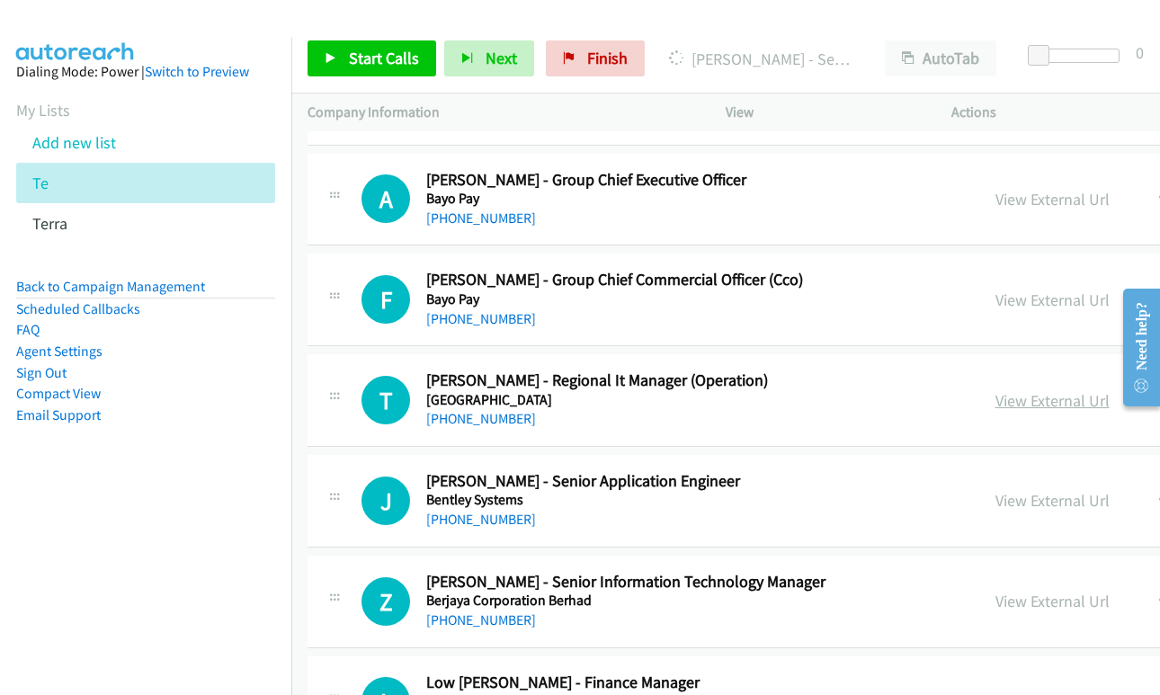
click at [995, 397] on link "View External Url" at bounding box center [1052, 400] width 114 height 21
click at [995, 511] on link "View External Url" at bounding box center [1052, 500] width 114 height 21
click at [1003, 607] on link "View External Url" at bounding box center [1052, 601] width 114 height 21
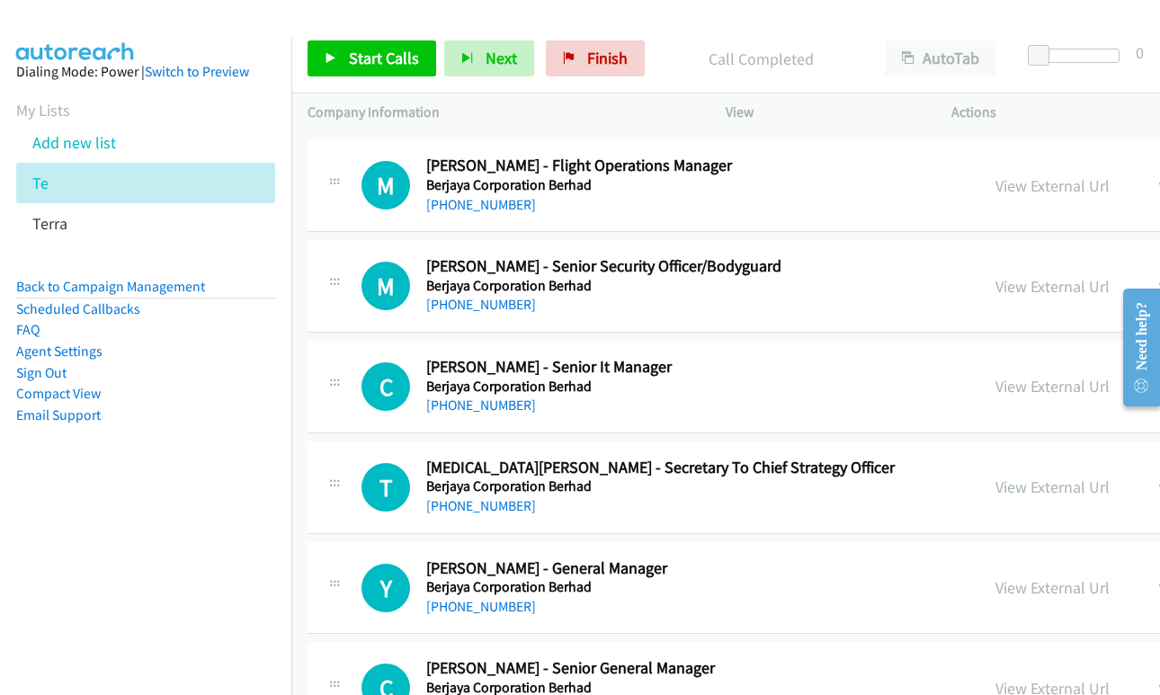
scroll to position [18364, 0]
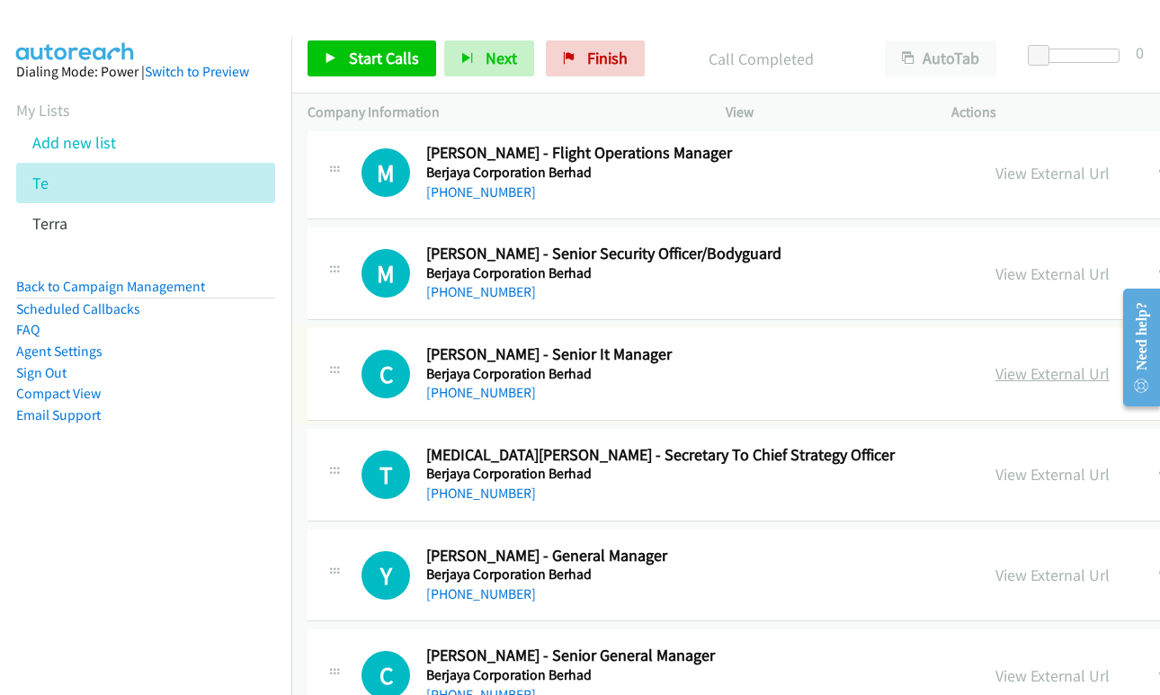
click at [995, 376] on link "View External Url" at bounding box center [1052, 373] width 114 height 21
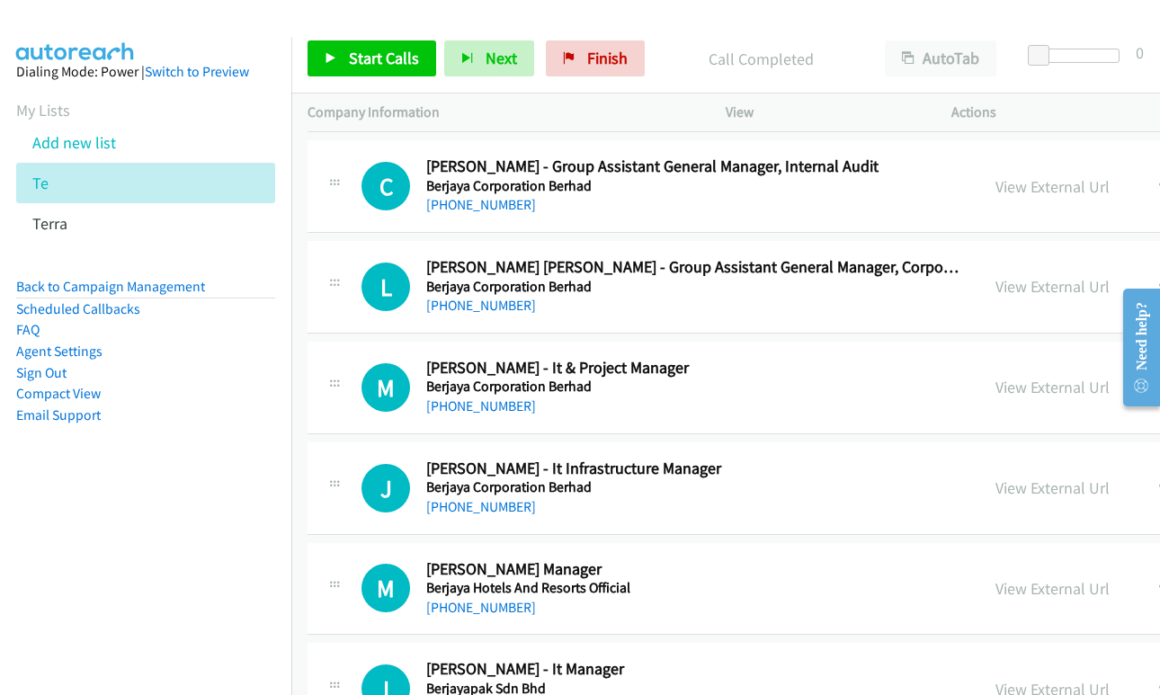
scroll to position [18993, 0]
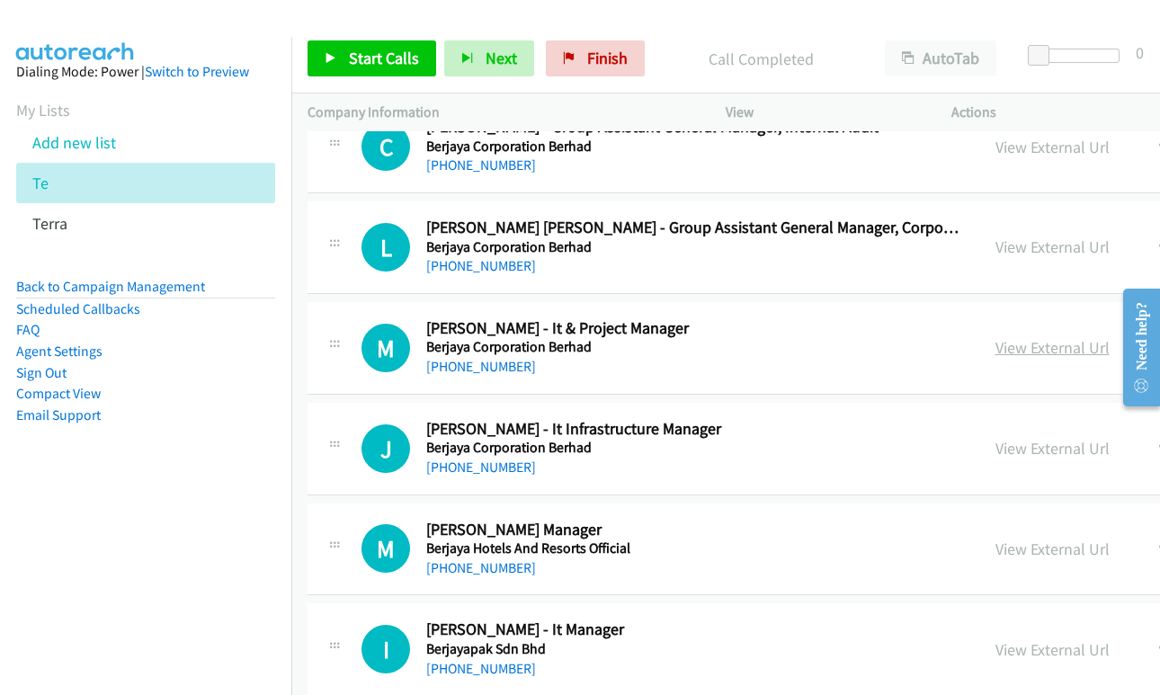
click at [995, 351] on link "View External Url" at bounding box center [1052, 347] width 114 height 21
click at [998, 445] on link "View External Url" at bounding box center [1052, 448] width 114 height 21
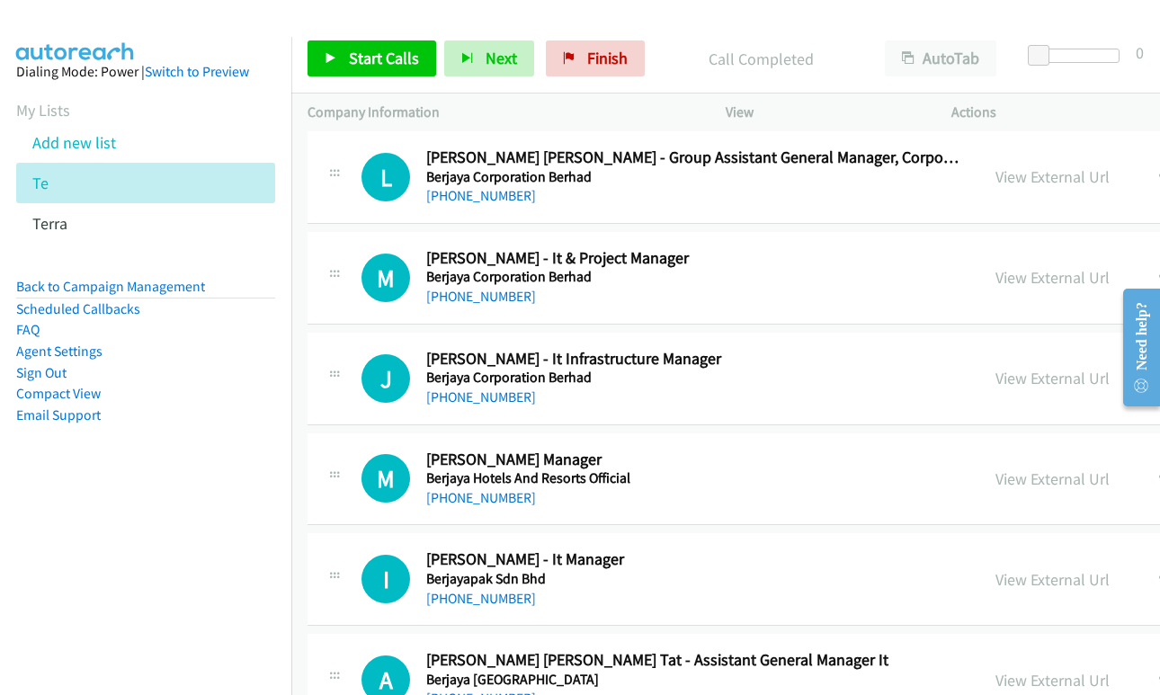
scroll to position [19083, 0]
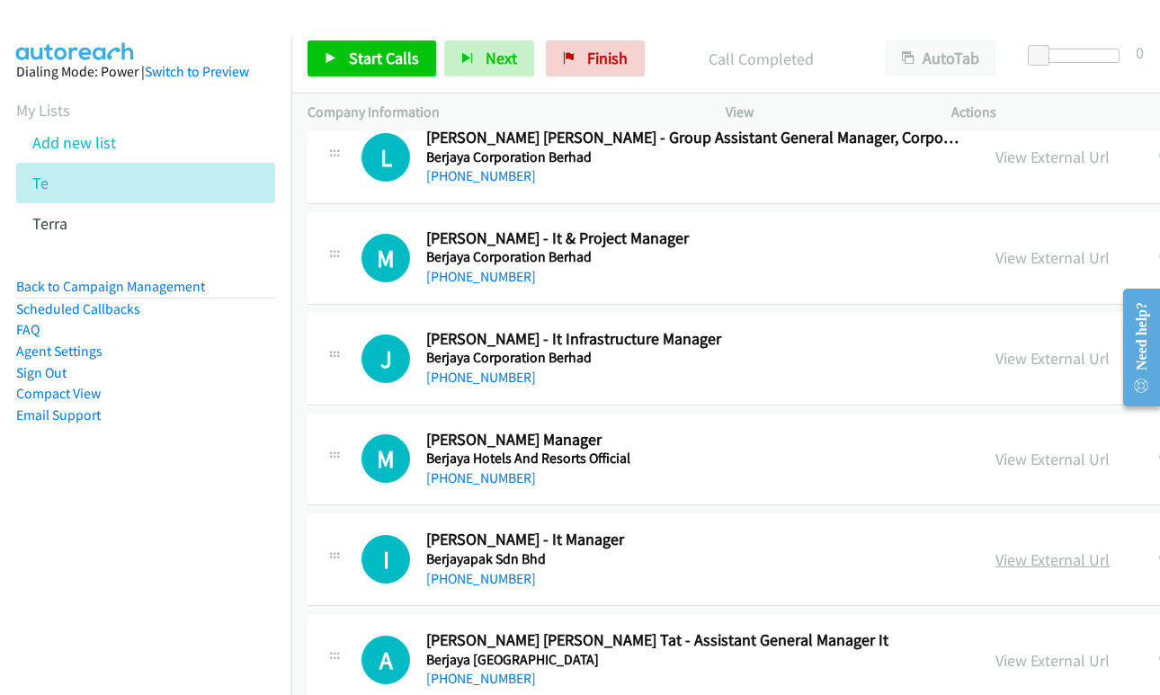
click at [995, 557] on link "View External Url" at bounding box center [1052, 559] width 114 height 21
click at [995, 662] on link "View External Url" at bounding box center [1052, 660] width 114 height 21
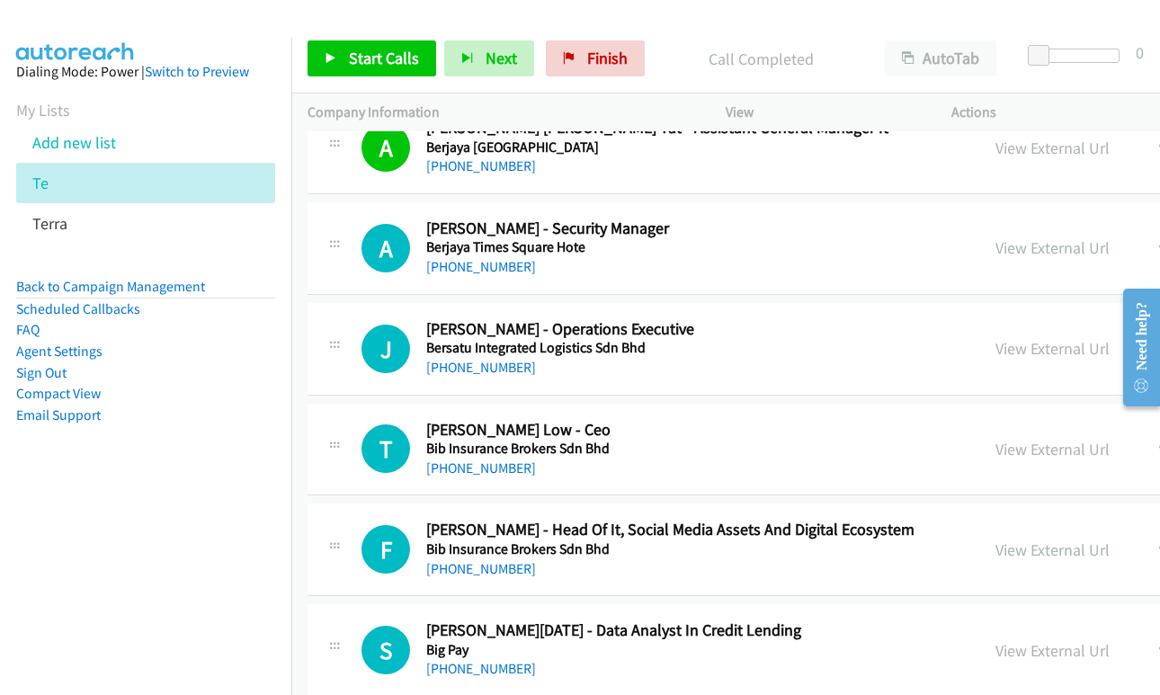
scroll to position [19623, 0]
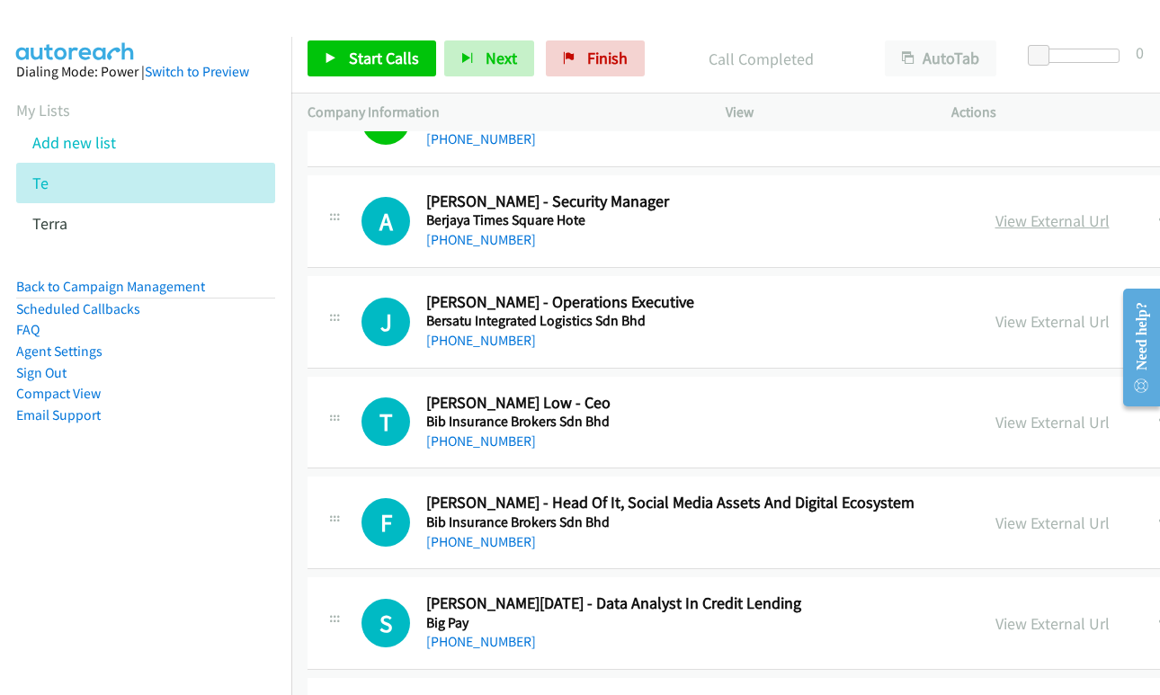
click at [1009, 221] on link "View External Url" at bounding box center [1052, 220] width 114 height 21
click at [1007, 317] on link "View External Url" at bounding box center [1052, 321] width 114 height 21
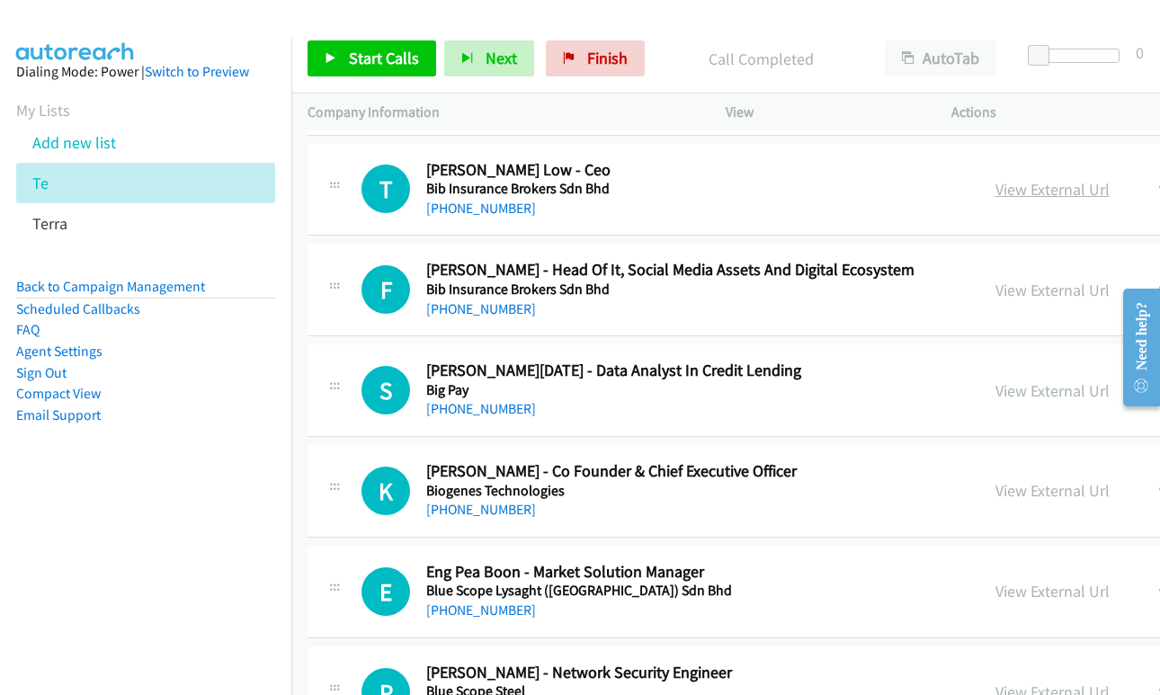
scroll to position [19893, 0]
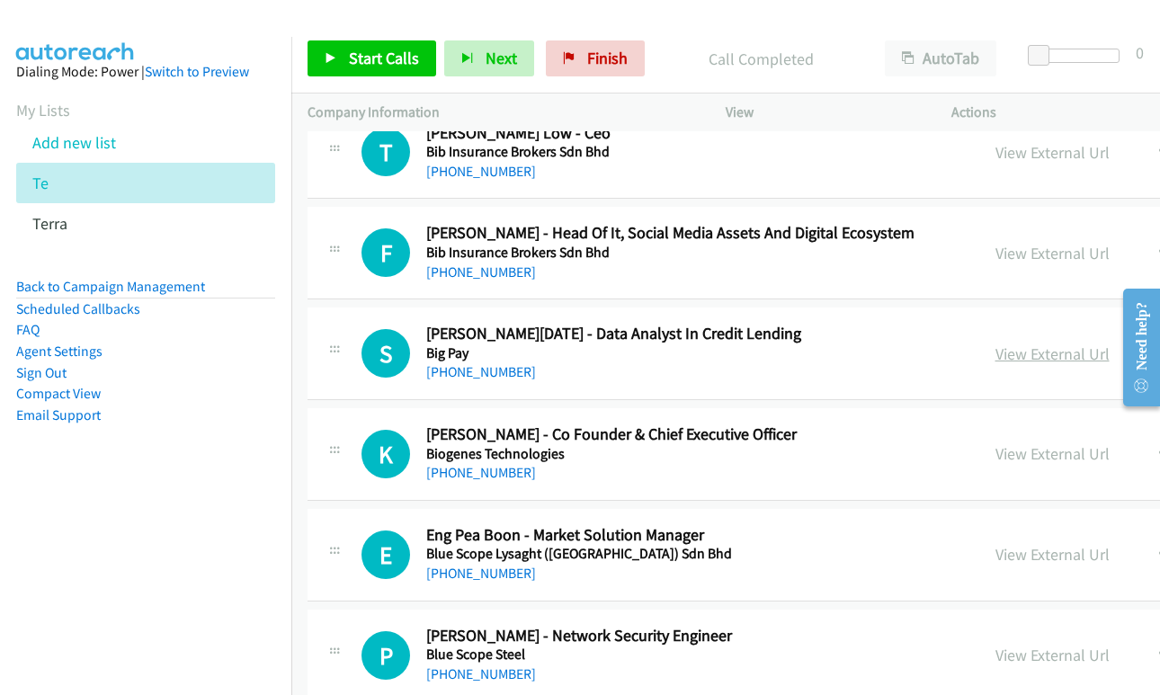
click at [1023, 355] on link "View External Url" at bounding box center [1052, 353] width 114 height 21
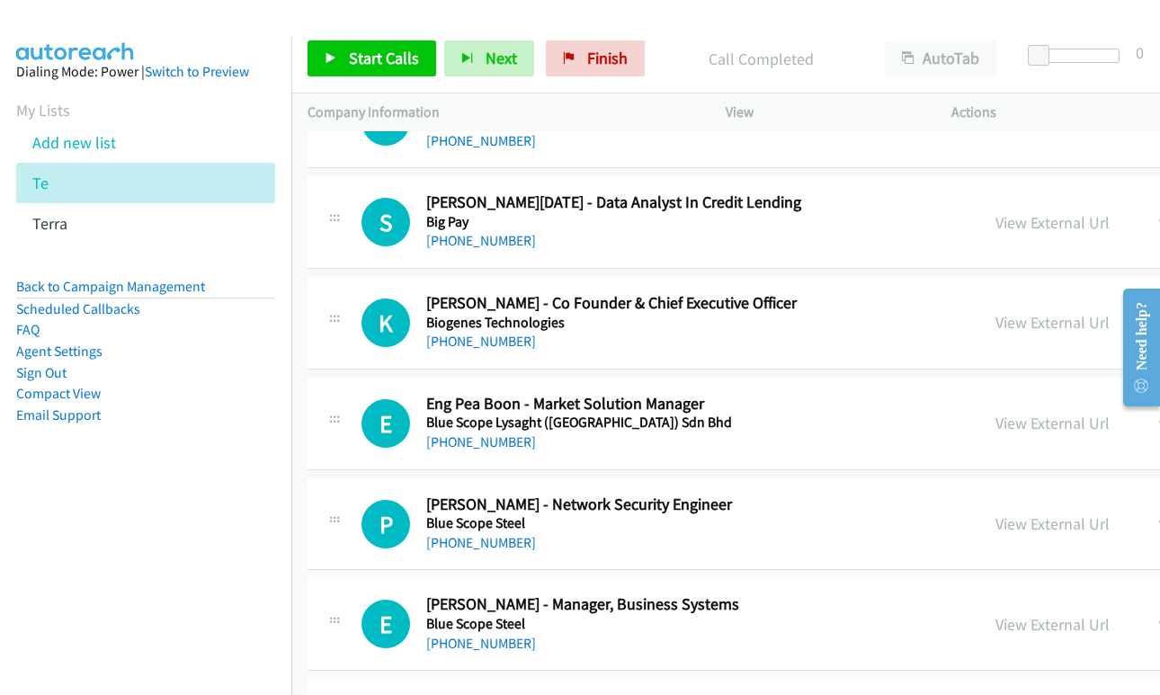
scroll to position [20072, 0]
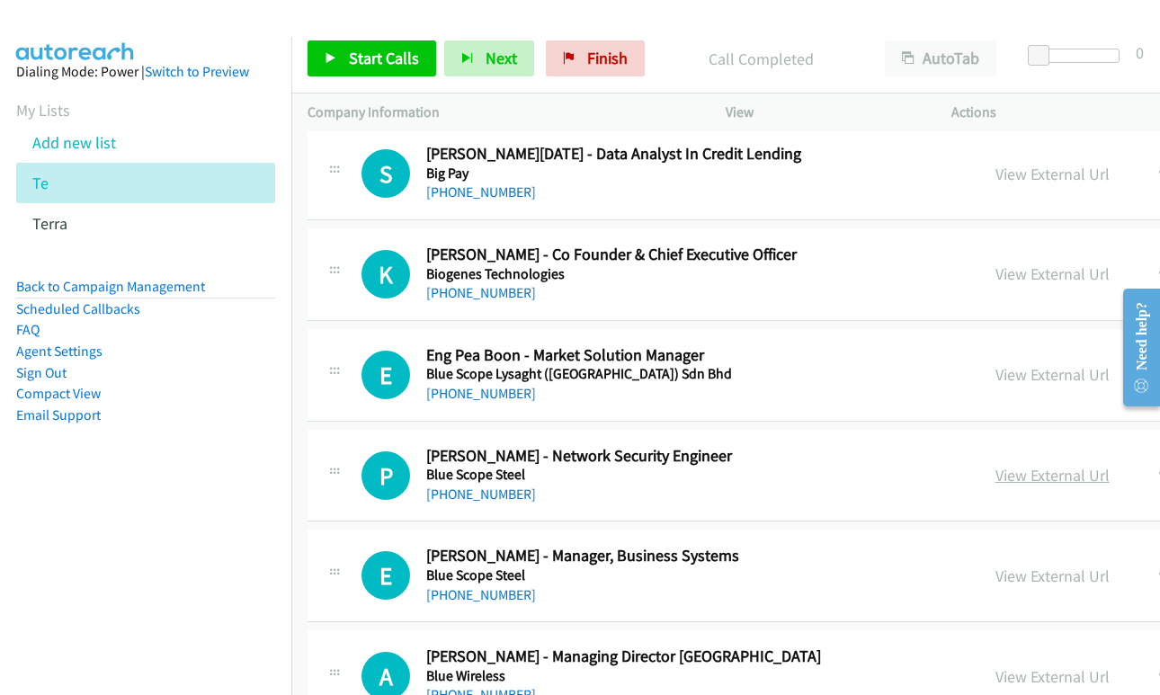
click at [996, 472] on link "View External Url" at bounding box center [1052, 475] width 114 height 21
click at [1038, 573] on link "View External Url" at bounding box center [1052, 576] width 114 height 21
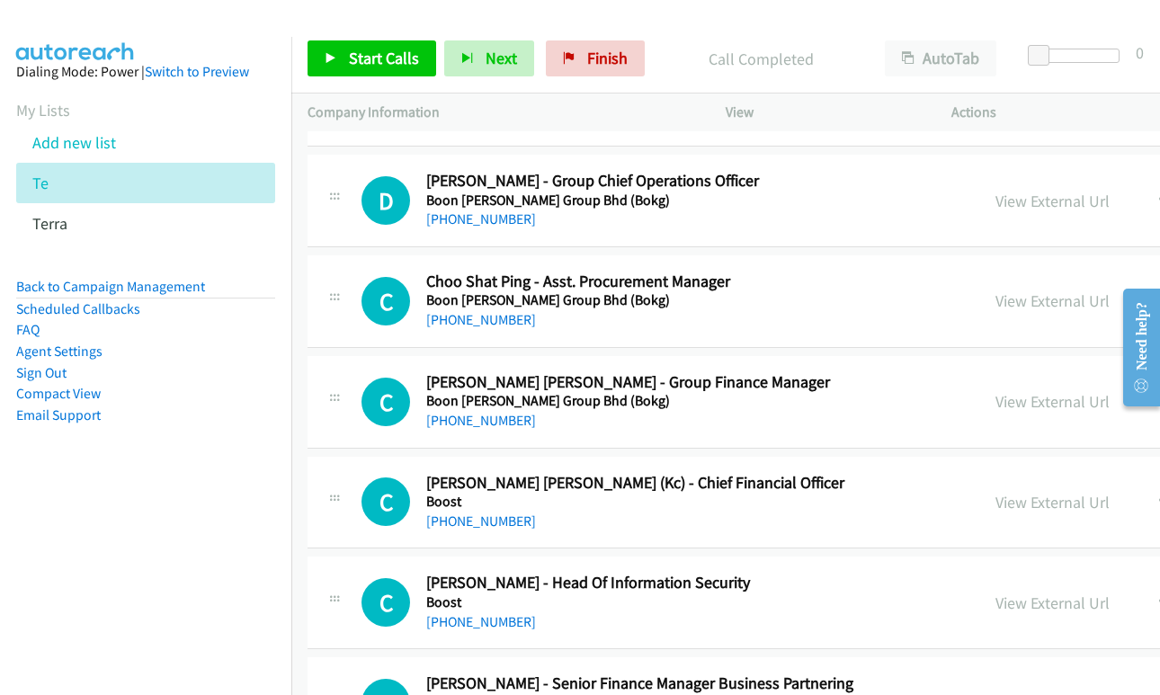
scroll to position [21331, 0]
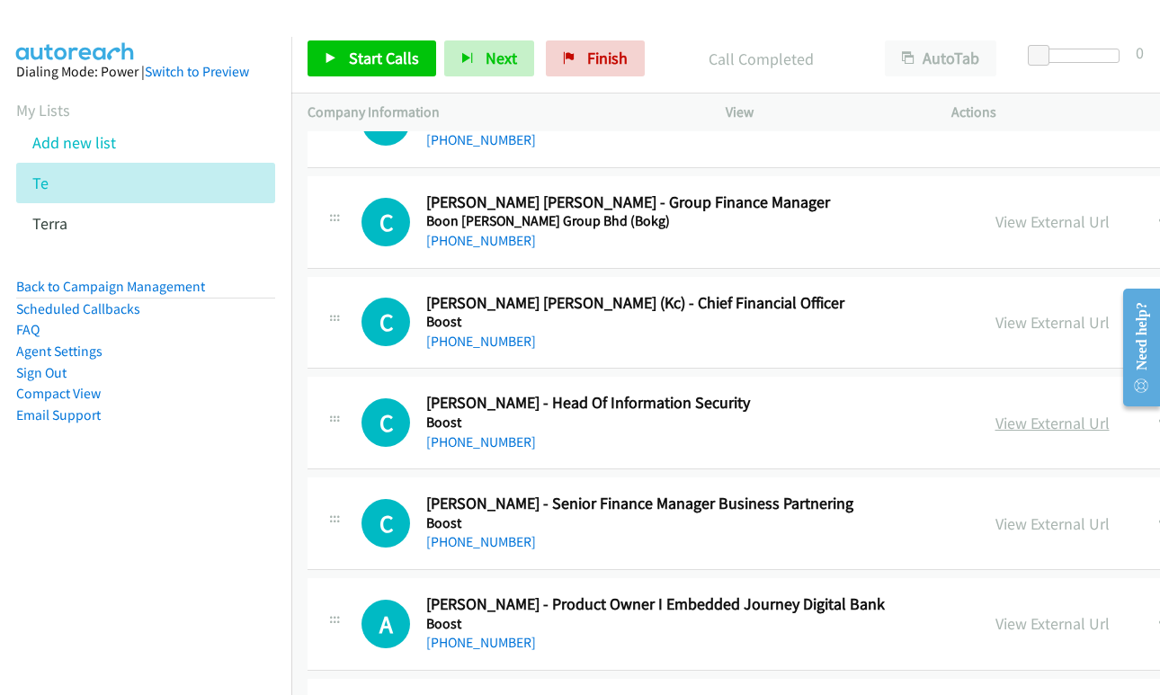
click at [1012, 424] on link "View External Url" at bounding box center [1052, 423] width 114 height 21
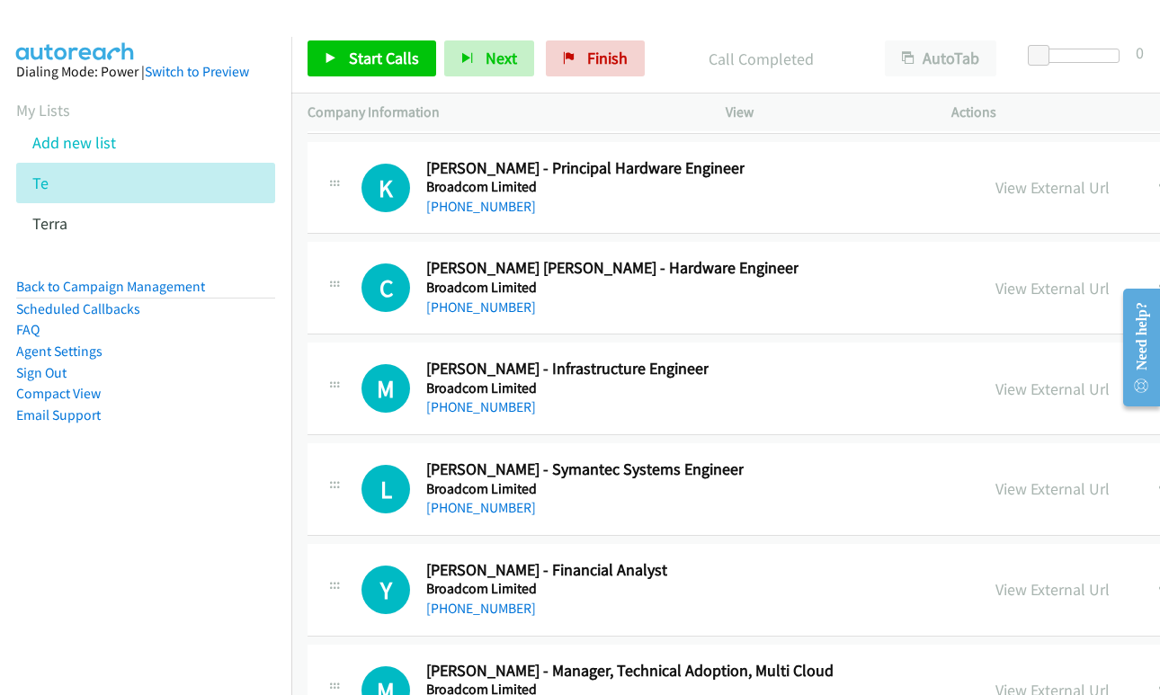
scroll to position [23579, 0]
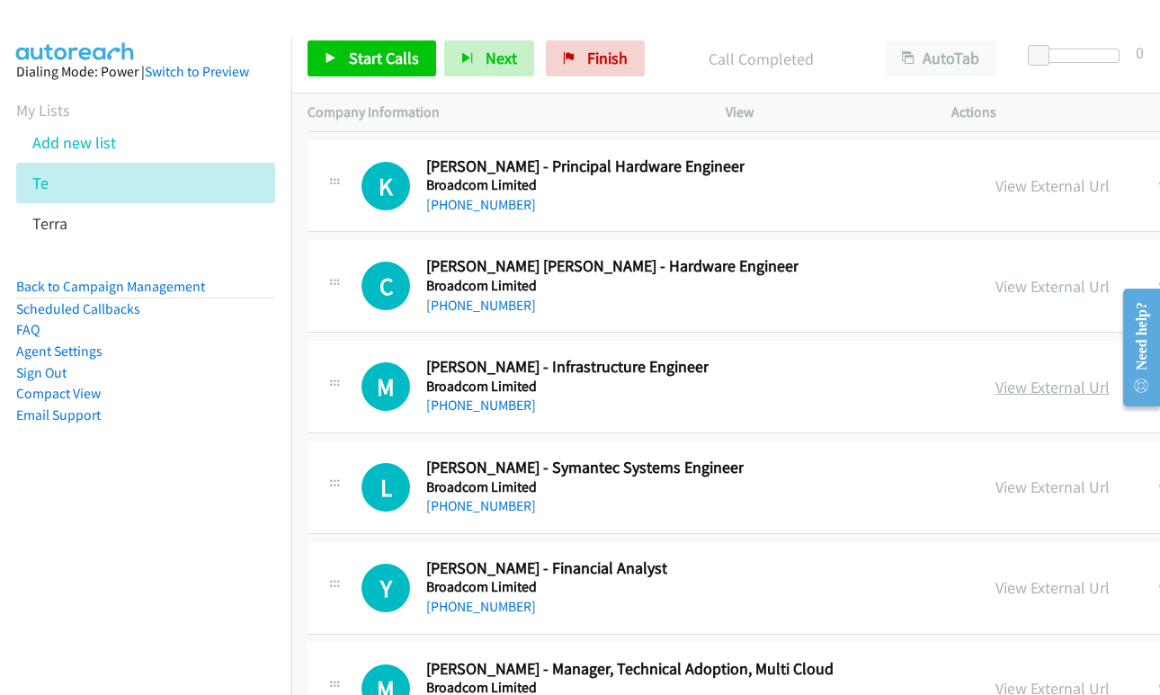
click at [1004, 382] on link "View External Url" at bounding box center [1052, 387] width 114 height 21
click at [1004, 491] on link "View External Url" at bounding box center [1052, 487] width 114 height 21
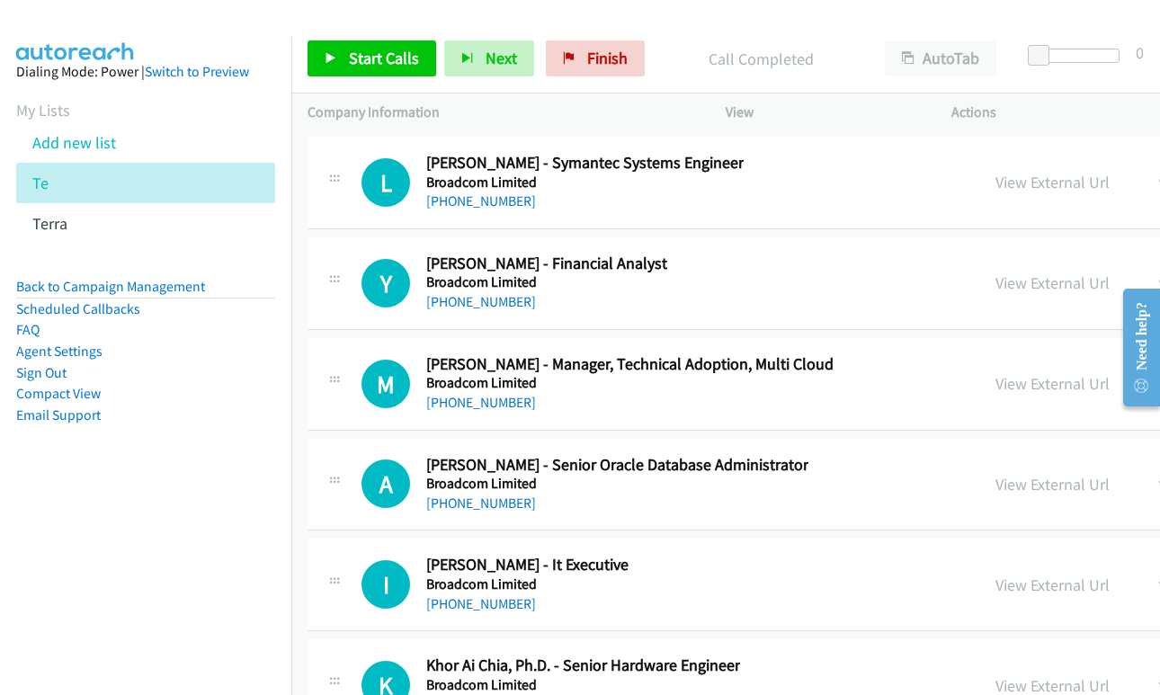
scroll to position [24029, 0]
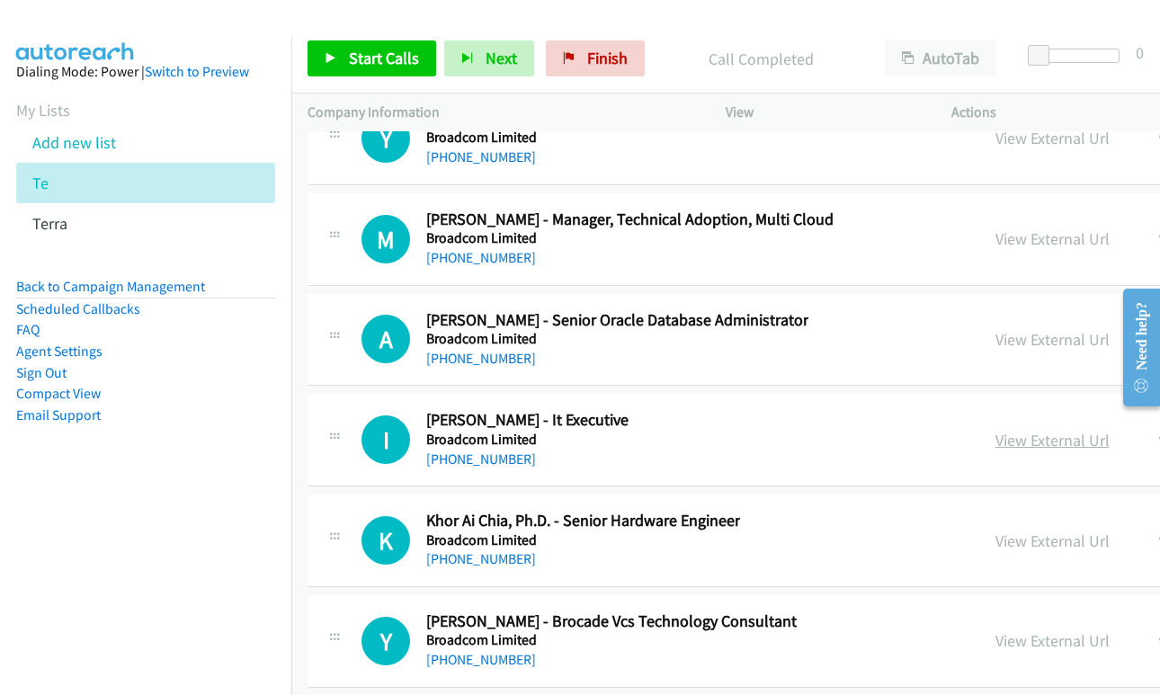
click at [1012, 448] on link "View External Url" at bounding box center [1052, 440] width 114 height 21
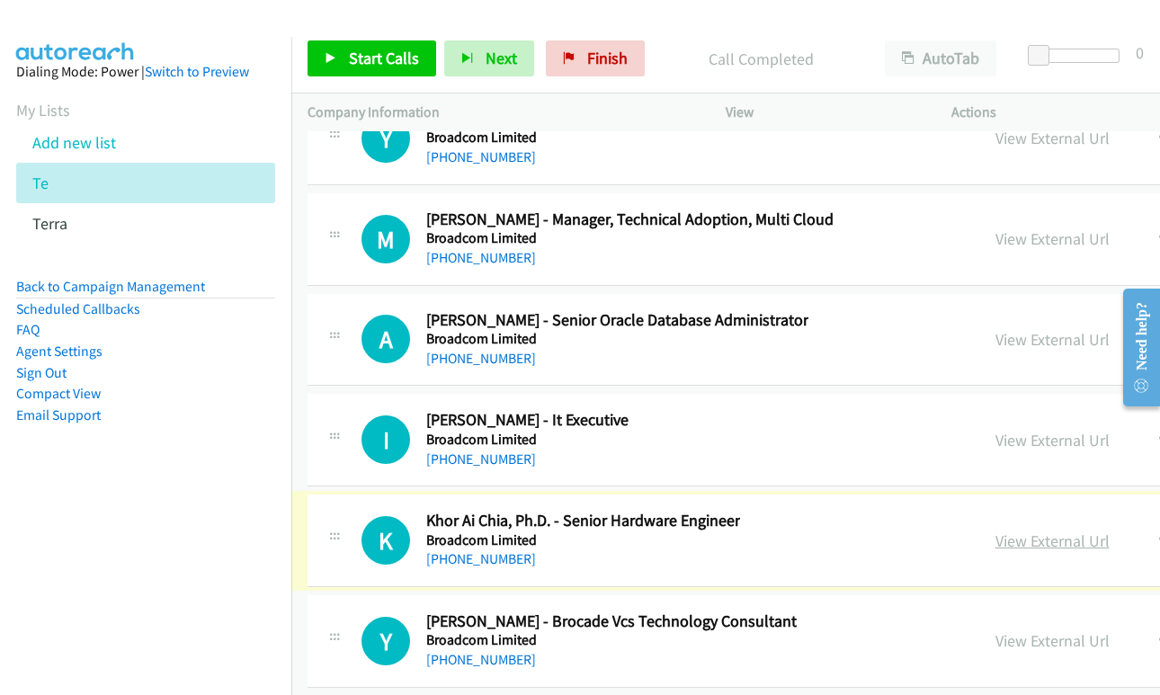
click at [1008, 543] on link "View External Url" at bounding box center [1052, 541] width 114 height 21
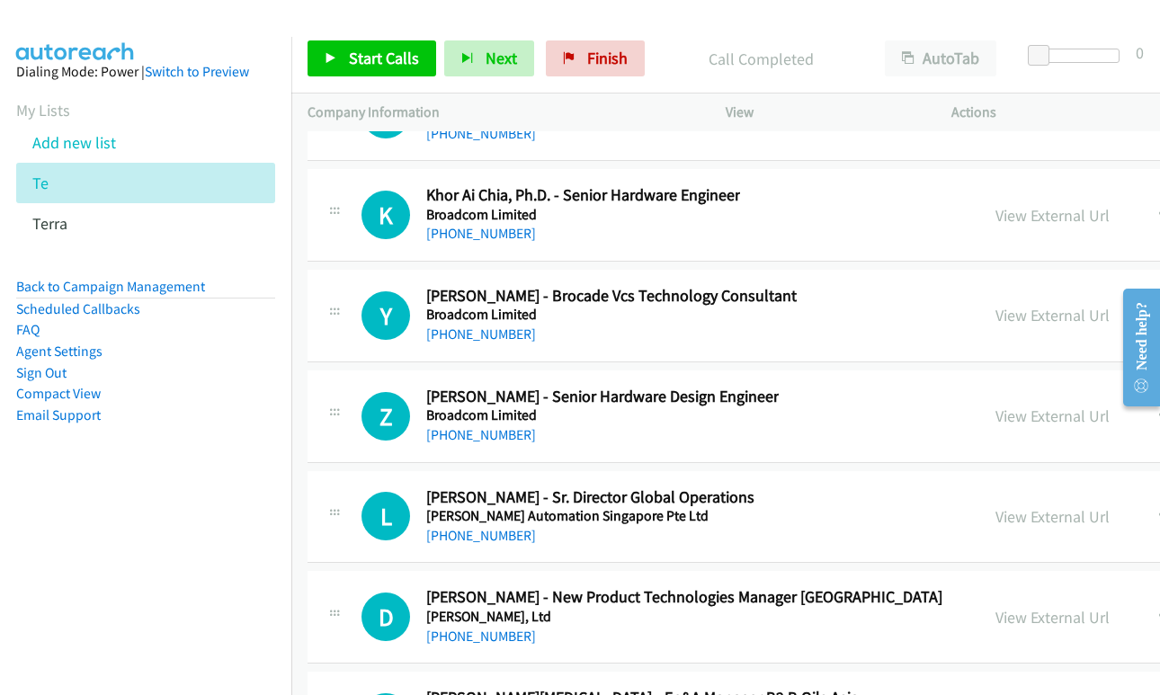
scroll to position [24478, 0]
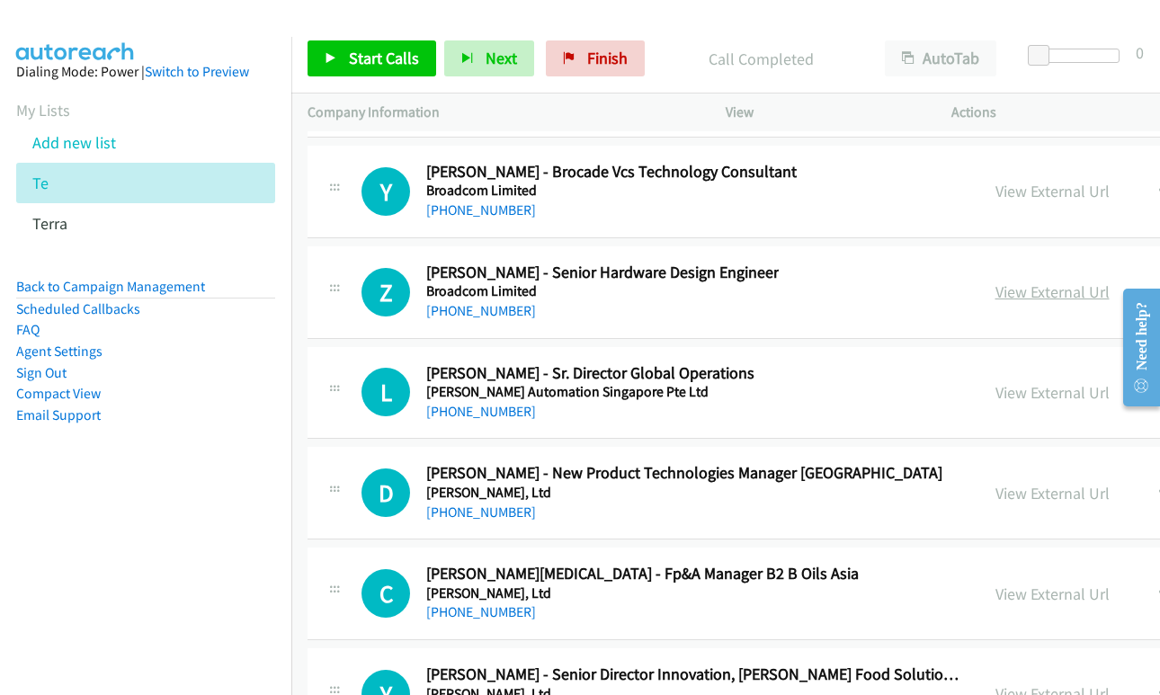
click at [1020, 288] on link "View External Url" at bounding box center [1052, 291] width 114 height 21
